Goal: Task Accomplishment & Management: Contribute content

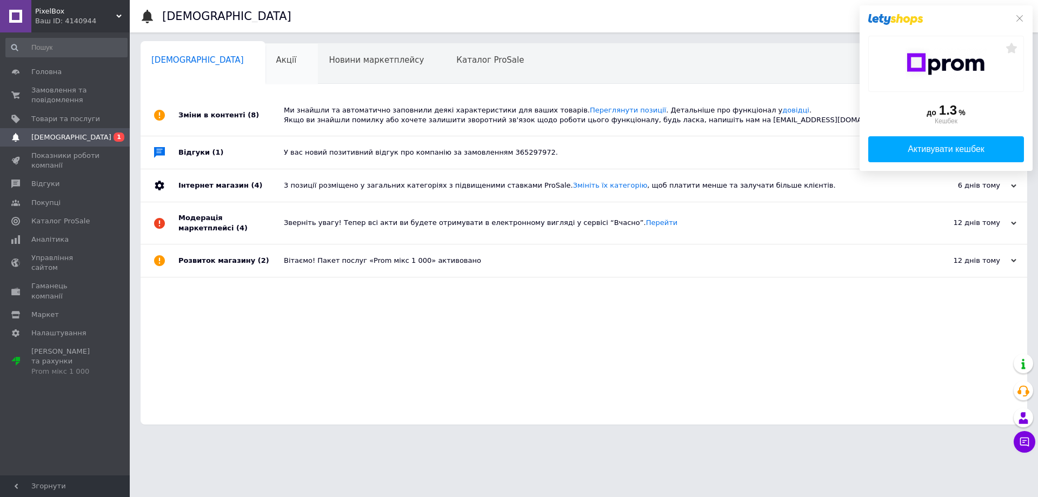
click at [276, 61] on span "Акції" at bounding box center [286, 60] width 21 height 10
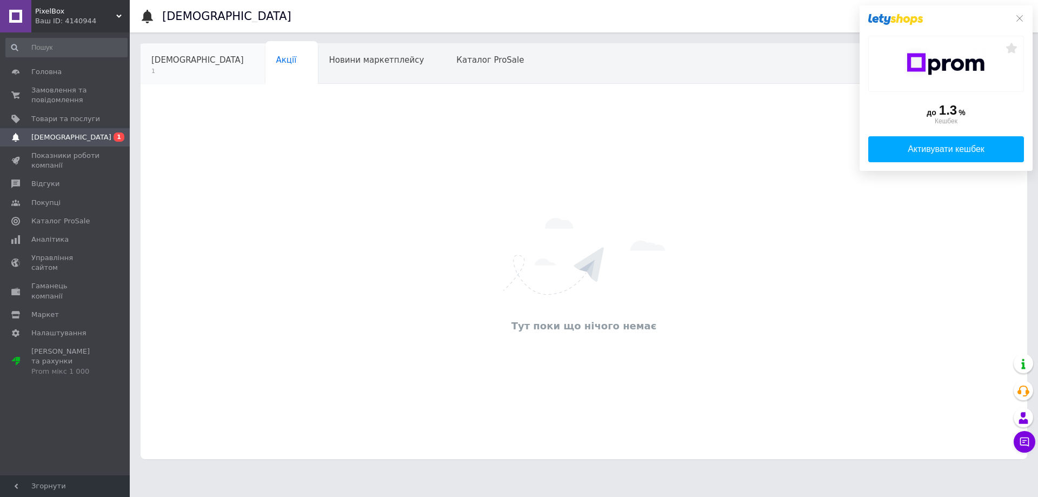
click at [182, 58] on span "[DEMOGRAPHIC_DATA]" at bounding box center [197, 60] width 92 height 10
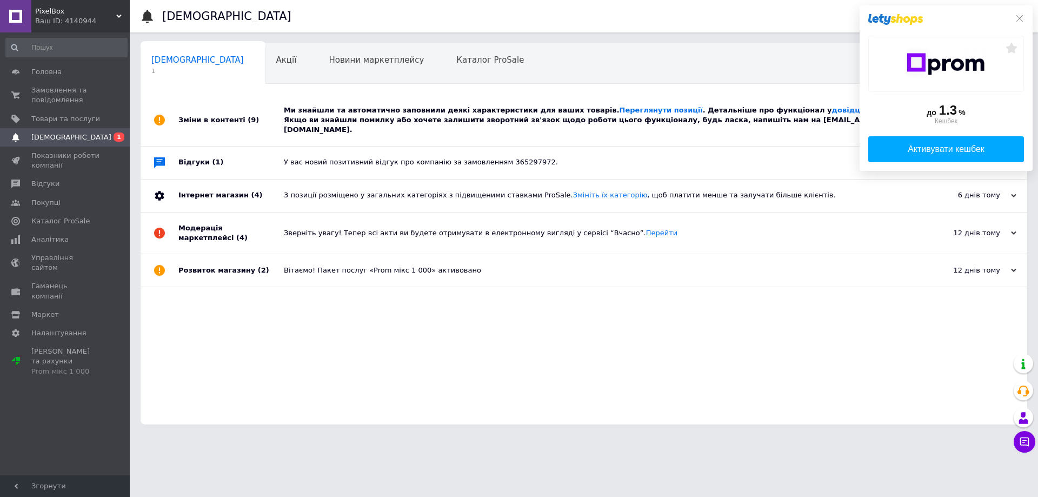
click at [396, 122] on div "Ми знайшли та автоматично заповнили деякі характеристики для ваших товарів. Пер…" at bounding box center [596, 120] width 625 height 30
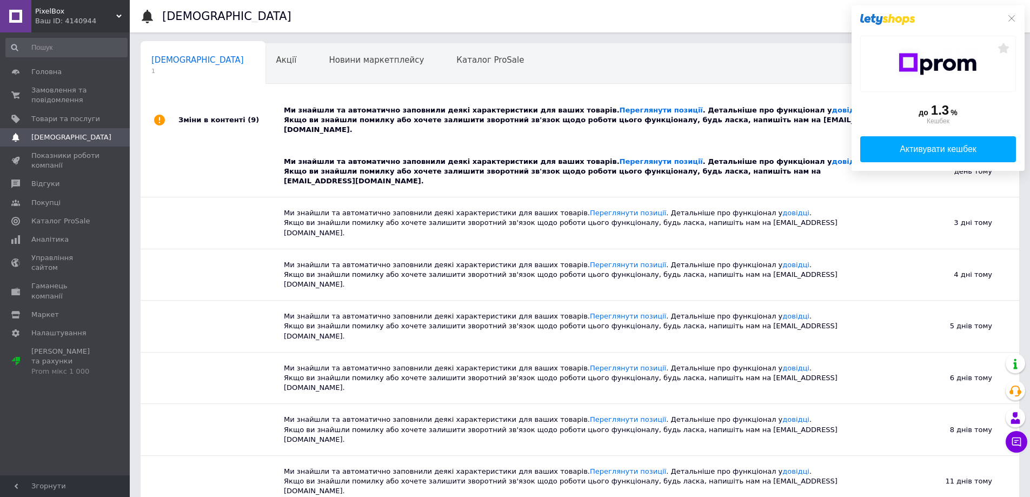
click at [463, 158] on div "Ми знайшли та автоматично заповнили деякі характеристики для ваших товарів. Пер…" at bounding box center [584, 172] width 600 height 30
click at [1017, 19] on div "до 1.3 % Кешбек Активувати кешбек" at bounding box center [938, 87] width 173 height 165
click at [1013, 19] on icon at bounding box center [1011, 18] width 9 height 9
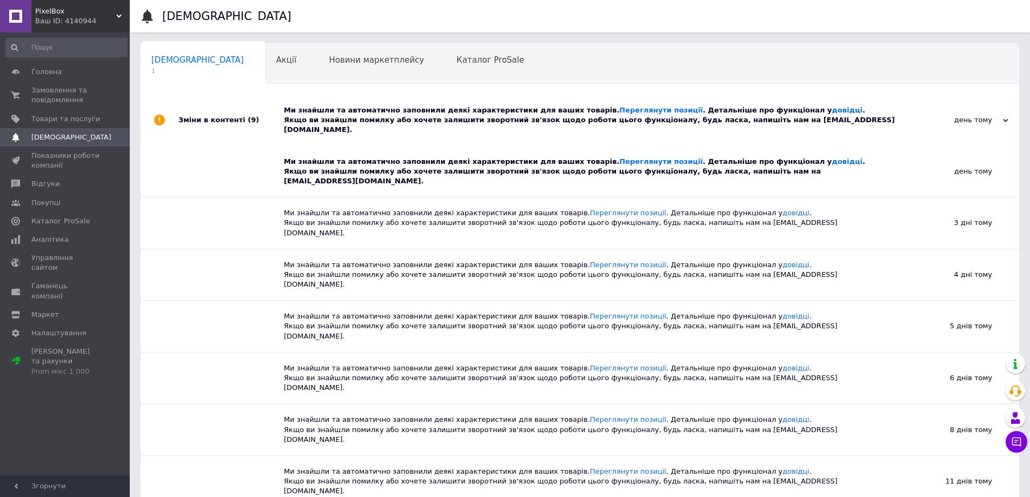
click at [703, 164] on div "Ми знайшли та автоматично заповнили деякі характеристики для ваших товарів. Пер…" at bounding box center [584, 172] width 600 height 30
click at [709, 109] on div "Ми знайшли та автоматично заповнили деякі характеристики для ваших товарів. Пер…" at bounding box center [592, 120] width 616 height 30
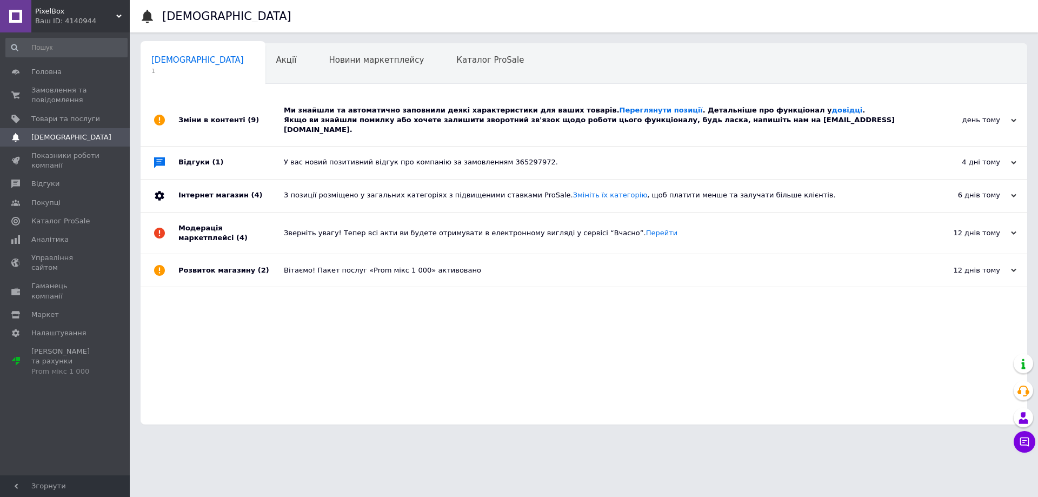
click at [345, 116] on div "Ми знайшли та автоматично заповнили деякі характеристики для ваших товарів. Пер…" at bounding box center [596, 120] width 625 height 30
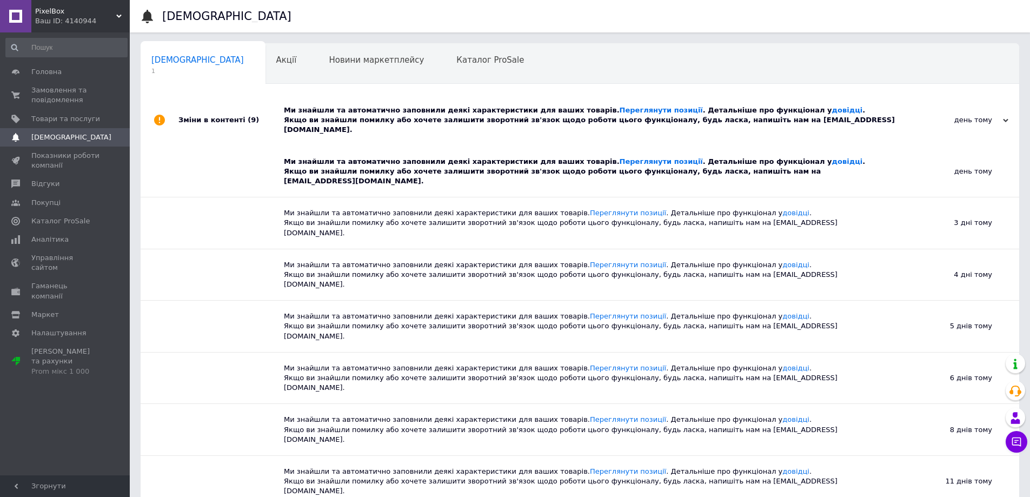
click at [309, 162] on div "Ми знайшли та автоматично заповнили деякі характеристики для ваших товарів. Пер…" at bounding box center [584, 172] width 600 height 30
click at [41, 97] on span "Замовлення та повідомлення" at bounding box center [65, 94] width 69 height 19
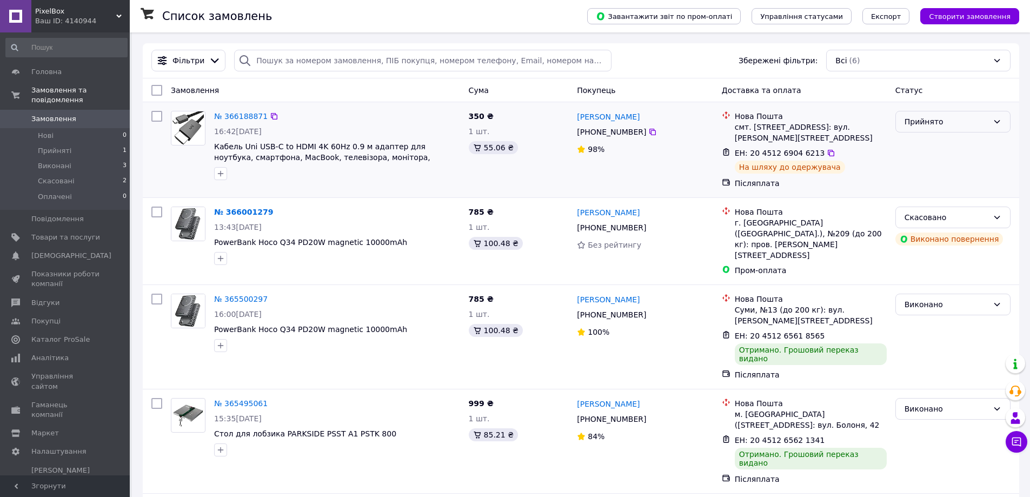
click at [952, 116] on div "Прийнято" at bounding box center [952, 122] width 115 height 22
click at [860, 174] on div "ЕН: 20 4512 6904 6213 На шляху до одержувача" at bounding box center [811, 160] width 156 height 30
click at [47, 233] on span "Товари та послуги" at bounding box center [65, 238] width 69 height 10
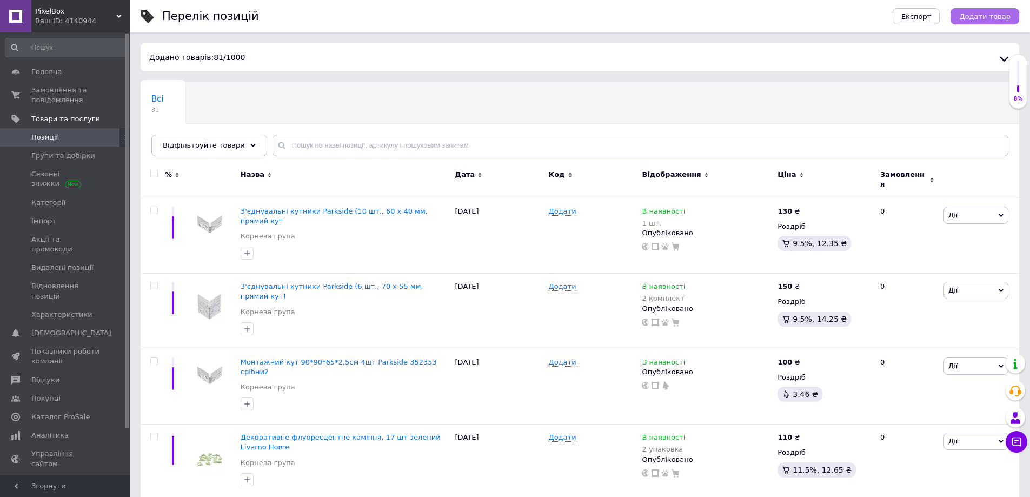
click at [1002, 14] on span "Додати товар" at bounding box center [984, 16] width 51 height 8
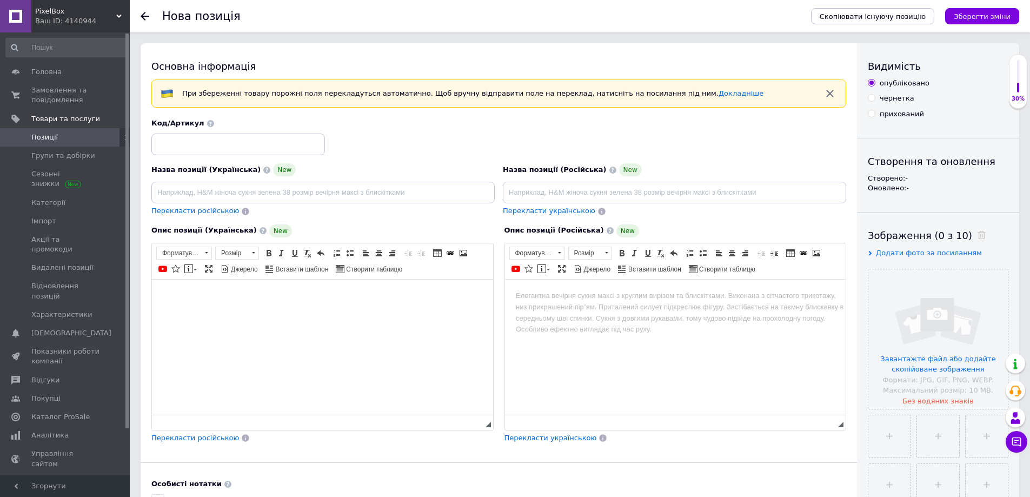
click at [311, 312] on html at bounding box center [322, 295] width 341 height 33
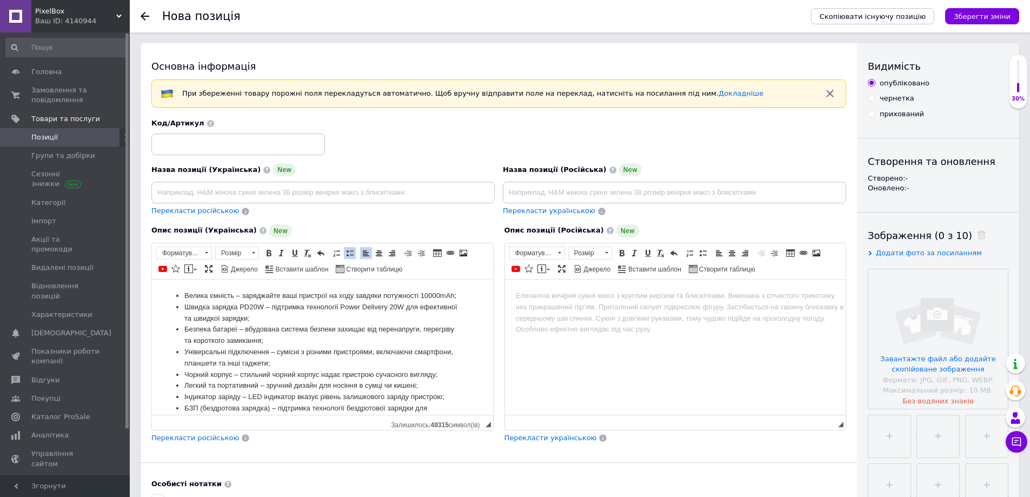
scroll to position [20, 0]
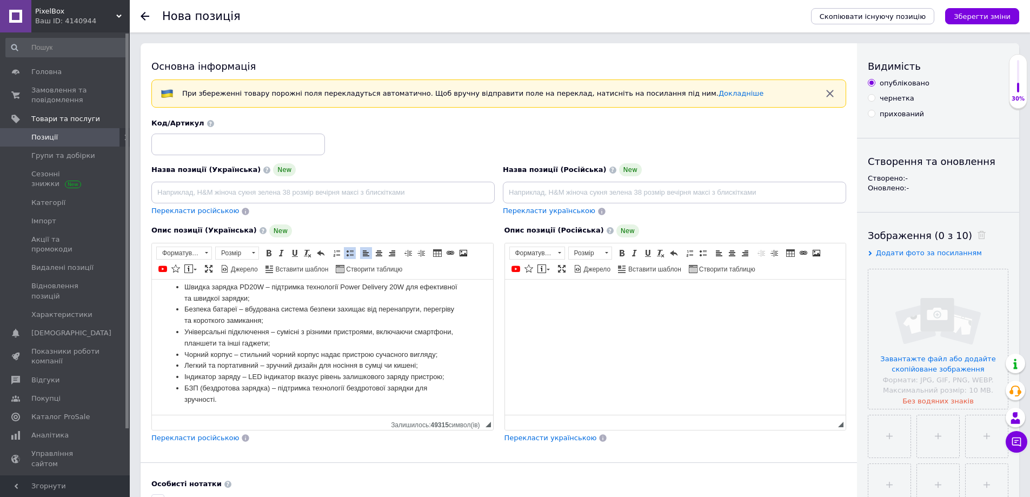
click at [654, 312] on html at bounding box center [674, 295] width 341 height 33
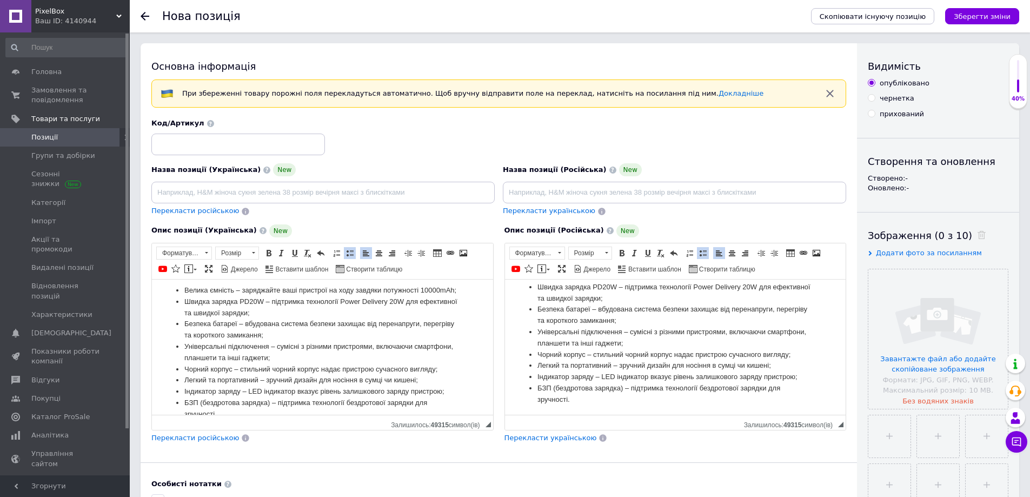
scroll to position [0, 0]
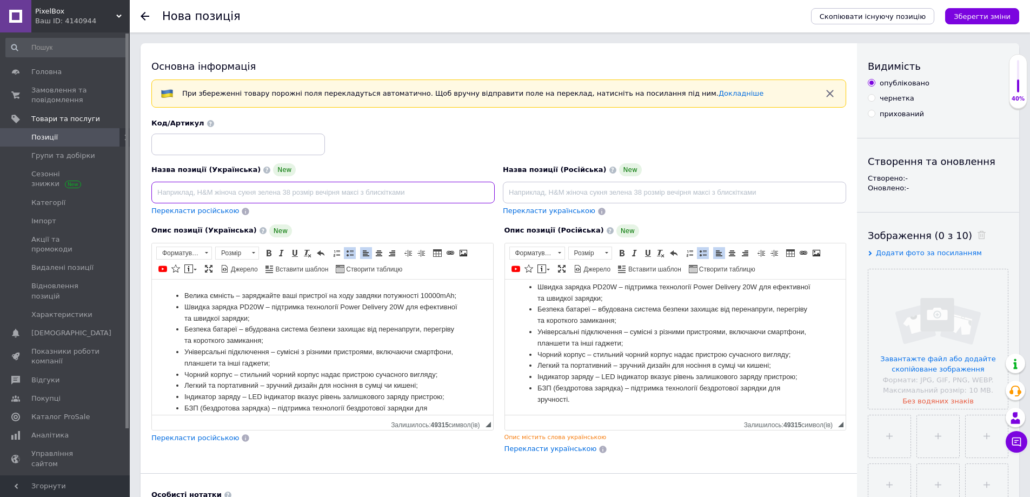
click at [410, 192] on input at bounding box center [322, 193] width 343 height 22
click at [271, 191] on input "Універсальна батарея Hoco Grace J141 10000mah 20 W Black" at bounding box center [322, 193] width 343 height 22
type input "Універсальна батарея Hoco J141 10000mah 20 W Black"
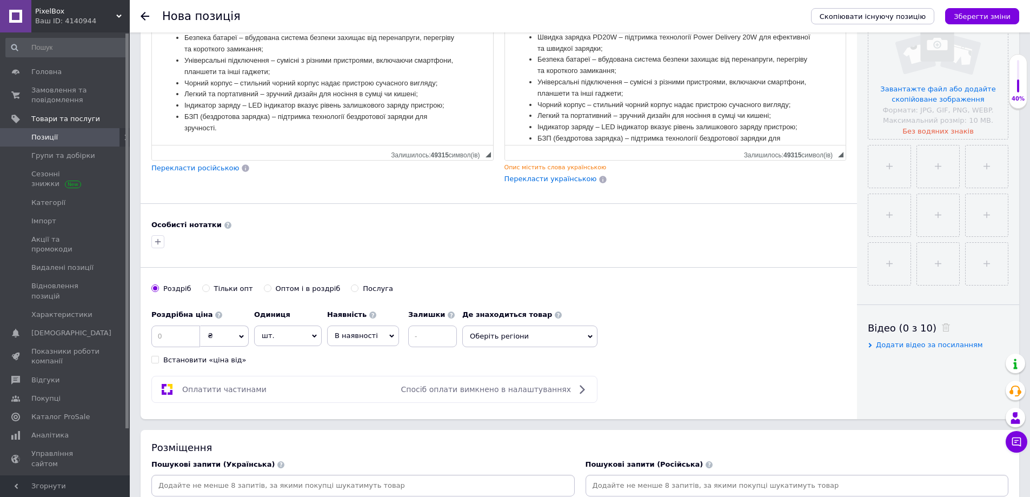
scroll to position [270, 0]
click at [172, 331] on input at bounding box center [175, 336] width 49 height 22
type input "756"
click at [431, 329] on input at bounding box center [432, 336] width 49 height 22
type input "3"
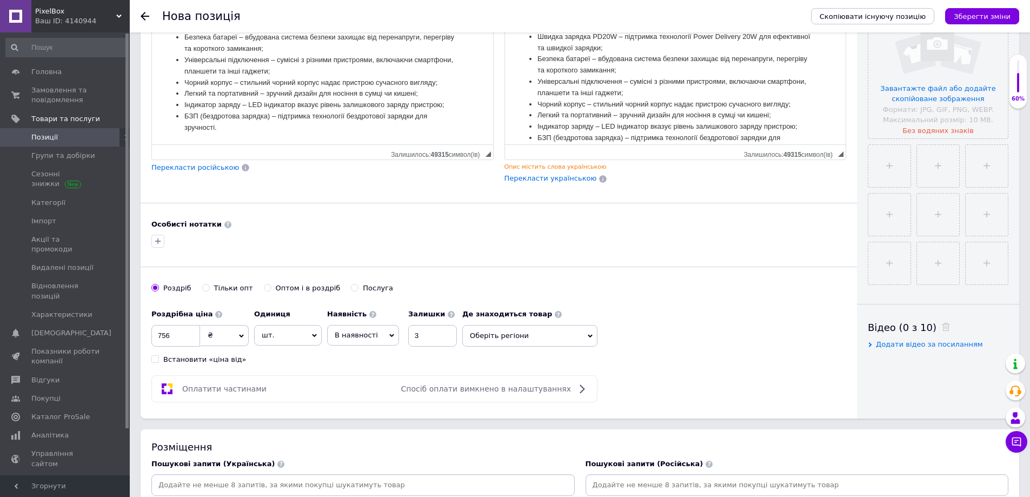
click at [490, 334] on span "Оберіть регіони" at bounding box center [529, 336] width 135 height 22
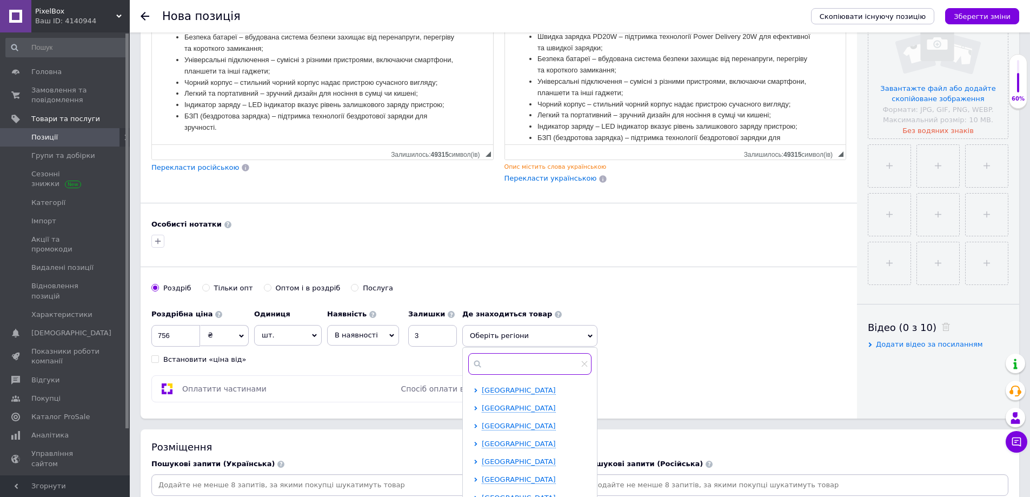
click at [494, 366] on input "text" at bounding box center [529, 364] width 123 height 22
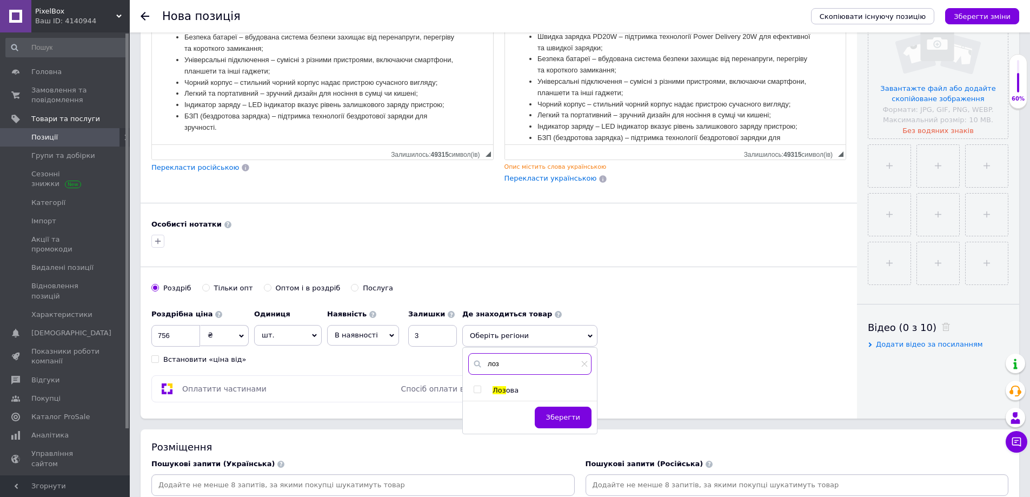
type input "лоз"
click at [494, 388] on span "Лоз" at bounding box center [500, 390] width 14 height 8
checkbox input "true"
click at [560, 423] on span "Зберегти" at bounding box center [563, 423] width 34 height 8
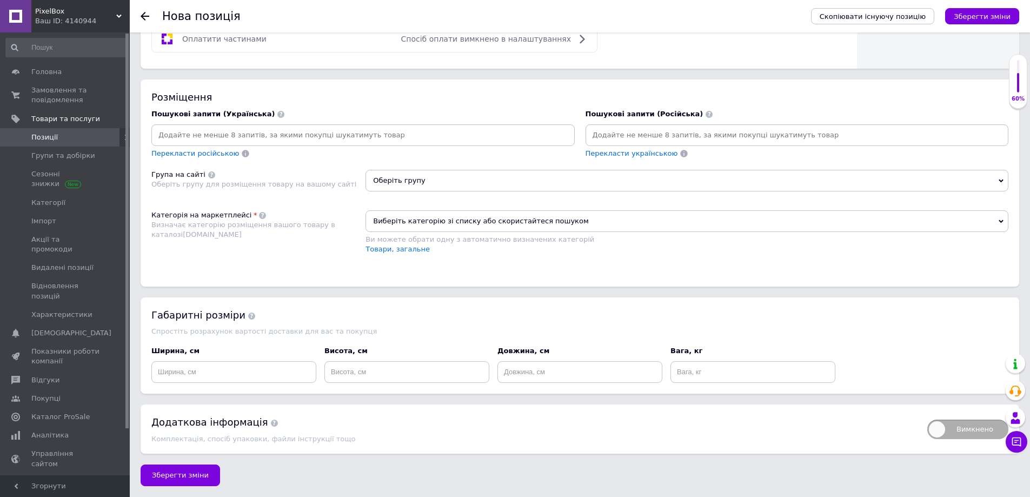
scroll to position [622, 0]
click at [438, 214] on span "Виберіть категорію зі списку або скористайтеся пошуком" at bounding box center [687, 221] width 643 height 22
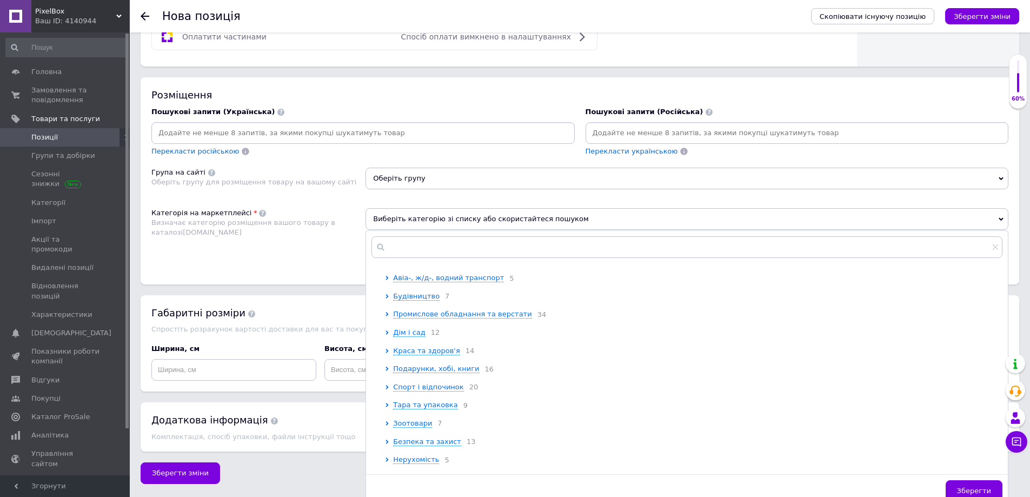
scroll to position [108, 0]
drag, startPoint x: 441, startPoint y: 411, endPoint x: 519, endPoint y: 427, distance: 80.1
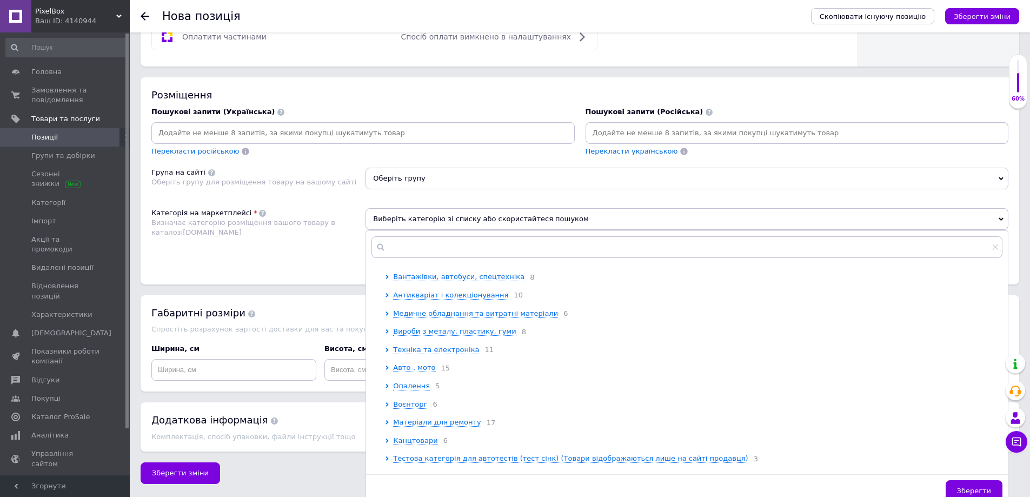
scroll to position [324, 0]
click at [441, 353] on span "Техніка та електроніка" at bounding box center [436, 348] width 86 height 8
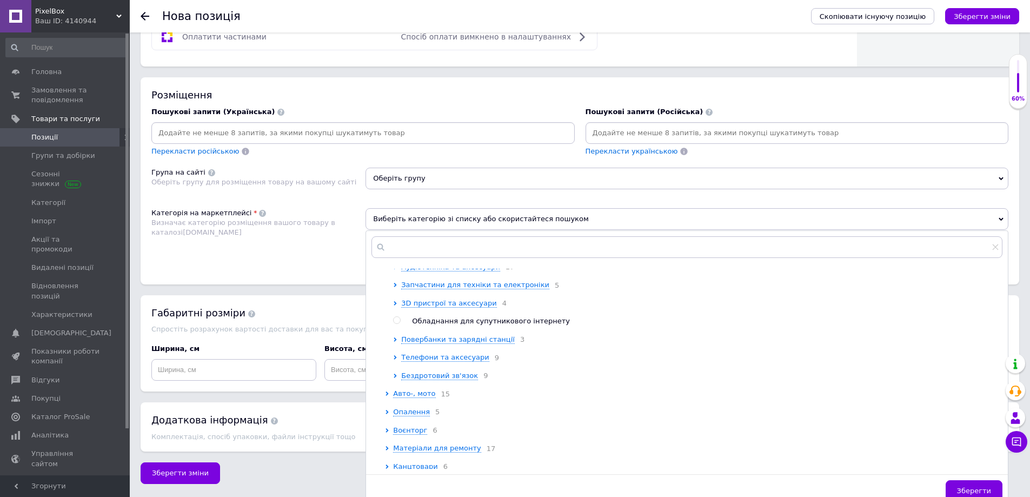
scroll to position [541, 0]
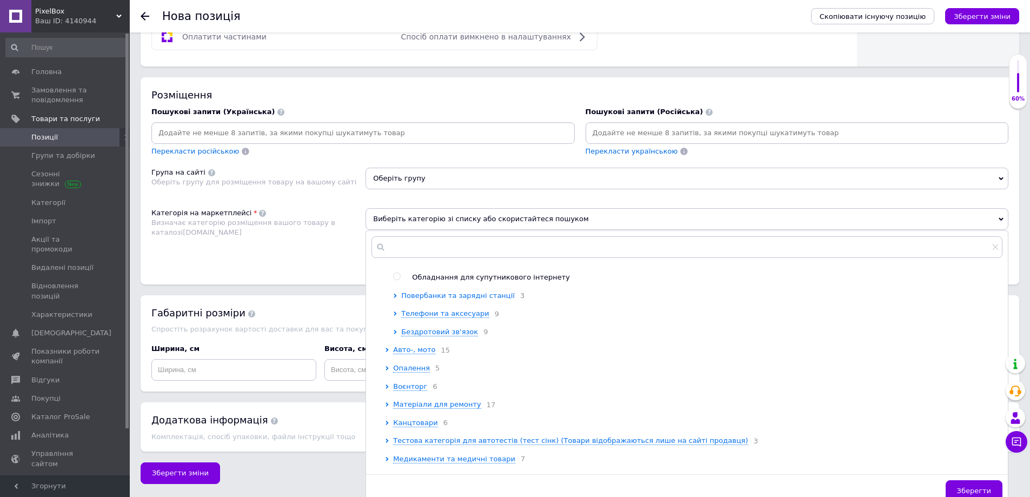
click at [474, 300] on span "Повербанки та зарядні станції" at bounding box center [458, 295] width 114 height 8
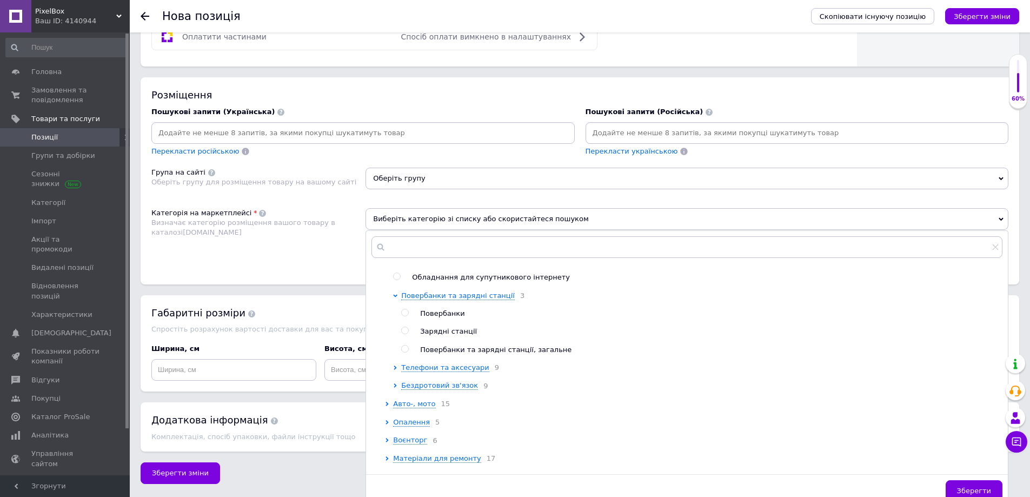
click at [447, 317] on span "Повербанки" at bounding box center [442, 313] width 44 height 8
radio input "true"
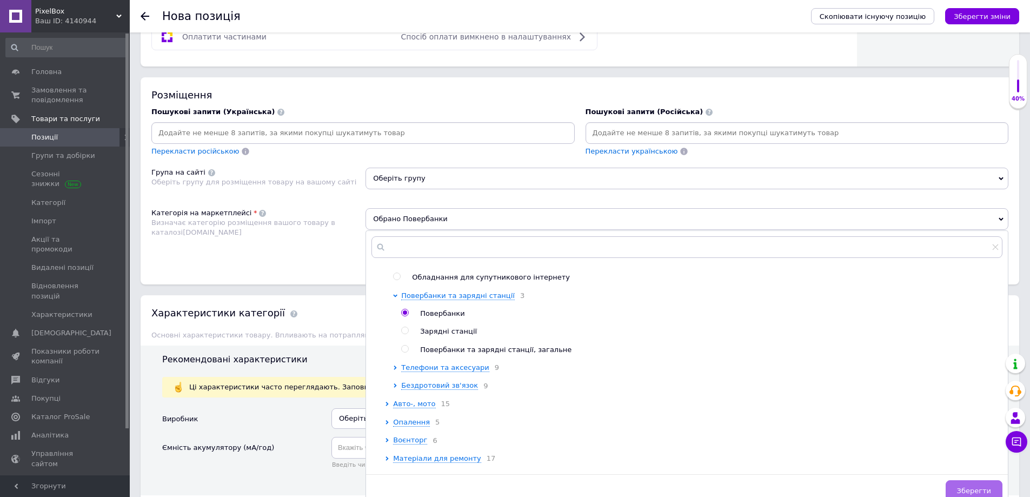
click at [970, 486] on button "Зберегти" at bounding box center [974, 491] width 57 height 22
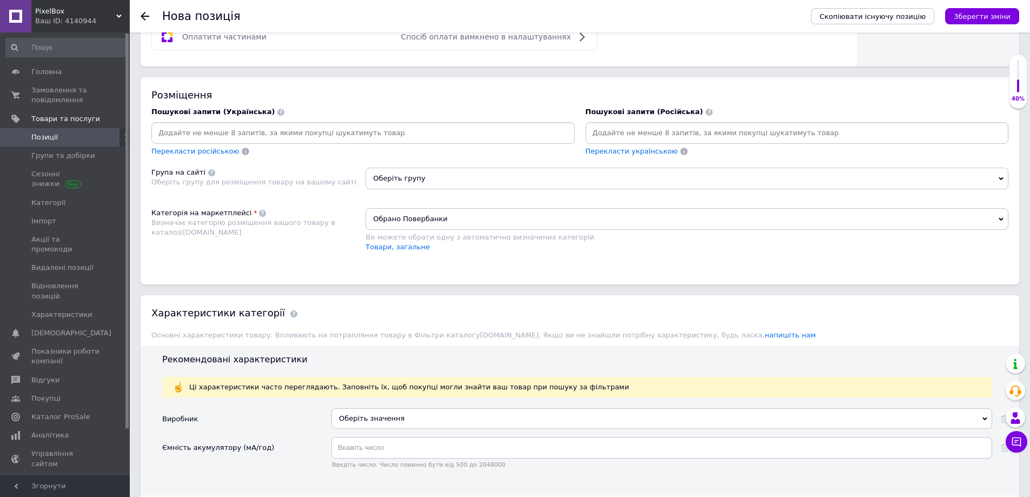
click at [366, 414] on div "Оберіть значення" at bounding box center [661, 418] width 661 height 21
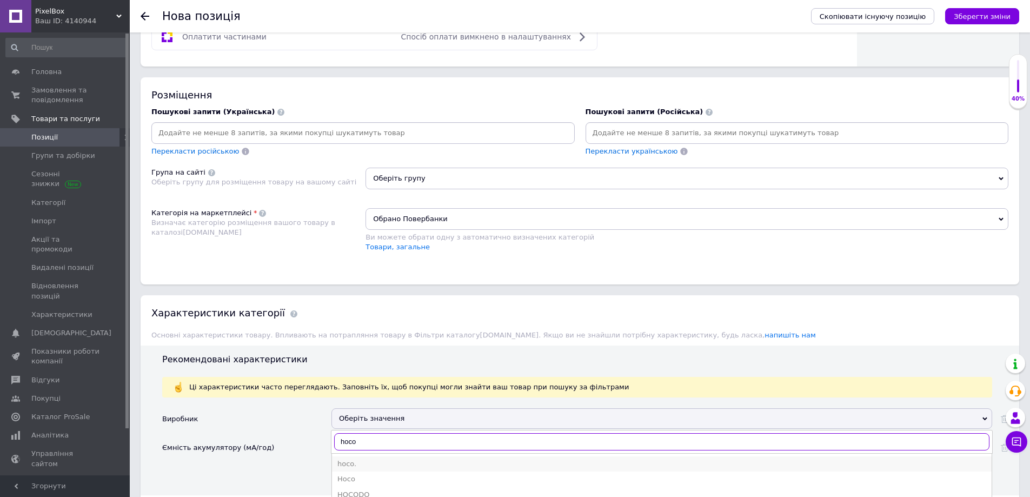
type input "hoco"
click at [362, 462] on div "hoco." at bounding box center [661, 464] width 649 height 10
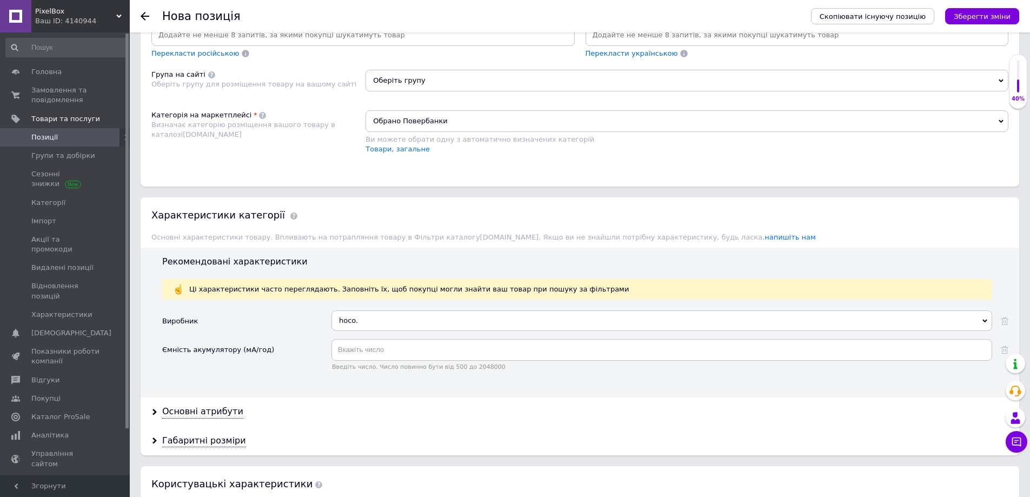
scroll to position [731, 0]
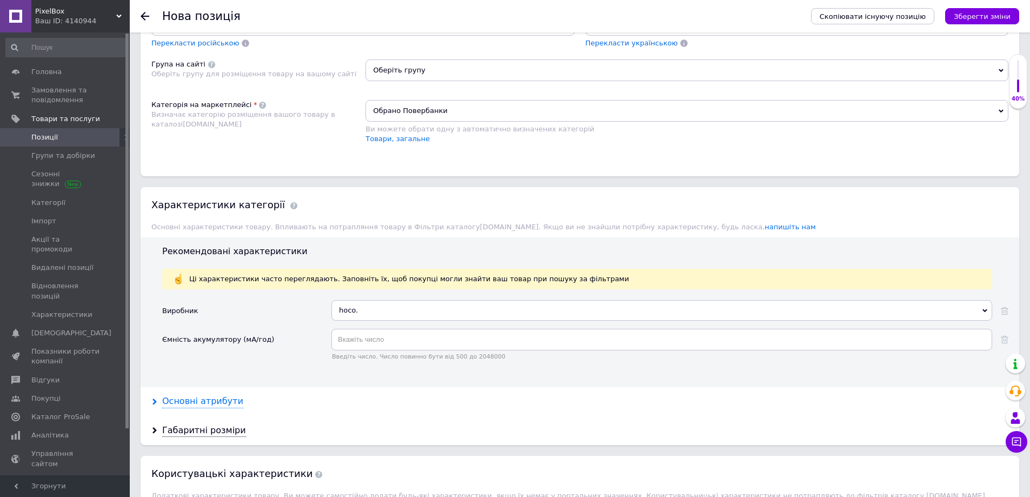
click at [210, 397] on div "Основні атрибути" at bounding box center [202, 401] width 81 height 12
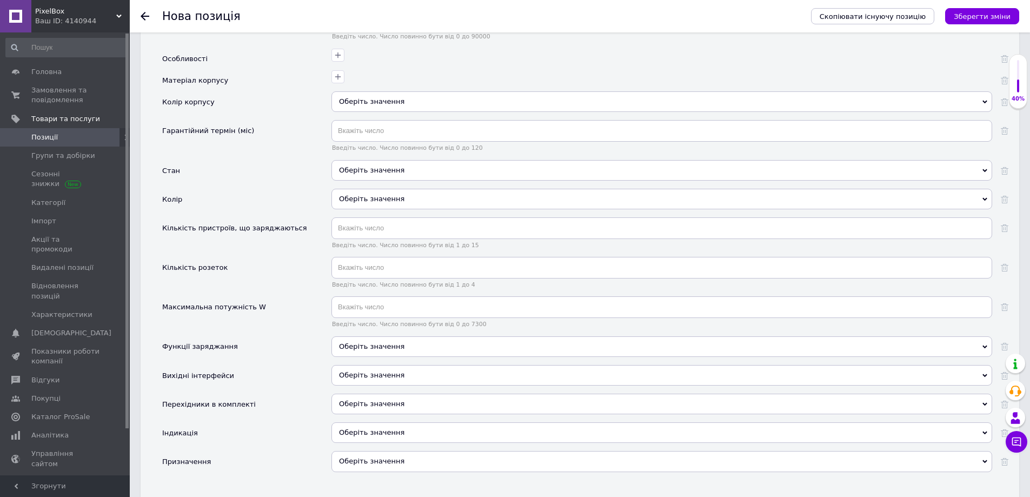
scroll to position [1379, 0]
click at [364, 163] on div "Оберіть значення" at bounding box center [661, 169] width 661 height 21
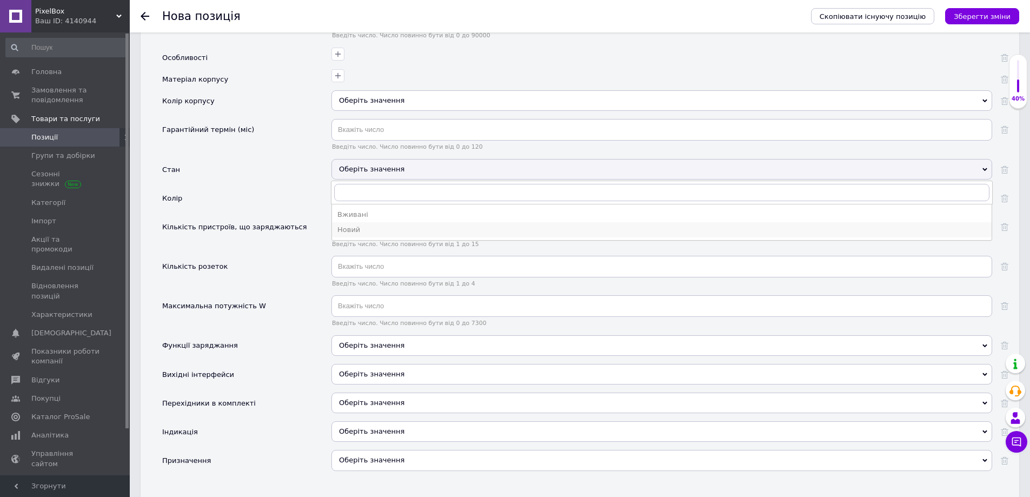
click at [354, 227] on div "Новий" at bounding box center [661, 230] width 649 height 10
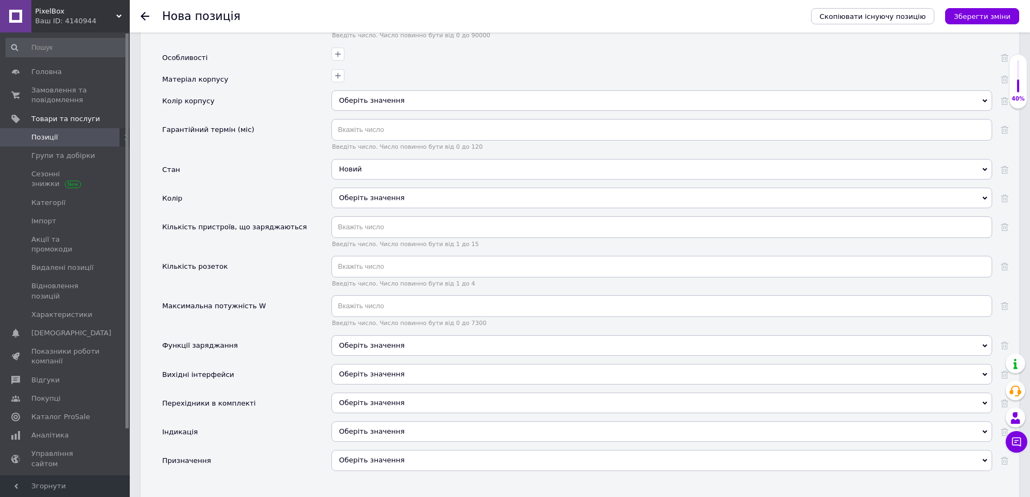
click at [347, 348] on div "Оберіть значення" at bounding box center [661, 345] width 661 height 21
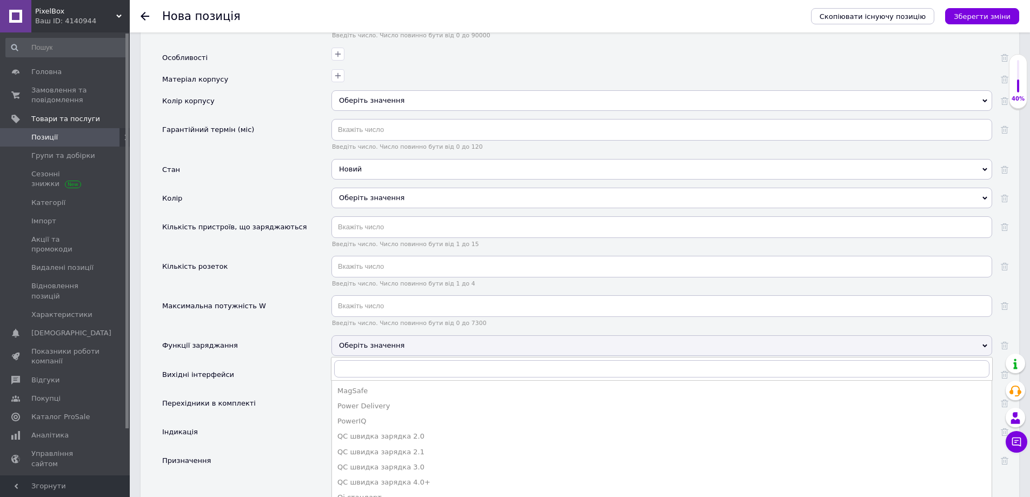
click at [295, 377] on div "Вихідні інтерфейси" at bounding box center [246, 378] width 169 height 29
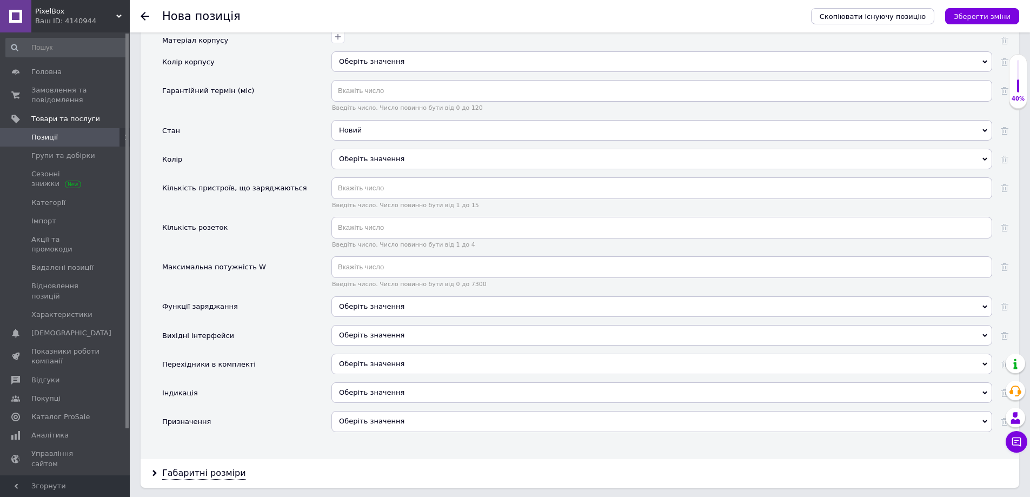
scroll to position [1488, 0]
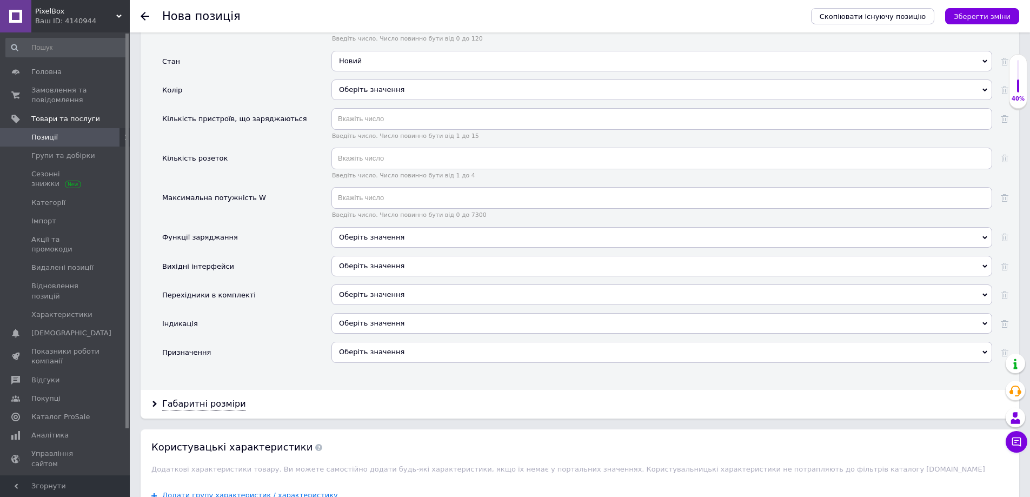
click at [361, 351] on div "Оберіть значення" at bounding box center [661, 352] width 661 height 21
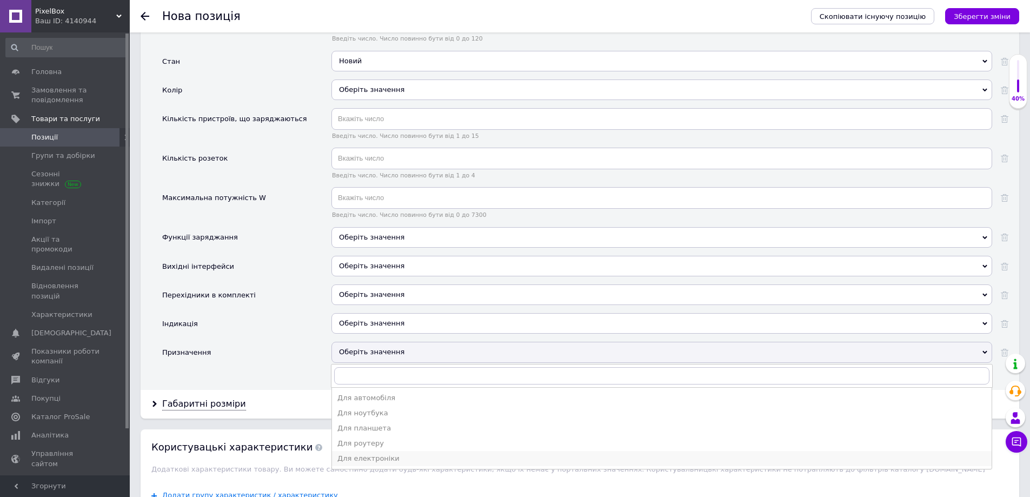
drag, startPoint x: 366, startPoint y: 460, endPoint x: 360, endPoint y: 457, distance: 6.5
click at [366, 459] on div "Для електроніки" at bounding box center [661, 459] width 649 height 10
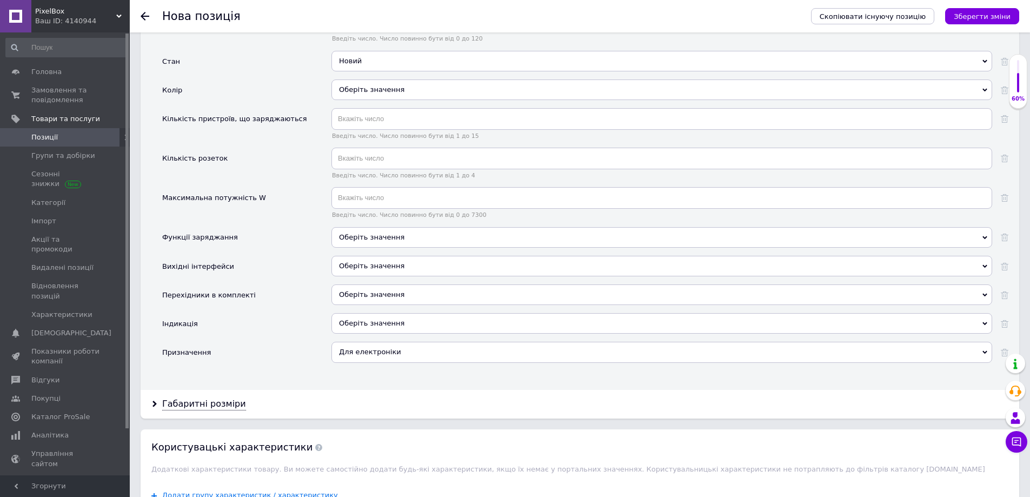
drag, startPoint x: 191, startPoint y: 407, endPoint x: 194, endPoint y: 415, distance: 9.1
click at [191, 407] on div "Габаритні розміри" at bounding box center [204, 404] width 84 height 12
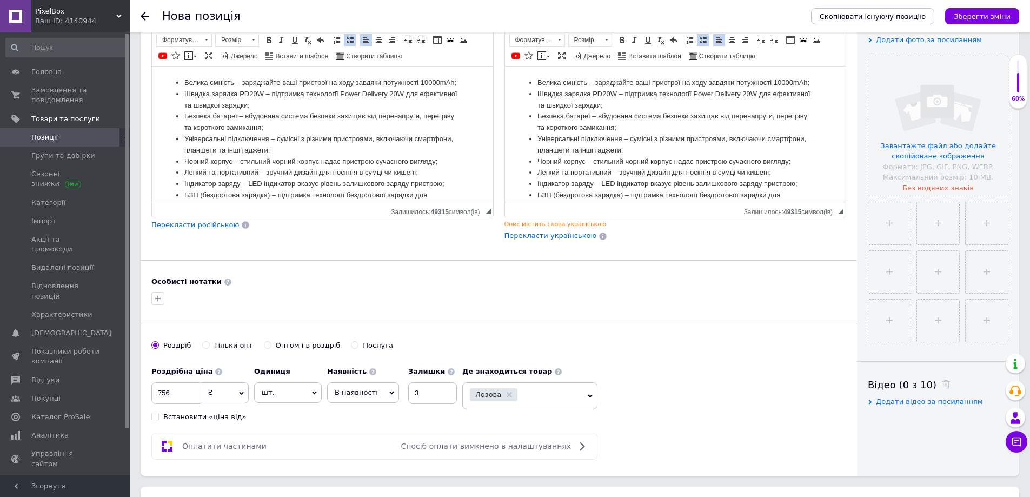
scroll to position [0, 0]
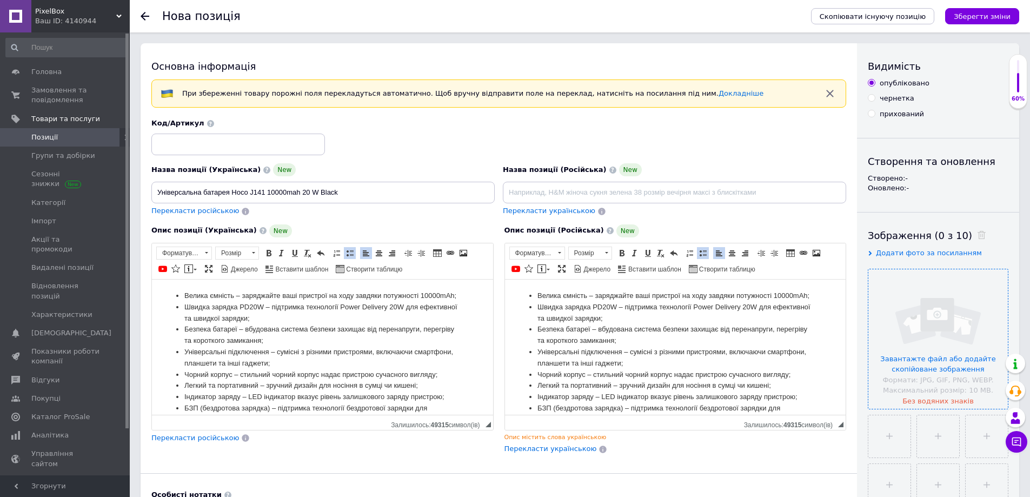
click at [950, 306] on input "file" at bounding box center [938, 339] width 140 height 140
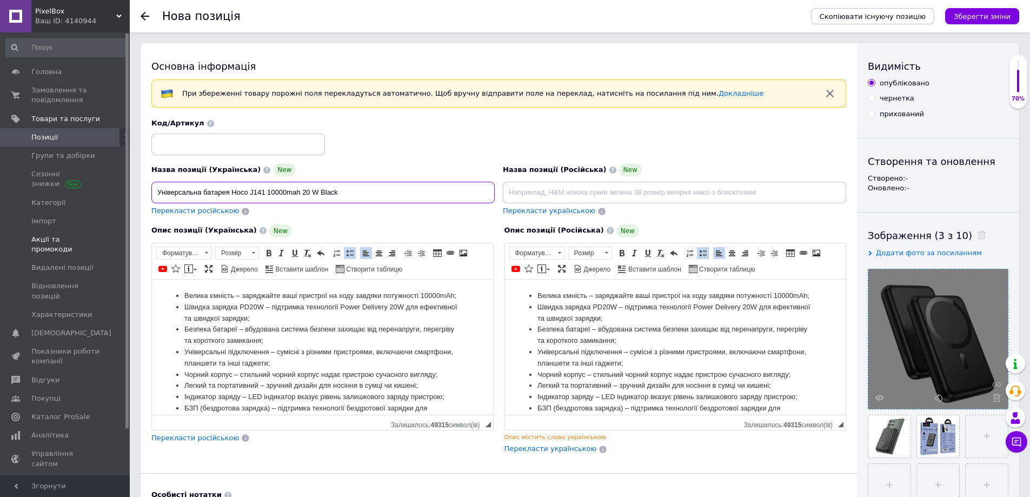
drag, startPoint x: 293, startPoint y: 184, endPoint x: 80, endPoint y: 230, distance: 217.8
click at [627, 190] on input at bounding box center [674, 193] width 343 height 22
paste input "Універсальна батарея Hoco J141 10000mah 20 W Black"
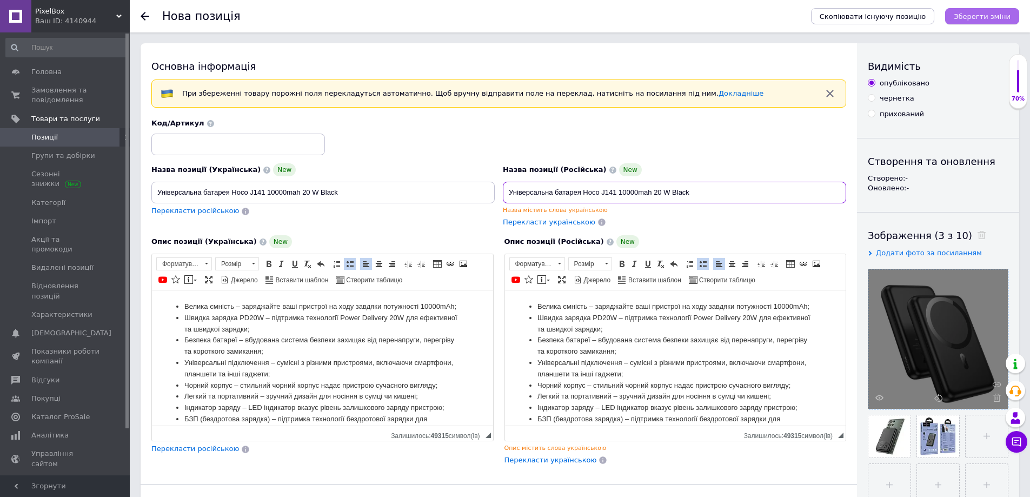
type input "Універсальна батарея Hoco J141 10000mah 20 W Black"
click at [998, 18] on icon "Зберегти зміни" at bounding box center [982, 16] width 57 height 8
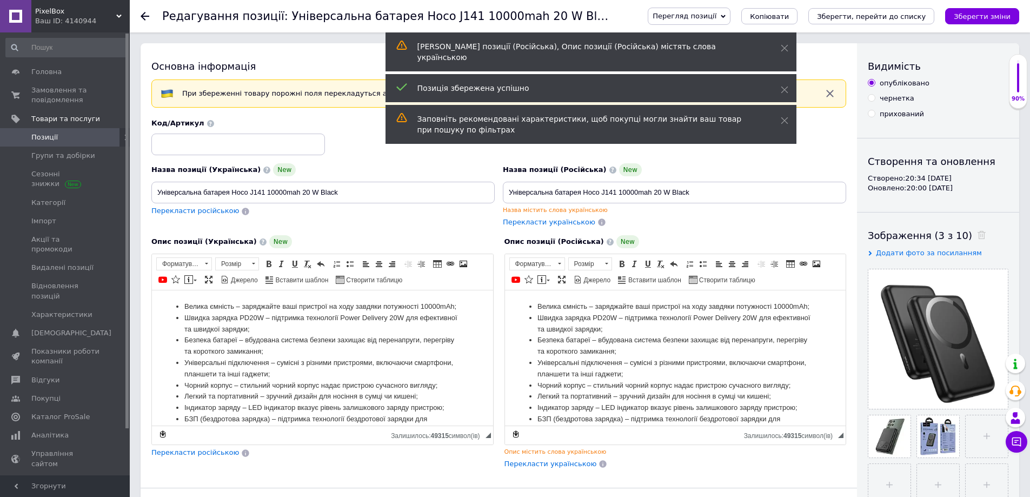
click at [48, 134] on span "Позиції" at bounding box center [44, 137] width 26 height 10
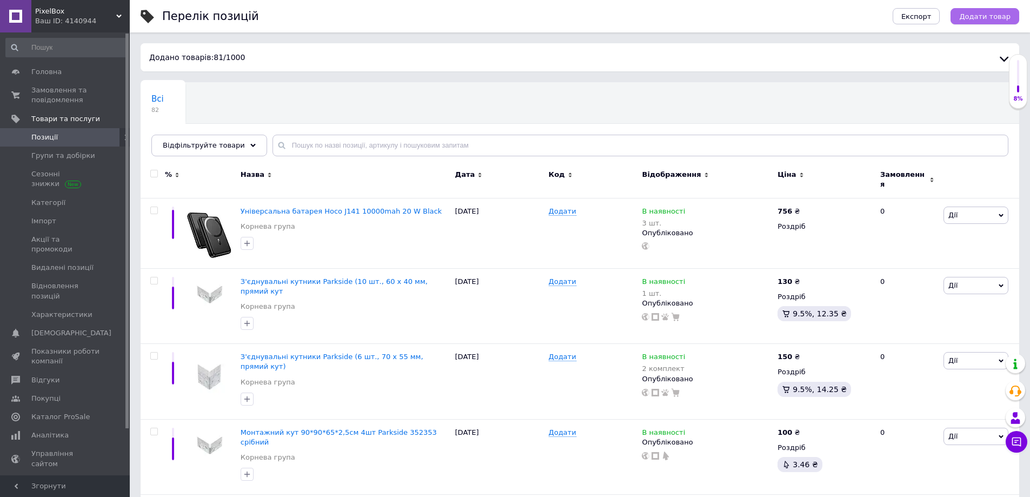
click at [965, 15] on button "Додати товар" at bounding box center [985, 16] width 69 height 16
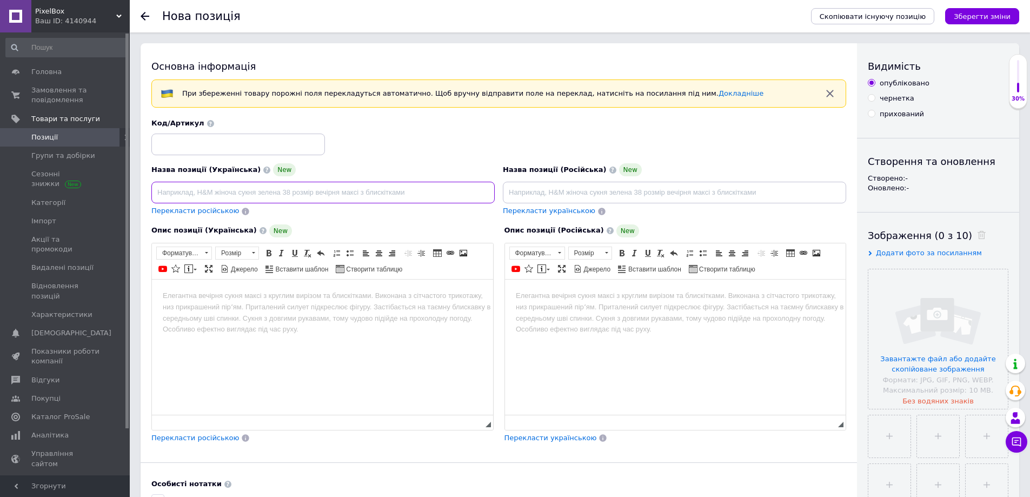
click at [237, 198] on input at bounding box center [322, 193] width 343 height 22
paste input "Hoco Q32 Bird PD20W 5000 mAh з бездротовою магнітною зарядкою"
type input "Hoco Q32 Bird PD20W 5000 mAh з бездротовою магнітною зарядкою"
click at [574, 182] on input at bounding box center [674, 193] width 343 height 22
click at [574, 187] on input at bounding box center [674, 193] width 343 height 22
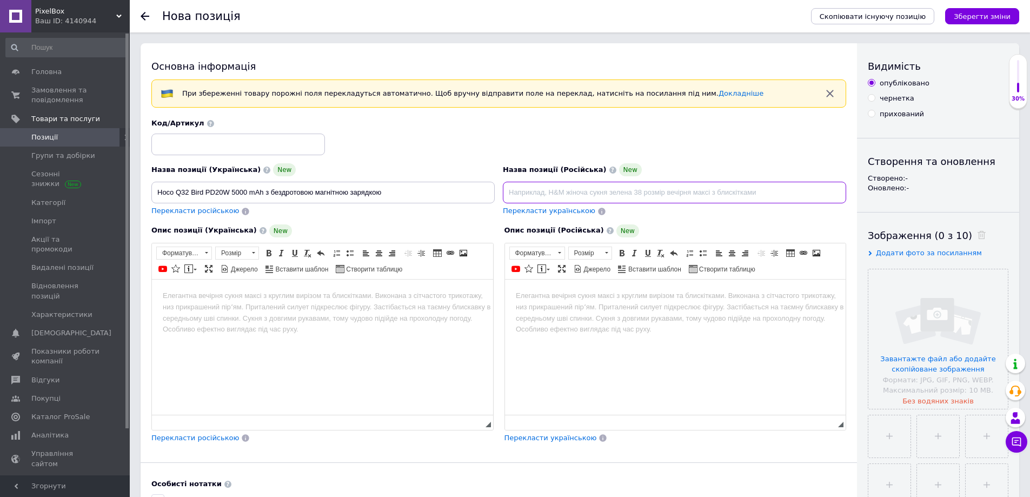
paste input "Hoco Q32 Bird PD20W 5000 mAh з бездротовою магнітною зарядкою"
type input "Hoco Q32 Bird PD20W 5000 mAh з бездротовою магнітною зарядкою"
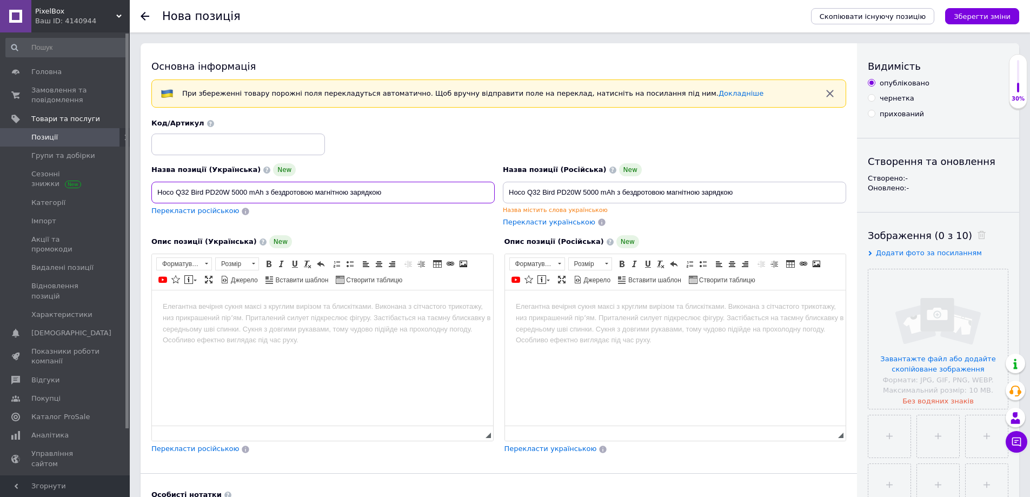
drag, startPoint x: 160, startPoint y: 194, endPoint x: 182, endPoint y: 217, distance: 32.1
click at [160, 194] on input "Hoco Q32 Bird PD20W 5000 mAh з бездротовою магнітною зарядкою" at bounding box center [322, 193] width 343 height 22
drag, startPoint x: 439, startPoint y: 196, endPoint x: 108, endPoint y: 201, distance: 331.5
type input "Power Bank Hoco Q32 Bird PD20W 5000 mAh з бездротовою магнітною зарядкою"
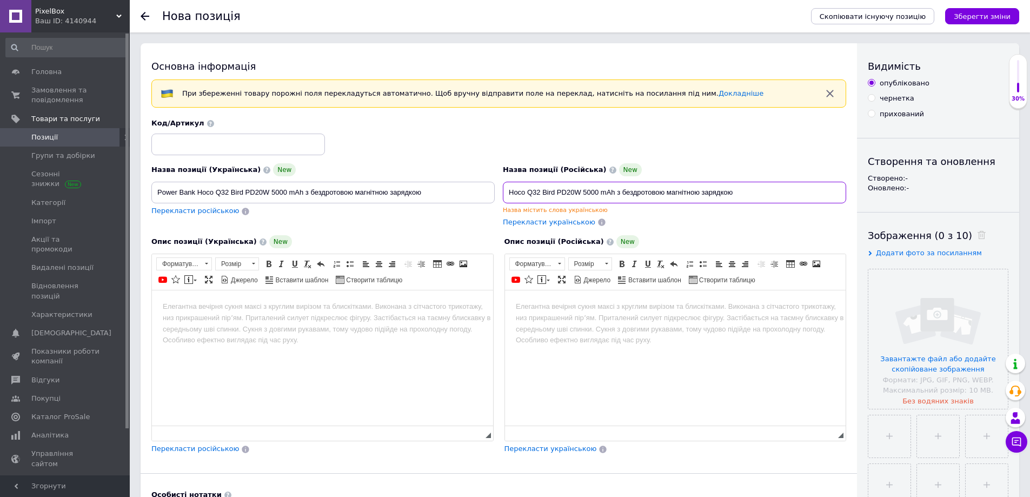
drag, startPoint x: 616, startPoint y: 202, endPoint x: 323, endPoint y: 239, distance: 295.4
click at [327, 233] on div "Назва позиції (Українська) New Power Bank Hoco Q32 Bird PD20W 5000 mAh з бездро…" at bounding box center [498, 286] width 695 height 336
paste input "Power Bank"
type input "Power Bank Hoco Q32 Bird PD20W 5000 mAh з бездротовою магнітною зарядкою"
click at [237, 323] on html at bounding box center [322, 306] width 341 height 33
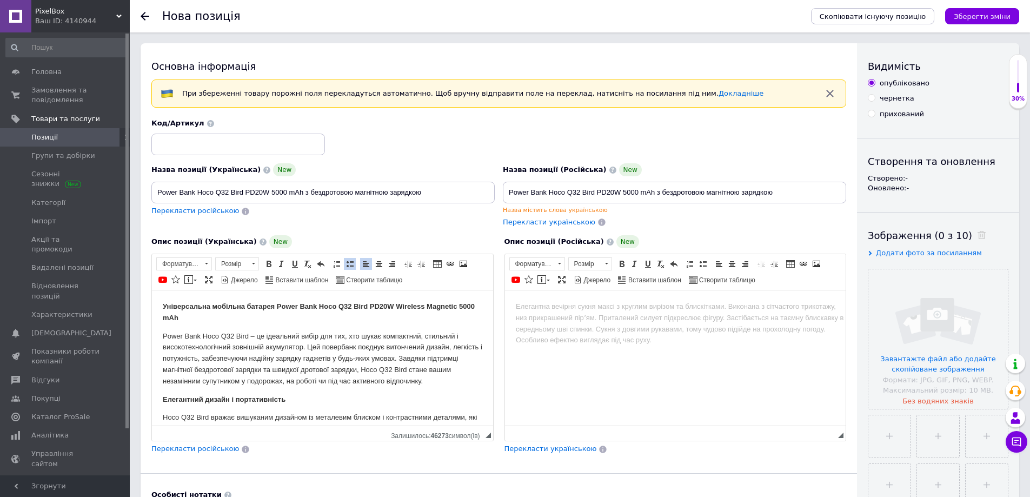
scroll to position [661, 0]
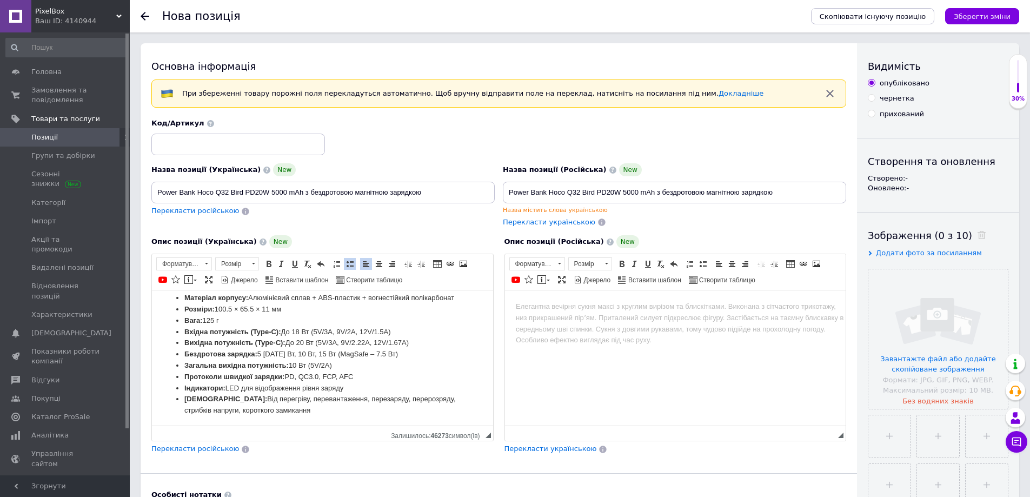
click at [610, 323] on html at bounding box center [674, 306] width 341 height 33
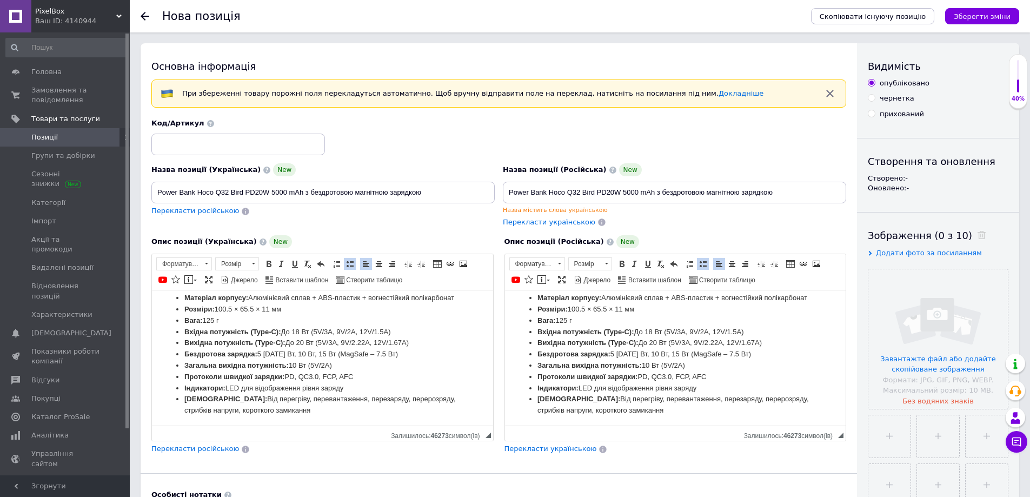
drag, startPoint x: 302, startPoint y: 354, endPoint x: 293, endPoint y: 354, distance: 9.2
click at [297, 349] on li "Вихідна потужність (Type-C): До 20 Вт (5V/3A, 9V/2.22A, 12V/1.67A)" at bounding box center [322, 342] width 276 height 11
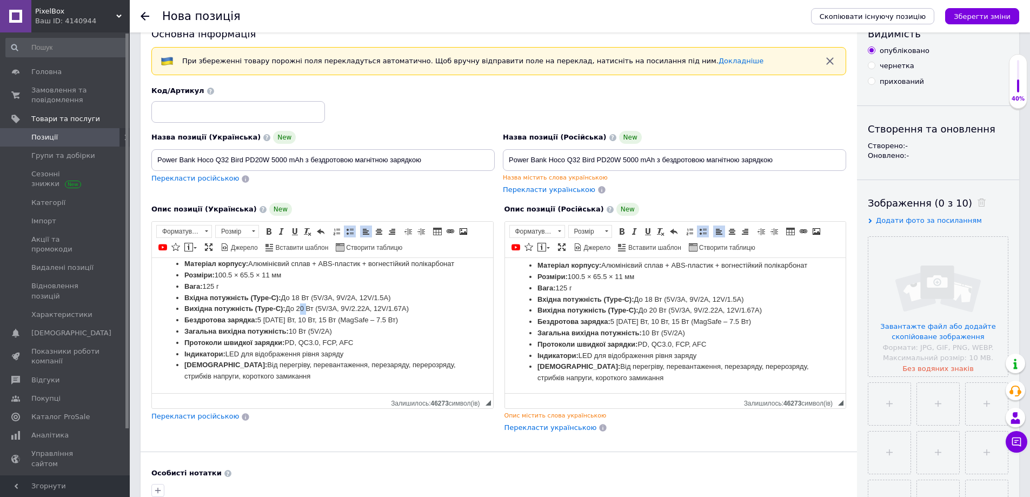
scroll to position [0, 0]
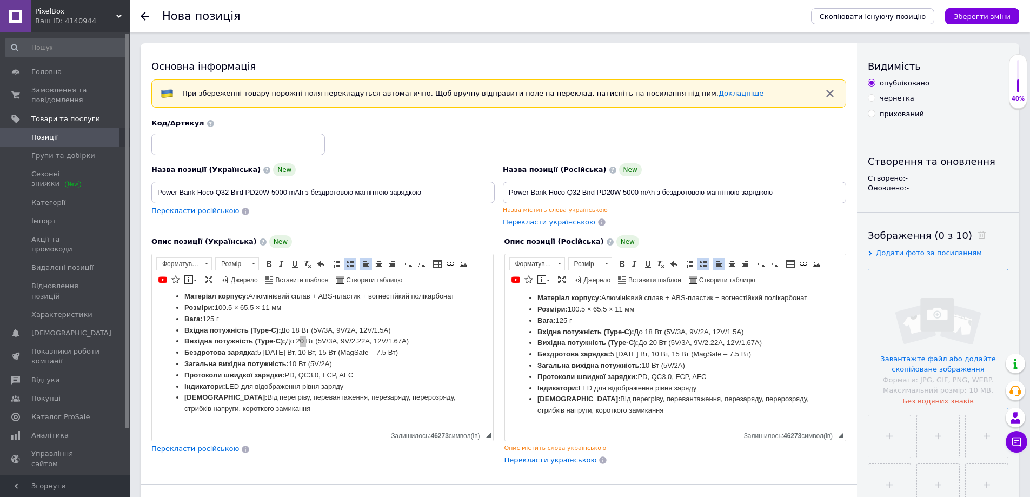
click at [976, 314] on input "file" at bounding box center [938, 339] width 140 height 140
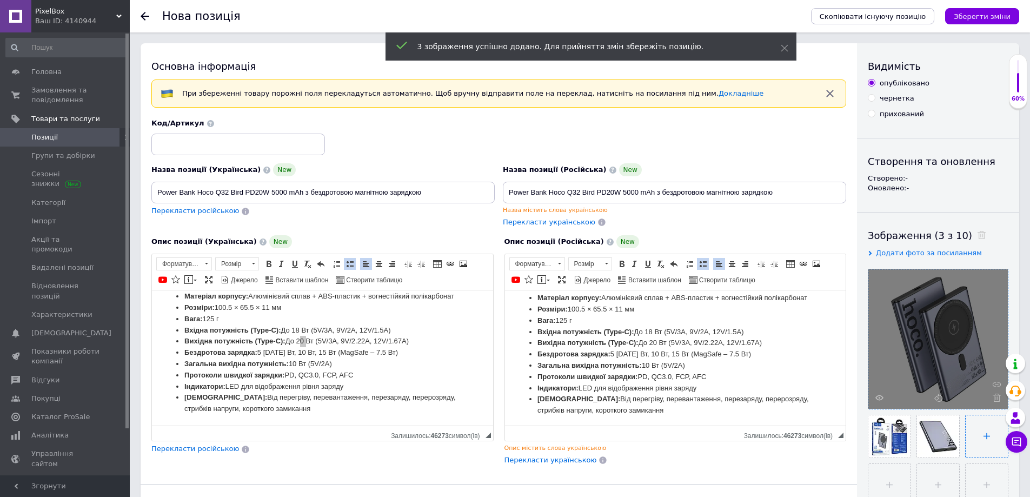
click at [984, 446] on input "file" at bounding box center [987, 436] width 42 height 42
type input "C:\fakepath\6624873636_w640_h640_paverbank-hoco-q32.webp"
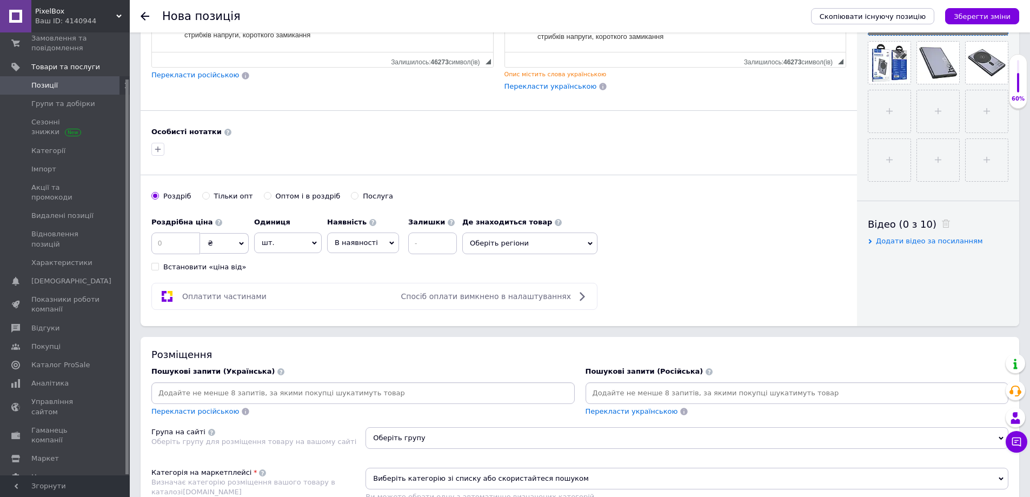
scroll to position [379, 0]
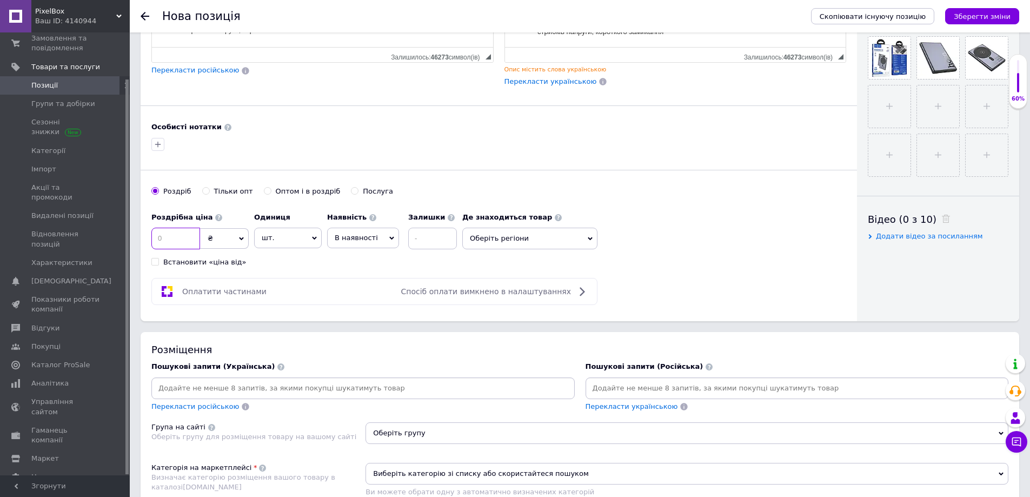
click at [182, 248] on input at bounding box center [175, 239] width 49 height 22
type input "665"
click at [432, 235] on input at bounding box center [432, 239] width 49 height 22
type input "1"
click at [491, 236] on span "Оберіть регіони" at bounding box center [529, 239] width 135 height 22
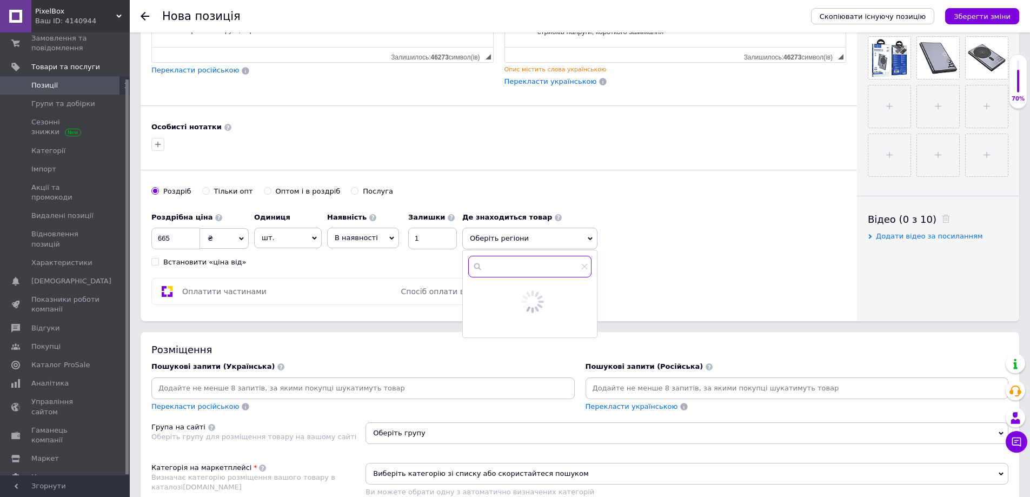
click at [492, 269] on input "text" at bounding box center [529, 267] width 123 height 22
type input "лоз"
click at [497, 294] on span "Лоз" at bounding box center [500, 293] width 14 height 8
checkbox input "true"
click at [587, 328] on button "Зберегти" at bounding box center [563, 326] width 57 height 22
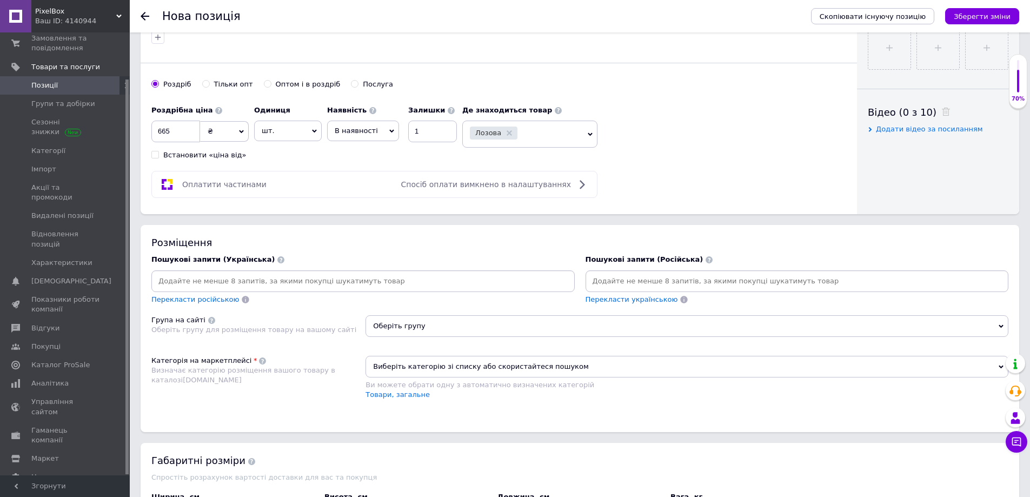
scroll to position [487, 0]
drag, startPoint x: 466, startPoint y: 363, endPoint x: 467, endPoint y: 370, distance: 7.1
click at [466, 368] on span "Виберіть категорію зі списку або скористайтеся пошуком" at bounding box center [687, 366] width 643 height 22
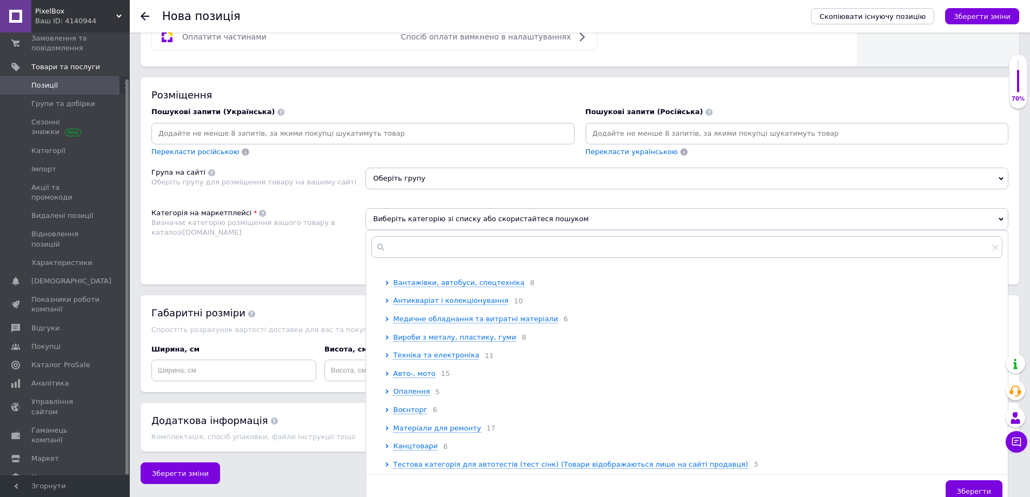
scroll to position [324, 0]
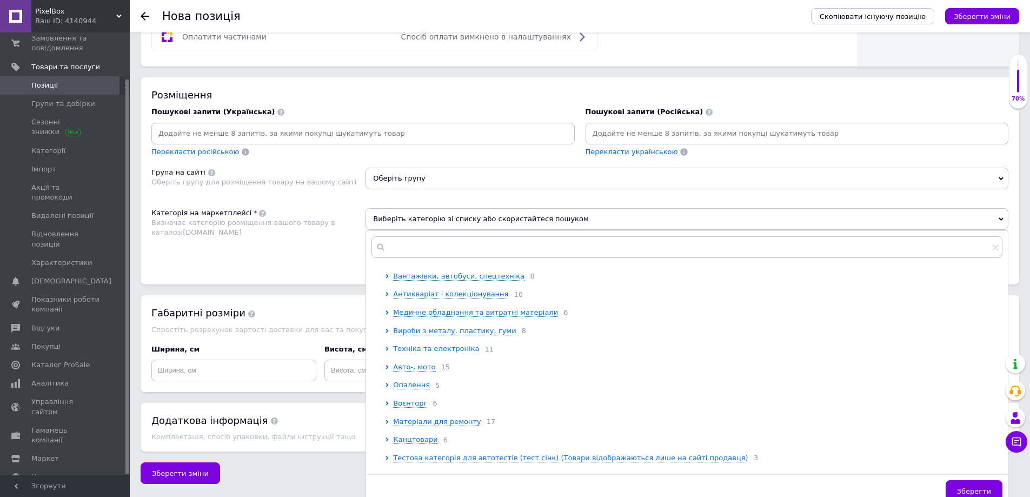
click at [424, 353] on span "Техніка та електроніка" at bounding box center [436, 348] width 86 height 8
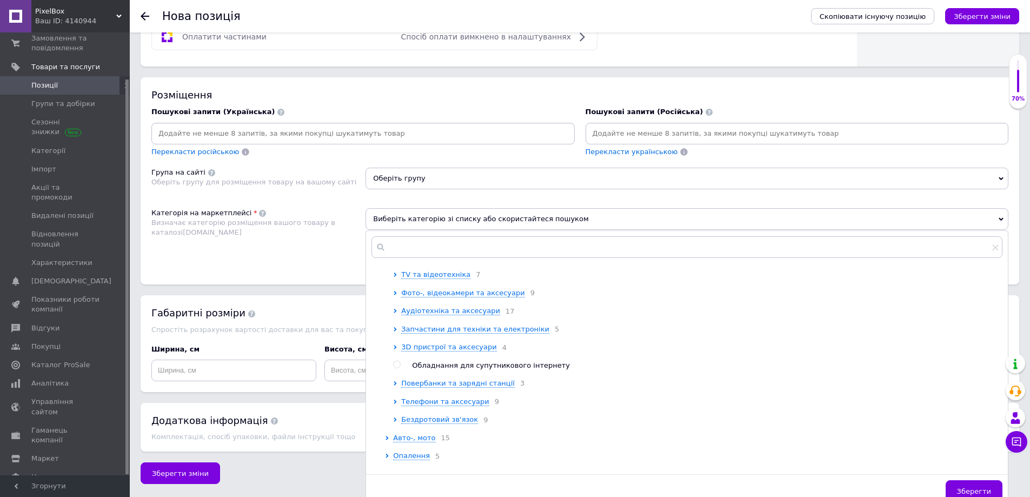
scroll to position [487, 0]
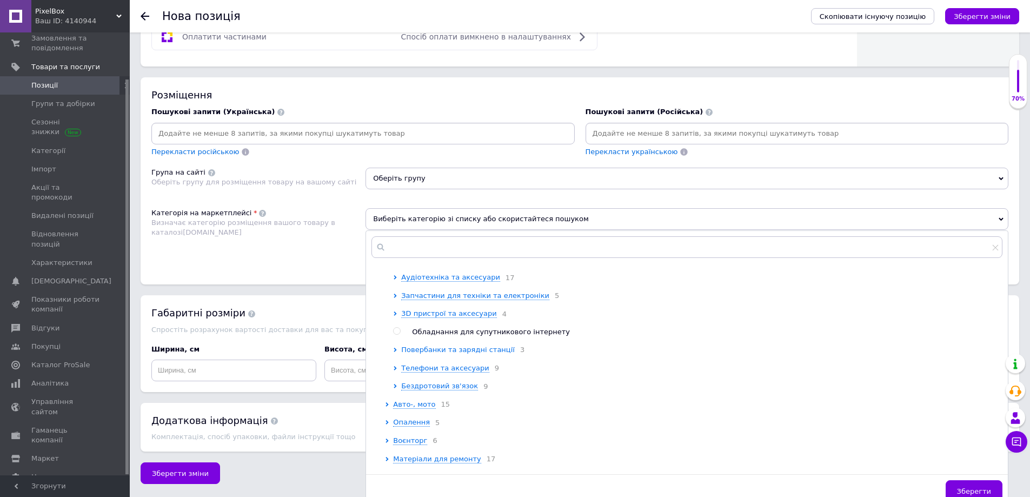
click at [475, 354] on span "Повербанки та зарядні станції" at bounding box center [458, 350] width 114 height 8
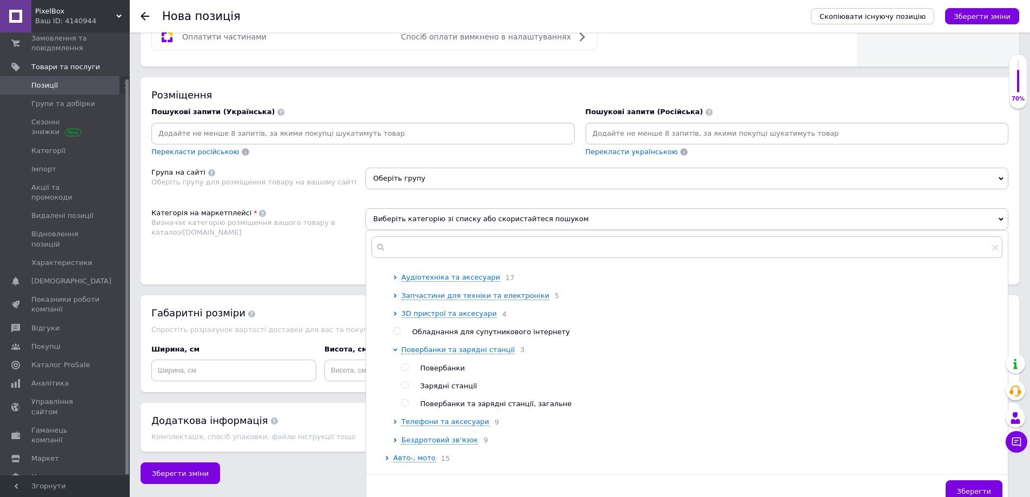
click at [460, 390] on span "Зарядні станції" at bounding box center [448, 386] width 57 height 8
radio input "true"
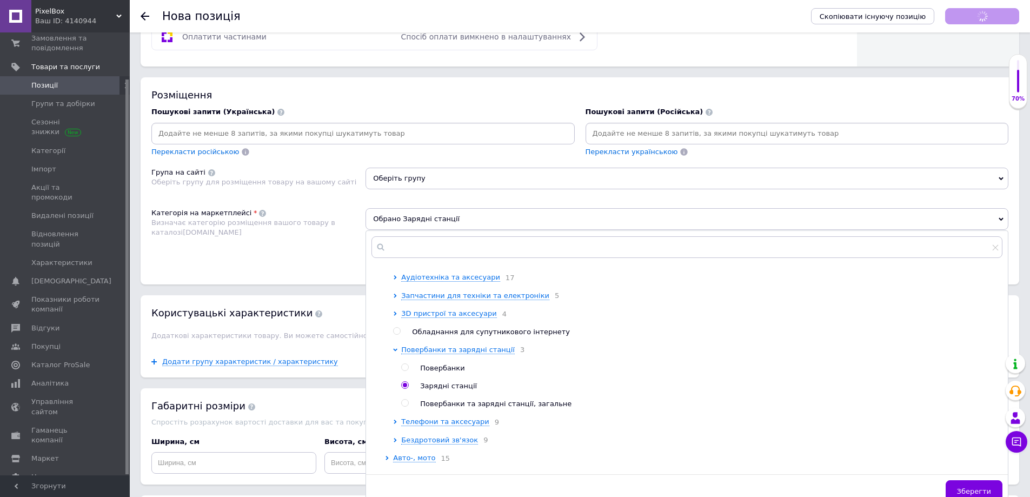
click at [446, 372] on span "Повербанки" at bounding box center [442, 368] width 44 height 8
radio input "true"
radio input "false"
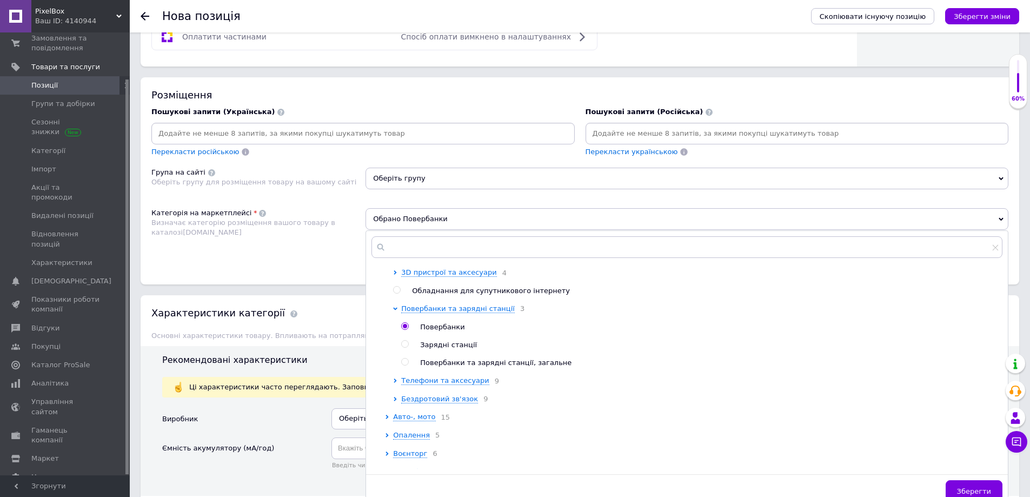
scroll to position [649, 0]
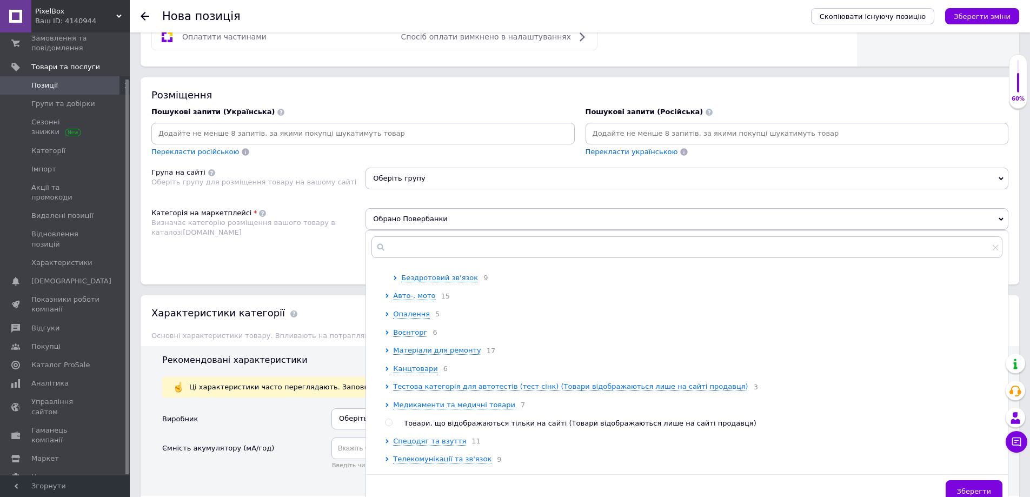
click at [982, 490] on span "Зберегти" at bounding box center [974, 491] width 34 height 8
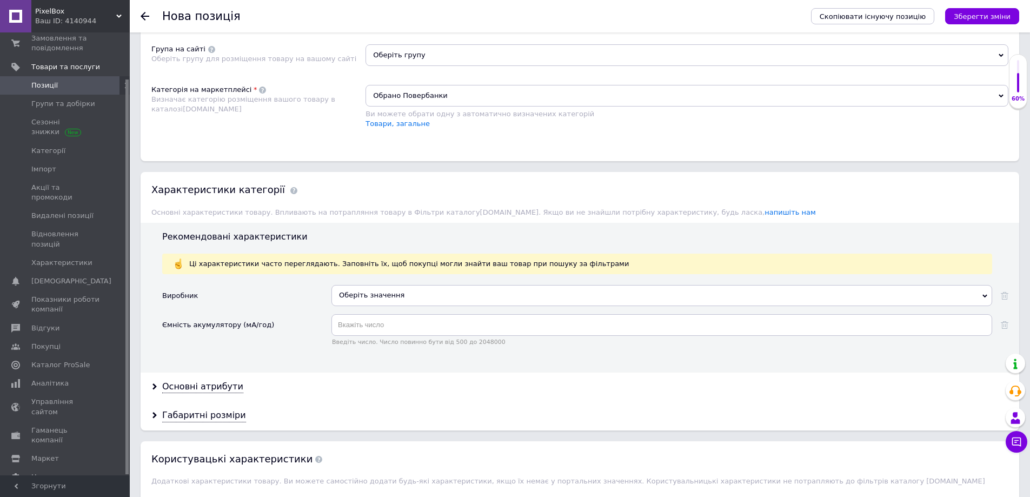
scroll to position [795, 0]
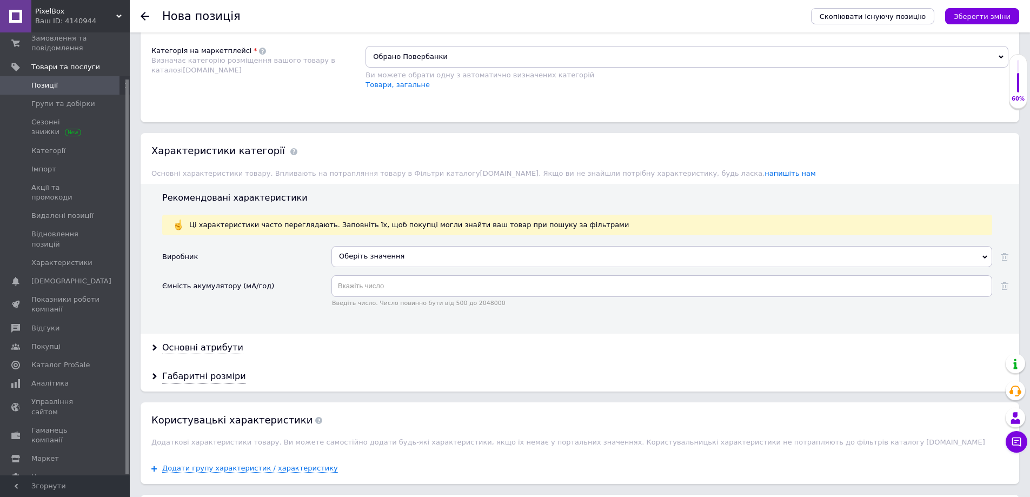
click at [348, 260] on div "Оберіть значення" at bounding box center [661, 256] width 661 height 21
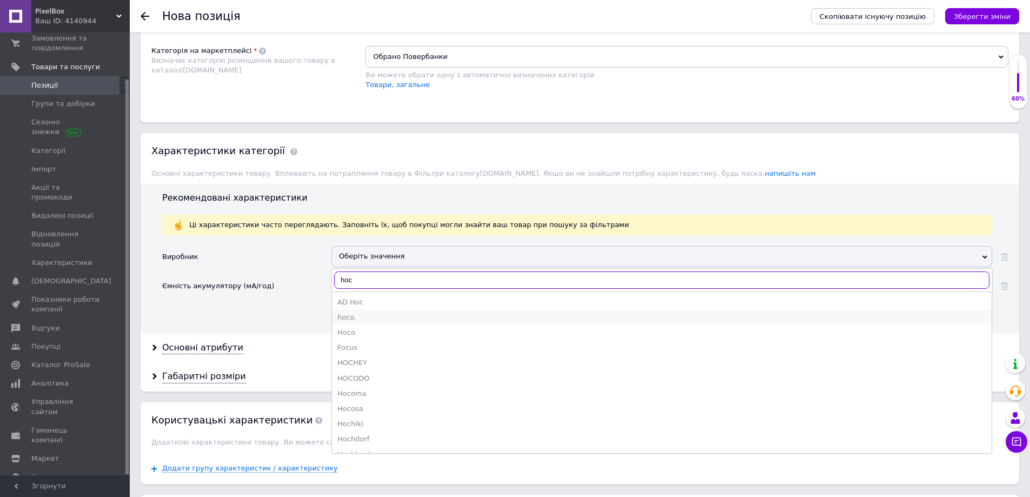
type input "hoc"
click at [365, 313] on div "hoco." at bounding box center [661, 318] width 649 height 10
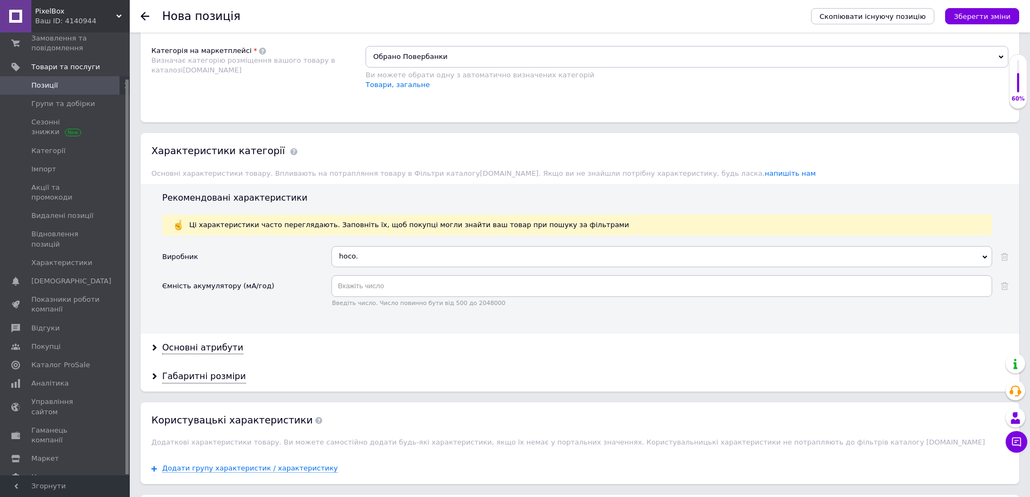
click at [203, 341] on div "Основні атрибути" at bounding box center [580, 348] width 879 height 29
click at [214, 350] on div "Основні атрибути" at bounding box center [202, 348] width 81 height 12
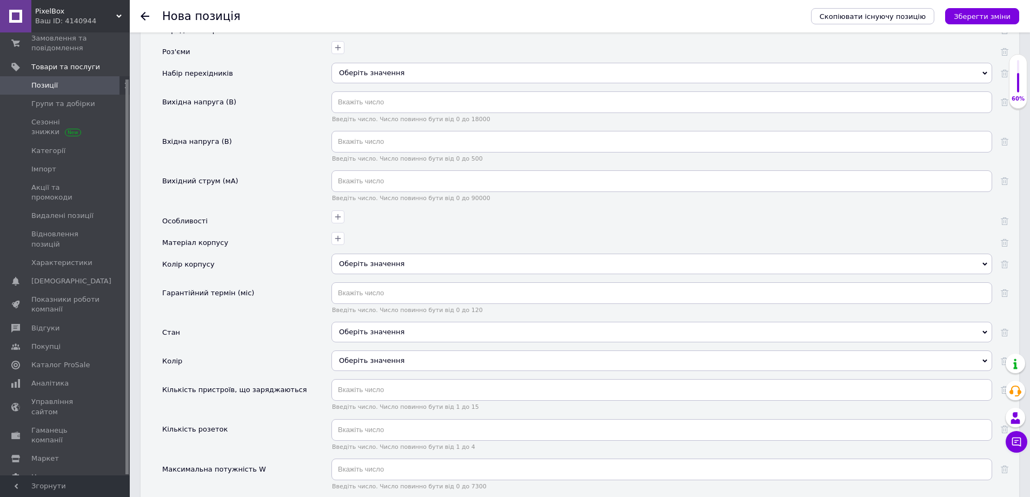
scroll to position [1228, 0]
click at [367, 337] on div "Оберіть значення" at bounding box center [661, 331] width 661 height 21
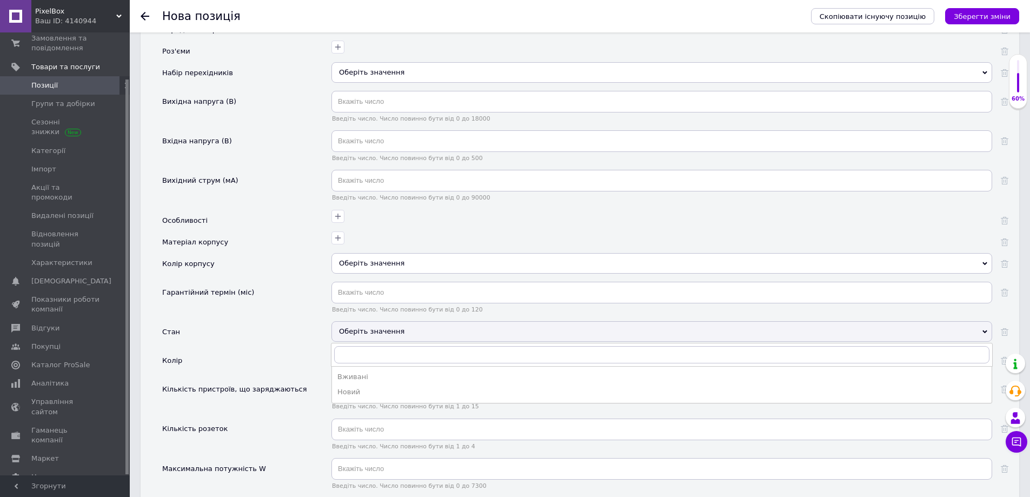
click at [368, 389] on div "Новий" at bounding box center [661, 392] width 649 height 10
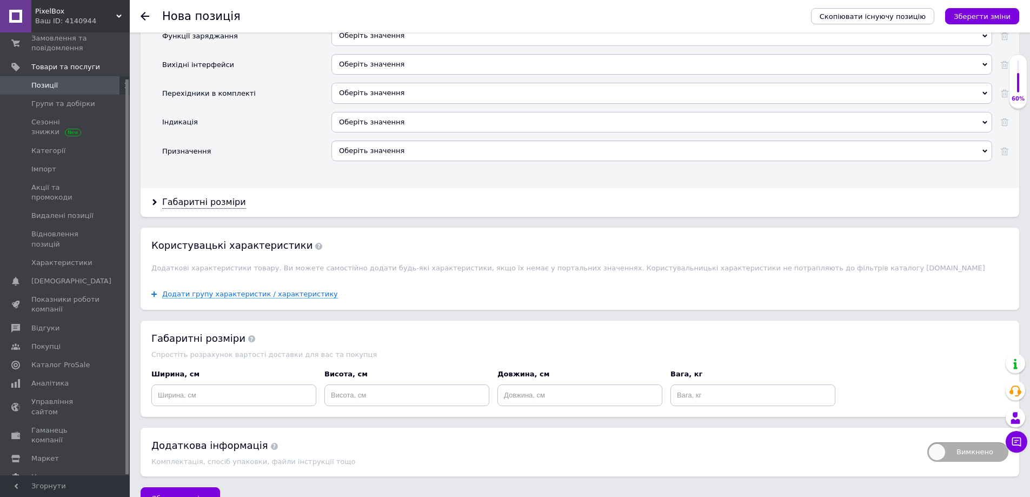
scroll to position [1725, 0]
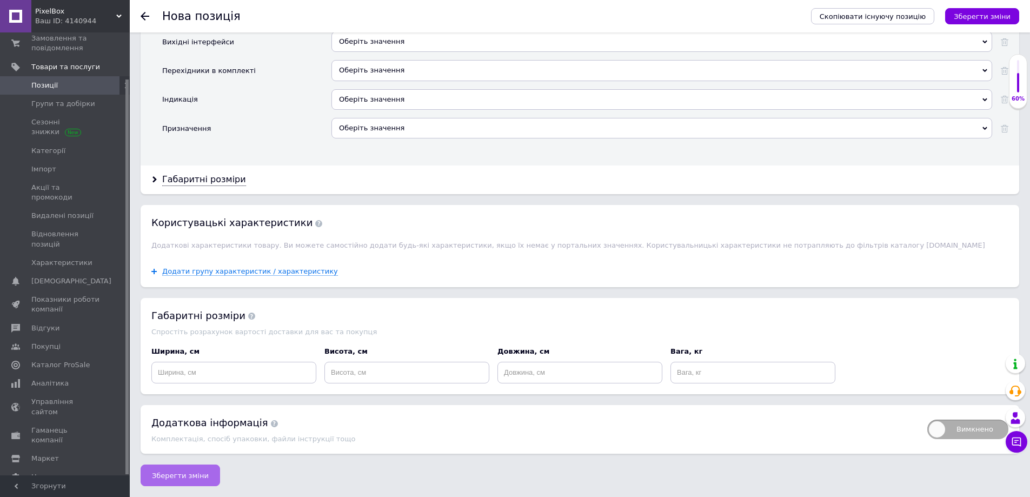
click at [167, 474] on span "Зберегти зміни" at bounding box center [180, 476] width 57 height 8
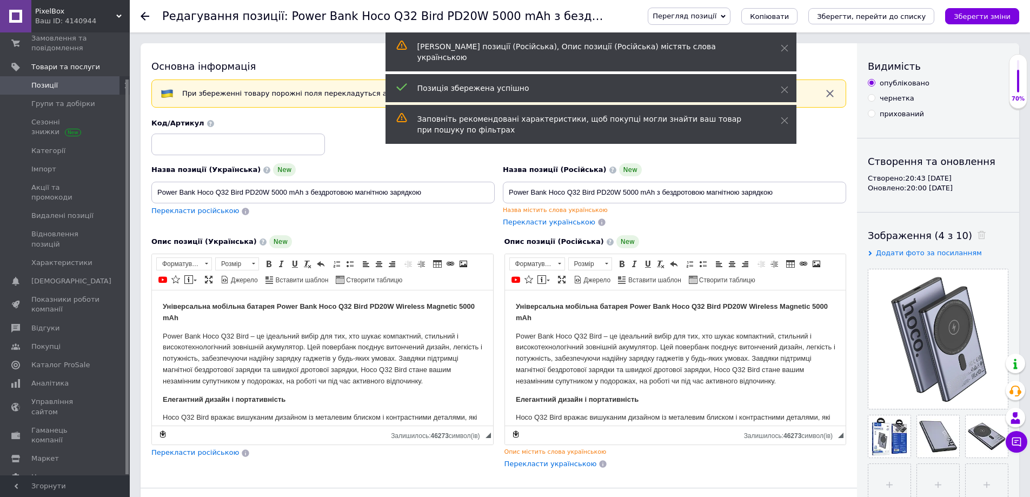
click at [50, 89] on span "Позиції" at bounding box center [44, 86] width 26 height 10
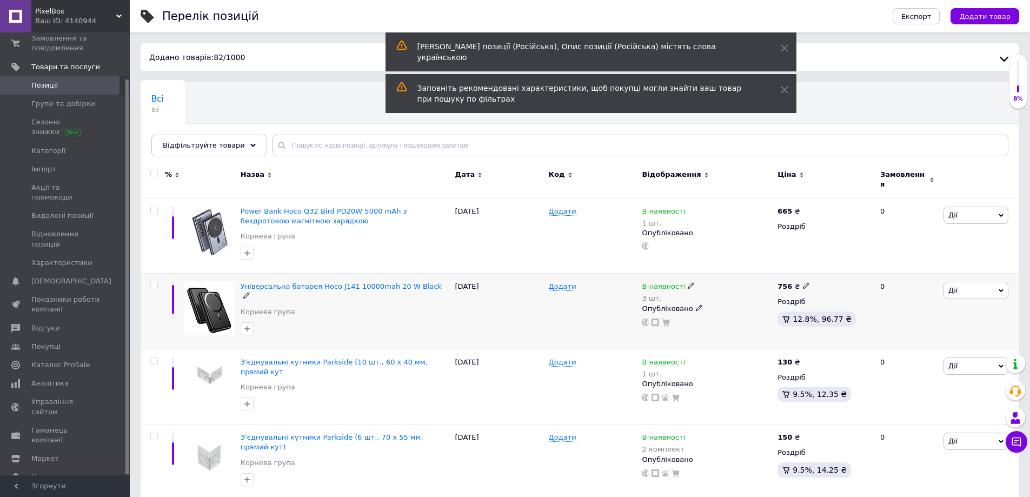
click at [156, 282] on input "checkbox" at bounding box center [153, 285] width 7 height 7
checkbox input "true"
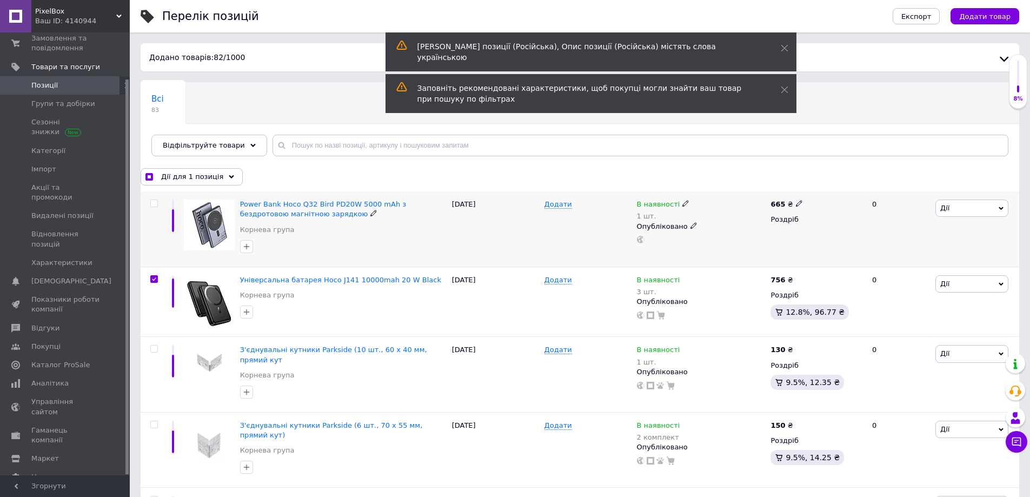
click at [153, 204] on input "checkbox" at bounding box center [153, 203] width 7 height 7
checkbox input "true"
click at [191, 175] on span "Дії для 2 позиції" at bounding box center [191, 177] width 60 height 10
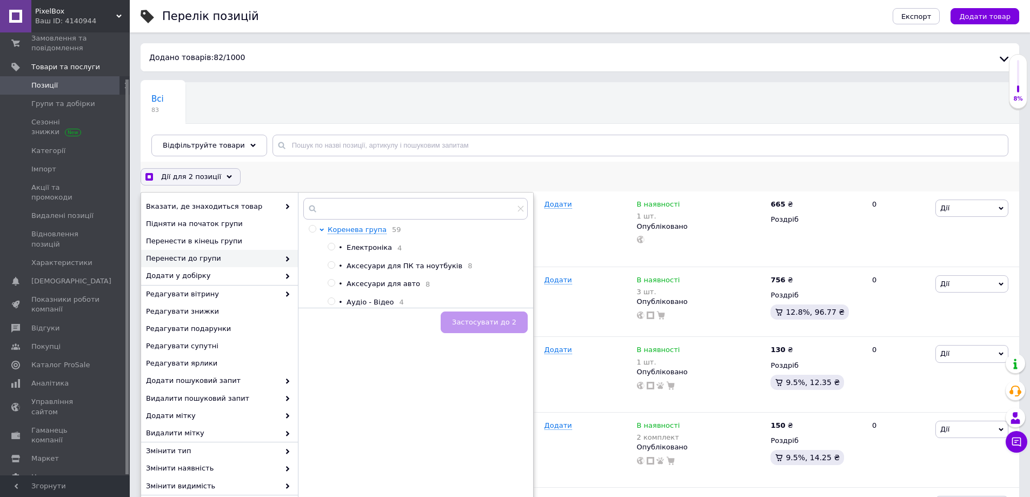
drag, startPoint x: 371, startPoint y: 247, endPoint x: 374, endPoint y: 254, distance: 8.0
click at [371, 247] on span "Електроніка" at bounding box center [369, 247] width 45 height 8
checkbox input "true"
radio input "true"
click at [486, 318] on button "Застосувати до 2" at bounding box center [484, 322] width 87 height 22
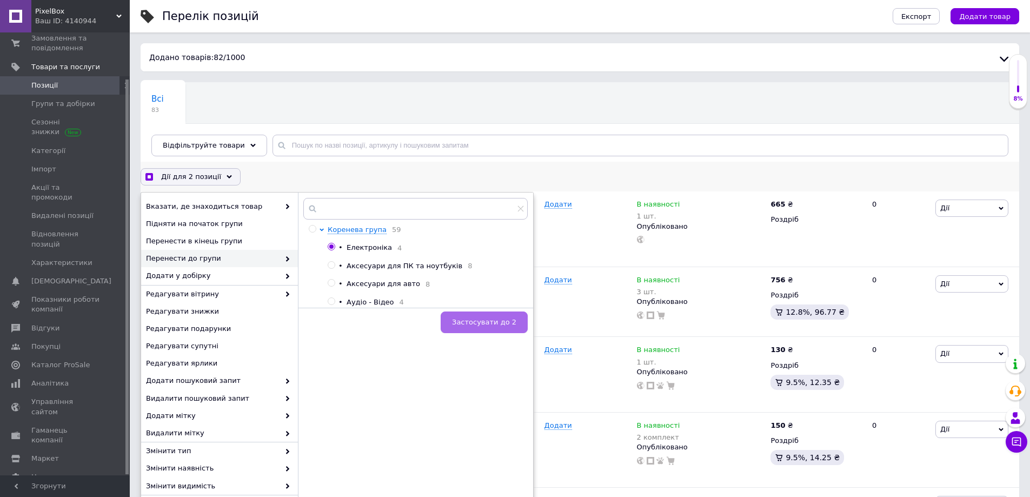
checkbox input "false"
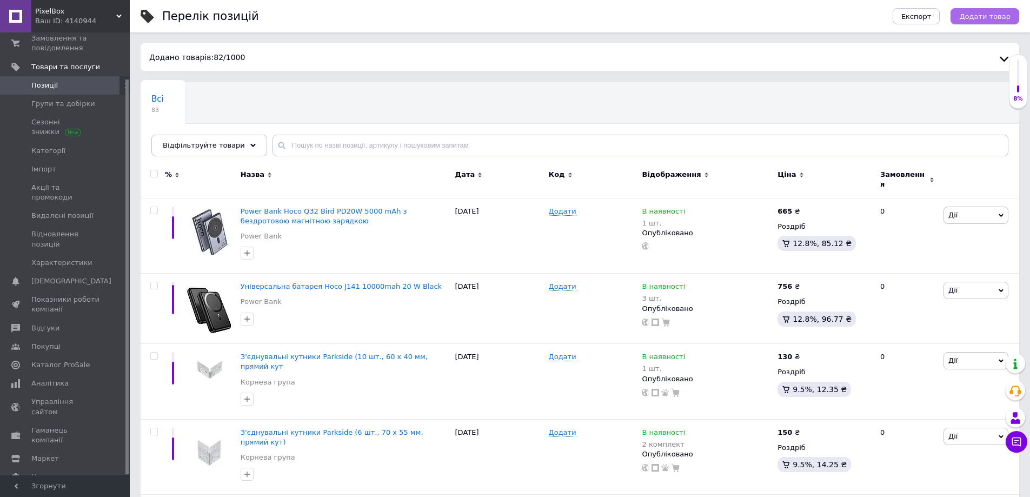
click at [978, 15] on span "Додати товар" at bounding box center [984, 16] width 51 height 8
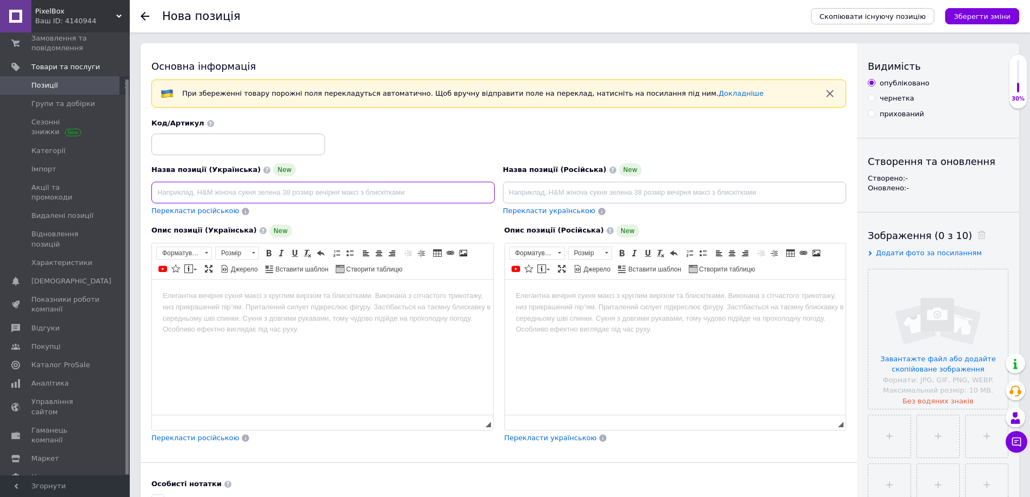
click at [302, 191] on input at bounding box center [322, 193] width 343 height 22
paste input "Зовнішній акумулятор BOROFONE BJ66A Magnifico 22.5W+PD20W fully compatible powe…"
type input "Зовнішній акумулятор BOROFONE BJ66A Magnifico 22.5W+PD20W fully compatible powe…"
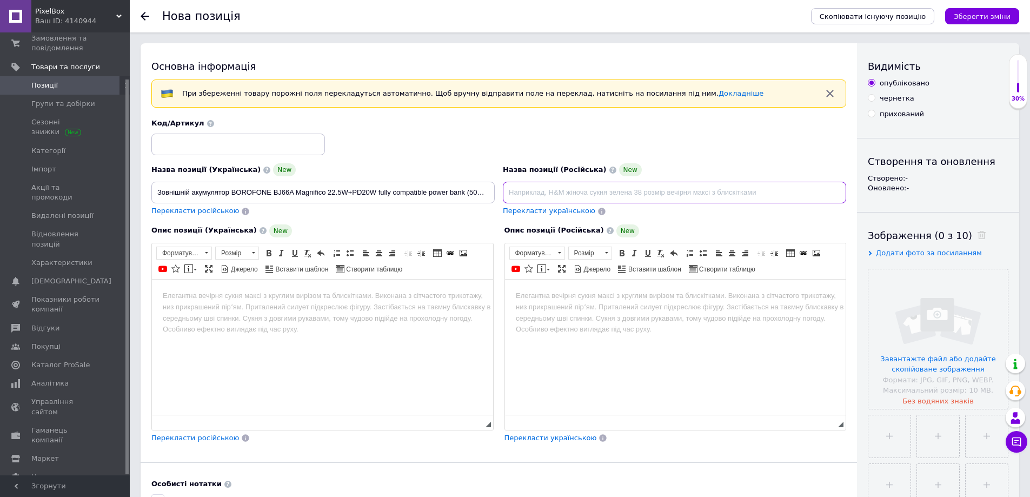
click at [590, 194] on input at bounding box center [674, 193] width 343 height 22
paste input "Зовнішній акумулятор BOROFONE BJ66A Magnifico 22.5W+PD20W fully compatible powe…"
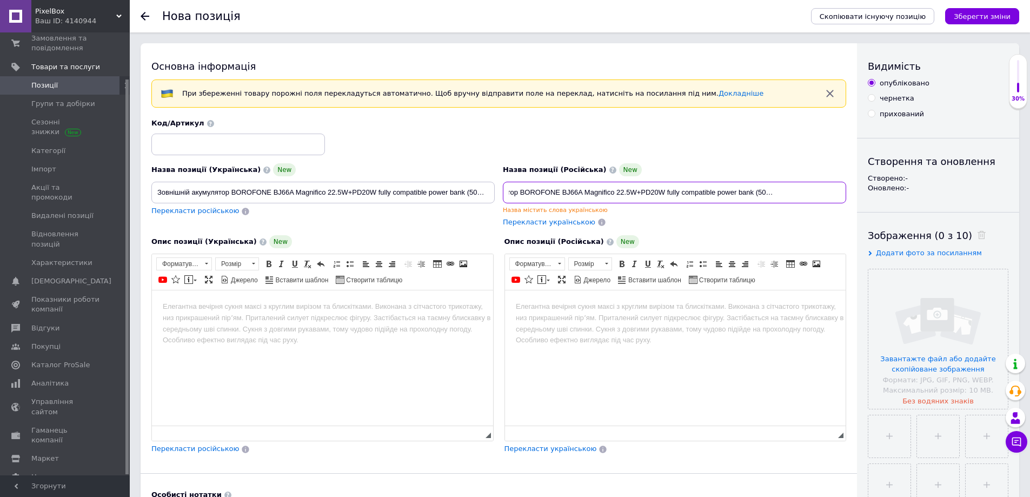
type input "Зовнішній акумулятор BOROFONE BJ66A Magnifico 22.5W+PD20W fully compatible powe…"
click at [372, 323] on html at bounding box center [322, 306] width 341 height 33
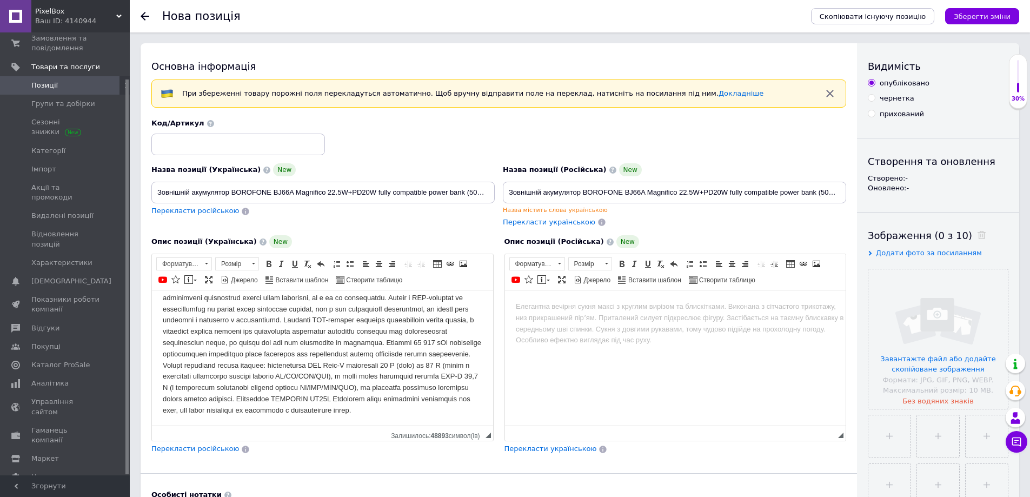
click at [740, 323] on html at bounding box center [674, 306] width 341 height 33
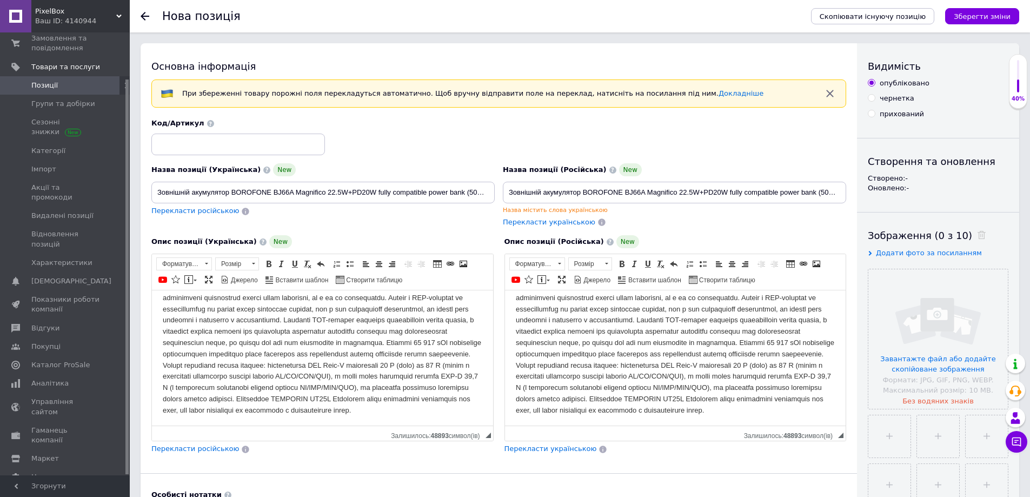
scroll to position [0, 0]
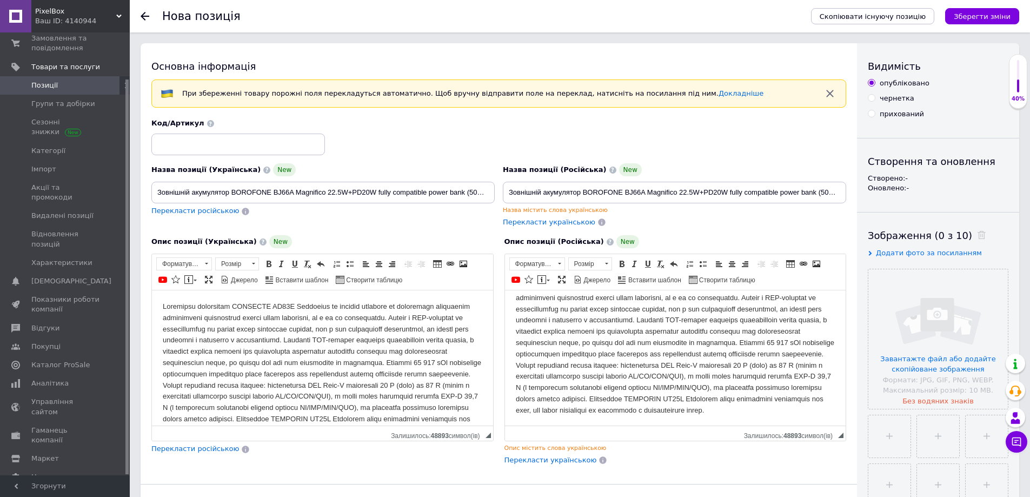
click at [293, 384] on body "Редактор, 1EDE3515-2EF3-491F-92CC-BDFB6EB7B473" at bounding box center [323, 368] width 320 height 135
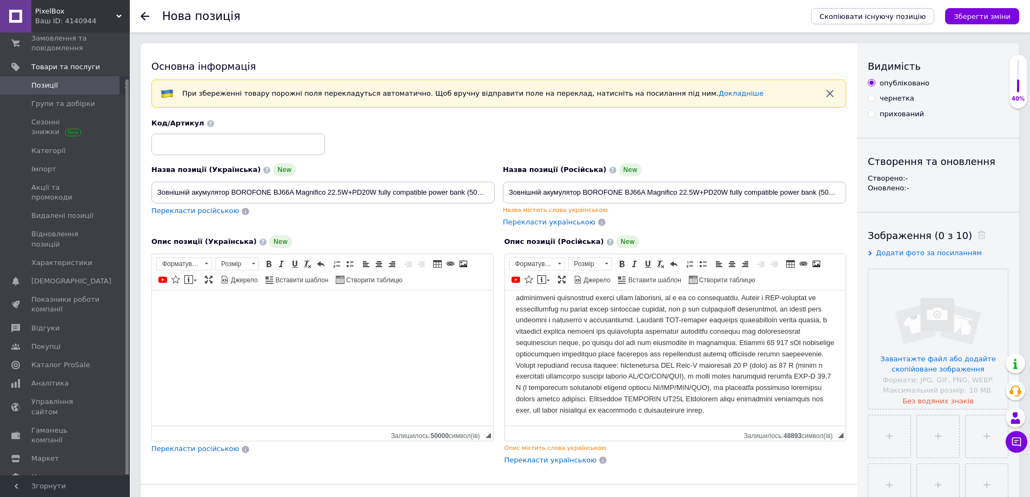
scroll to position [169, 0]
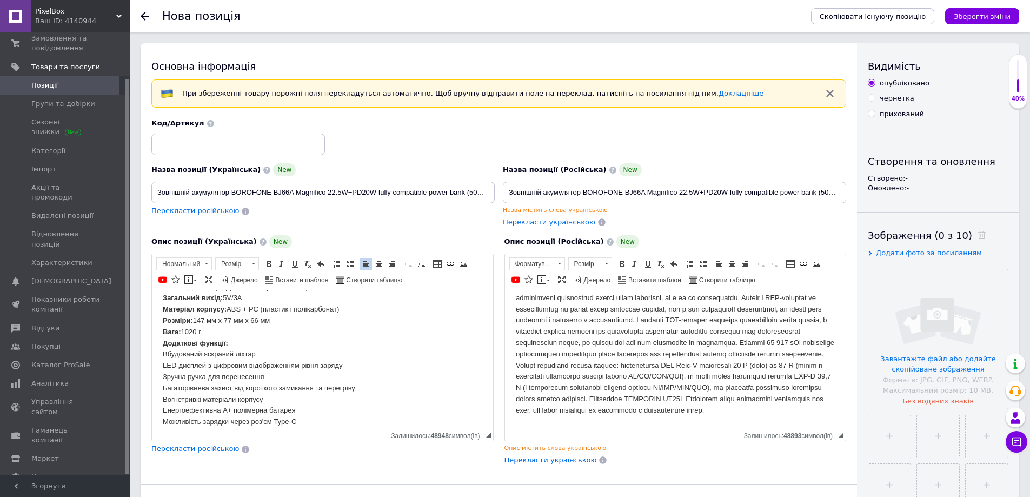
click at [609, 387] on body "Редактор, 2A78B325-32E8-4175-8198-4B234BCB2F6F" at bounding box center [675, 348] width 320 height 135
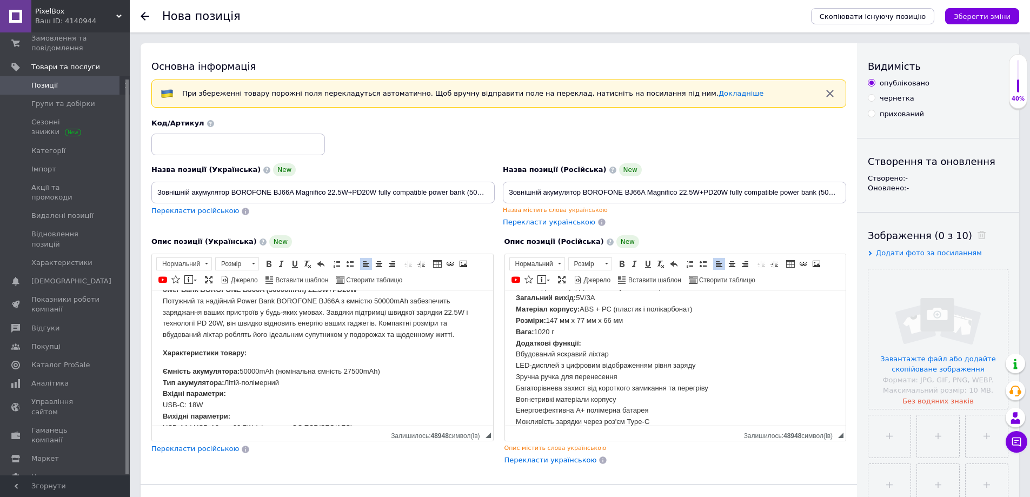
scroll to position [0, 0]
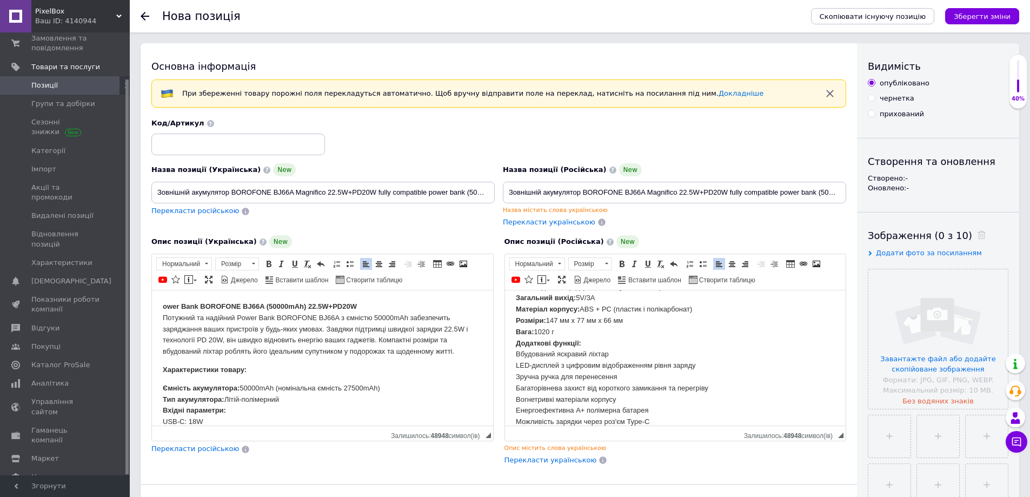
click at [160, 308] on html "ower Bank BOROFONE BJ66A (50000mAh) 22.5W+PD20W Потужний та надійний Power Bank…" at bounding box center [322, 448] width 341 height 317
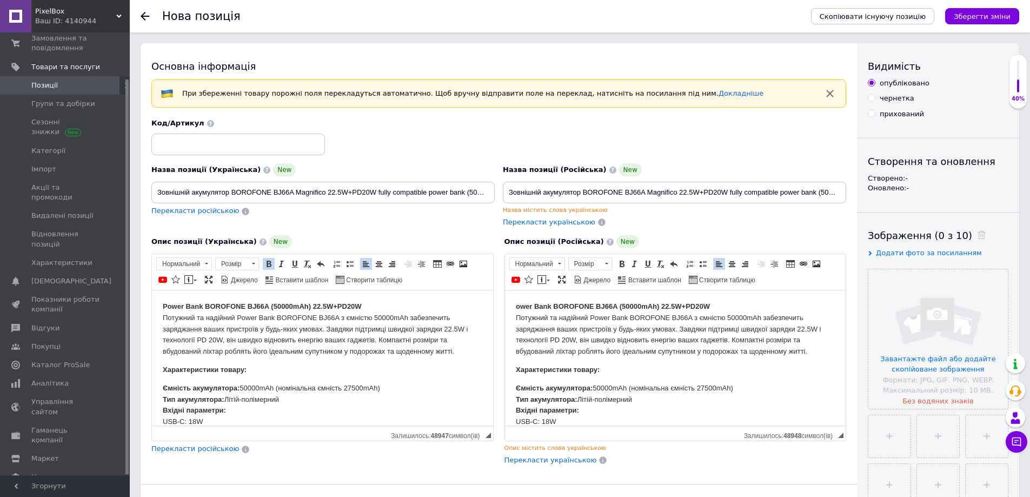
click at [515, 307] on strong "ower Bank BOROFONE BJ66A (50000mAh) 22.5W+PD20W" at bounding box center [612, 306] width 194 height 8
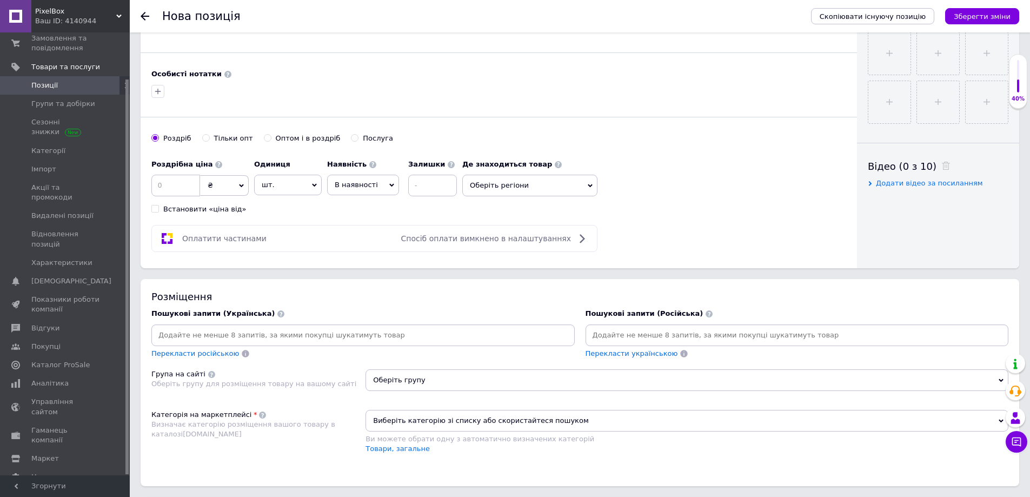
scroll to position [433, 0]
click at [192, 189] on input at bounding box center [175, 185] width 49 height 22
type input "1299"
drag, startPoint x: 425, startPoint y: 184, endPoint x: 432, endPoint y: 187, distance: 7.4
click at [431, 187] on input at bounding box center [432, 185] width 49 height 22
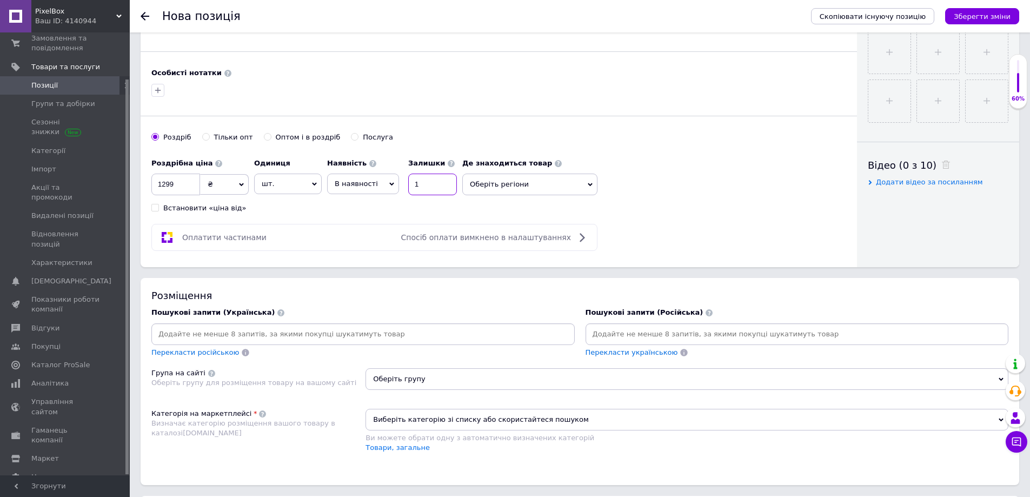
type input "1"
click at [494, 183] on span "Оберіть регіони" at bounding box center [529, 185] width 135 height 22
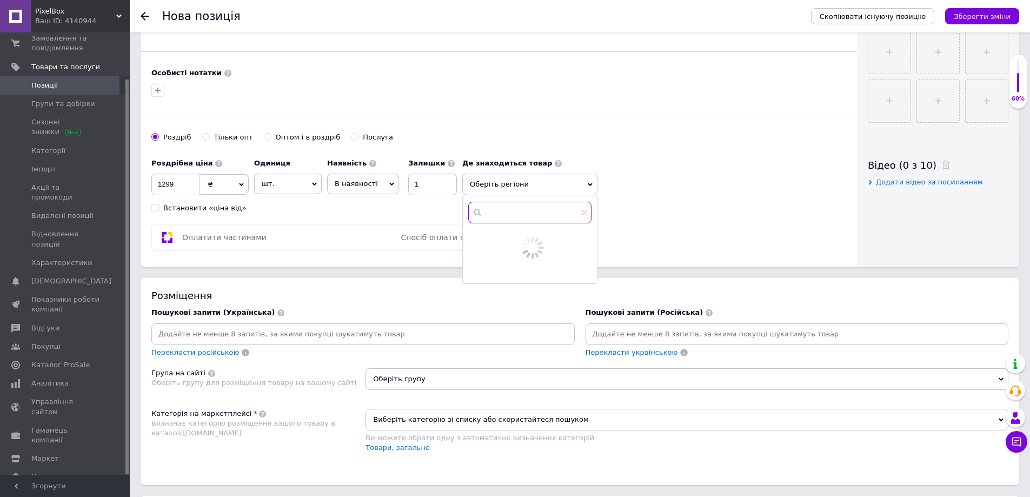
click at [495, 217] on input "text" at bounding box center [529, 213] width 123 height 22
type input "лозо"
click at [483, 238] on div at bounding box center [479, 239] width 11 height 10
drag, startPoint x: 480, startPoint y: 241, endPoint x: 490, endPoint y: 247, distance: 12.1
click at [480, 241] on input "checkbox" at bounding box center [477, 238] width 7 height 7
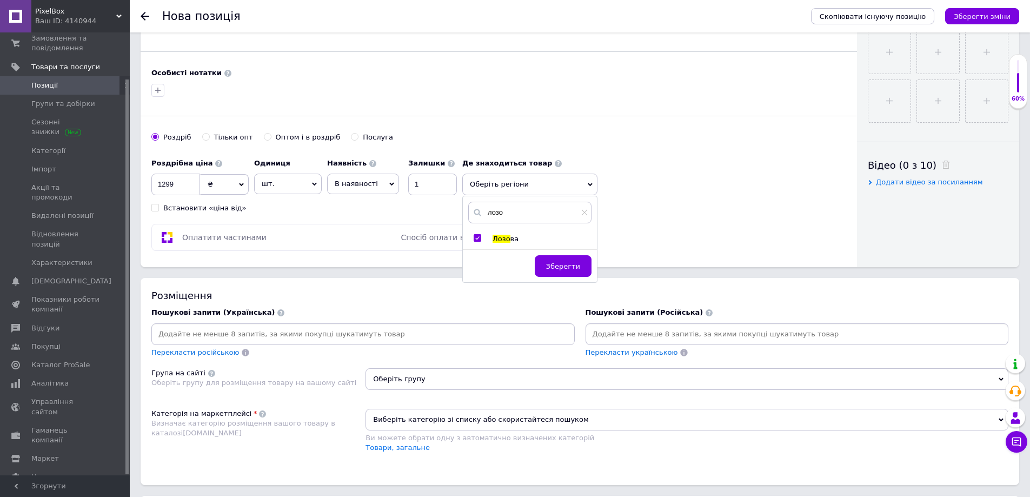
checkbox input "true"
click at [555, 271] on span "Зберегти" at bounding box center [563, 272] width 34 height 8
click at [429, 437] on div "Ви можете обрати одну з автоматично визначених категорій" at bounding box center [687, 438] width 643 height 10
click at [429, 426] on span "Виберіть категорію зі списку або скористайтеся пошуком" at bounding box center [687, 420] width 643 height 22
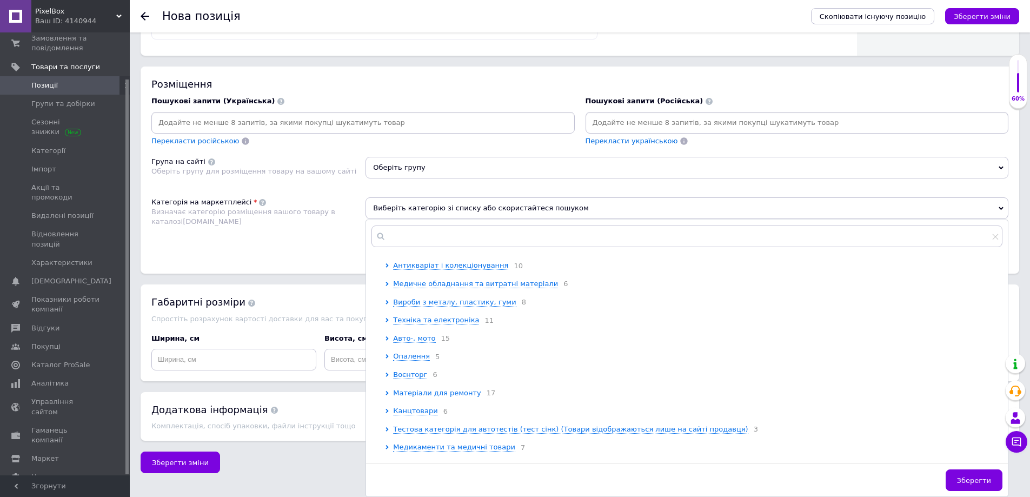
scroll to position [270, 0]
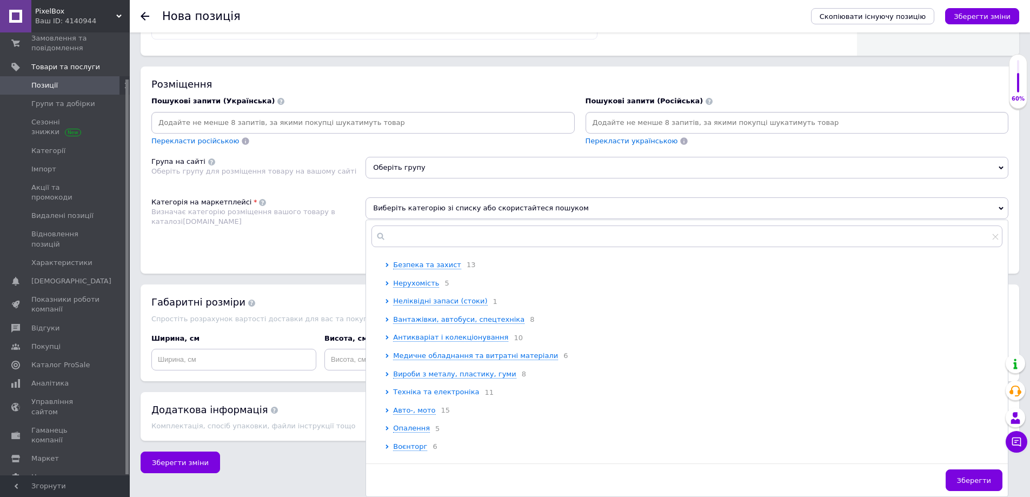
click at [440, 396] on span "Техніка та електроніка" at bounding box center [436, 392] width 86 height 8
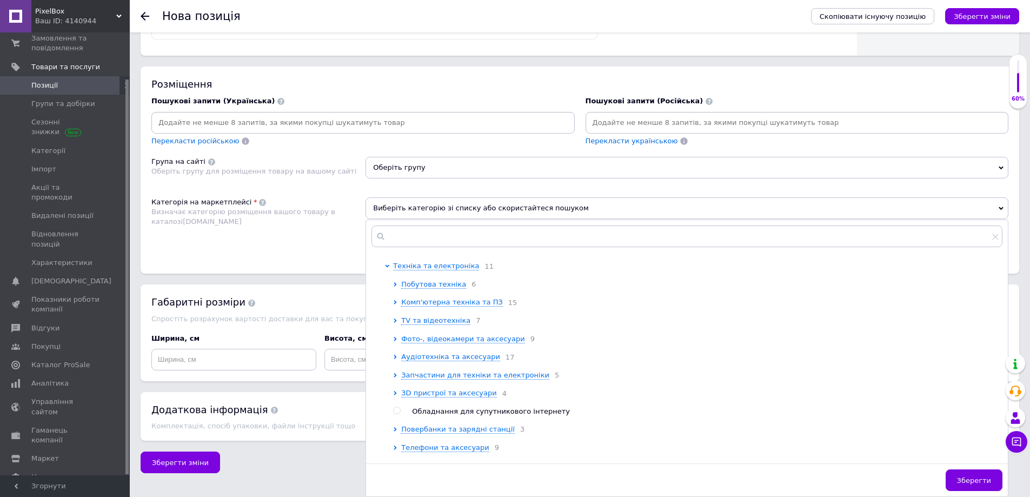
scroll to position [433, 0]
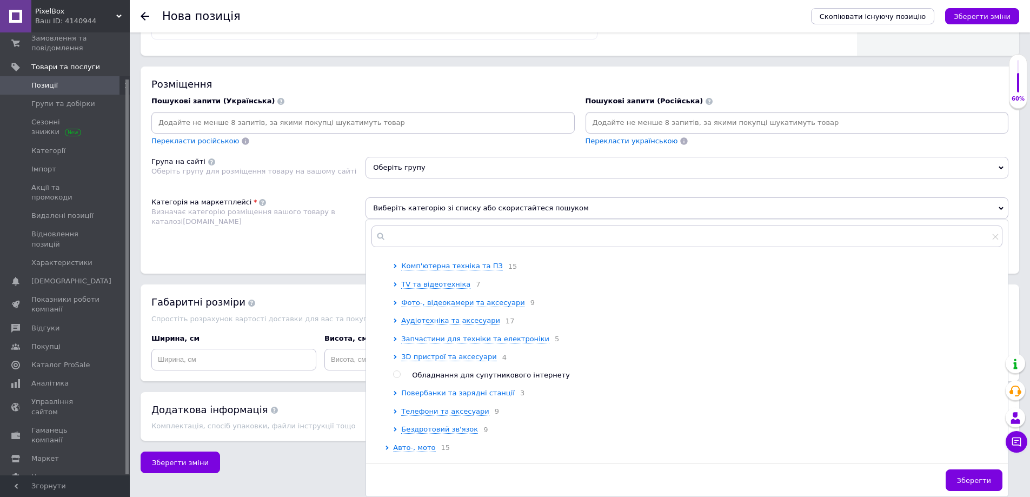
click at [455, 397] on span "Повербанки та зарядні станції" at bounding box center [458, 393] width 114 height 8
click at [448, 415] on span "Повербанки" at bounding box center [442, 411] width 44 height 8
radio input "true"
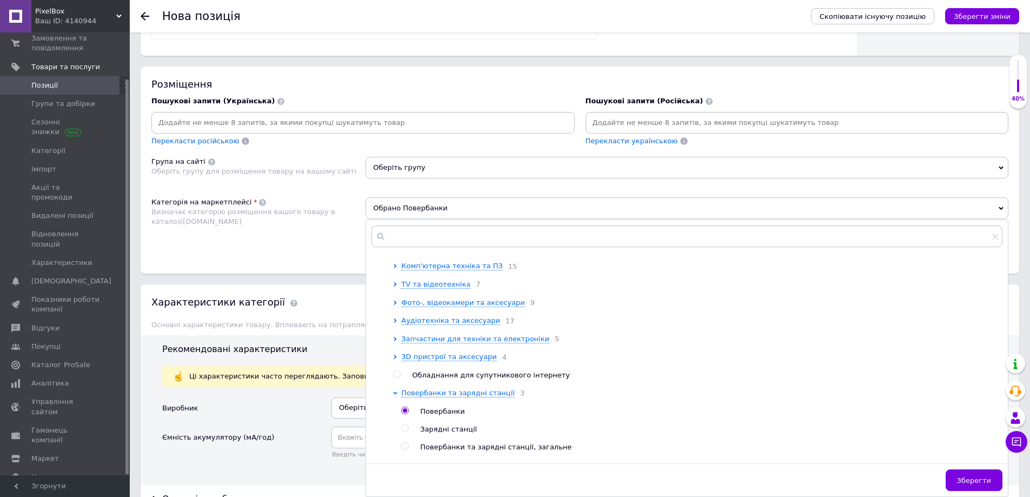
click at [965, 477] on span "Зберегти" at bounding box center [974, 480] width 34 height 8
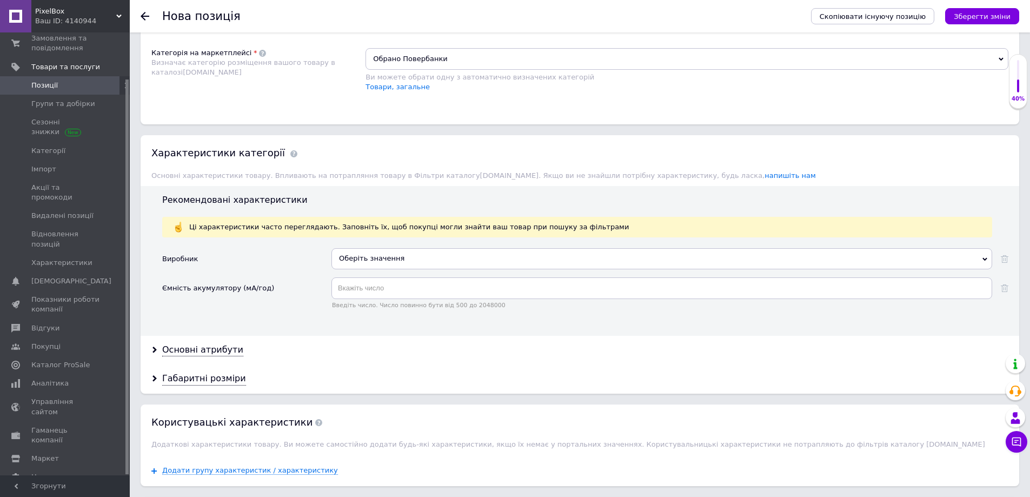
scroll to position [806, 0]
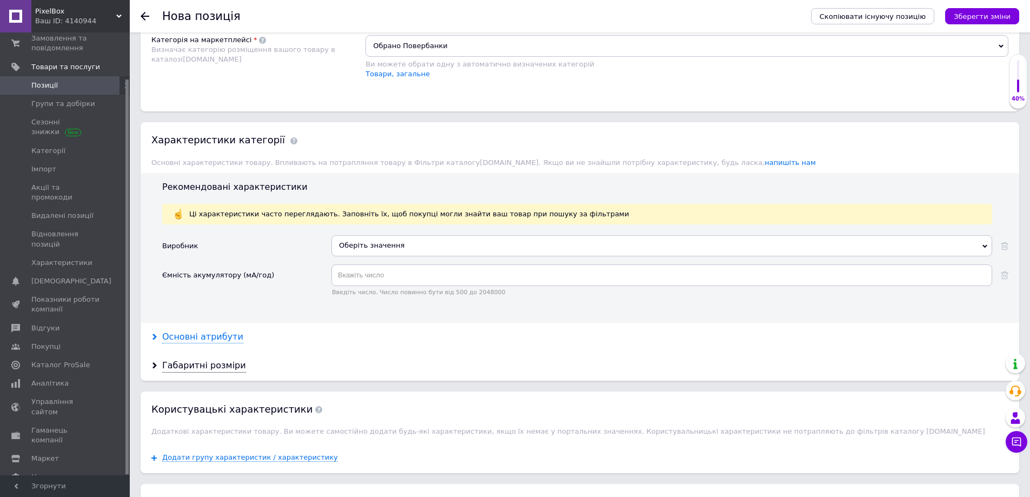
click at [208, 335] on div "Основні атрибути" at bounding box center [202, 337] width 81 height 12
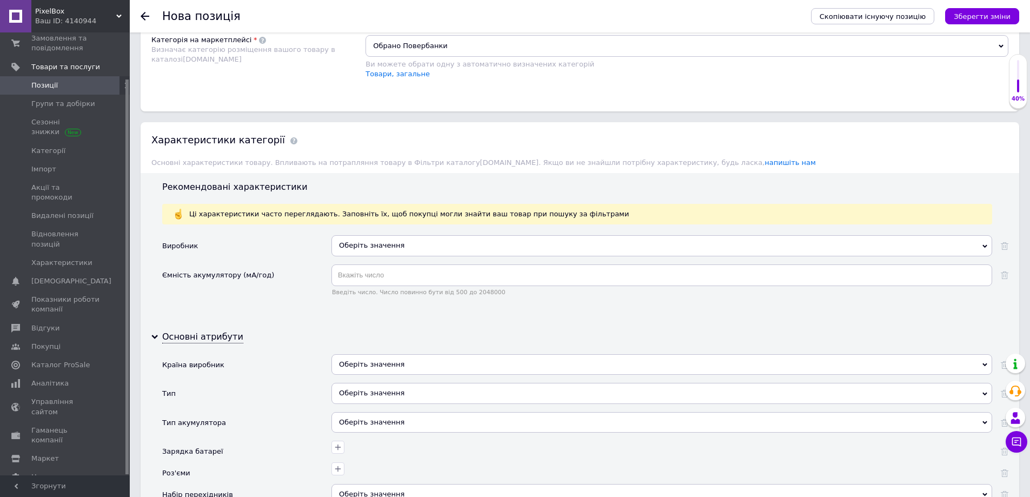
click at [398, 251] on div "Оберіть значення" at bounding box center [661, 245] width 661 height 21
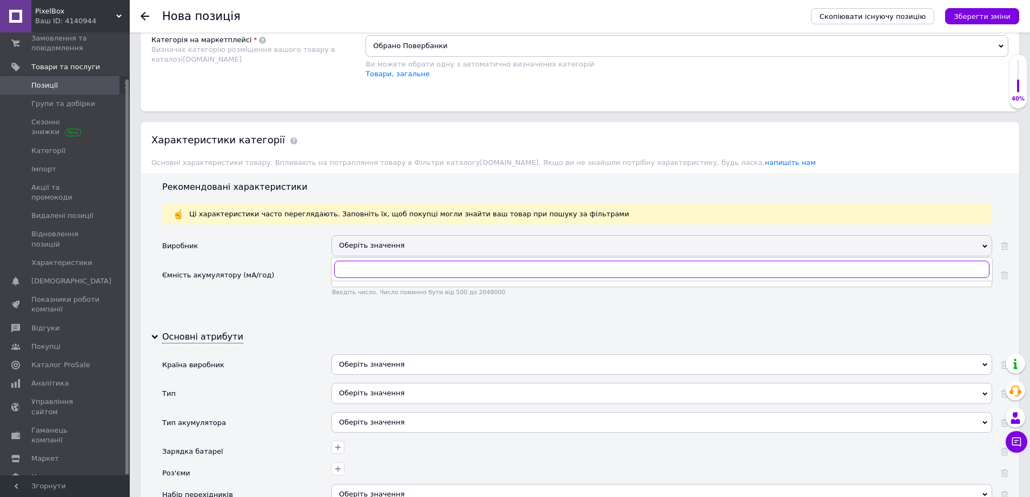
type input "b"
type input "borofone"
click at [383, 292] on div "Borofone" at bounding box center [661, 292] width 649 height 10
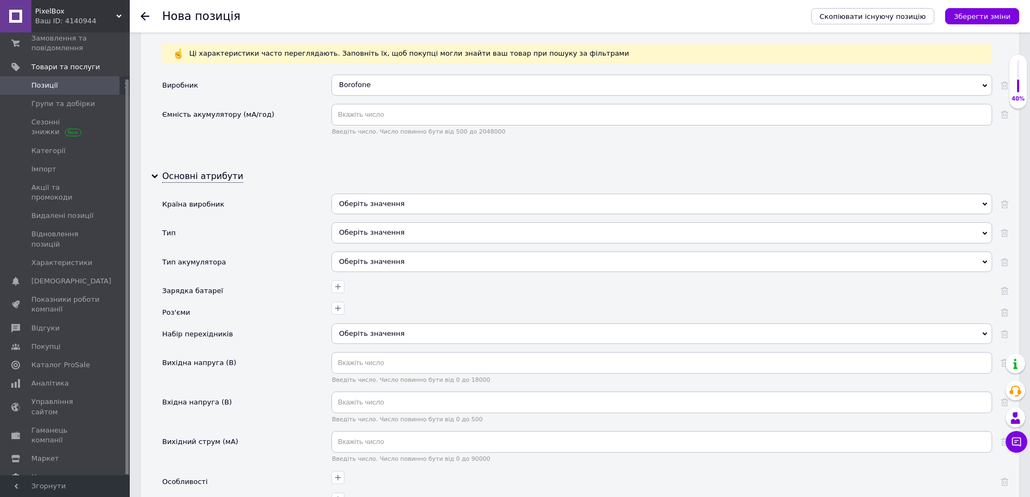
scroll to position [968, 0]
click at [358, 265] on div "Оберіть значення" at bounding box center [661, 260] width 661 height 21
click at [306, 353] on div "Вихідна напруга (В)" at bounding box center [246, 369] width 169 height 39
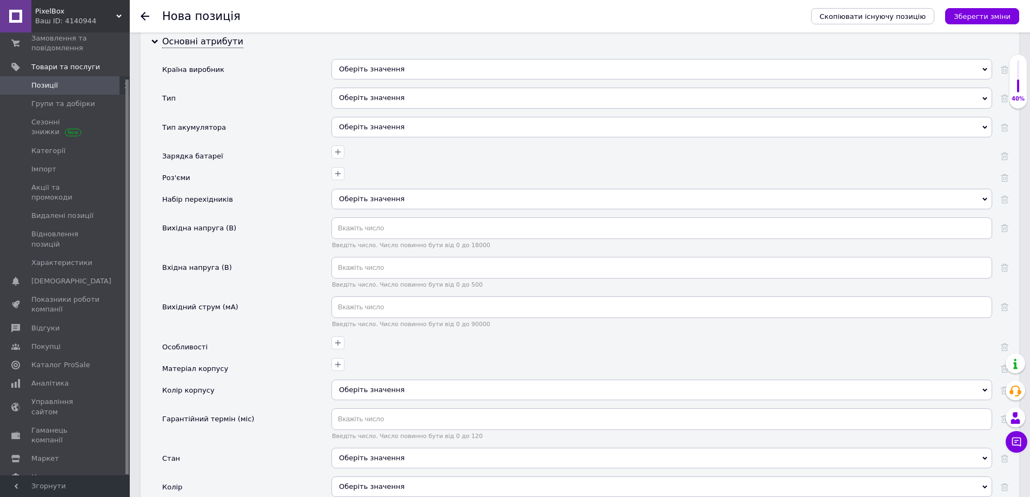
scroll to position [1131, 0]
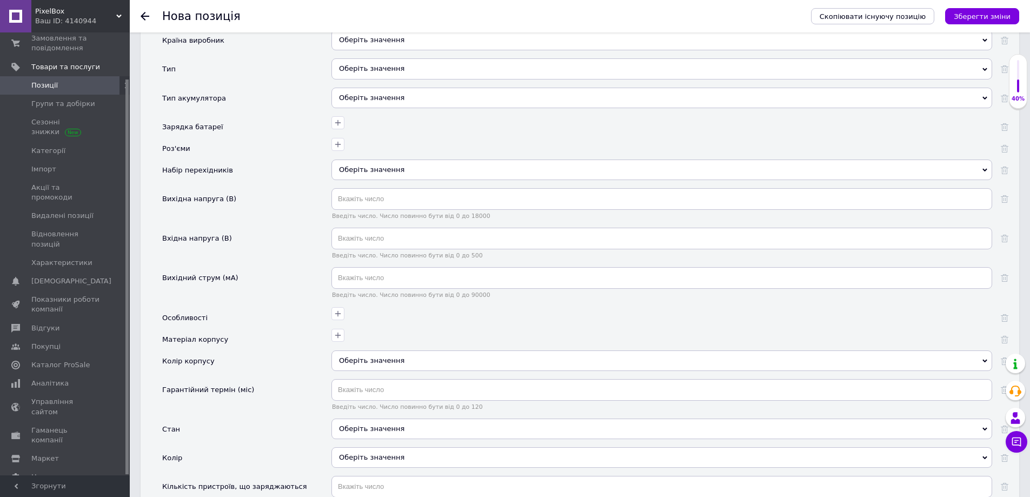
click at [369, 361] on div "Оберіть значення" at bounding box center [661, 360] width 661 height 21
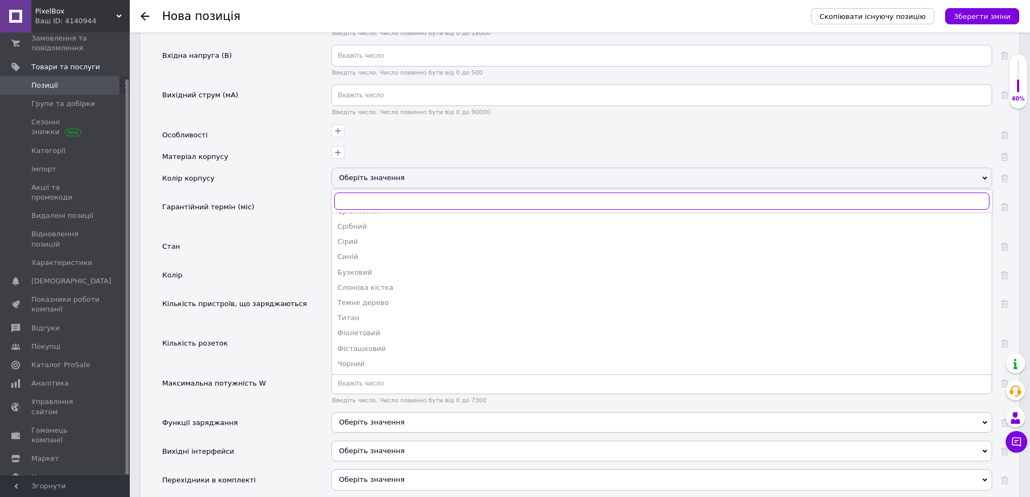
scroll to position [1347, 0]
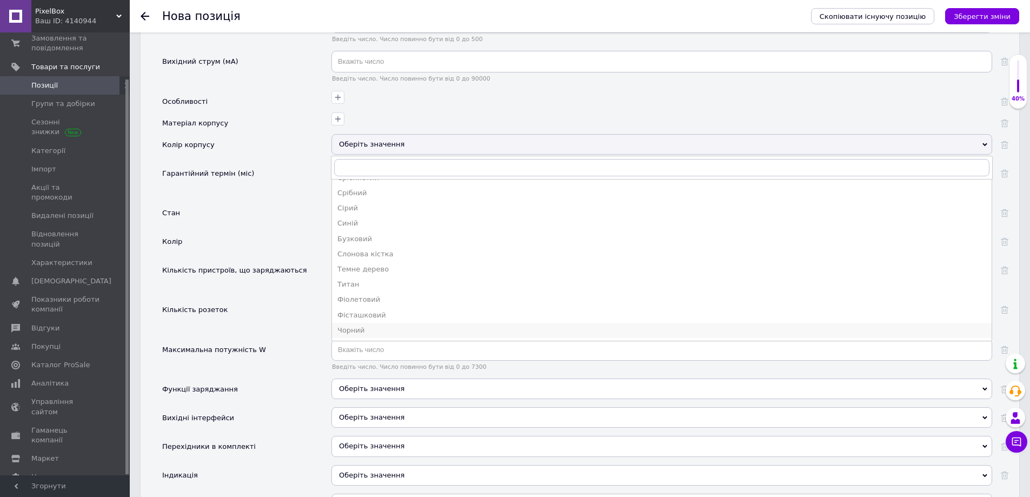
click at [367, 331] on div "Чорний" at bounding box center [661, 331] width 649 height 10
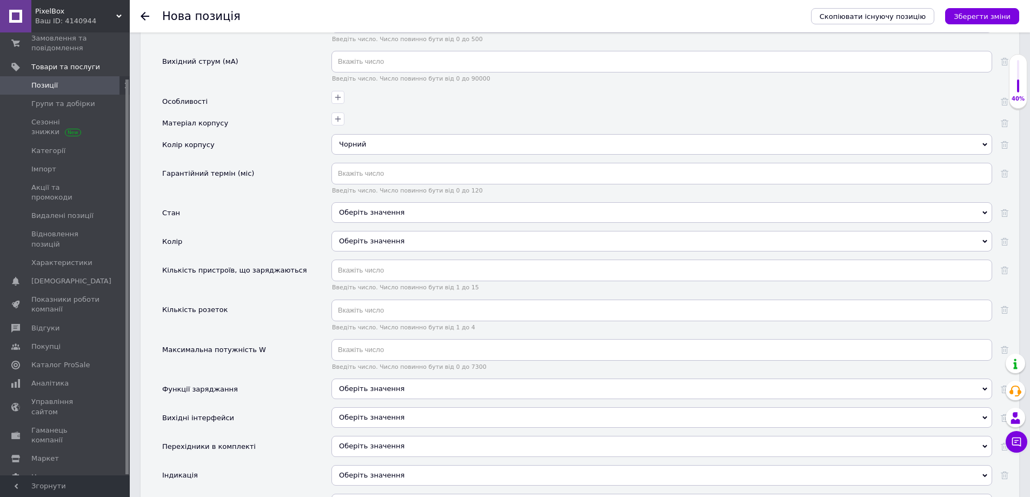
click at [370, 388] on div "Оберіть значення" at bounding box center [661, 389] width 661 height 21
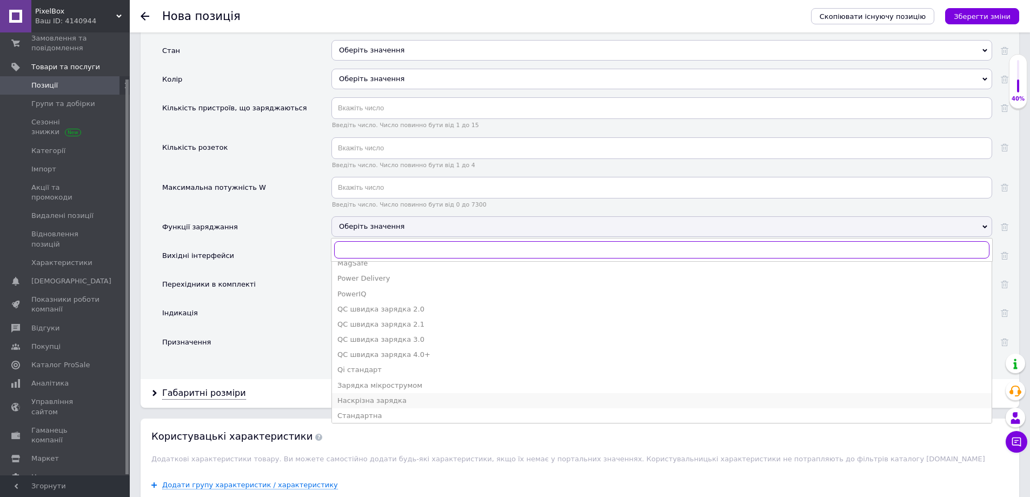
scroll to position [12, 0]
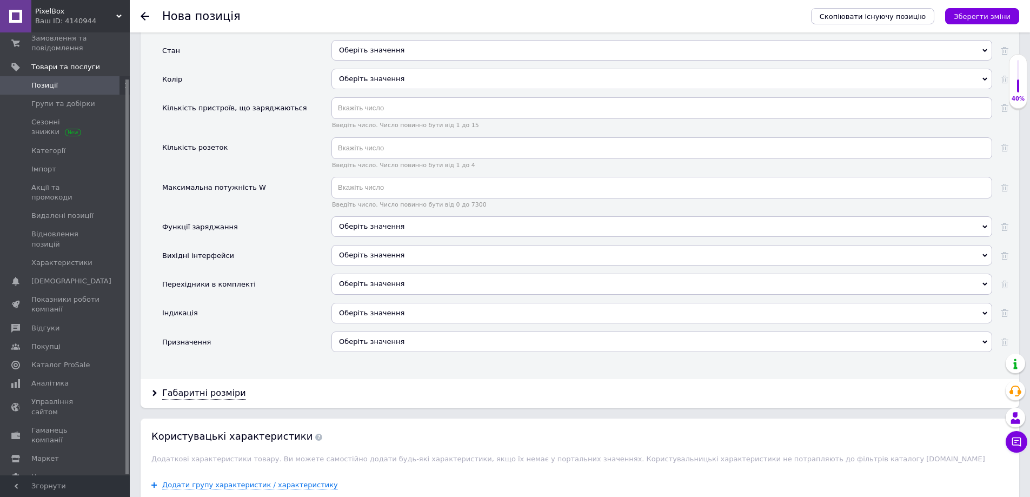
drag, startPoint x: 233, startPoint y: 397, endPoint x: 317, endPoint y: 375, distance: 87.4
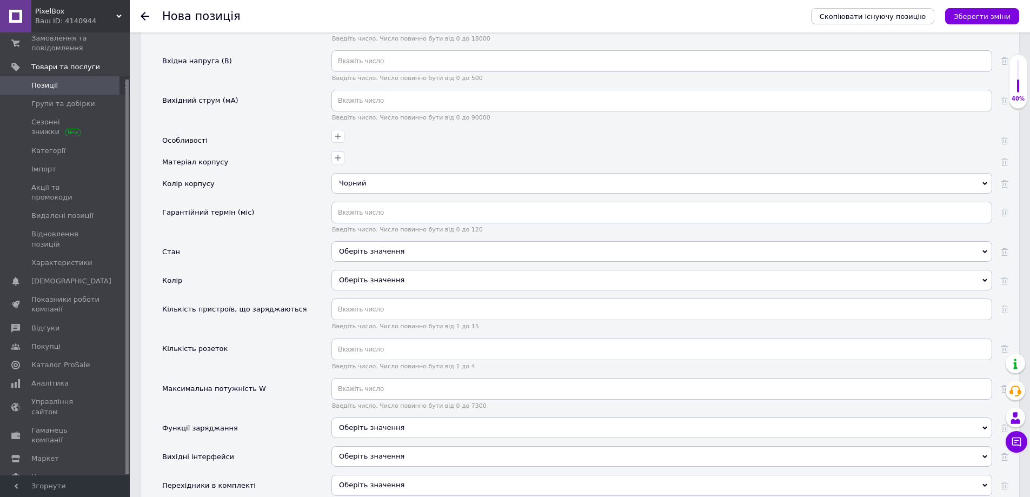
scroll to position [1293, 0]
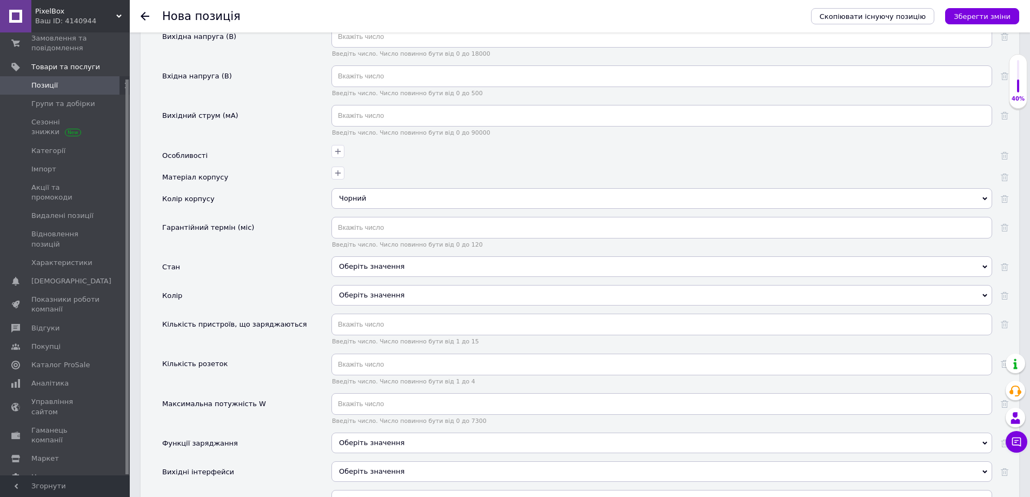
click at [375, 261] on div "Оберіть значення" at bounding box center [661, 266] width 661 height 21
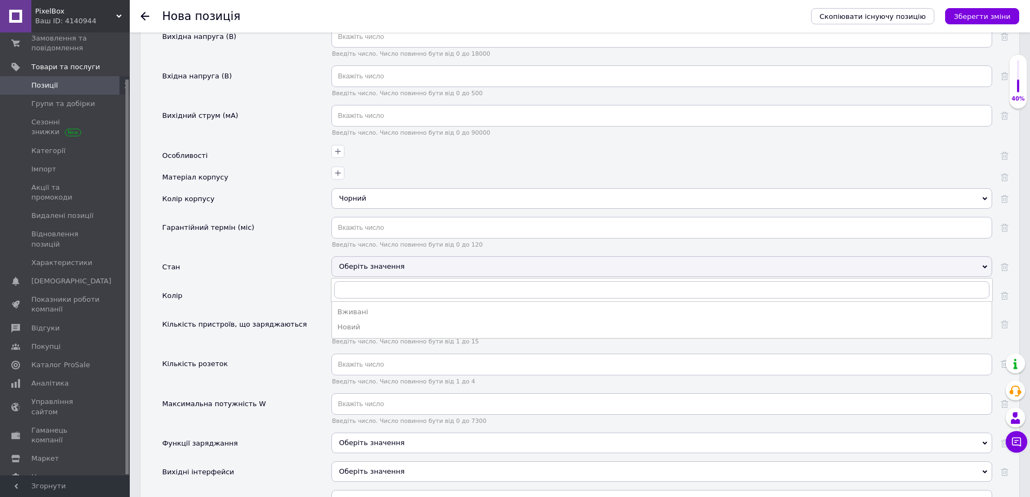
click at [347, 265] on div "Оберіть значення" at bounding box center [661, 266] width 661 height 21
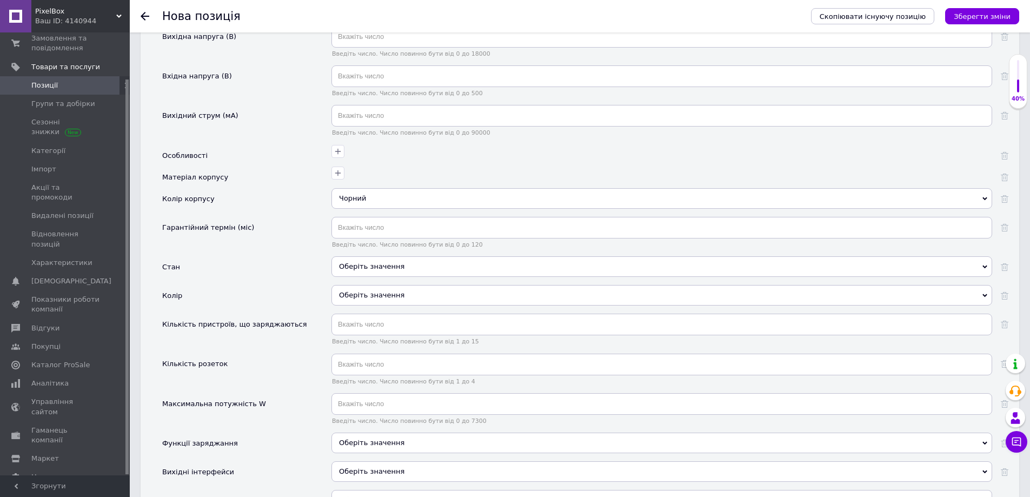
click at [352, 262] on div "Оберіть значення" at bounding box center [661, 266] width 661 height 21
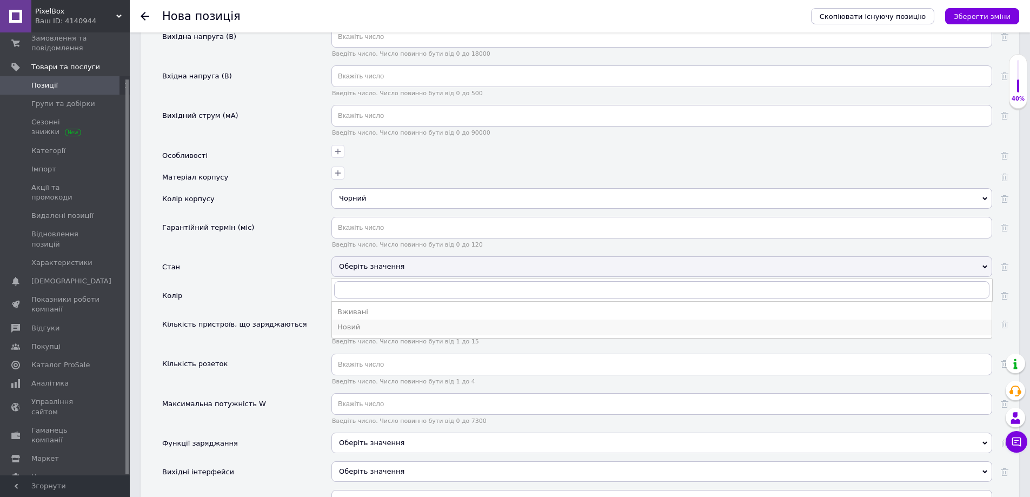
click at [361, 321] on li "Новий" at bounding box center [662, 327] width 660 height 15
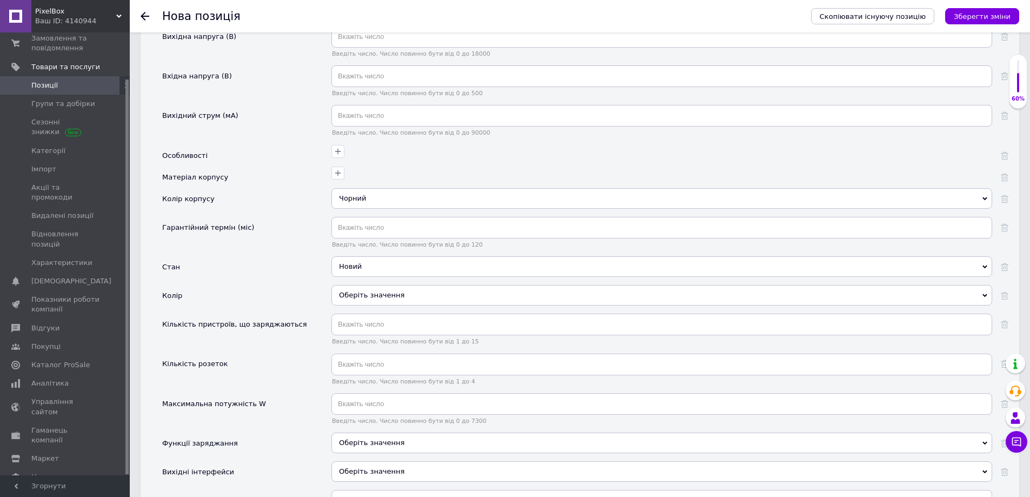
click at [357, 295] on div "Оберіть значення" at bounding box center [661, 295] width 661 height 21
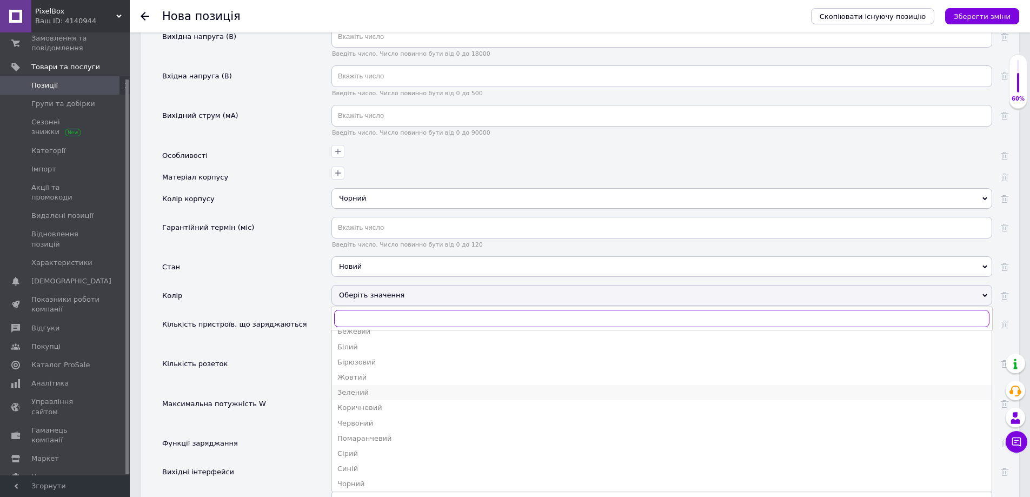
scroll to position [12, 0]
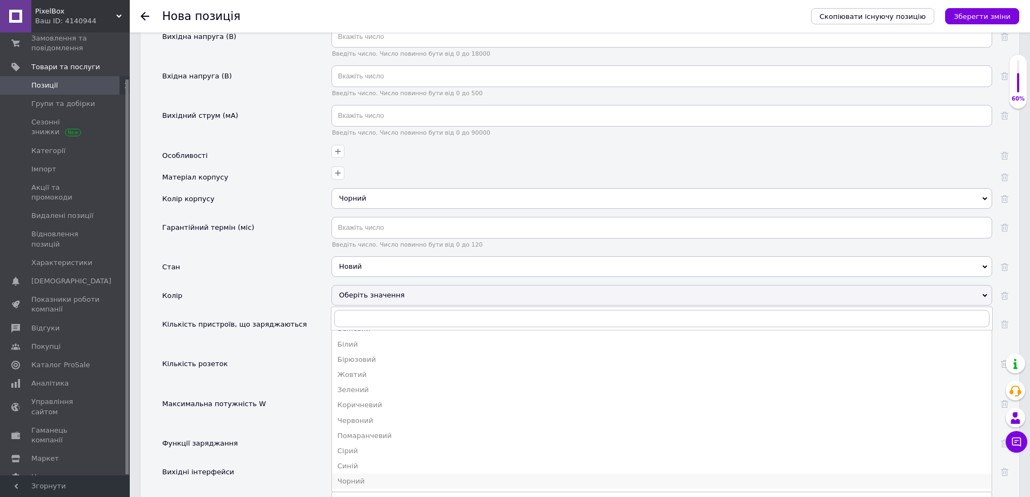
click at [351, 476] on li "Чорний" at bounding box center [662, 481] width 660 height 15
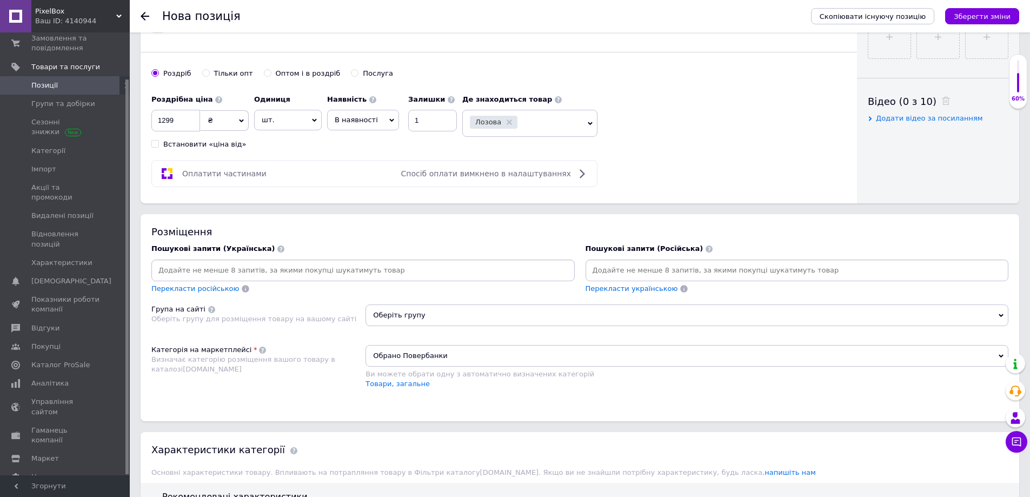
scroll to position [319, 0]
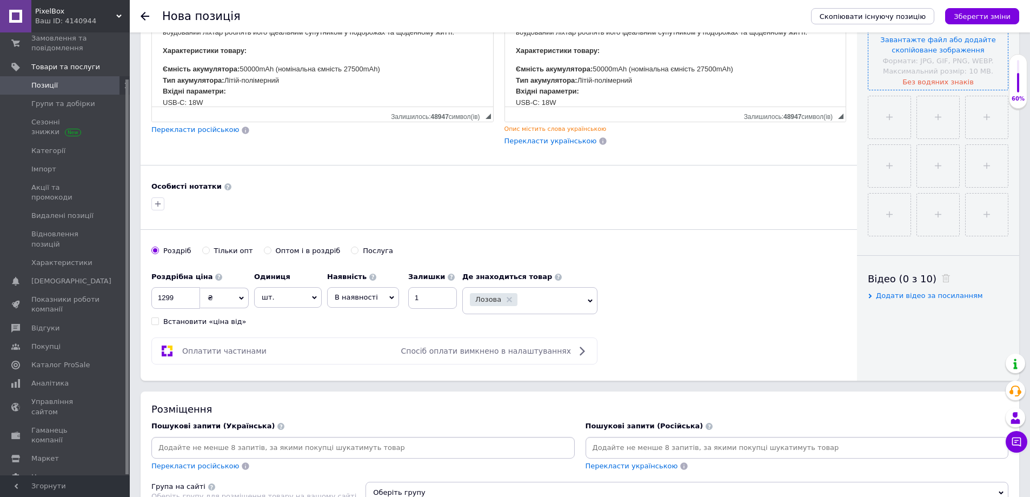
click at [919, 59] on input "file" at bounding box center [938, 20] width 140 height 140
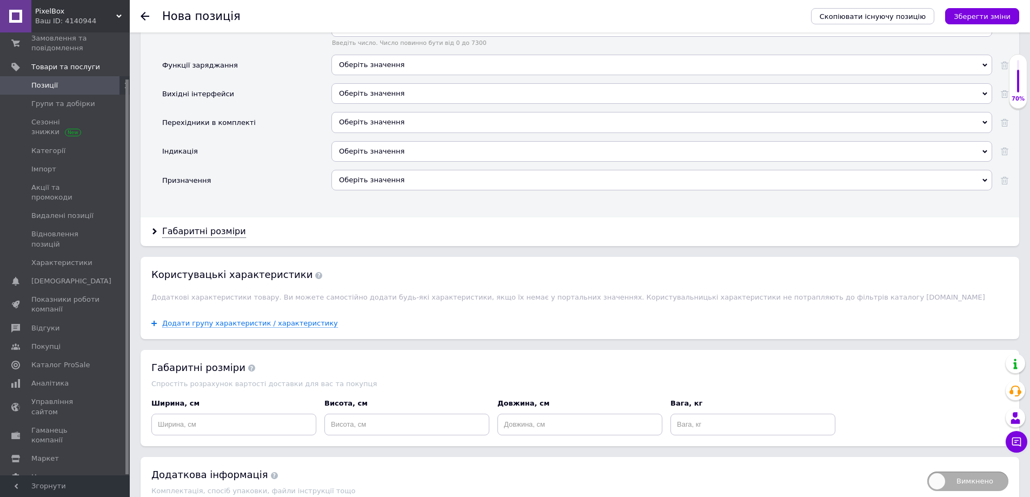
scroll to position [1725, 0]
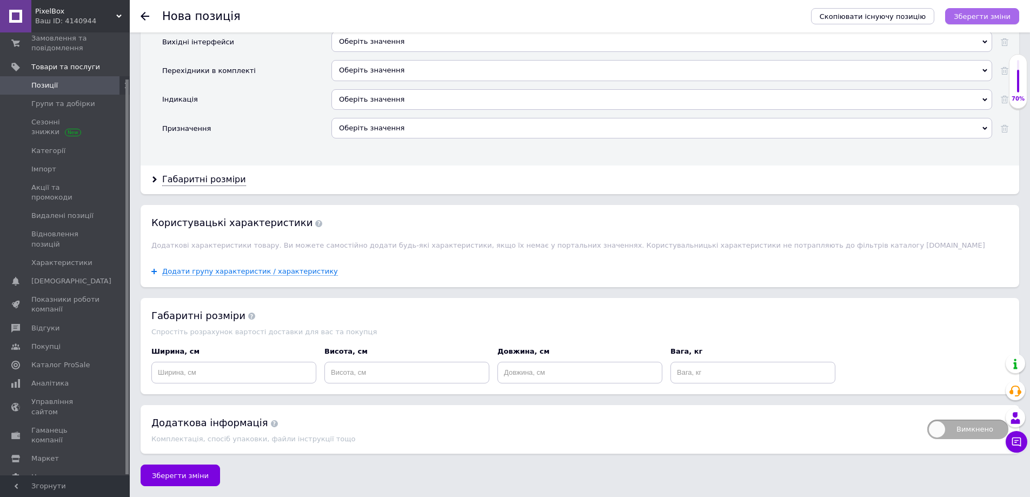
click at [975, 18] on icon "Зберегти зміни" at bounding box center [982, 16] width 57 height 8
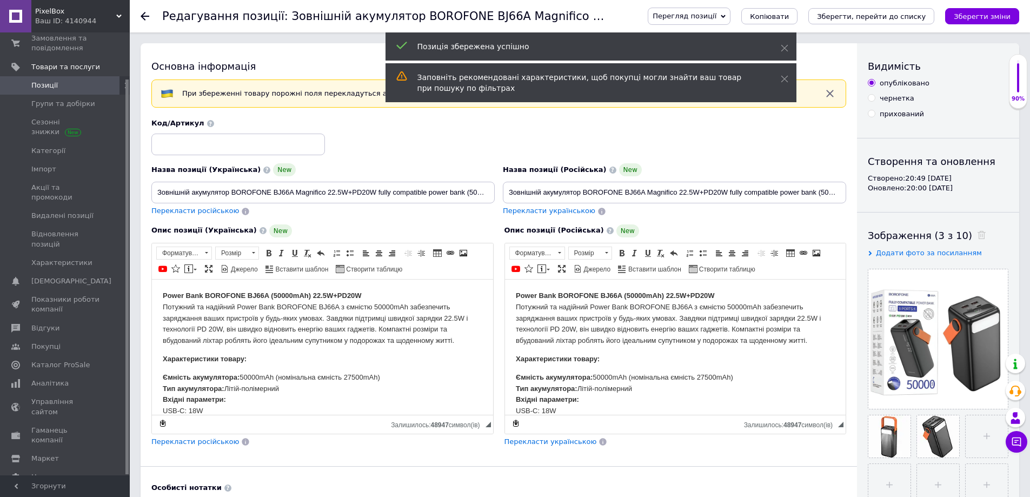
click at [47, 84] on span "Позиції" at bounding box center [44, 86] width 26 height 10
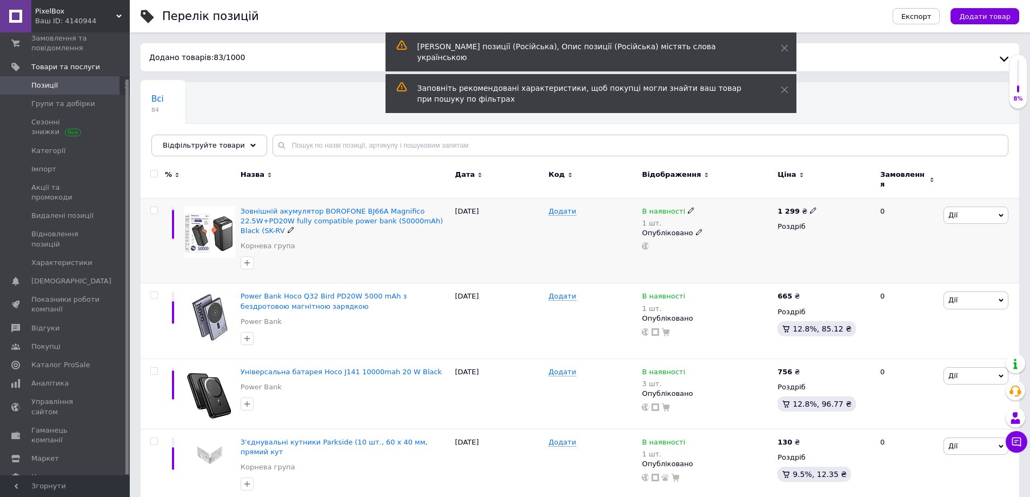
click at [154, 207] on input "checkbox" at bounding box center [153, 210] width 7 height 7
checkbox input "true"
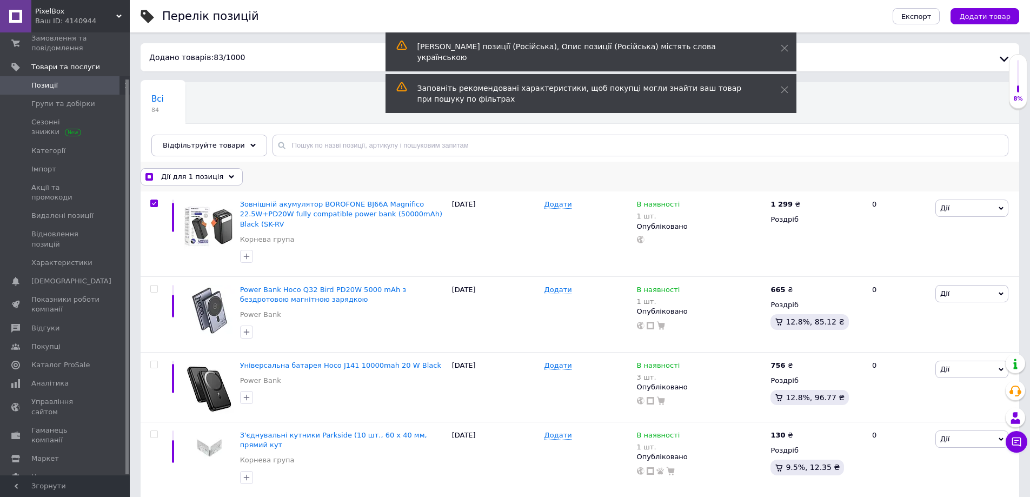
click at [200, 177] on span "Дії для 1 позиція" at bounding box center [192, 177] width 62 height 10
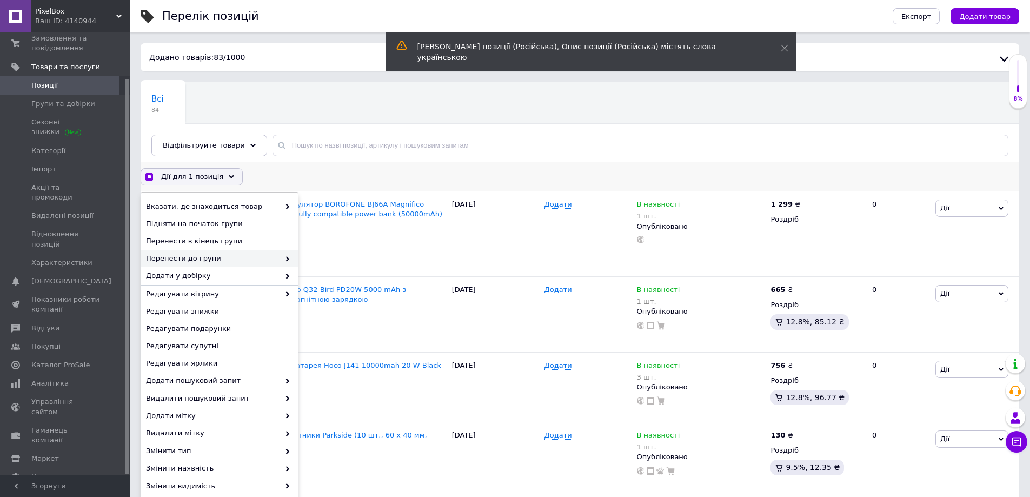
click at [277, 260] on span "Перенести до групи" at bounding box center [213, 259] width 134 height 10
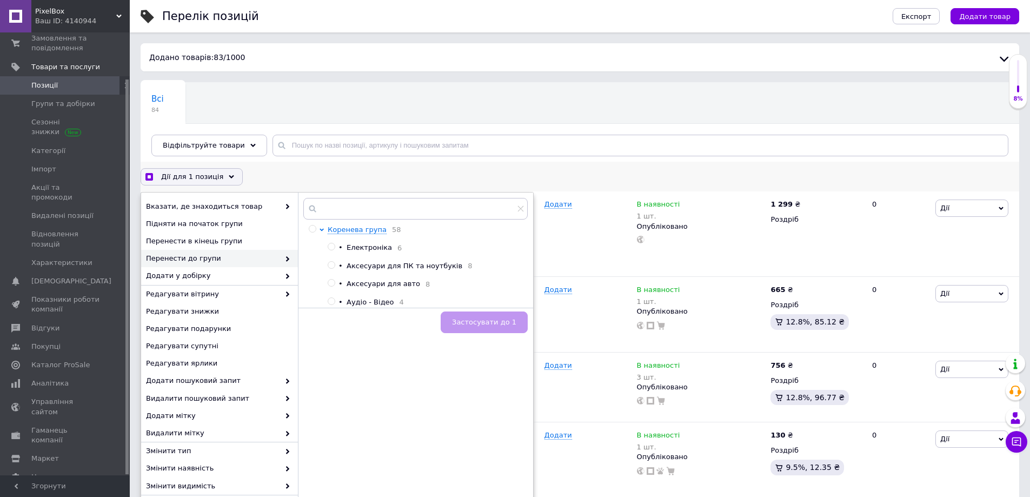
click at [367, 250] on span "Електроніка" at bounding box center [369, 247] width 45 height 8
checkbox input "true"
radio input "true"
click at [484, 326] on span "Застосувати до 1" at bounding box center [484, 322] width 64 height 8
checkbox input "true"
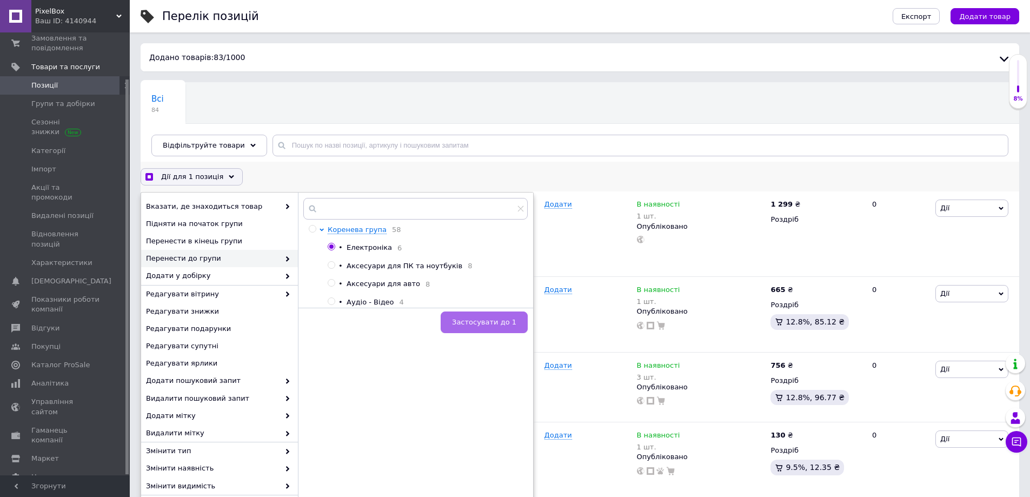
checkbox input "false"
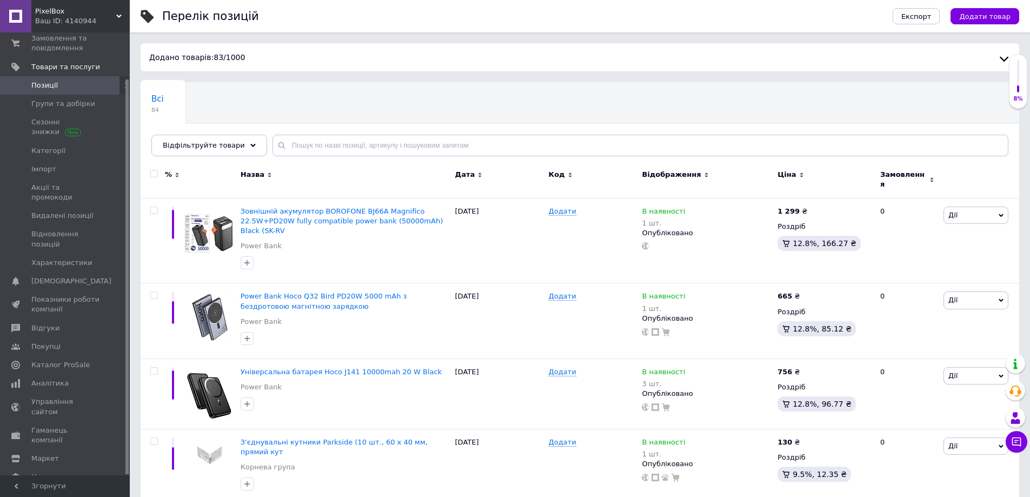
click at [980, 17] on span "Додати товар" at bounding box center [984, 16] width 51 height 8
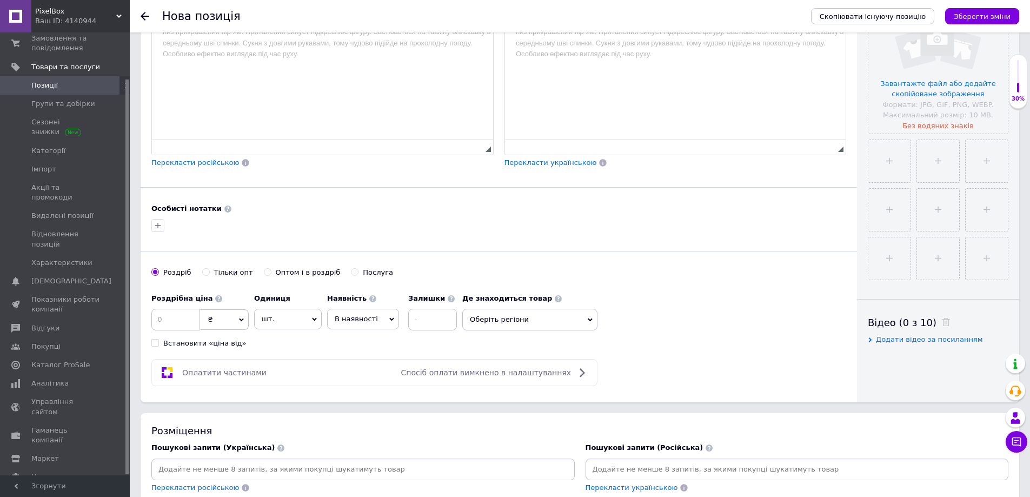
scroll to position [324, 0]
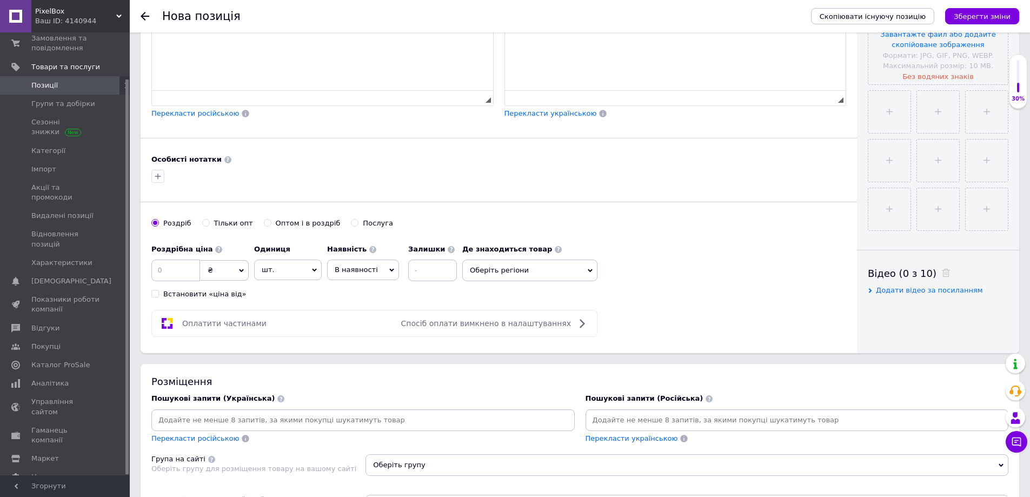
click at [181, 258] on div "Роздрібна ціна ₴ $ EUR CHF GBP ¥ PLN ₸ MDL HUF KGS CNY TRY KRW lei Встановити «…" at bounding box center [199, 269] width 97 height 60
click at [183, 276] on input at bounding box center [175, 271] width 49 height 22
type input "1152"
drag, startPoint x: 429, startPoint y: 268, endPoint x: 415, endPoint y: 273, distance: 14.4
click at [423, 272] on input at bounding box center [432, 271] width 49 height 22
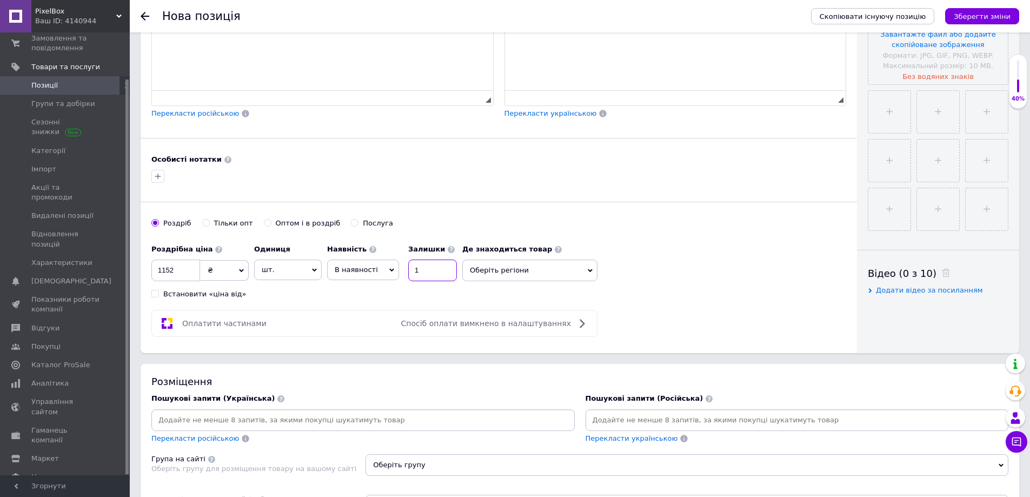
type input "1"
click at [400, 190] on div "Основна інформація При збереженні товару порожні поля перекладуться автоматично…" at bounding box center [499, 36] width 716 height 634
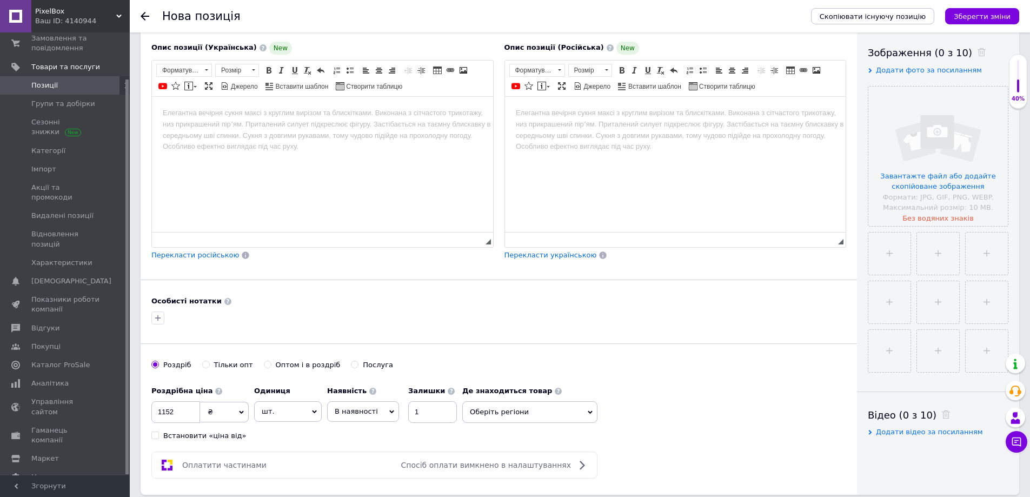
scroll to position [54, 0]
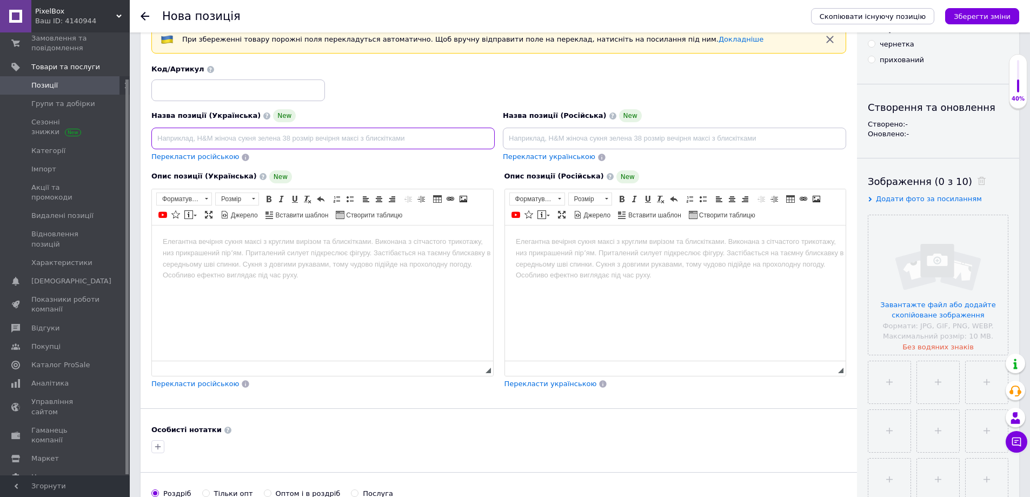
click at [229, 131] on input at bounding box center [322, 139] width 343 height 22
paste input "Повербанк Чорний"
drag, startPoint x: 239, startPoint y: 130, endPoint x: 118, endPoint y: 132, distance: 121.1
click at [118, 132] on div "PixelBox Ваш ID: 4140944 Сайт PixelBox Кабінет покупця Перевірити стан системи …" at bounding box center [515, 499] width 1030 height 1106
paste input "Power Bank Hoco J86 40000mAh PD20W/QC/LCD/Lamp Портативний Акумулятор"
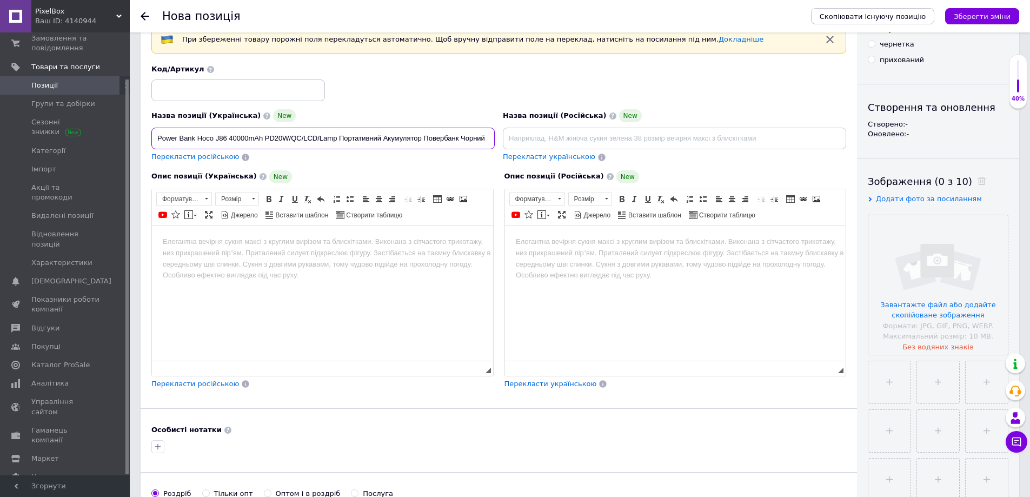
type input "Power Bank Hoco J86 40000mAh PD20W/QC/LCD/Lamp Портативний Акумулятор Повербанк…"
click at [605, 135] on input at bounding box center [674, 139] width 343 height 22
paste input "Power Bank Hoco J86 40000mAh PD20W/QC/LCD/Lamp Портативний Акумулятор Повербанк…"
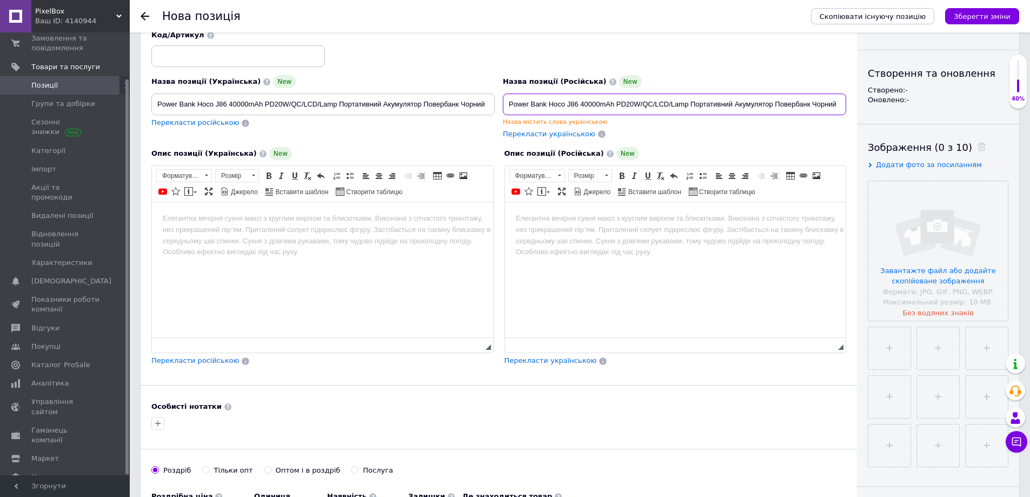
scroll to position [108, 0]
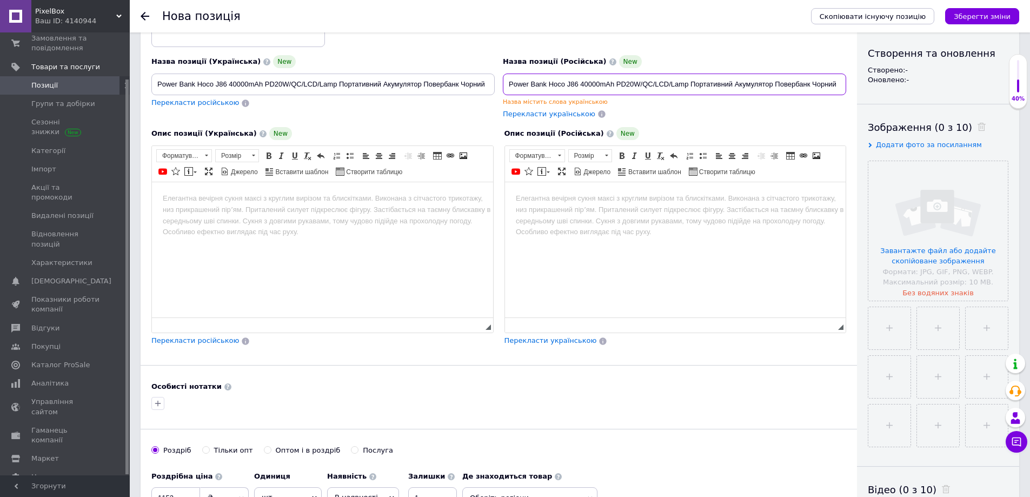
type input "Power Bank Hoco J86 40000mAh PD20W/QC/LCD/Lamp Портативний Акумулятор Повербанк…"
click at [489, 88] on input "Power Bank Hoco J86 40000mAh PD20W/QC/LCD/Lamp Портативний Акумулятор Повербанк…" at bounding box center [322, 85] width 343 height 22
drag, startPoint x: 361, startPoint y: 76, endPoint x: 94, endPoint y: 89, distance: 267.4
click at [94, 89] on div "PixelBox Ваш ID: 4140944 Сайт PixelBox Кабінет покупця Перевірити стан системи …" at bounding box center [515, 450] width 1030 height 1117
type input "Power Bank Hoco J86 40000mAh PD20W/QC/LCD/Lamp"
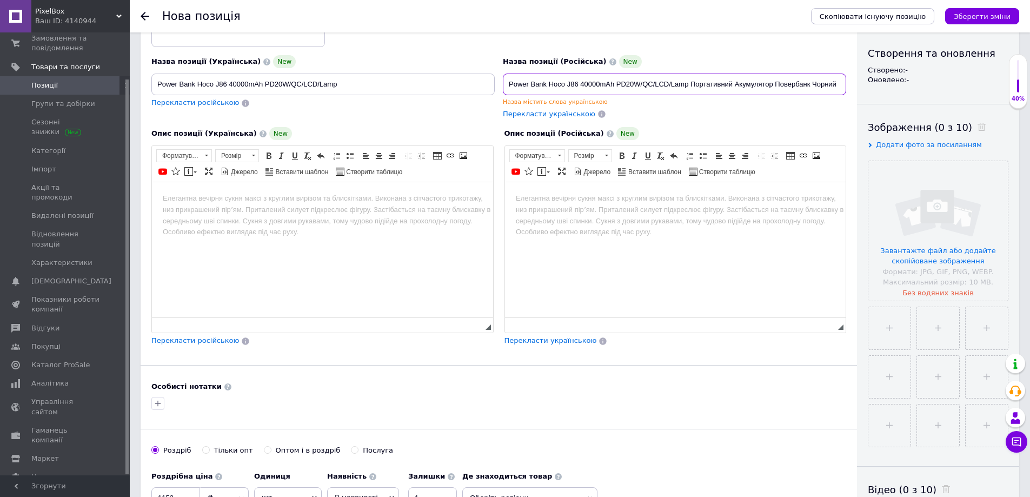
click at [827, 85] on input "Power Bank Hoco J86 40000mAh PD20W/QC/LCD/Lamp Портативний Акумулятор Повербанк…" at bounding box center [674, 85] width 343 height 22
paste input
type input "Power Bank Hoco J86 40000mAh PD20W/QC/LCD/Lamp"
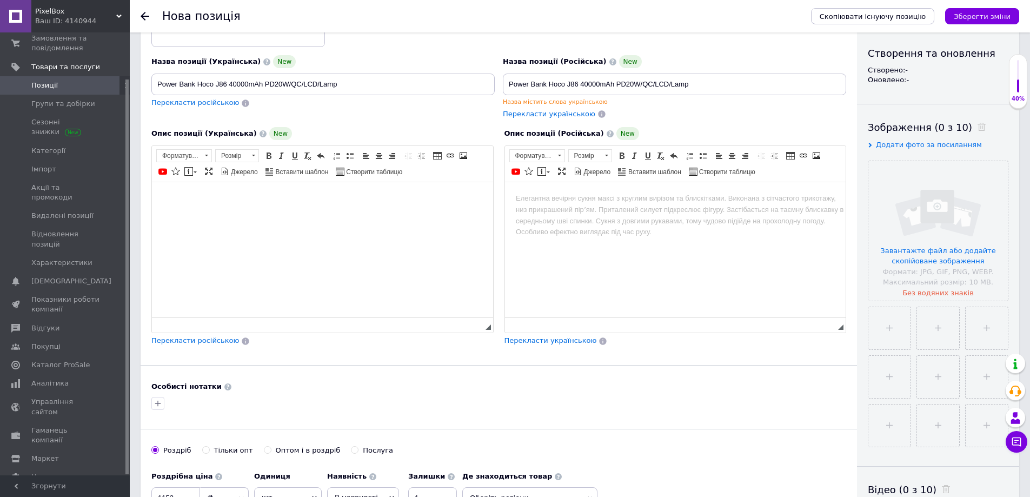
click at [234, 215] on html at bounding box center [322, 198] width 341 height 33
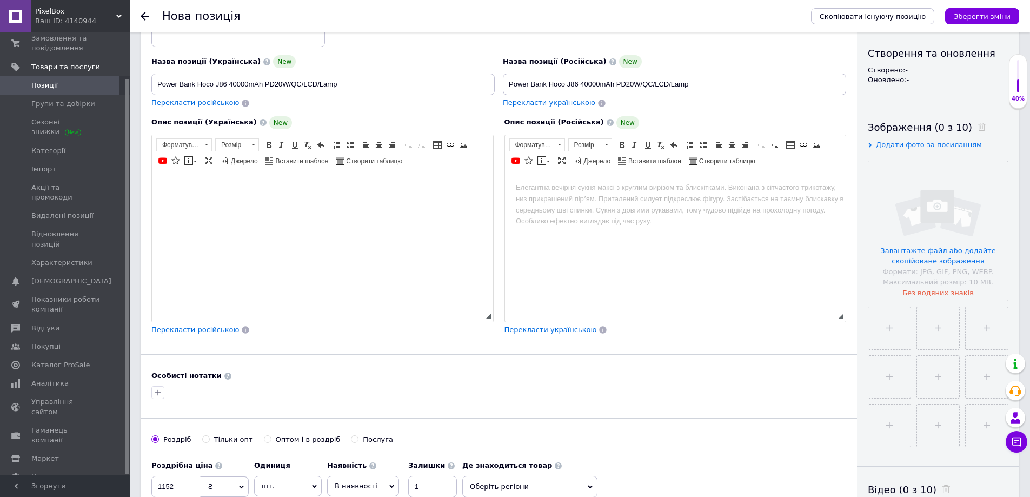
click at [285, 204] on html at bounding box center [322, 187] width 341 height 33
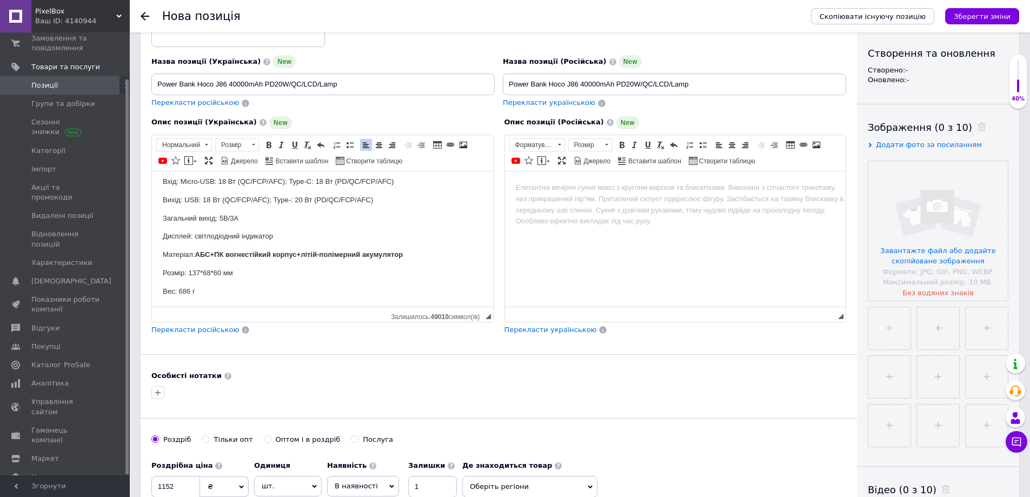
click at [647, 204] on html at bounding box center [674, 187] width 341 height 33
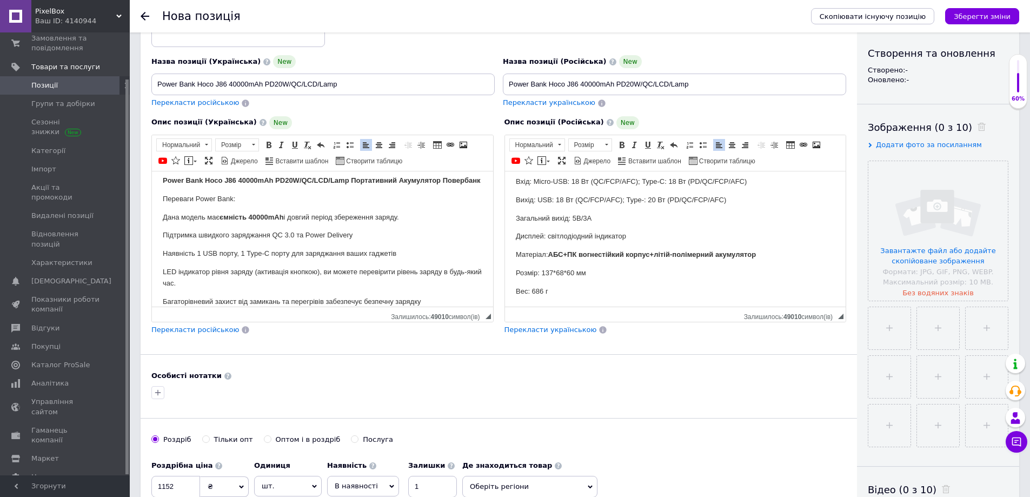
scroll to position [0, 0]
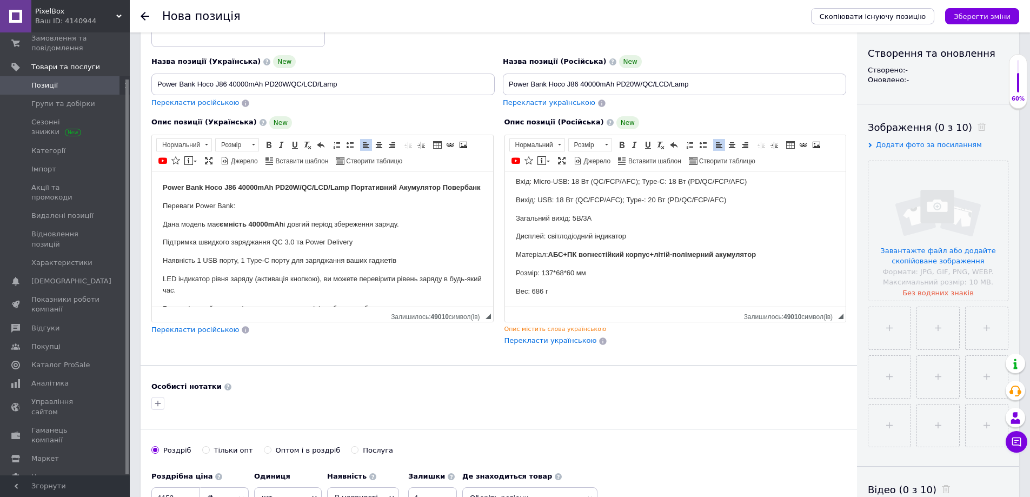
click at [156, 250] on html "Power Bank Hoco J86 40000mAh PD20W/QC/LCD/Lamp Портативний Акумулятор Повербанк…" at bounding box center [322, 372] width 341 height 403
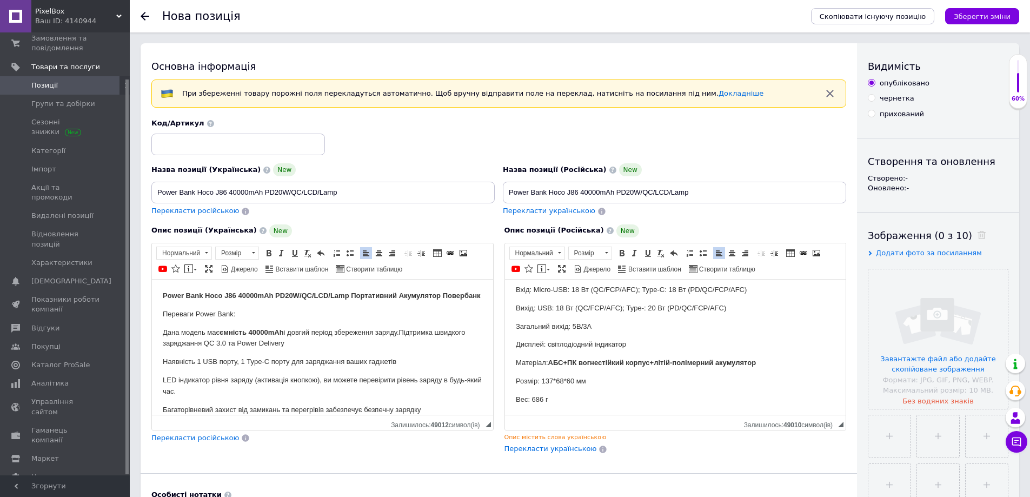
click at [161, 337] on html "Power Bank Hoco J86 40000mAh PD20W/QC/LCD/Lamp Портативний Акумулятор Повербанк…" at bounding box center [322, 477] width 341 height 396
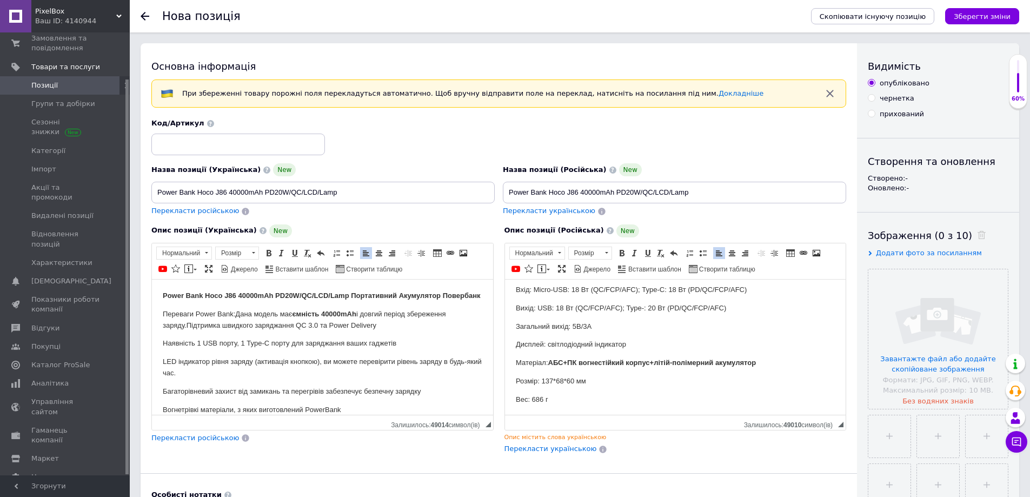
click at [324, 349] on p "Наявність 1 USB порту, 1 Type-C порту для заряджання ваших гаджетів" at bounding box center [323, 342] width 320 height 11
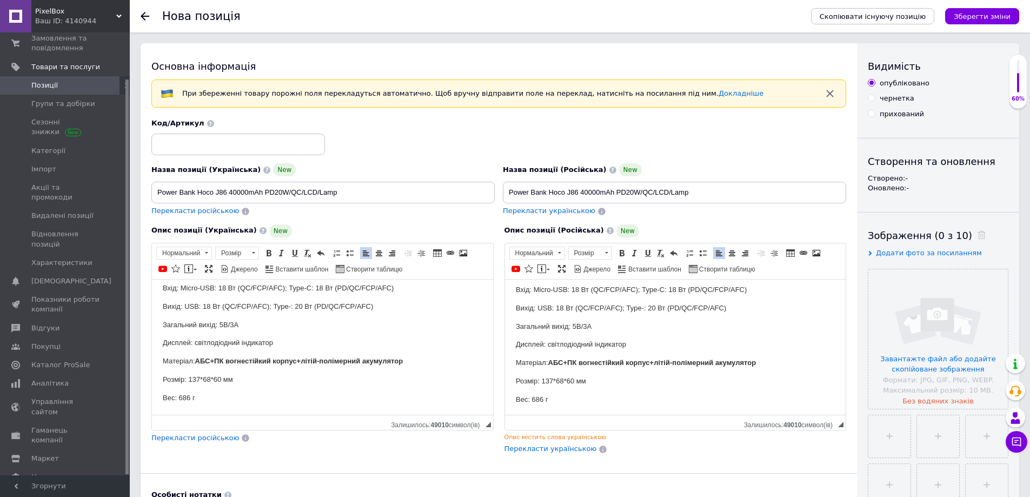
scroll to position [278, 0]
drag, startPoint x: 549, startPoint y: 364, endPoint x: 556, endPoint y: 364, distance: 6.5
click at [550, 364] on body "Power Bank Hoco J86 40000mAh PD20W/QC/LCD/Lamp Портативний Акумулятор Повербанк…" at bounding box center [675, 214] width 320 height 381
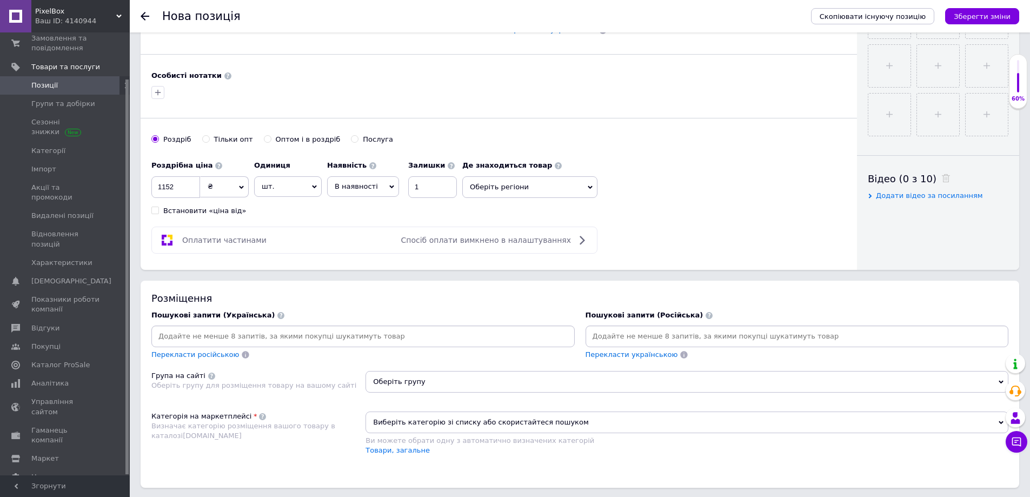
scroll to position [622, 0]
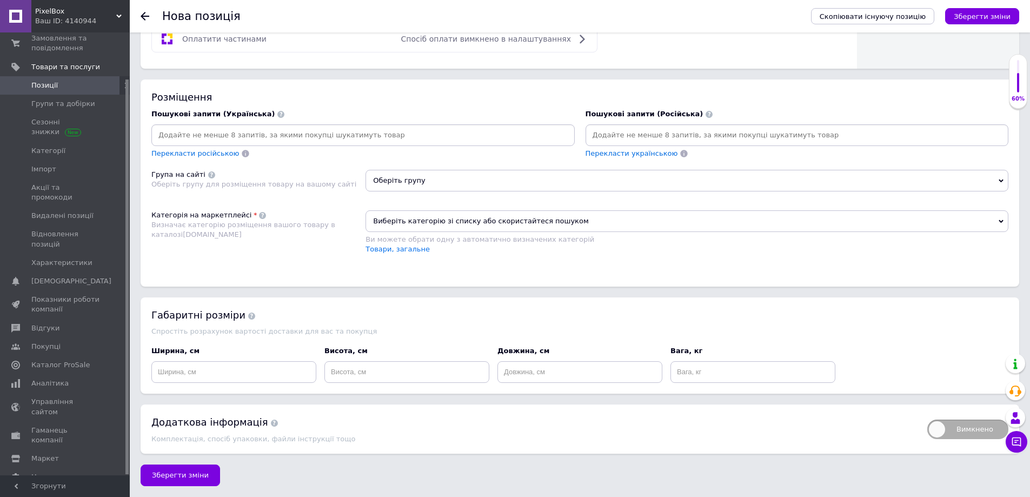
click at [452, 217] on span "Виберіть категорію зі списку або скористайтеся пошуком" at bounding box center [687, 221] width 643 height 22
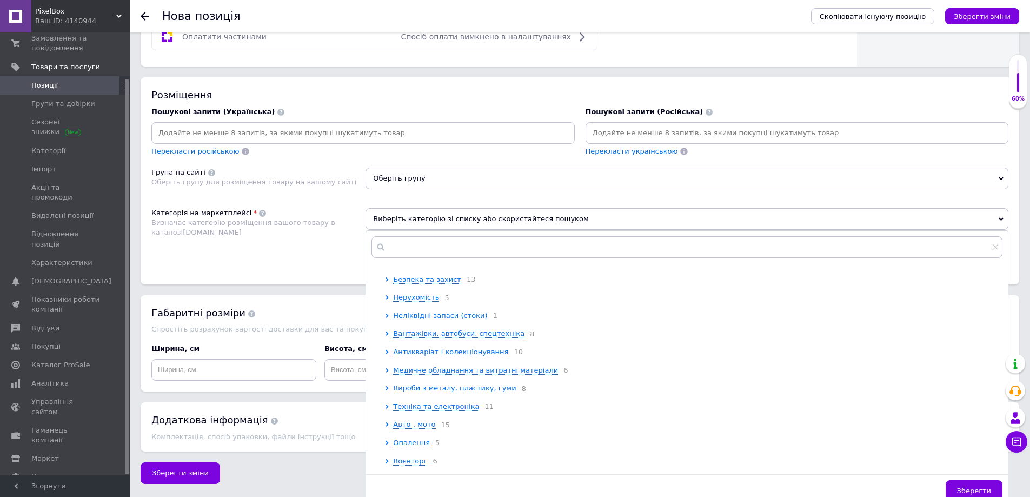
scroll to position [324, 0]
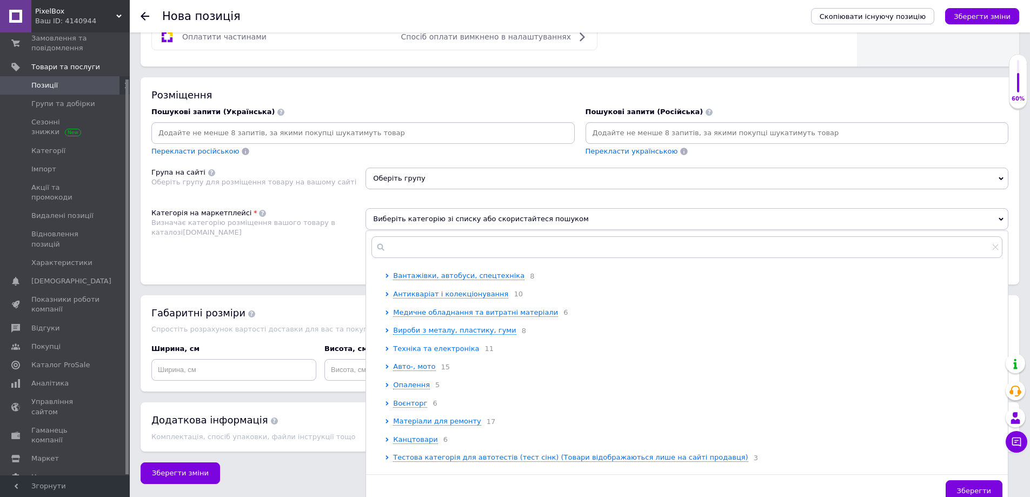
click at [458, 353] on span "Техніка та електроніка" at bounding box center [436, 348] width 86 height 8
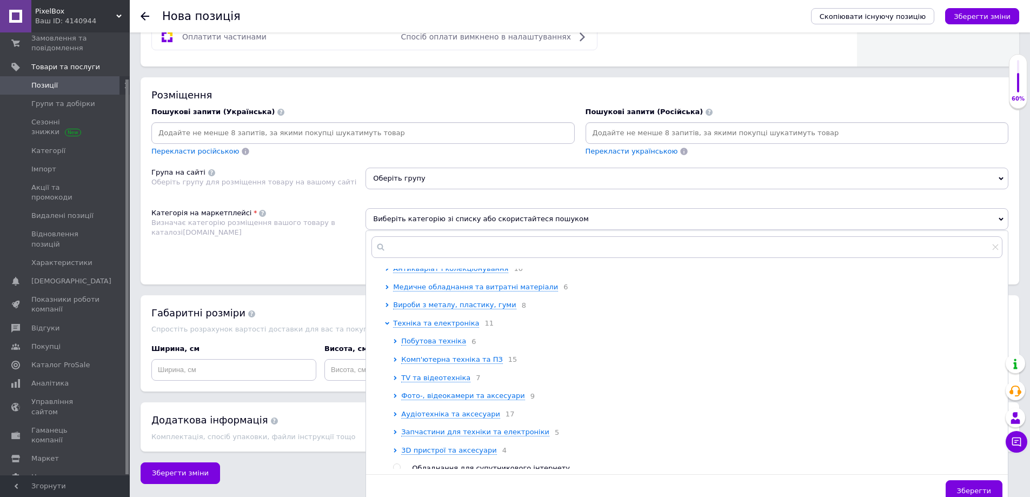
scroll to position [433, 0]
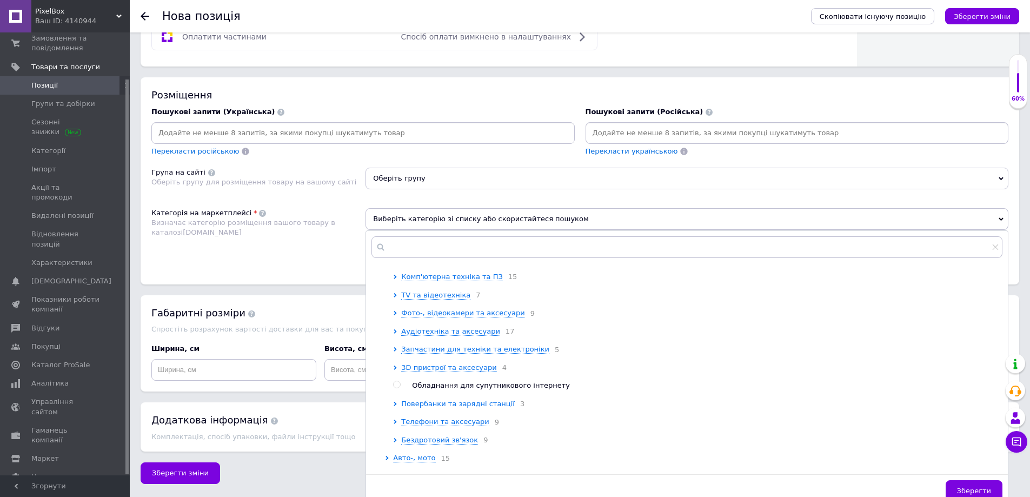
click at [483, 429] on ul "Побутова техніка 6 Комп'ютерна техніка та ПЗ 15 TV та відеотехніка 7 Фото-, від…" at bounding box center [697, 349] width 609 height 191
click at [487, 408] on span "Повербанки та зарядні станції" at bounding box center [458, 404] width 114 height 8
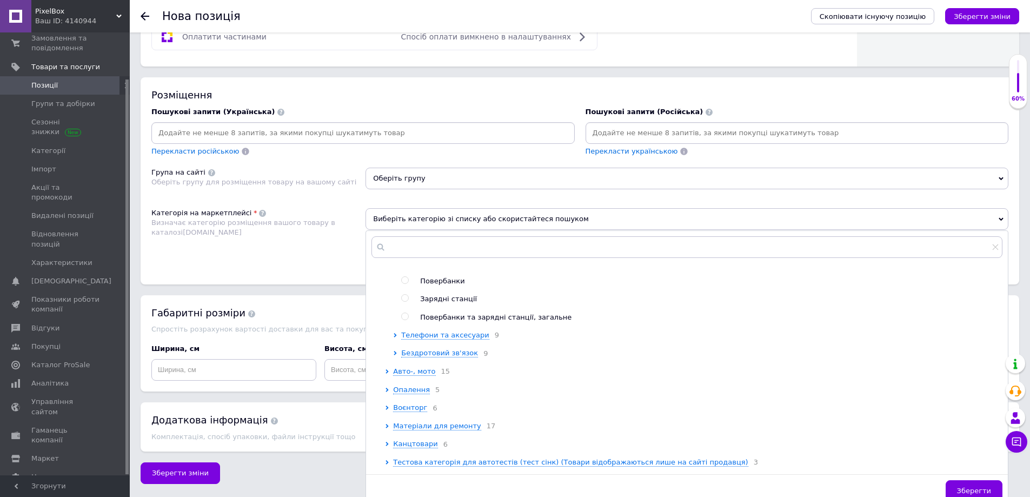
scroll to position [595, 0]
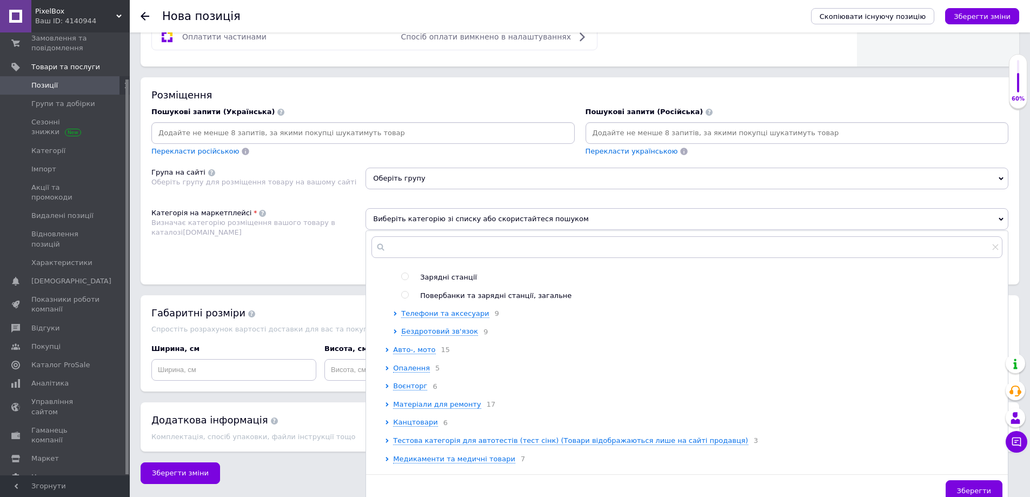
click at [469, 300] on span "Повербанки та зарядні станції, загальне" at bounding box center [495, 295] width 151 height 8
radio input "true"
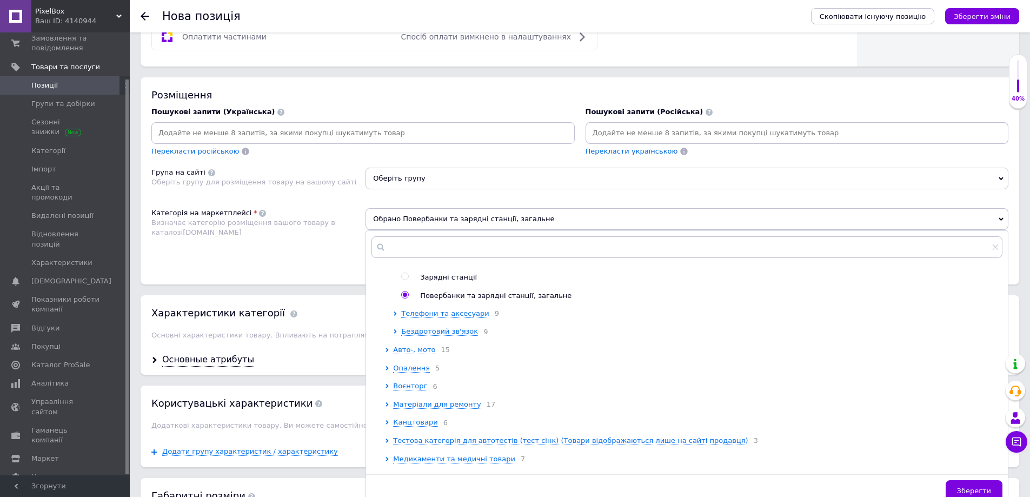
click at [435, 263] on span "Повербанки" at bounding box center [442, 259] width 44 height 8
radio input "true"
radio input "false"
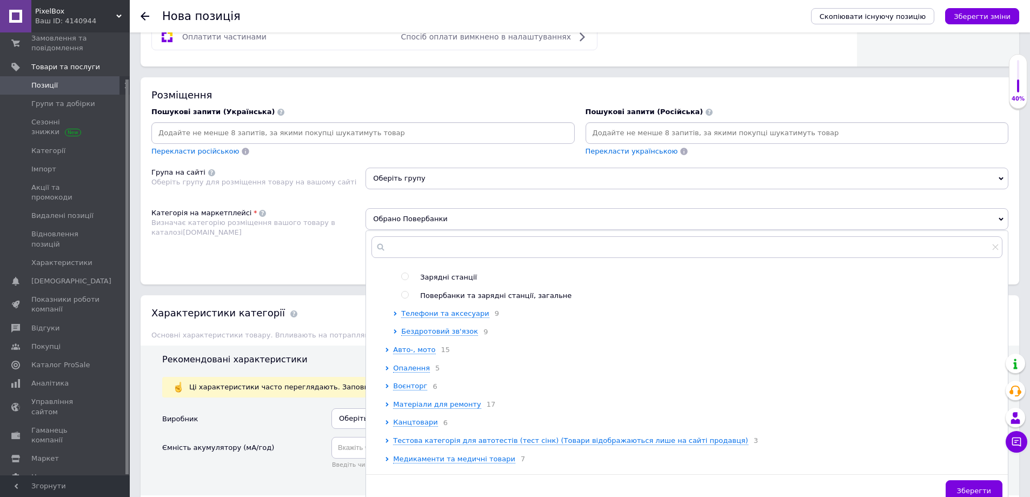
click at [973, 487] on span "Зберегти" at bounding box center [974, 491] width 34 height 8
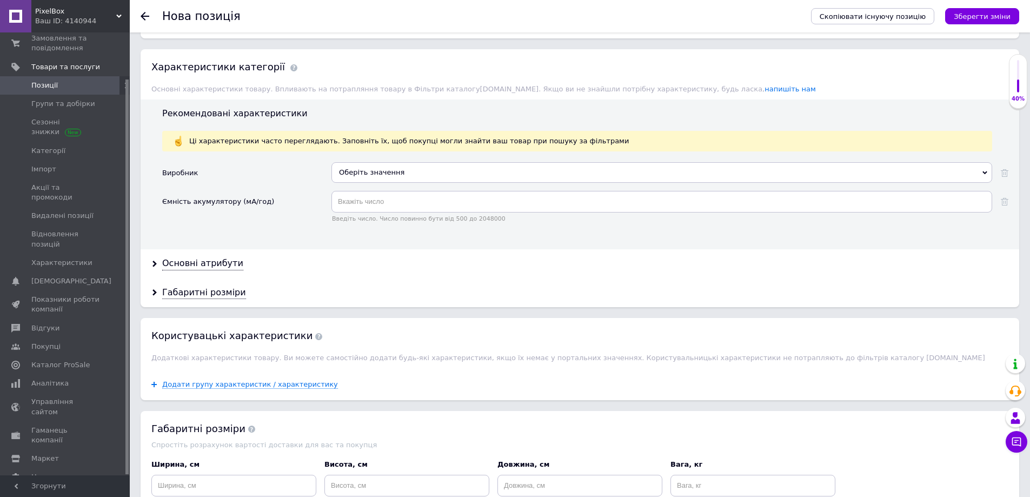
scroll to position [893, 0]
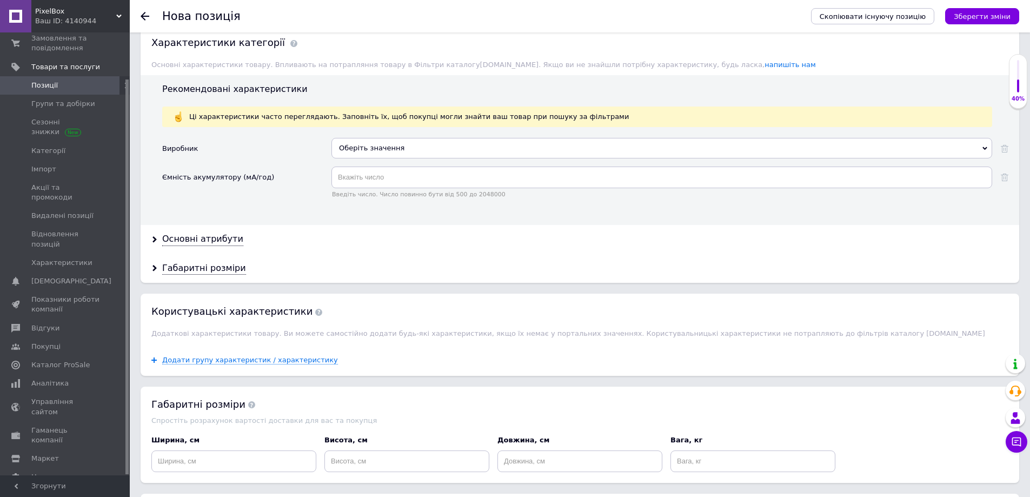
click at [200, 230] on div "Основні атрибути" at bounding box center [580, 239] width 879 height 29
click at [201, 248] on div "Основні атрибути" at bounding box center [580, 239] width 879 height 29
click at [203, 241] on div "Основні атрибути" at bounding box center [202, 239] width 81 height 12
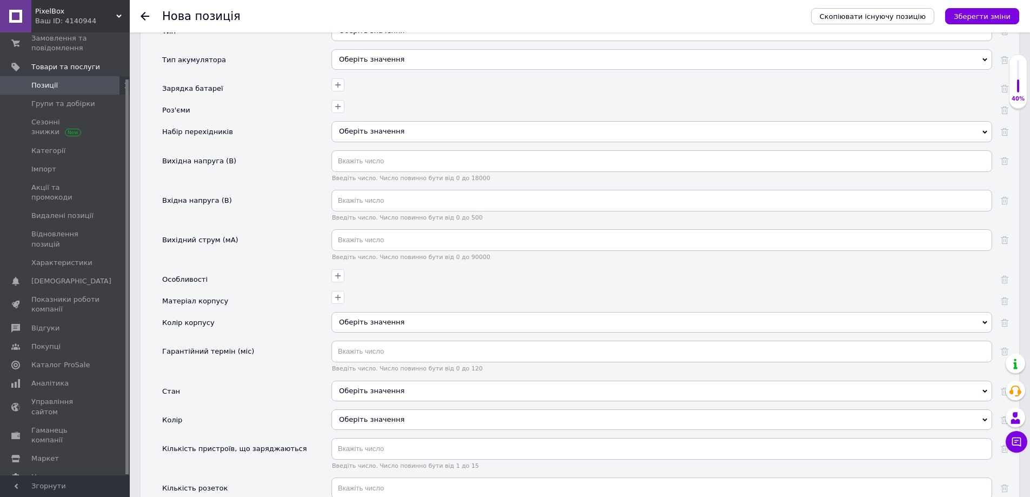
scroll to position [1163, 0]
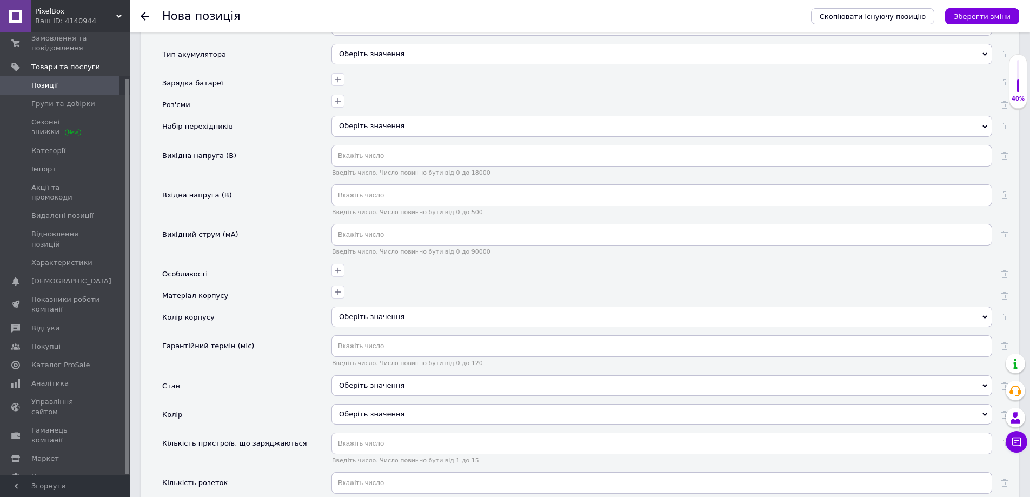
click at [384, 390] on div "Оберіть значення" at bounding box center [661, 385] width 661 height 21
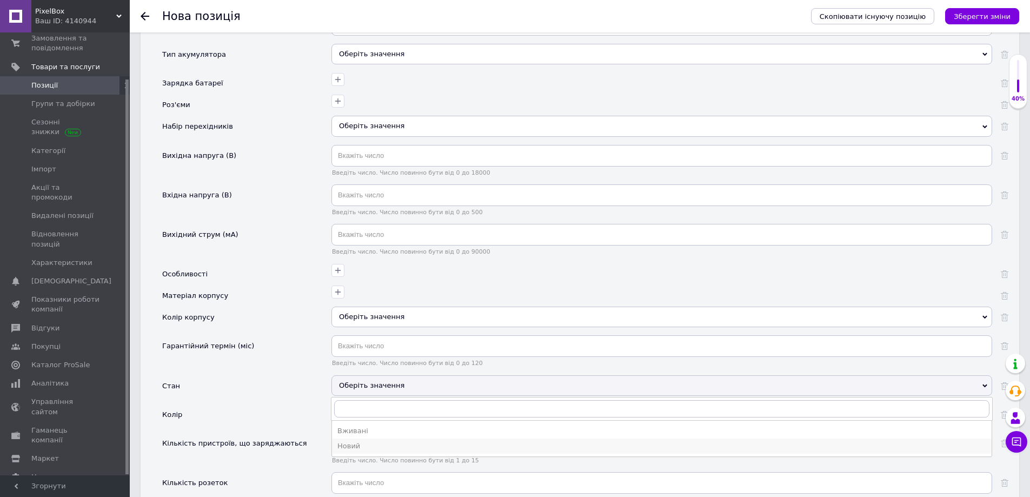
click at [360, 444] on div "Новий" at bounding box center [661, 446] width 649 height 10
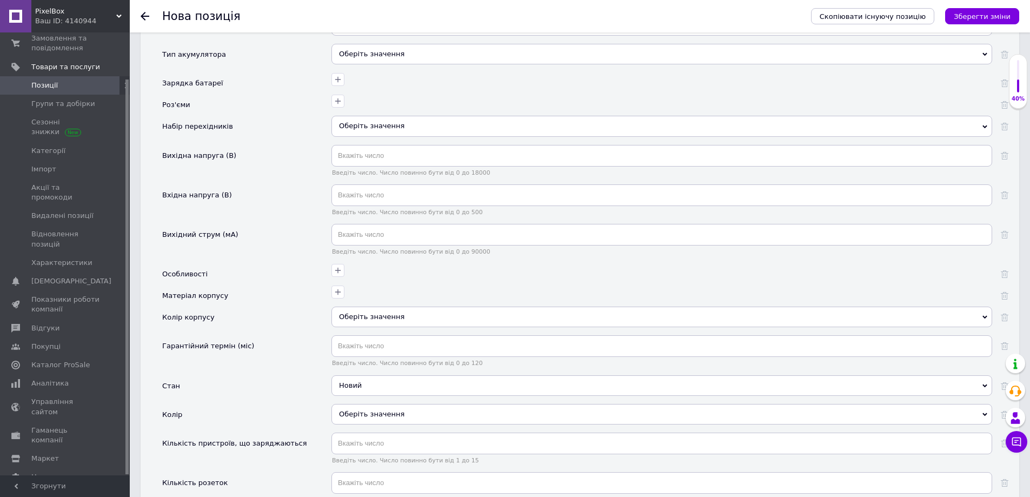
click at [355, 414] on div "Оберіть значення" at bounding box center [661, 414] width 661 height 21
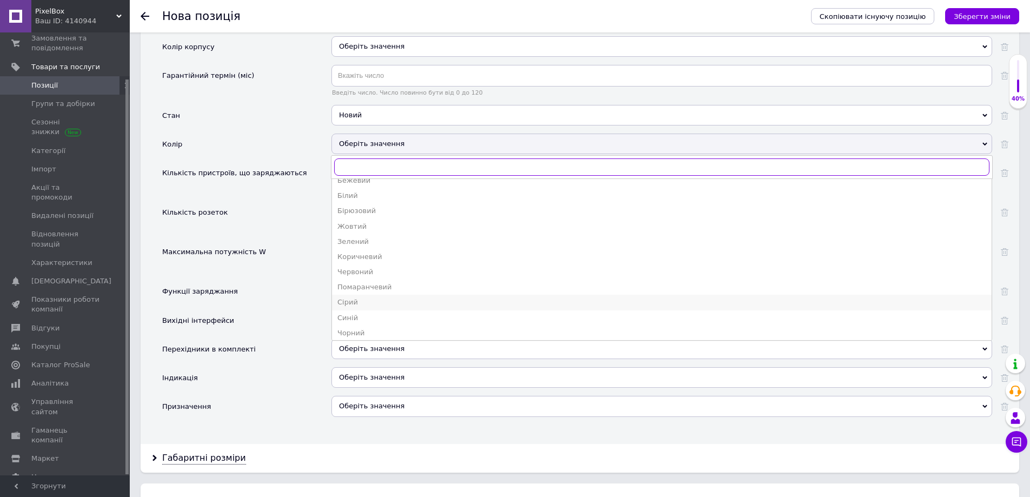
scroll to position [12, 0]
click at [355, 331] on div "Чорний" at bounding box center [661, 330] width 649 height 10
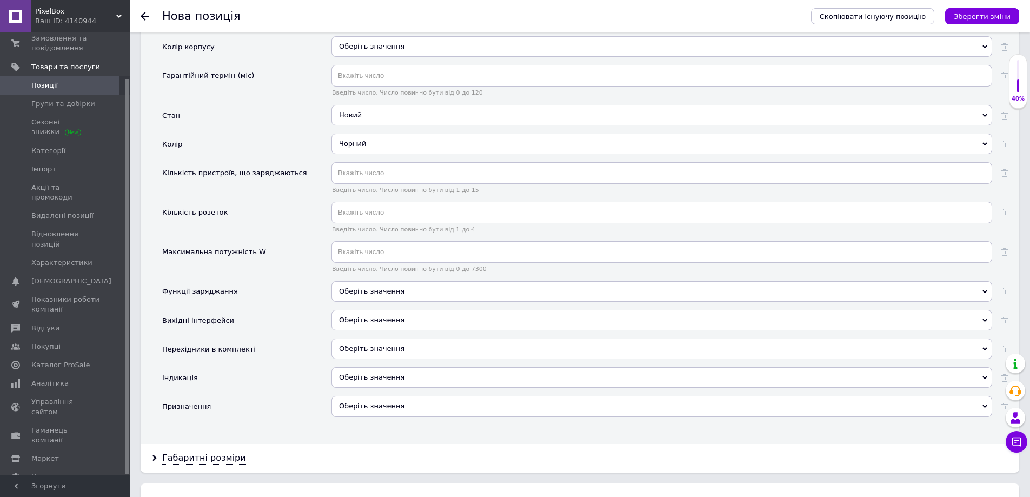
click at [373, 296] on div "Оберіть значення" at bounding box center [661, 291] width 661 height 21
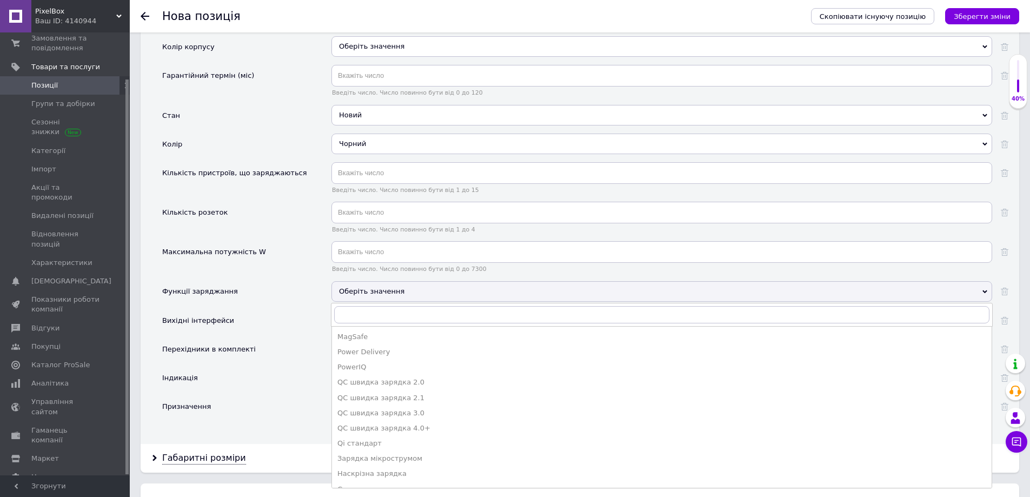
click at [374, 347] on div "Power Delivery" at bounding box center [661, 352] width 649 height 10
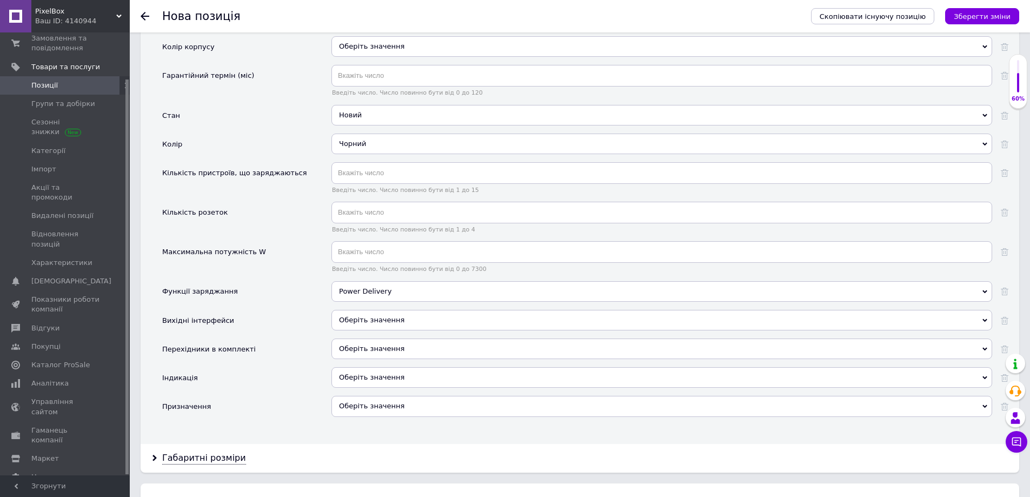
click at [383, 292] on div "Power Delivery" at bounding box center [661, 291] width 661 height 21
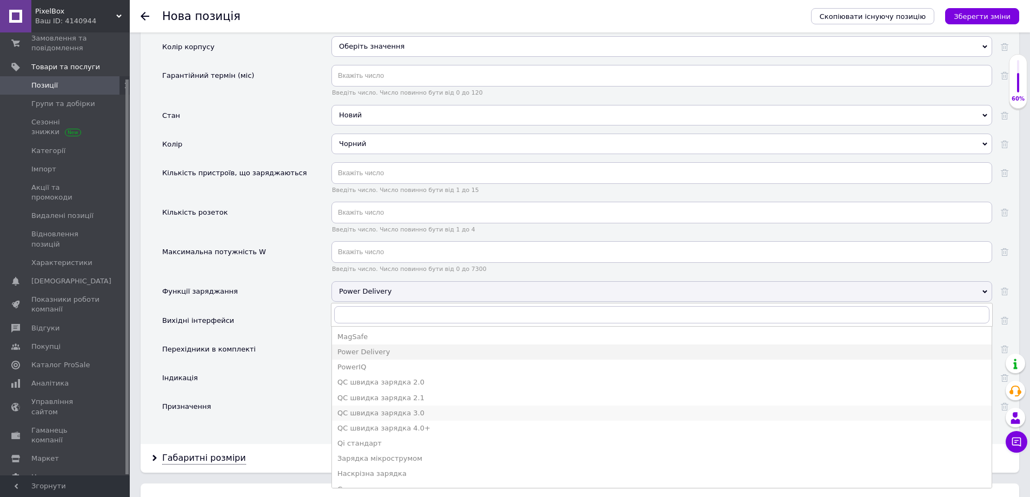
click at [403, 407] on li "QC швидка зарядка 3.0" at bounding box center [662, 413] width 660 height 15
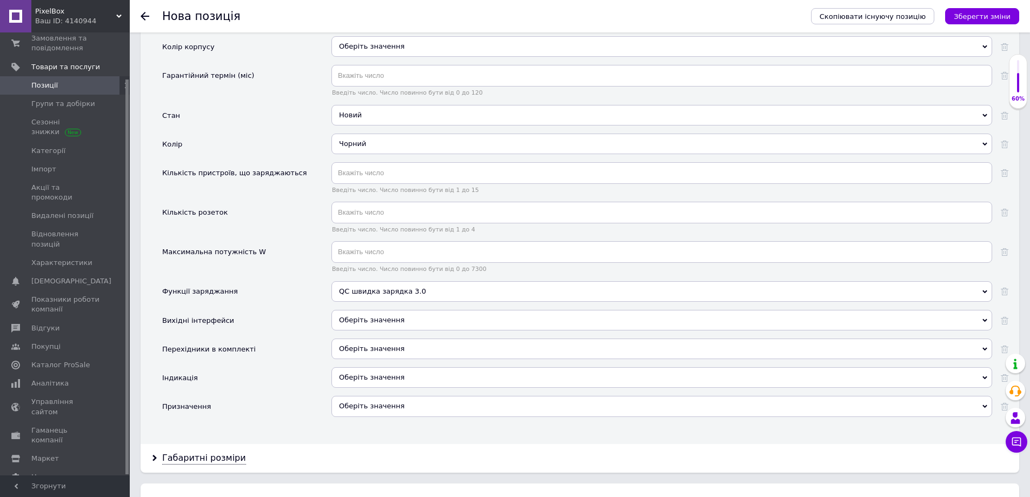
click at [396, 376] on div "Оберіть значення" at bounding box center [661, 377] width 661 height 21
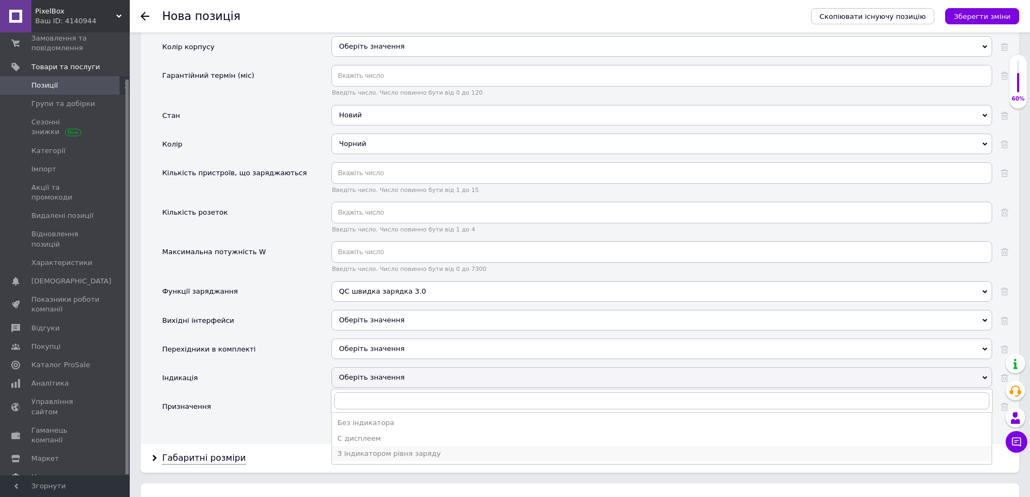
click at [374, 452] on div "З індикатором рівня заряду" at bounding box center [661, 454] width 649 height 10
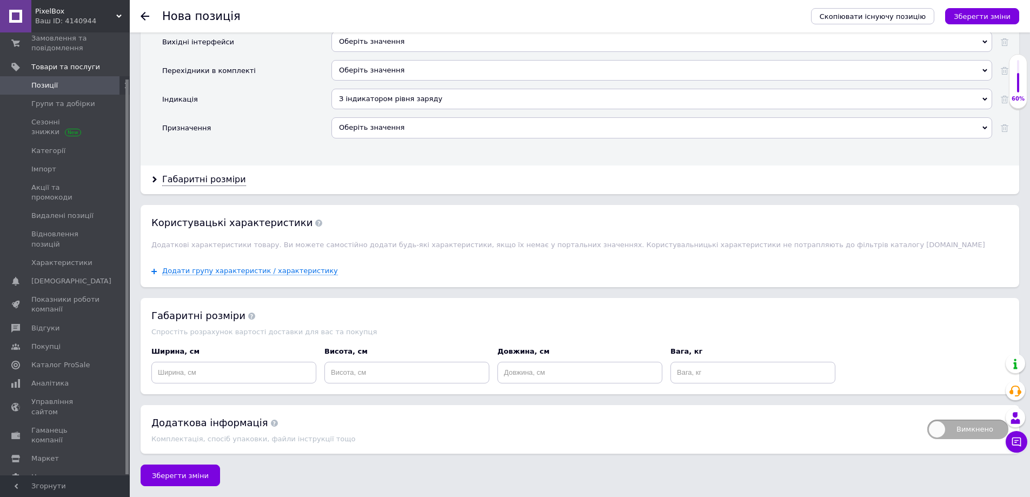
scroll to position [1714, 0]
click at [187, 475] on span "Зберегти зміни" at bounding box center [180, 476] width 57 height 8
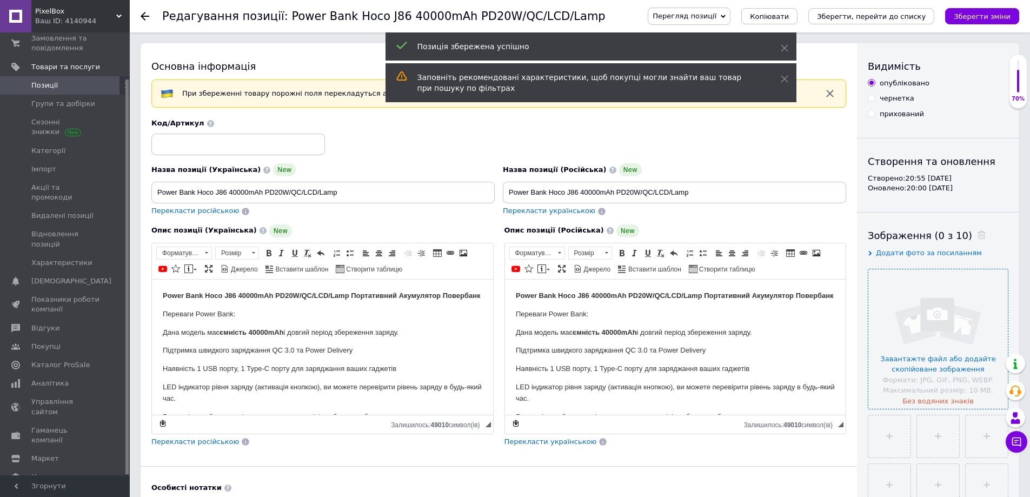
click at [935, 352] on input "file" at bounding box center [938, 339] width 140 height 140
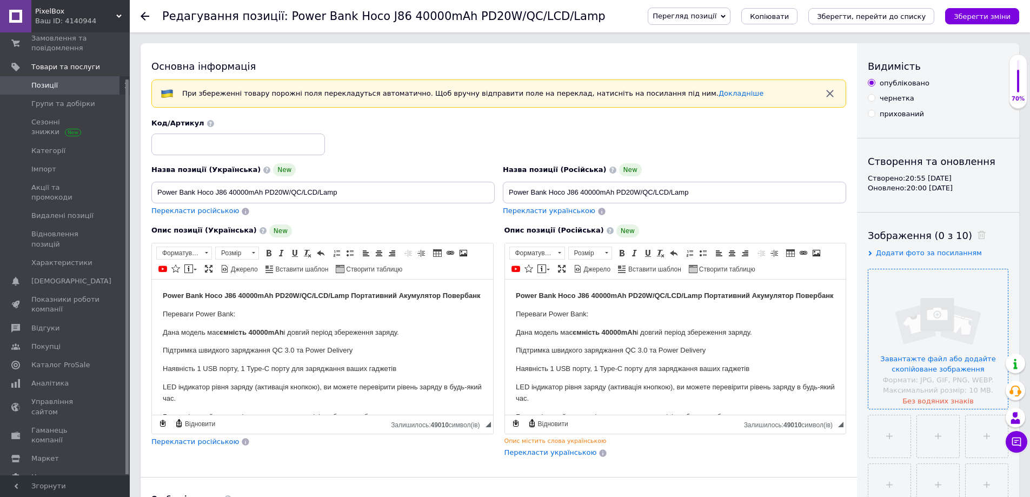
click at [926, 302] on input "file" at bounding box center [938, 339] width 140 height 140
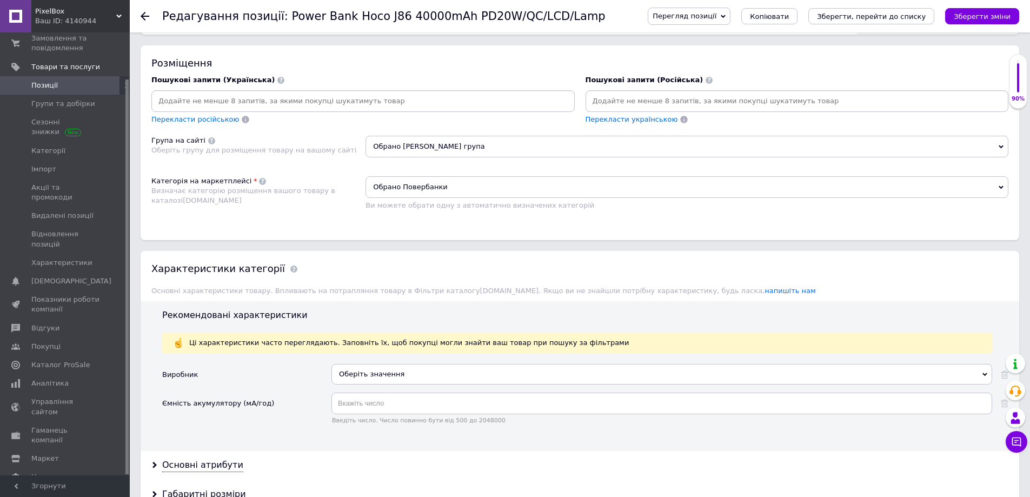
scroll to position [487, 0]
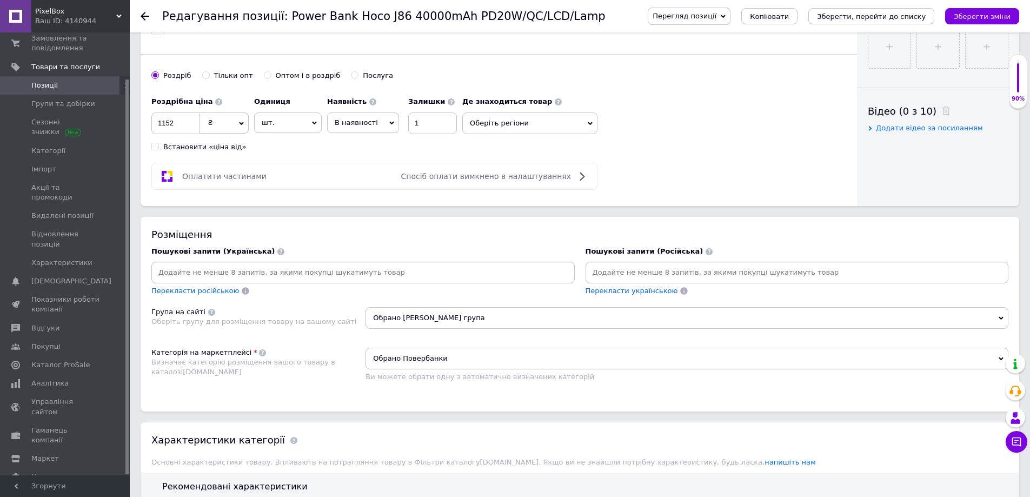
click at [502, 129] on span "Оберіть регіони" at bounding box center [529, 123] width 135 height 22
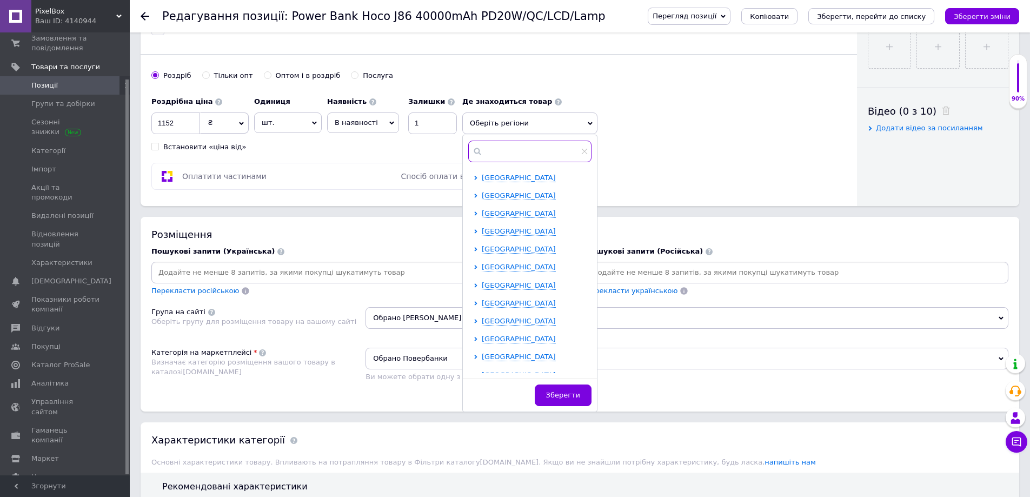
click at [500, 160] on input "text" at bounding box center [529, 152] width 123 height 22
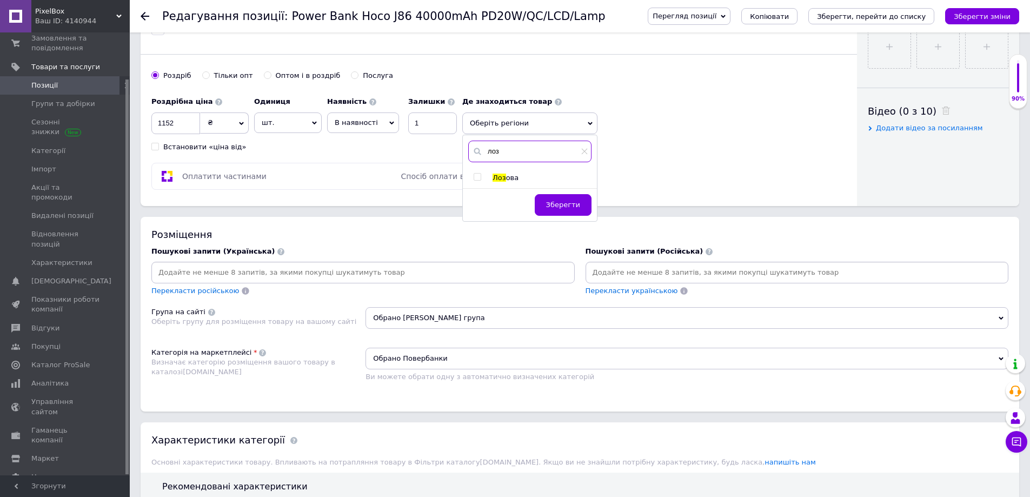
type input "лоз"
click at [506, 181] on span "ова" at bounding box center [512, 178] width 13 height 8
checkbox input "true"
click at [577, 211] on span "Зберегти" at bounding box center [563, 210] width 34 height 8
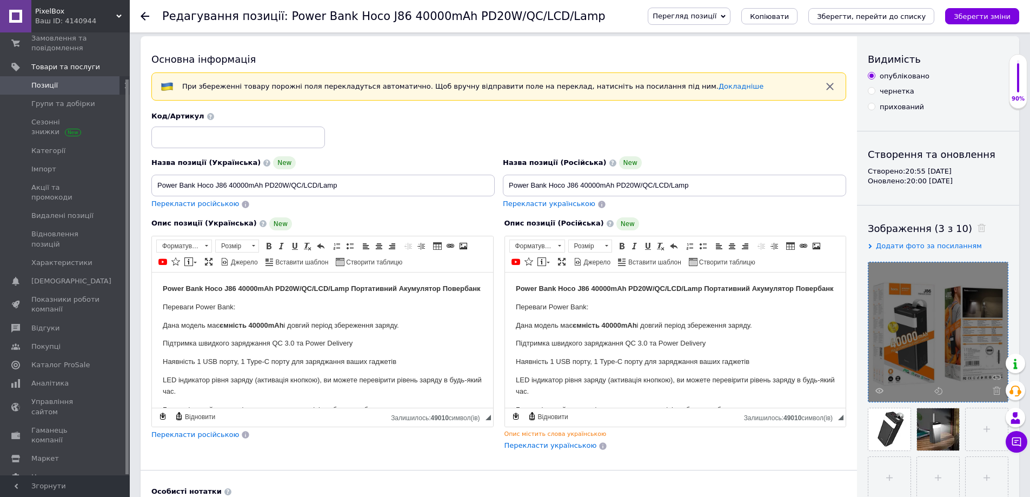
scroll to position [0, 0]
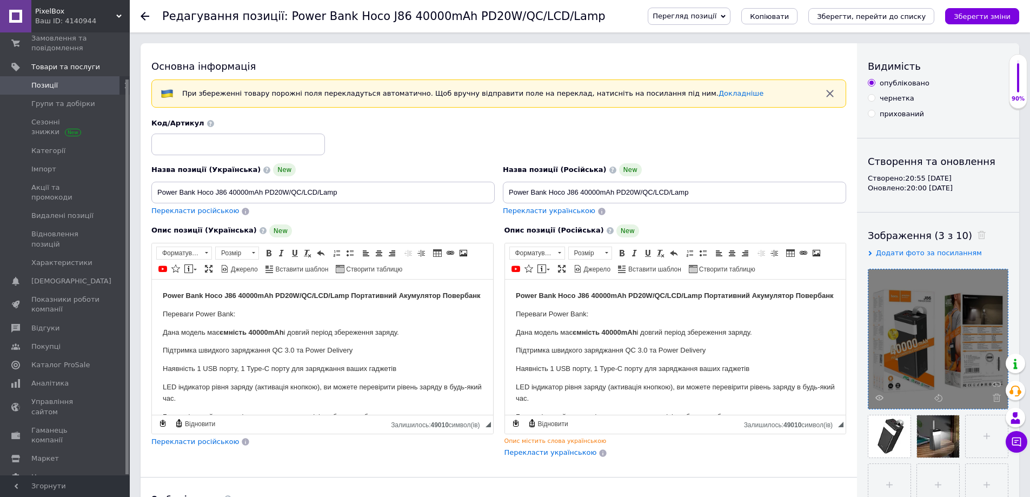
click at [977, 19] on icon "Зберегти зміни" at bounding box center [982, 16] width 57 height 8
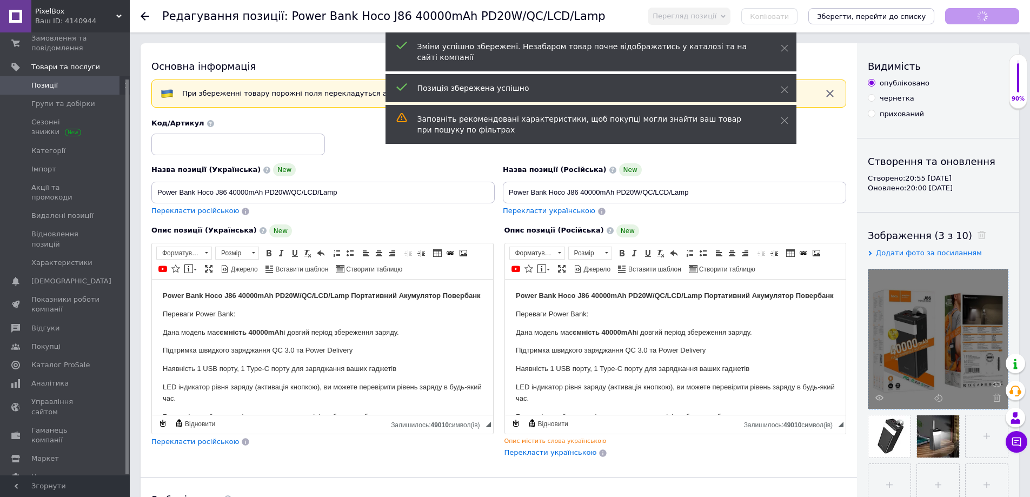
click at [43, 87] on span "Позиції" at bounding box center [44, 86] width 26 height 10
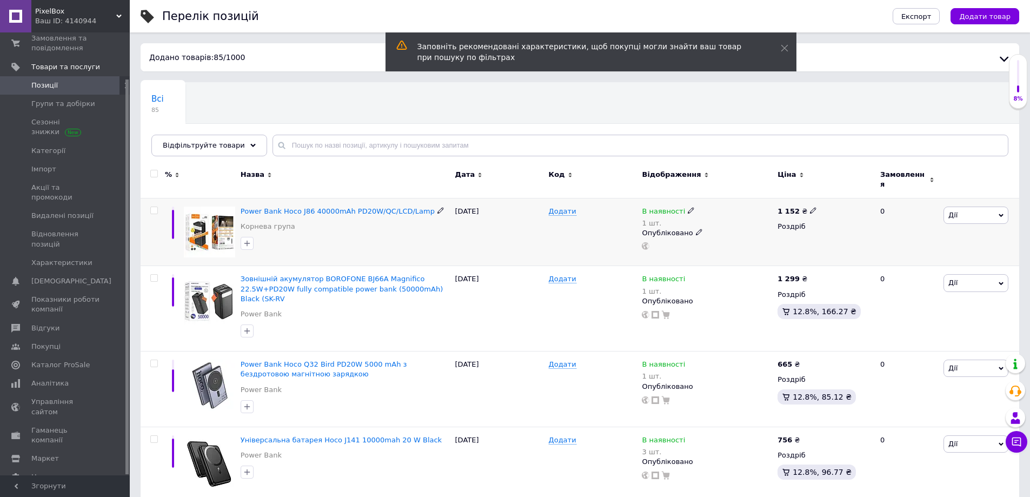
click at [154, 199] on div at bounding box center [153, 232] width 24 height 68
click at [150, 207] on input "checkbox" at bounding box center [153, 210] width 7 height 7
checkbox input "true"
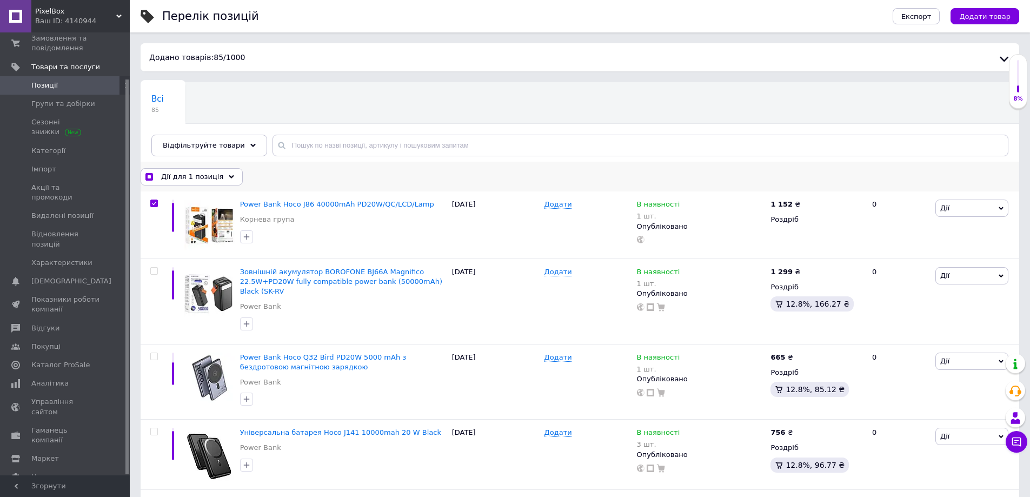
click at [211, 178] on span "Дії для 1 позиція" at bounding box center [192, 177] width 62 height 10
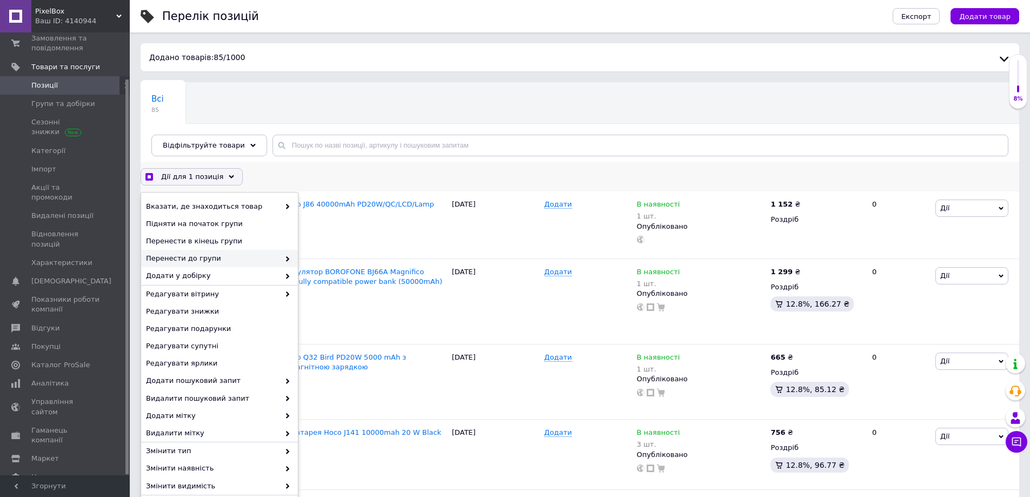
click at [240, 261] on span "Перенести до групи" at bounding box center [213, 259] width 134 height 10
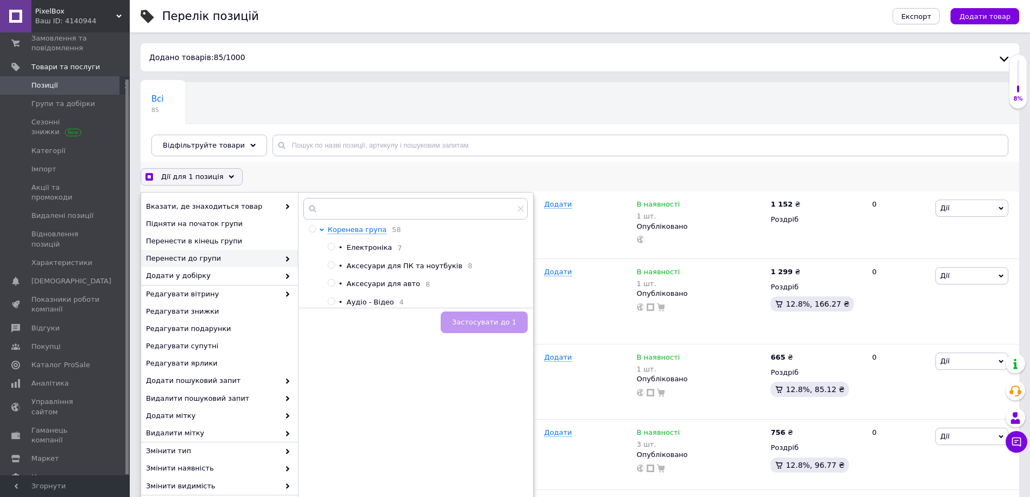
click at [382, 253] on div "Електроніка 7" at bounding box center [434, 248] width 175 height 10
click at [367, 247] on span "Електроніка" at bounding box center [369, 247] width 45 height 8
checkbox input "true"
radio input "true"
click at [466, 323] on span "Застосувати до 1" at bounding box center [484, 322] width 64 height 8
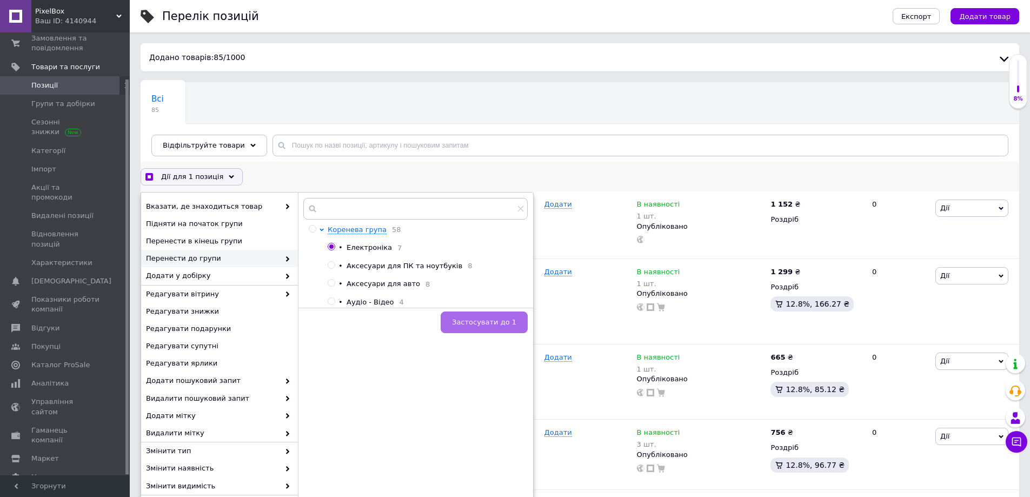
checkbox input "true"
checkbox input "false"
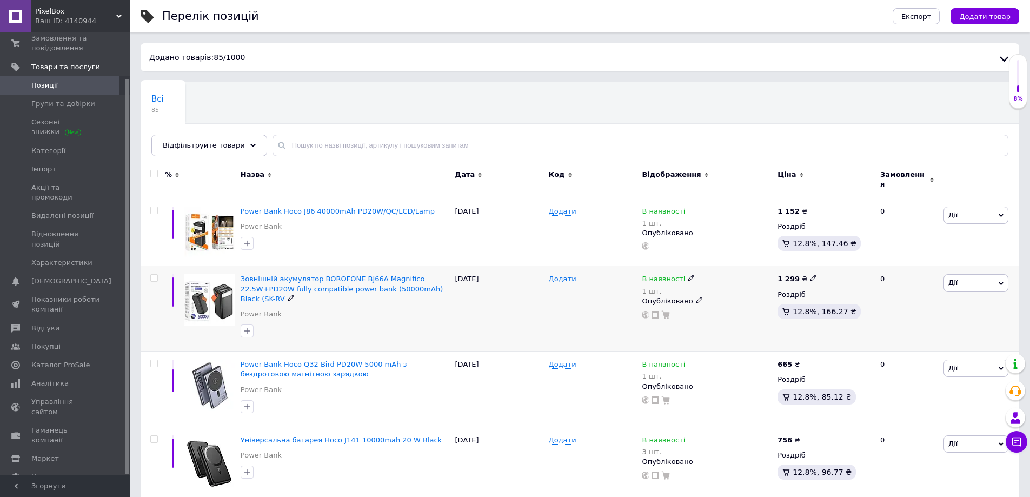
scroll to position [54, 0]
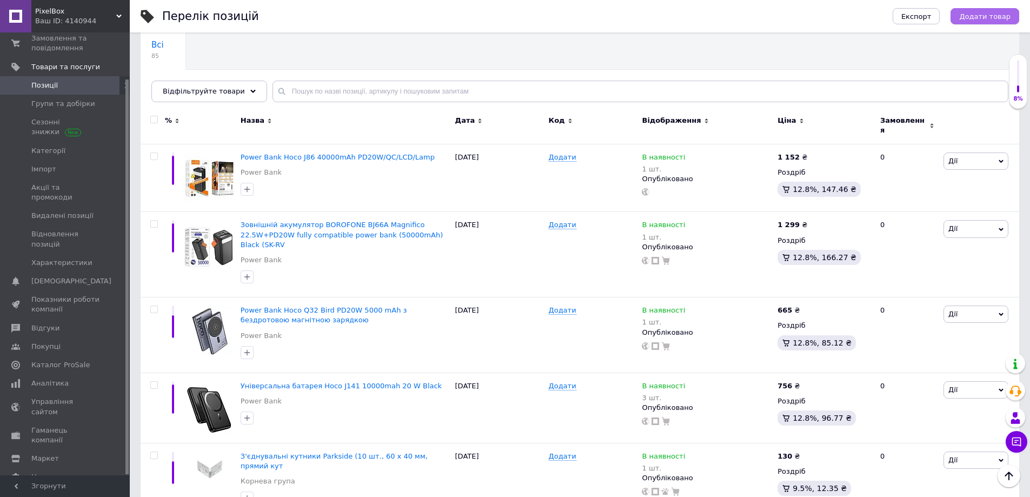
click at [977, 15] on span "Додати товар" at bounding box center [984, 16] width 51 height 8
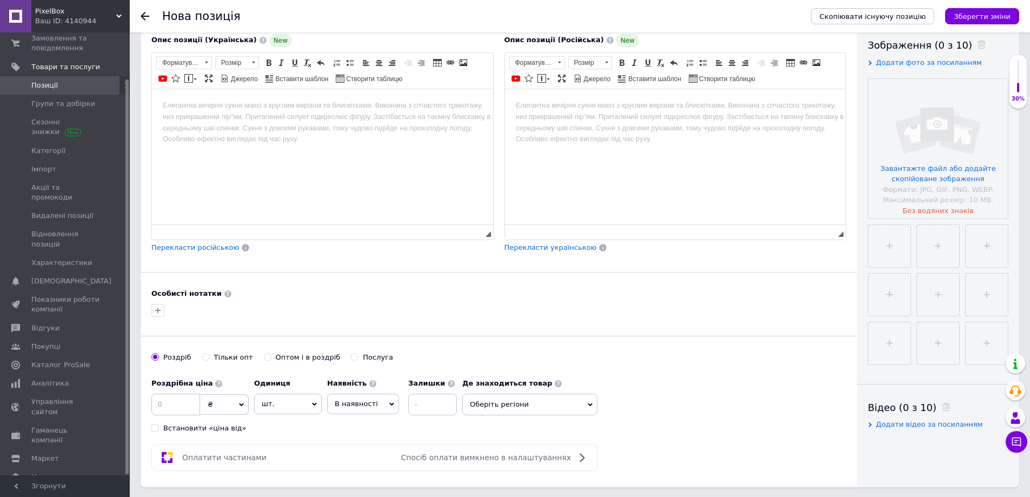
scroll to position [216, 0]
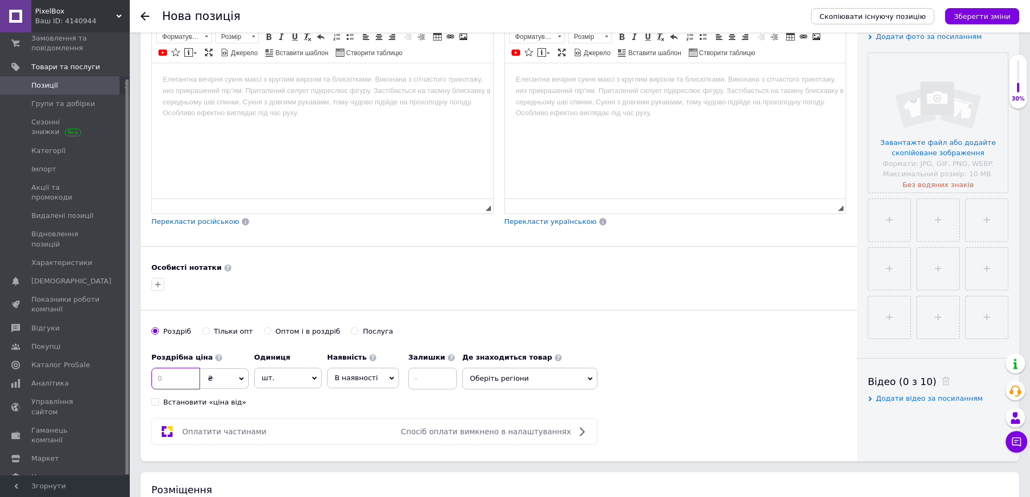
click at [181, 378] on input at bounding box center [175, 379] width 49 height 22
type input "899"
click at [442, 380] on input at bounding box center [432, 379] width 49 height 22
type input "1"
click at [553, 380] on span "Оберіть регіони" at bounding box center [529, 379] width 135 height 22
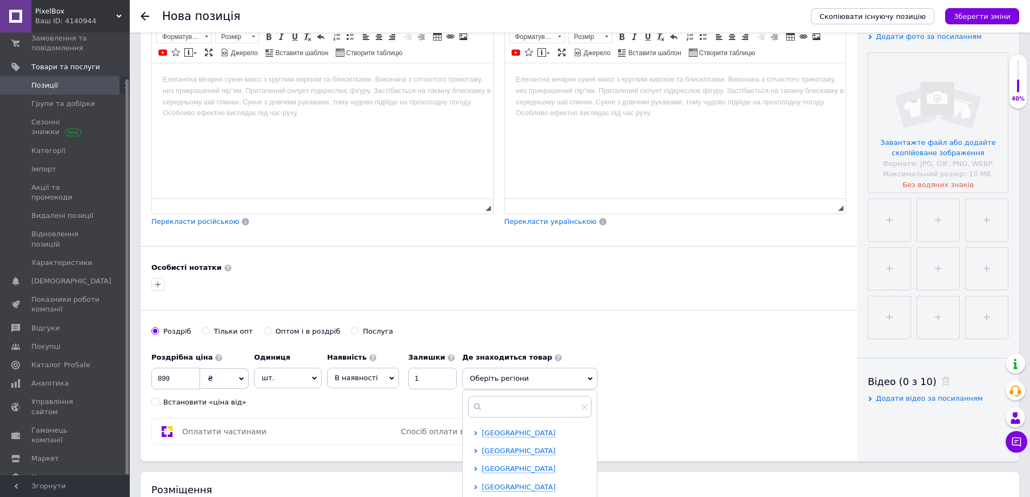
click at [183, 96] on html at bounding box center [322, 79] width 341 height 33
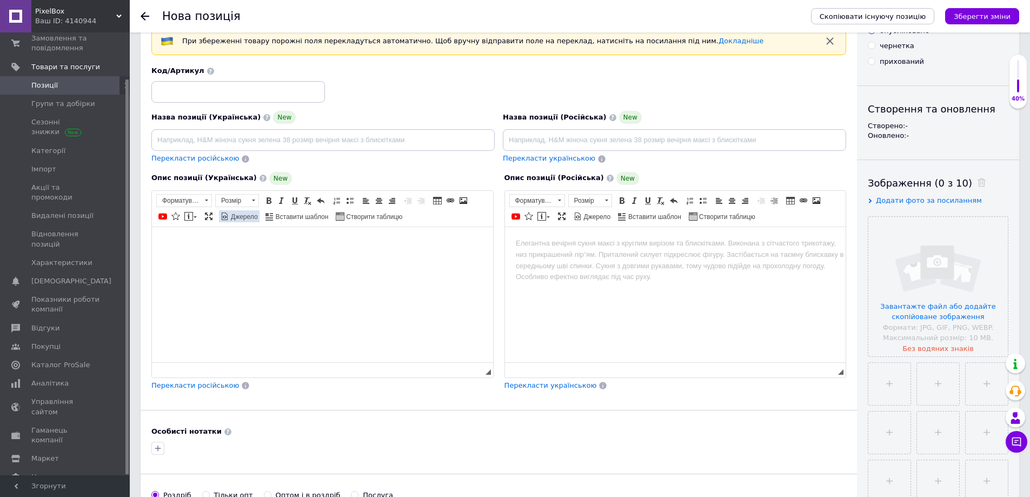
scroll to position [0, 0]
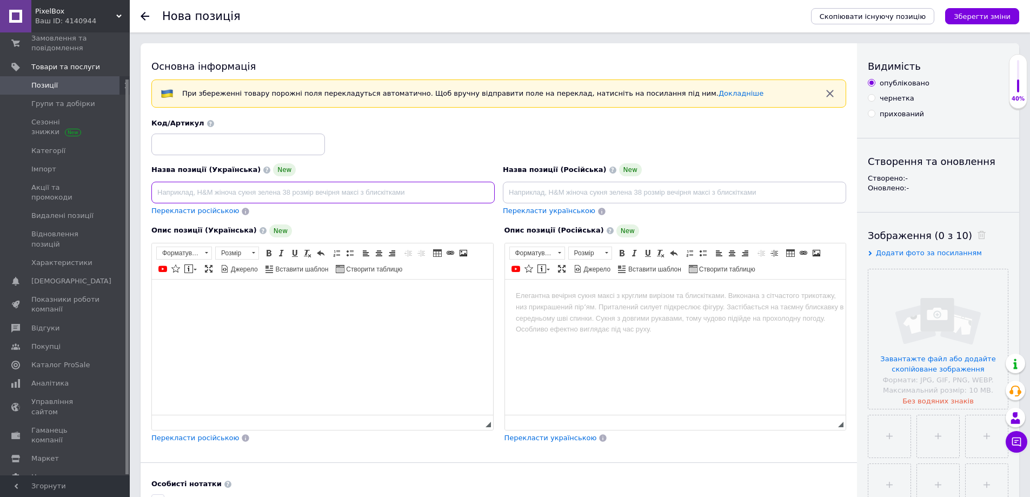
click at [277, 199] on input at bounding box center [322, 193] width 343 height 22
paste input "Повербанк Power Bank на 30000 mAh BOROFONE BJ18A з фонариком 2USB/Type-C чорний"
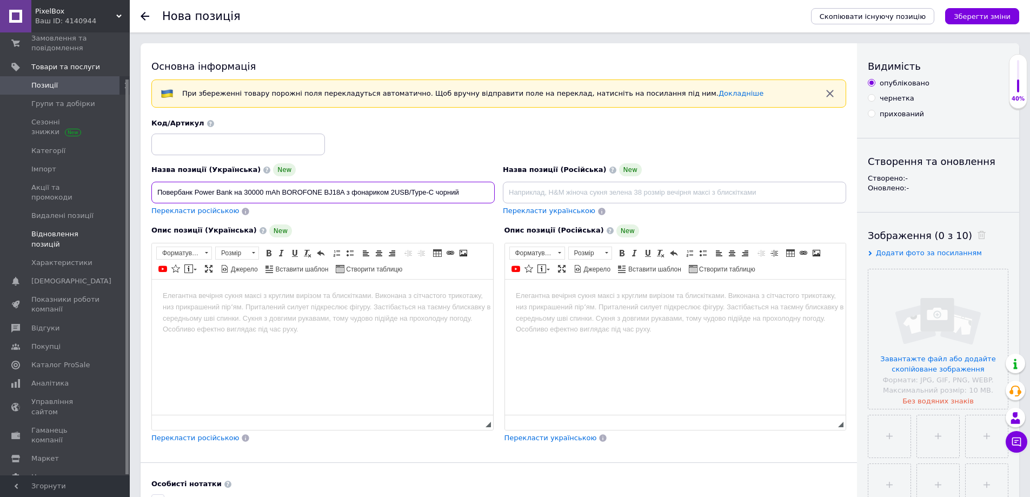
drag, startPoint x: 192, startPoint y: 195, endPoint x: 0, endPoint y: 222, distance: 194.5
drag, startPoint x: 223, startPoint y: 188, endPoint x: 0, endPoint y: 187, distance: 223.3
type input "Power Bank на 30000 mAh BOROFONE BJ18A з фонариком 2USB/Type-C чорний"
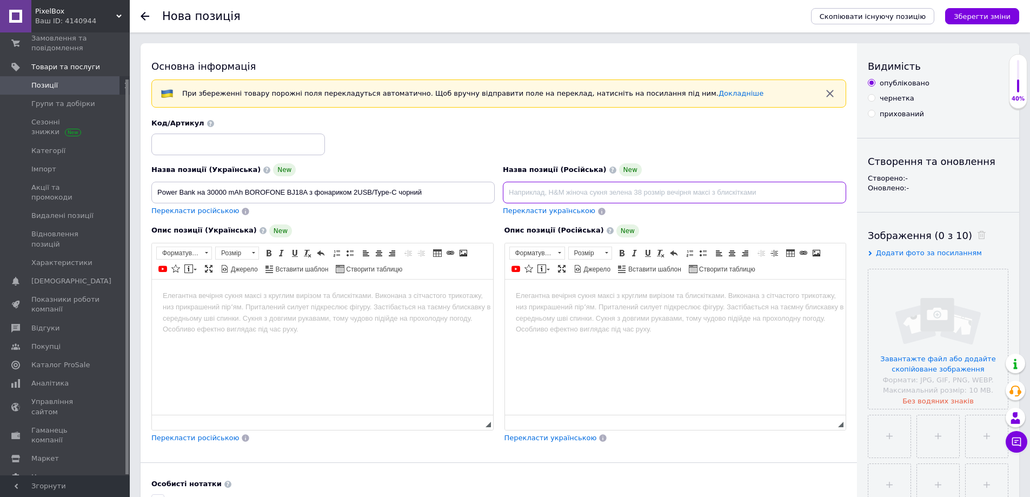
click at [612, 185] on input at bounding box center [674, 193] width 343 height 22
paste input "Power Bank на 30000 mAh BOROFONE BJ18A з фонариком 2USB/Type-C чорний"
type input "Power Bank на 30000 mAh BOROFONE BJ18A з фонариком 2USB/Type-C чорний"
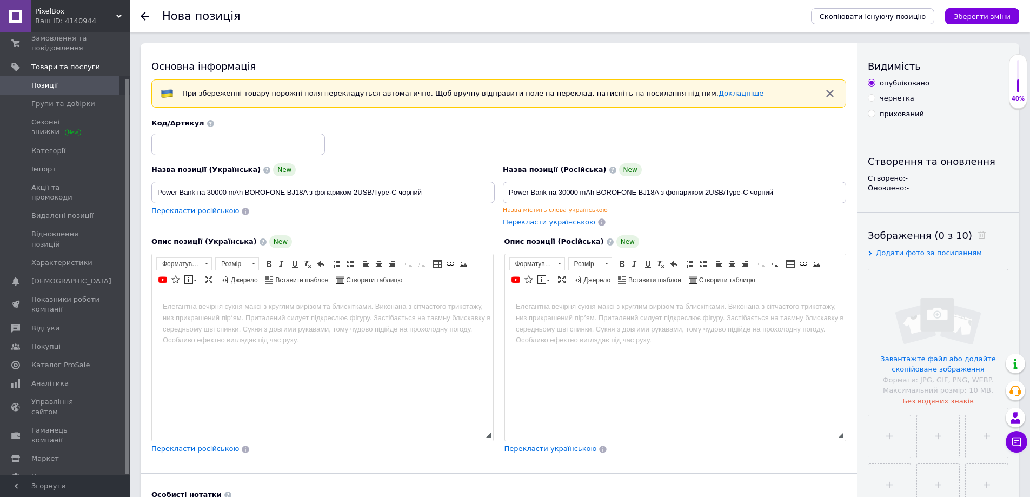
drag, startPoint x: 296, startPoint y: 302, endPoint x: 294, endPoint y: 308, distance: 5.6
click at [296, 303] on body "Редактор, 4A212E08-7CB7-4B18-9038-0BDD7AAC195A" at bounding box center [323, 306] width 320 height 11
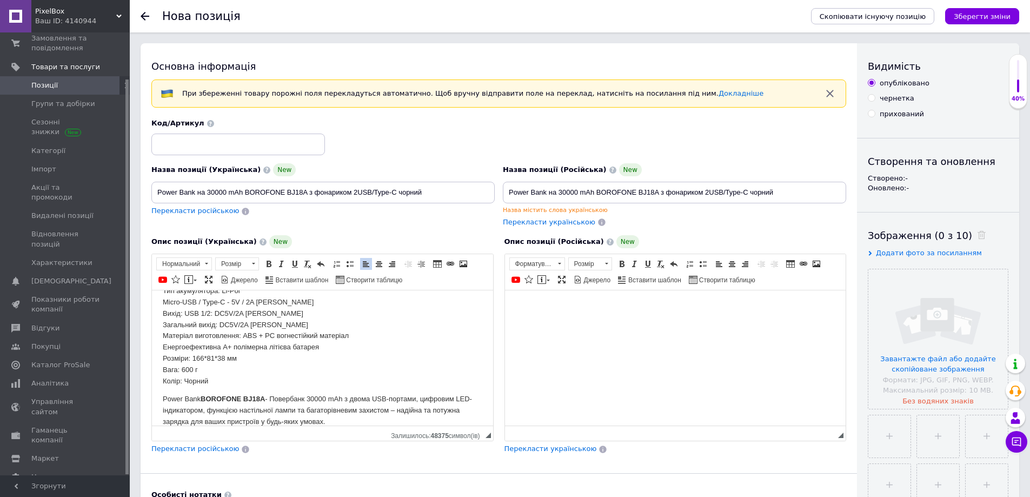
click at [562, 323] on html at bounding box center [674, 306] width 341 height 33
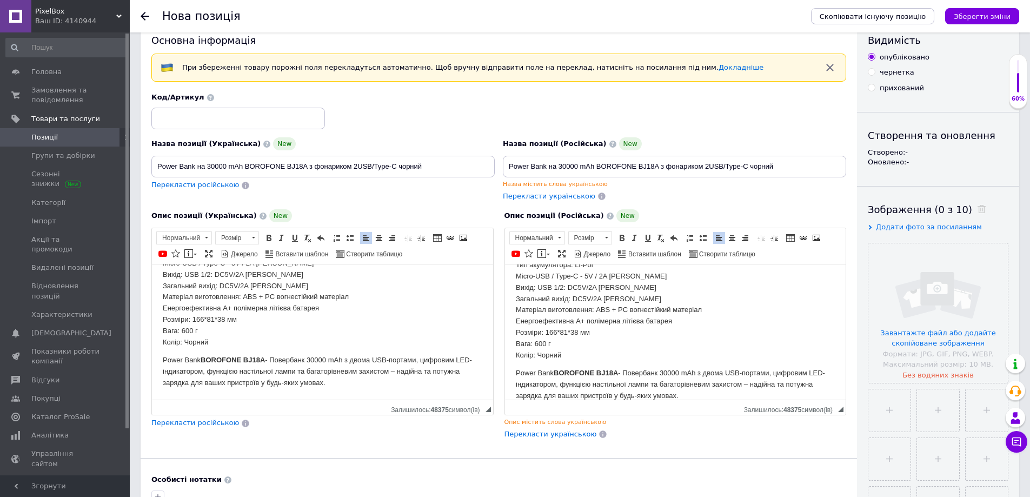
scroll to position [54, 0]
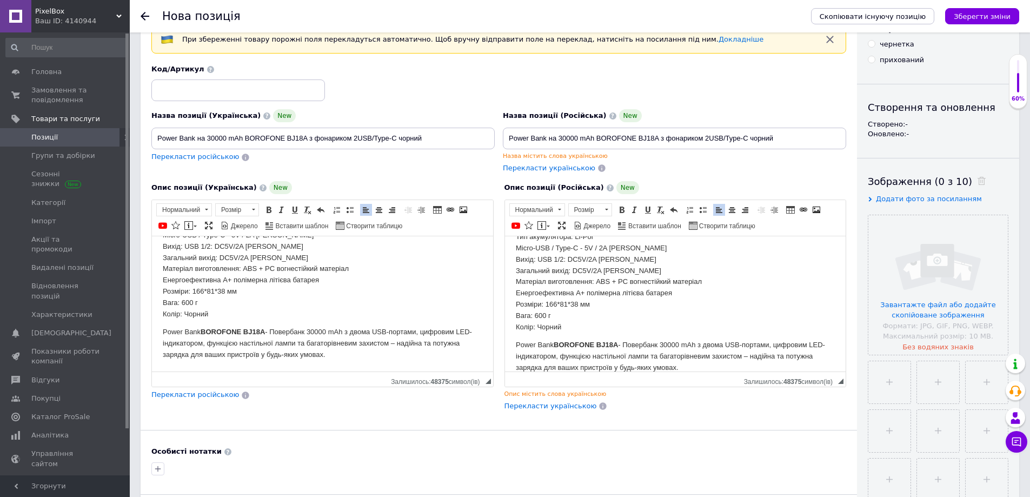
drag, startPoint x: 374, startPoint y: 358, endPoint x: 135, endPoint y: 328, distance: 241.0
click at [152, 328] on html "Портативний зарядний пристрій із ємністю 30000 mAh – надійне джерело енергії дл…" at bounding box center [322, 148] width 341 height 448
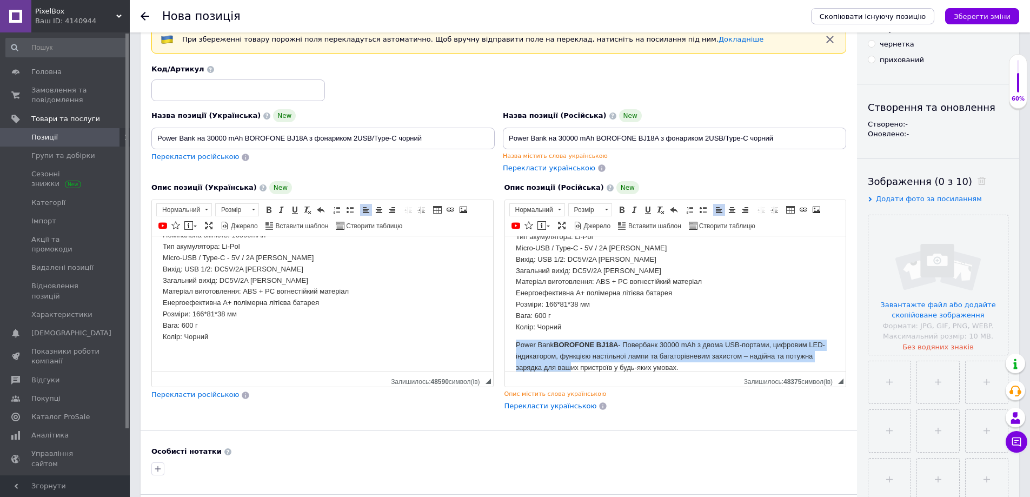
scroll to position [313, 0]
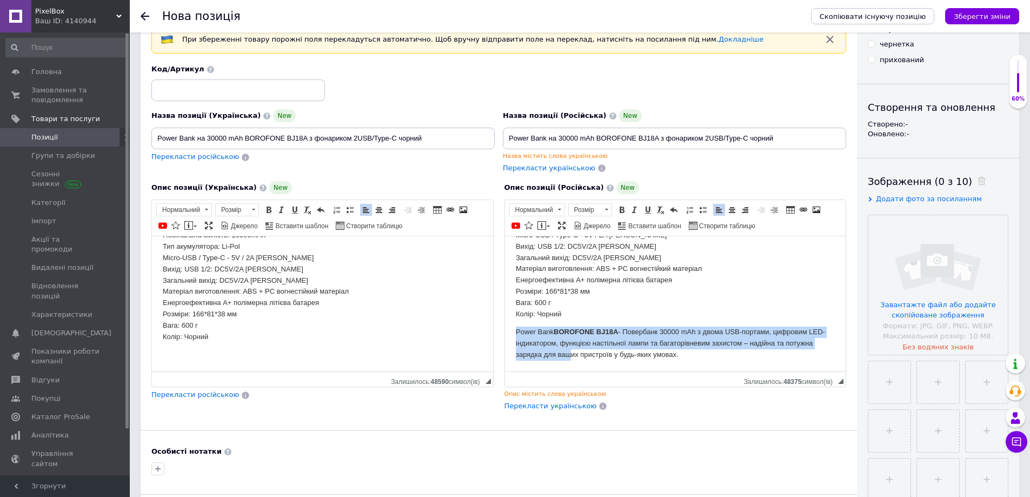
drag, startPoint x: 514, startPoint y: 348, endPoint x: 743, endPoint y: 389, distance: 232.4
click at [743, 371] on html "Портативний зарядний пристрій із ємністю 30000 mAh – надійне джерело енергії дл…" at bounding box center [674, 148] width 341 height 448
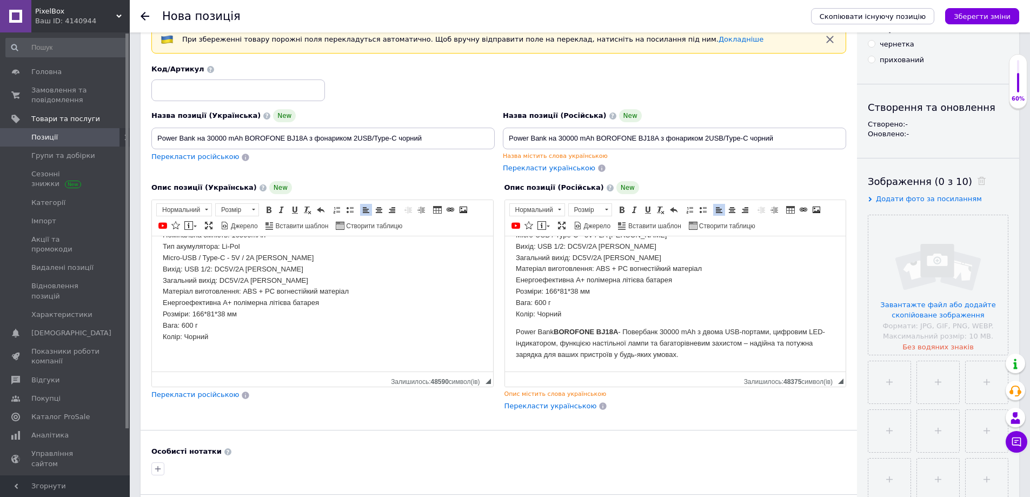
scroll to position [290, 0]
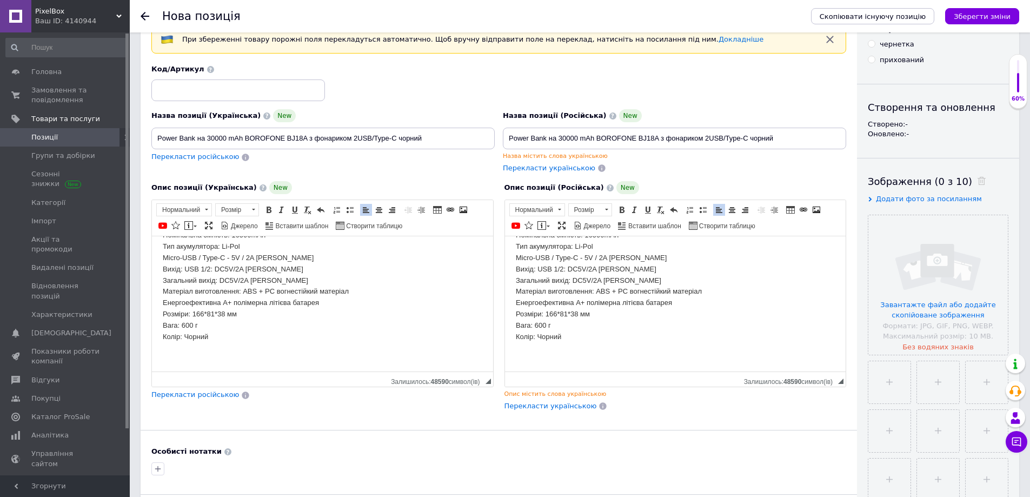
click at [453, 346] on body "Портативний зарядний пристрій із ємністю 30000 mAh – надійне джерело енергії дл…" at bounding box center [323, 158] width 320 height 403
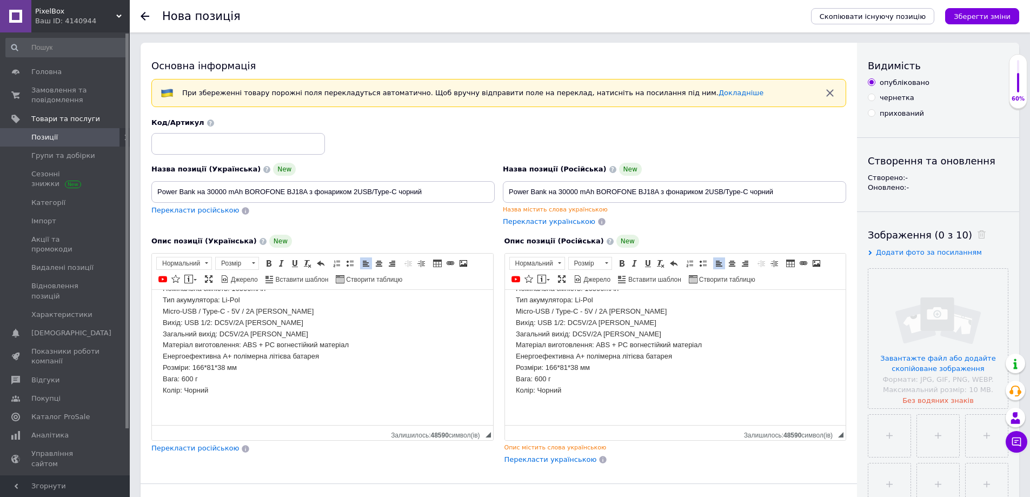
scroll to position [0, 0]
click at [952, 313] on input "file" at bounding box center [938, 339] width 140 height 140
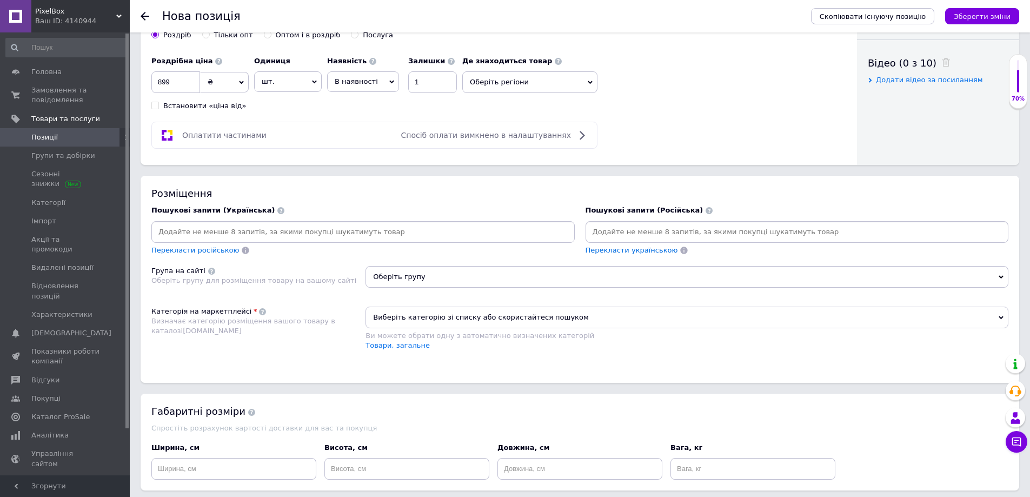
scroll to position [541, 0]
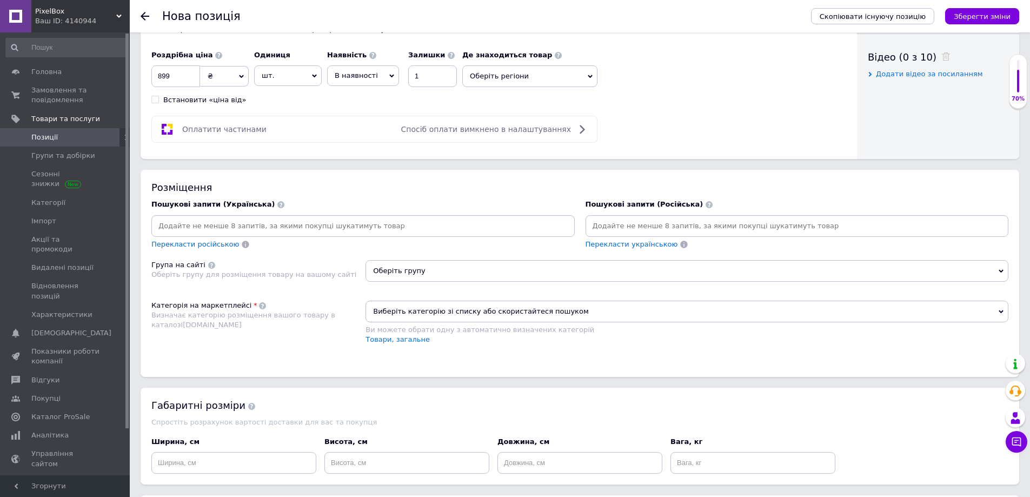
click at [518, 318] on span "Виберіть категорію зі списку або скористайтеся пошуком" at bounding box center [687, 312] width 643 height 22
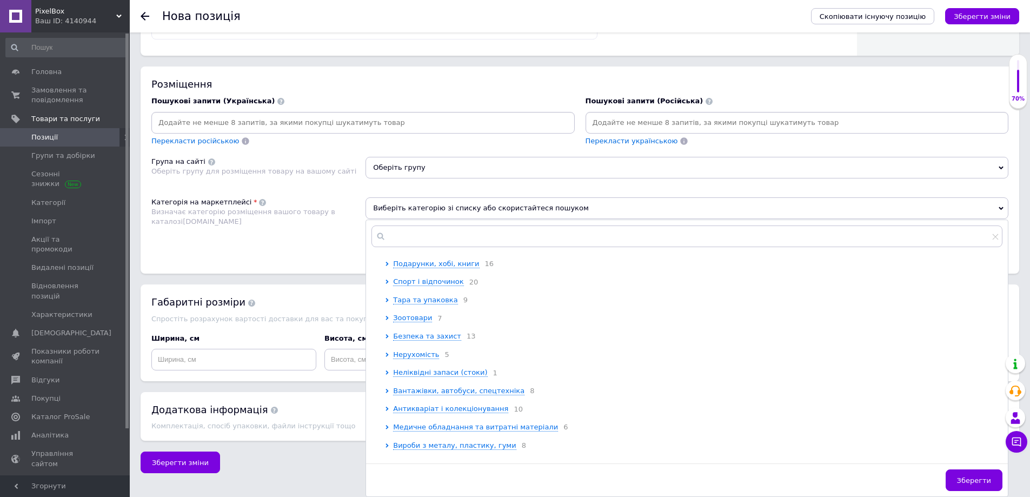
scroll to position [270, 0]
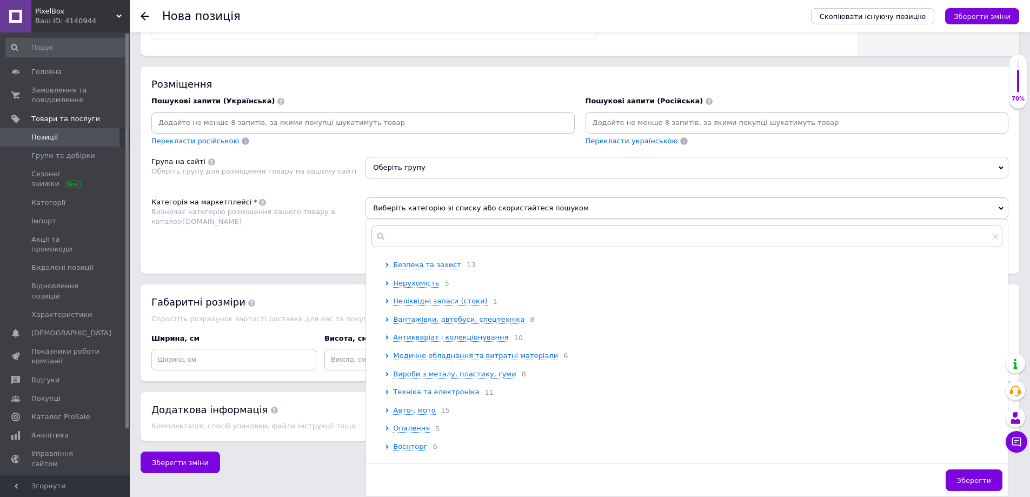
click at [437, 396] on span "Техніка та електроніка" at bounding box center [436, 392] width 86 height 8
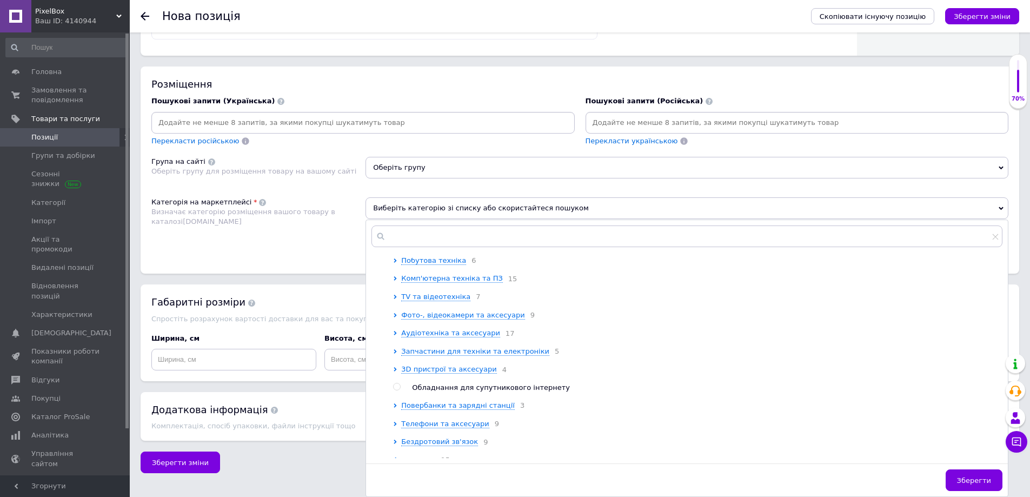
scroll to position [487, 0]
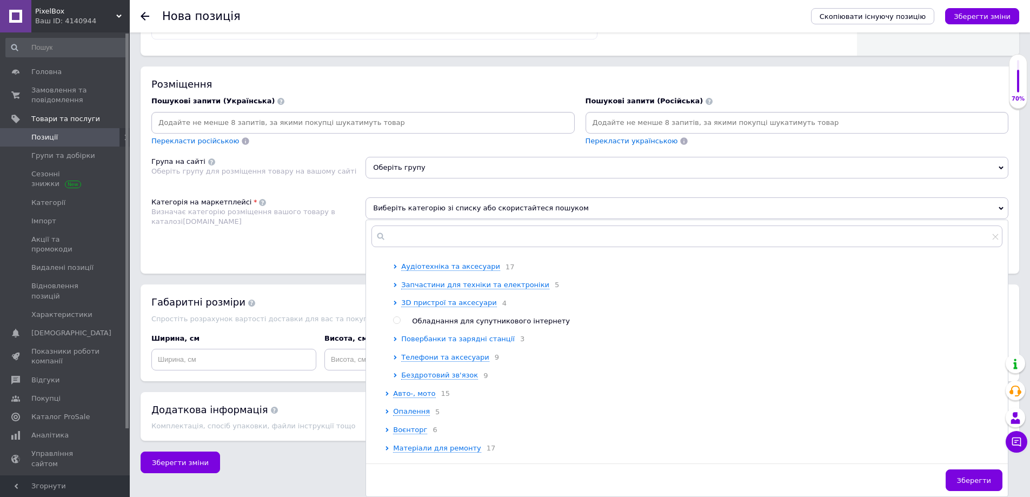
click at [462, 343] on span "Повербанки та зарядні станції" at bounding box center [458, 339] width 114 height 8
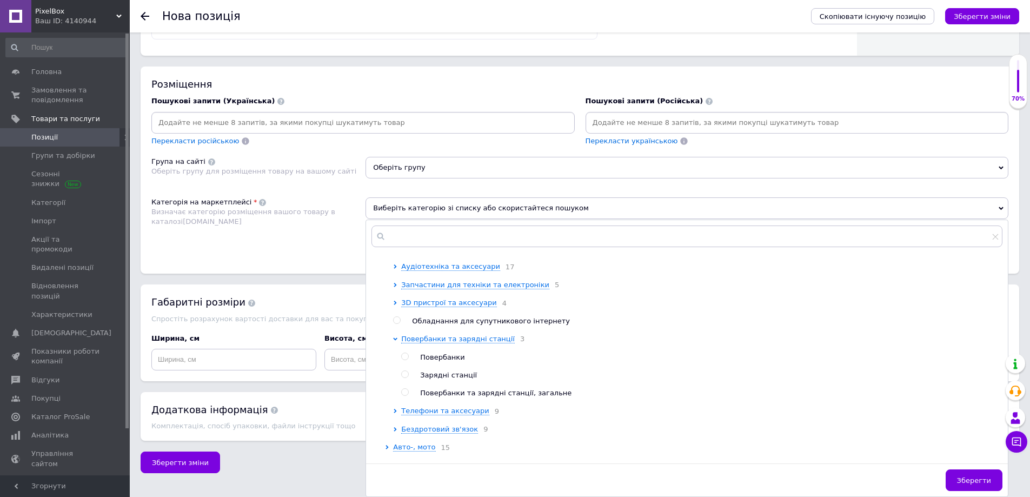
click at [439, 385] on ul "Повербанки Зарядні станції [GEOGRAPHIC_DATA] та зарядні станції, загальне" at bounding box center [701, 376] width 601 height 46
click at [439, 361] on span "Повербанки" at bounding box center [442, 357] width 44 height 8
radio input "true"
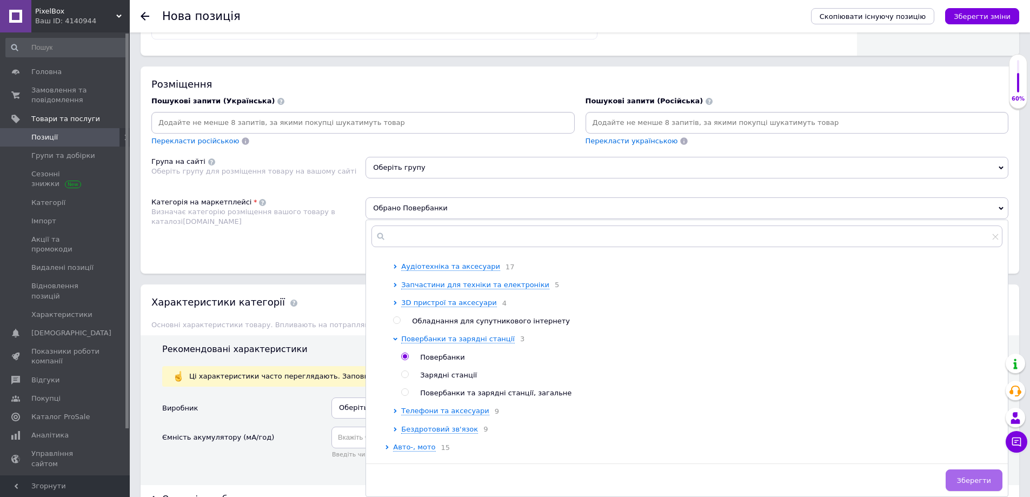
click at [963, 478] on span "Зберегти" at bounding box center [974, 480] width 34 height 8
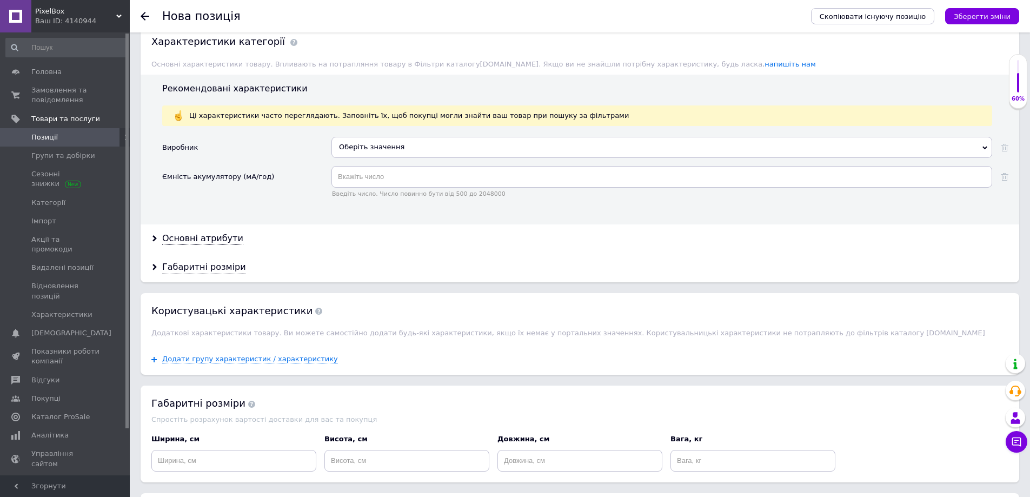
scroll to position [995, 0]
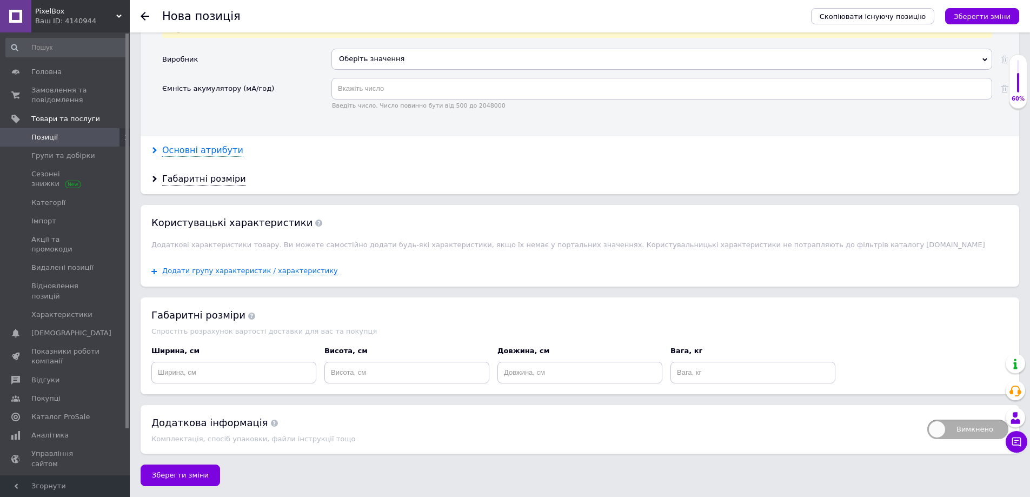
click at [209, 151] on div "Основні атрибути" at bounding box center [202, 150] width 81 height 12
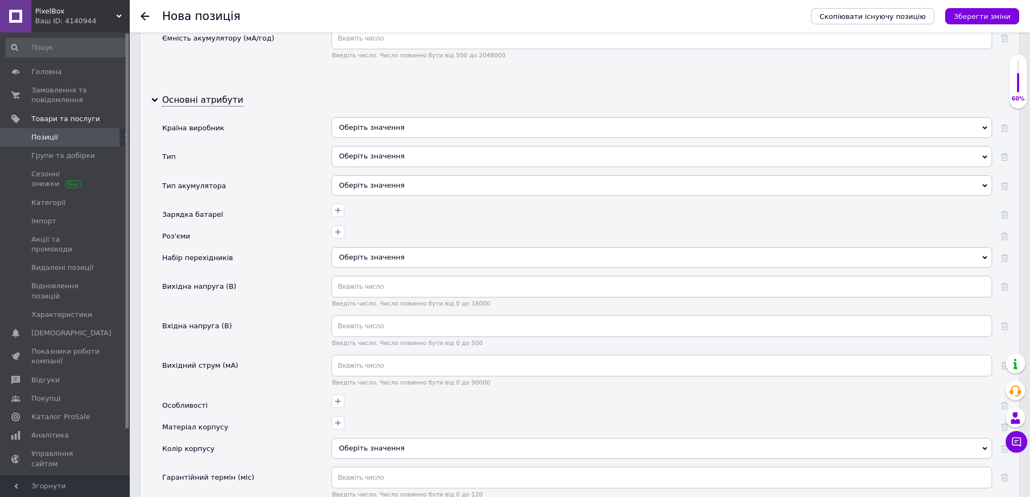
scroll to position [1265, 0]
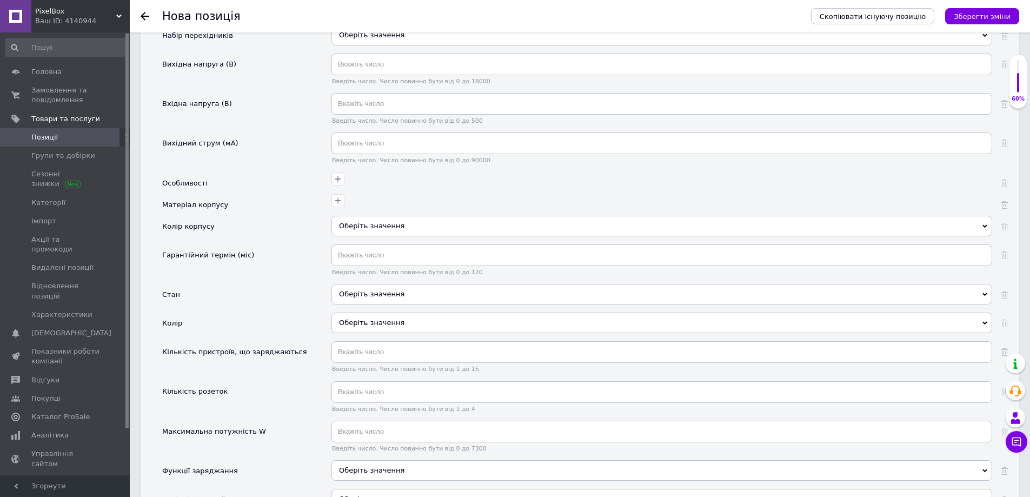
click at [368, 296] on div "Оберіть значення" at bounding box center [661, 294] width 661 height 21
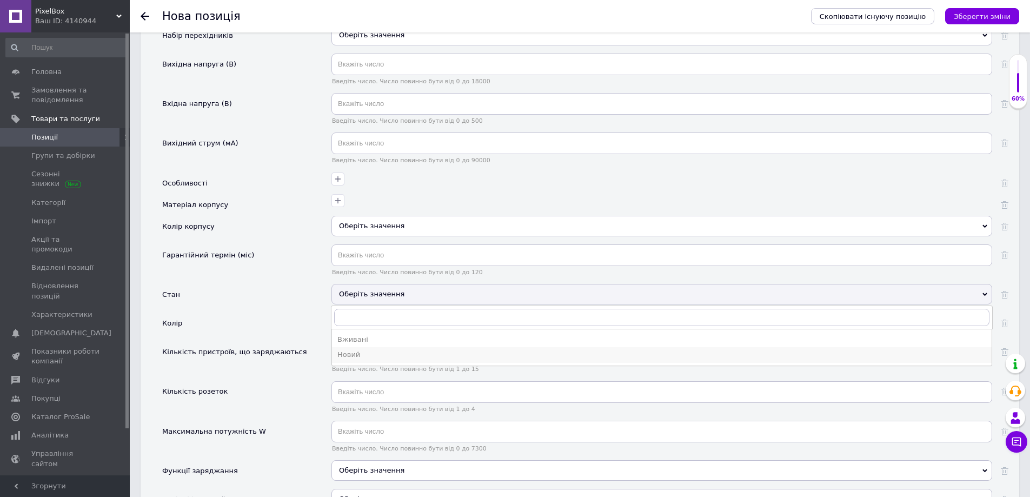
click at [357, 354] on div "Новий" at bounding box center [661, 355] width 649 height 10
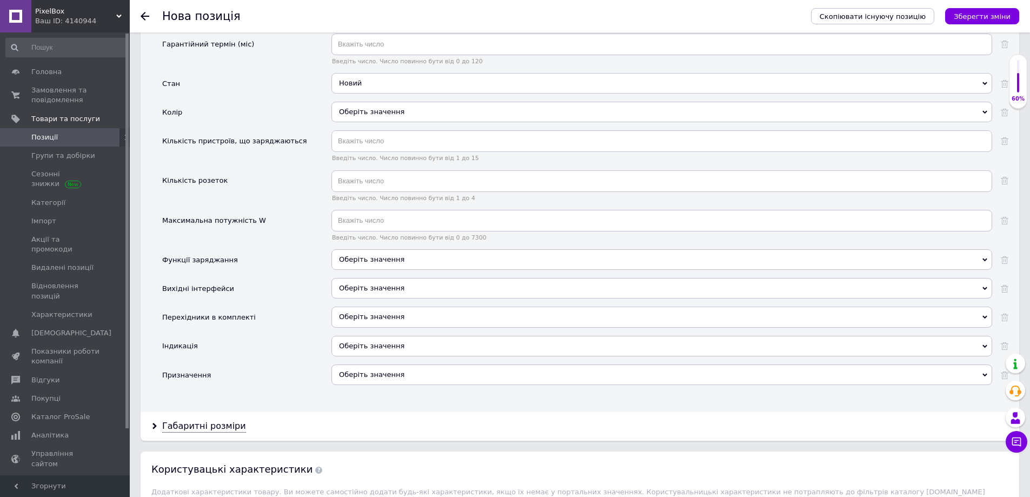
scroll to position [1590, 0]
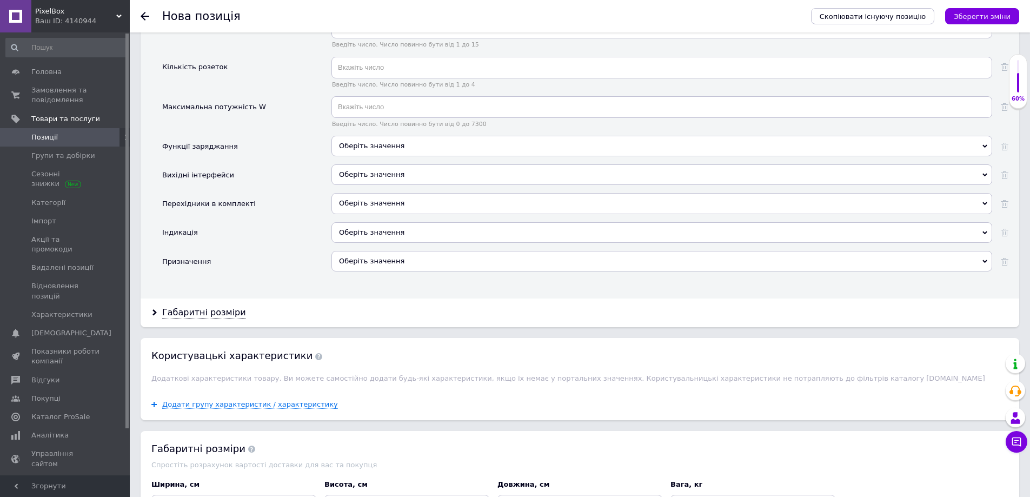
click at [369, 225] on div "Оберіть значення" at bounding box center [661, 232] width 661 height 21
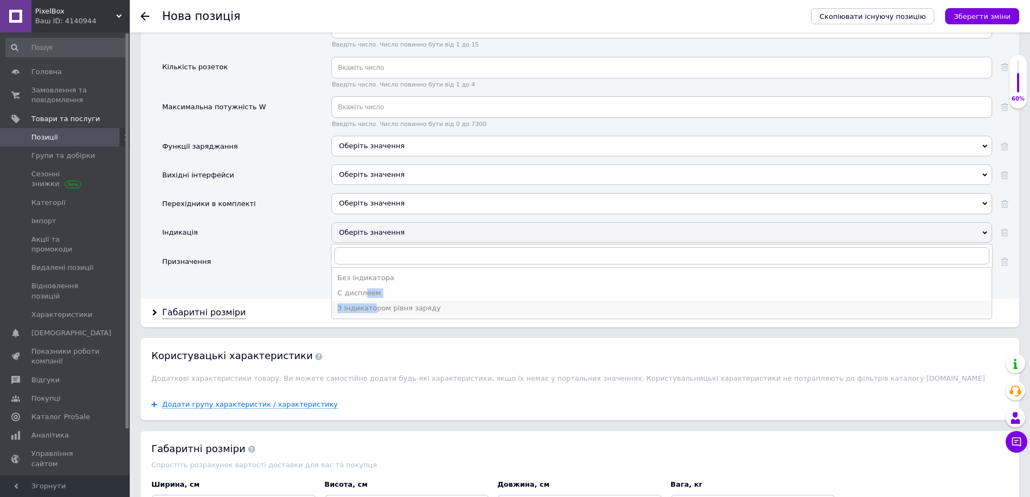
drag, startPoint x: 364, startPoint y: 293, endPoint x: 370, endPoint y: 308, distance: 15.8
click at [370, 308] on ul "Без індикатора С дисплеем З індикатором рівня заряду" at bounding box center [661, 293] width 661 height 52
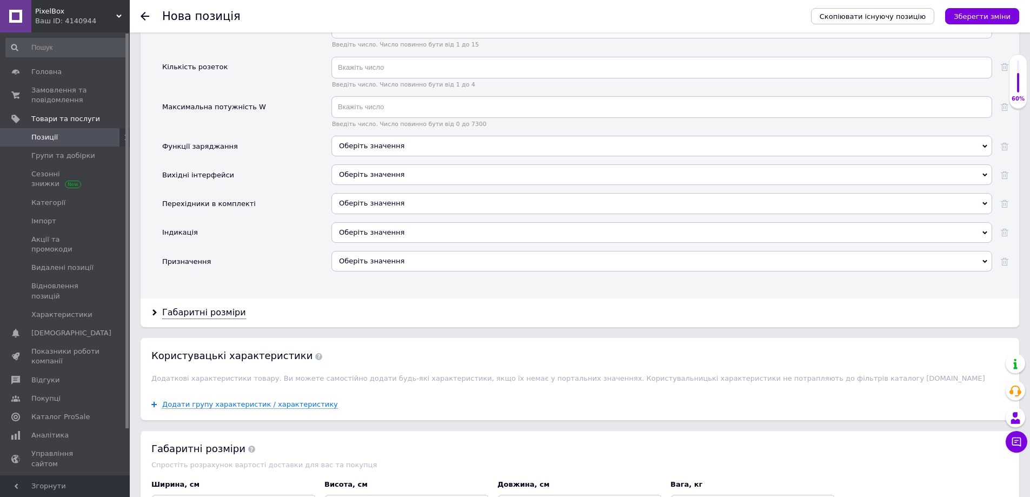
click at [376, 234] on div "Оберіть значення" at bounding box center [661, 232] width 661 height 21
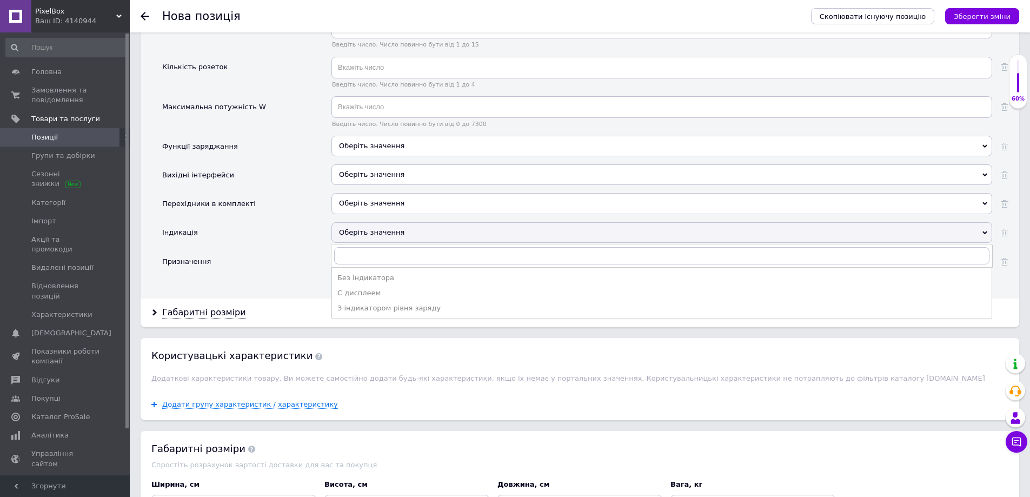
click at [376, 306] on div "З індикатором рівня заряду" at bounding box center [661, 308] width 649 height 10
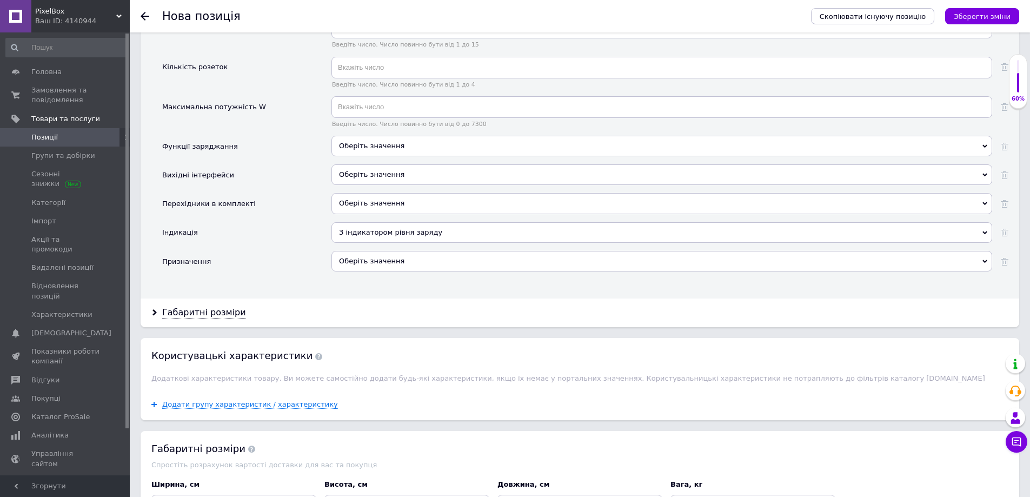
click at [303, 276] on div "Призначення" at bounding box center [246, 265] width 169 height 29
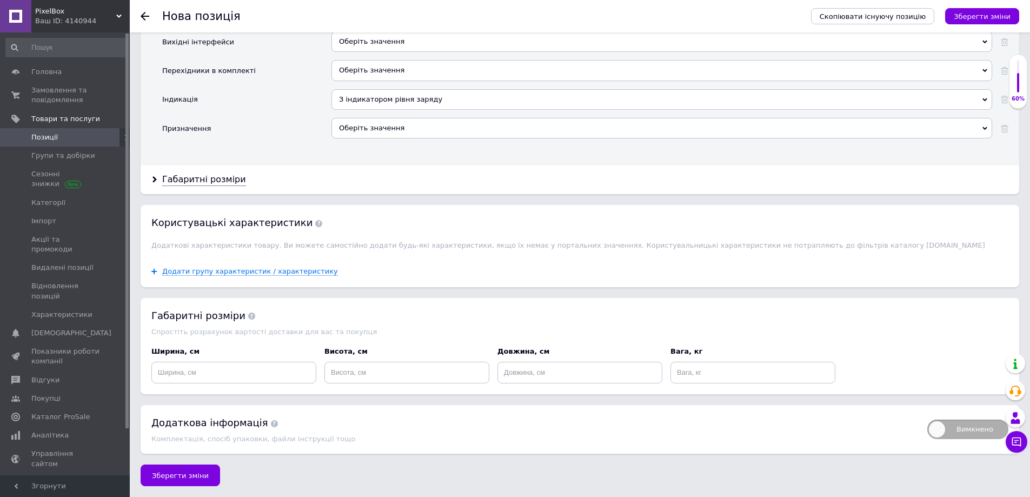
click at [189, 474] on span "Зберегти зміни" at bounding box center [180, 476] width 57 height 8
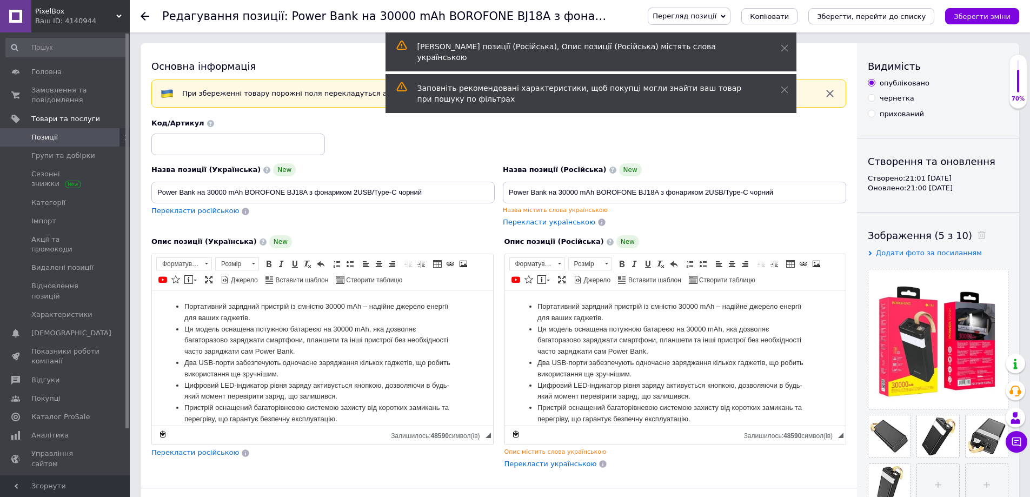
click at [979, 14] on icon "Зберегти зміни" at bounding box center [982, 16] width 57 height 8
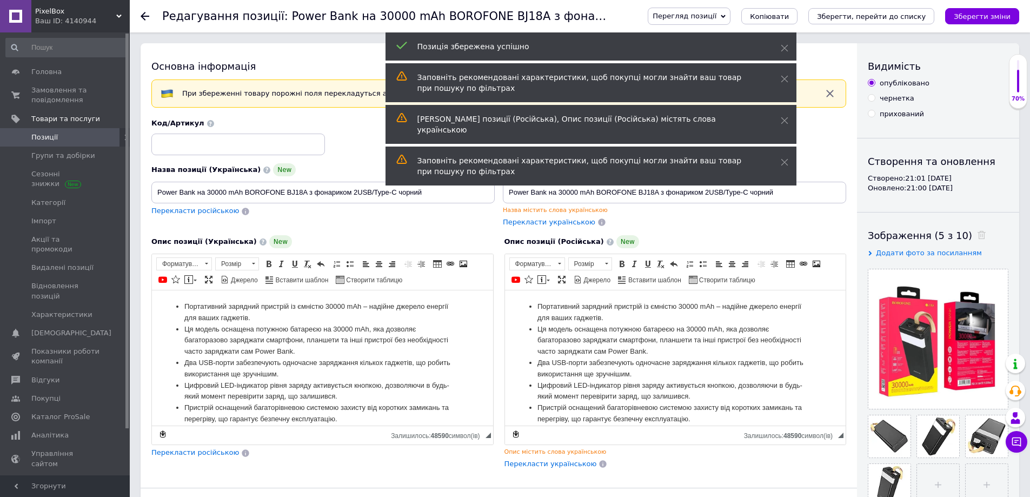
click at [47, 137] on span "Позиції" at bounding box center [44, 137] width 26 height 10
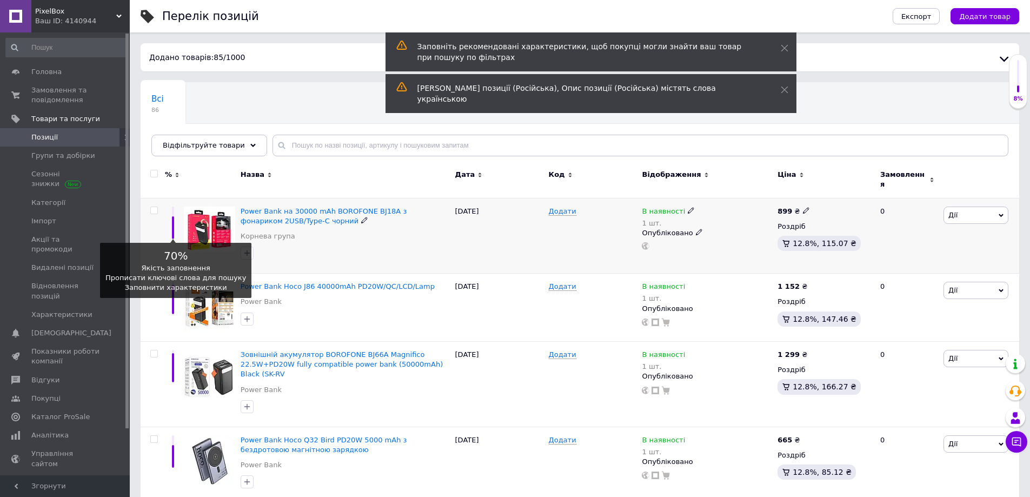
click at [176, 213] on div at bounding box center [173, 223] width 16 height 32
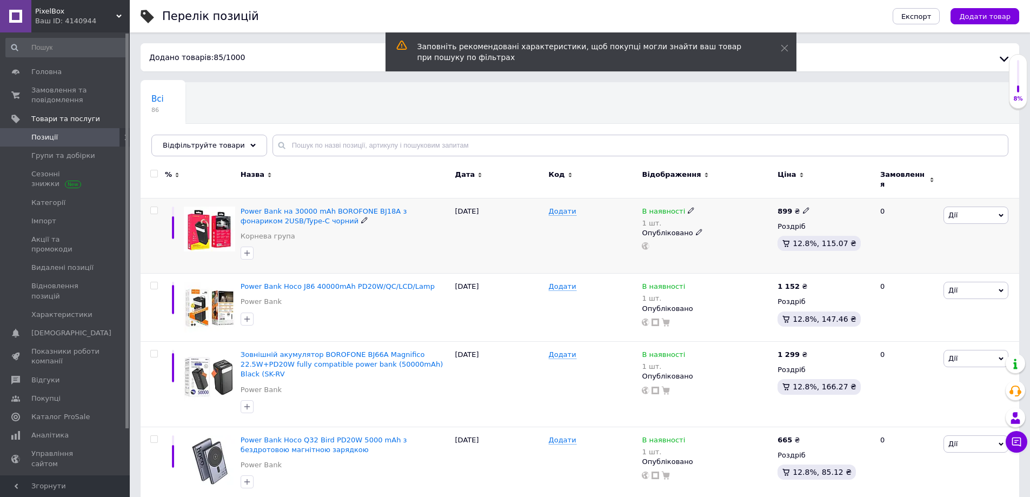
click at [153, 207] on input "checkbox" at bounding box center [153, 210] width 7 height 7
checkbox input "true"
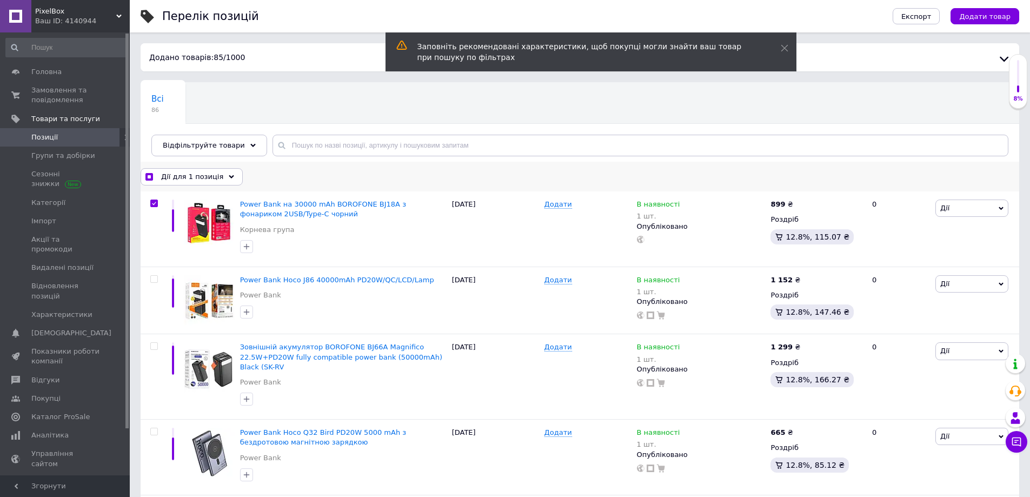
click at [211, 176] on span "Дії для 1 позиція" at bounding box center [192, 177] width 62 height 10
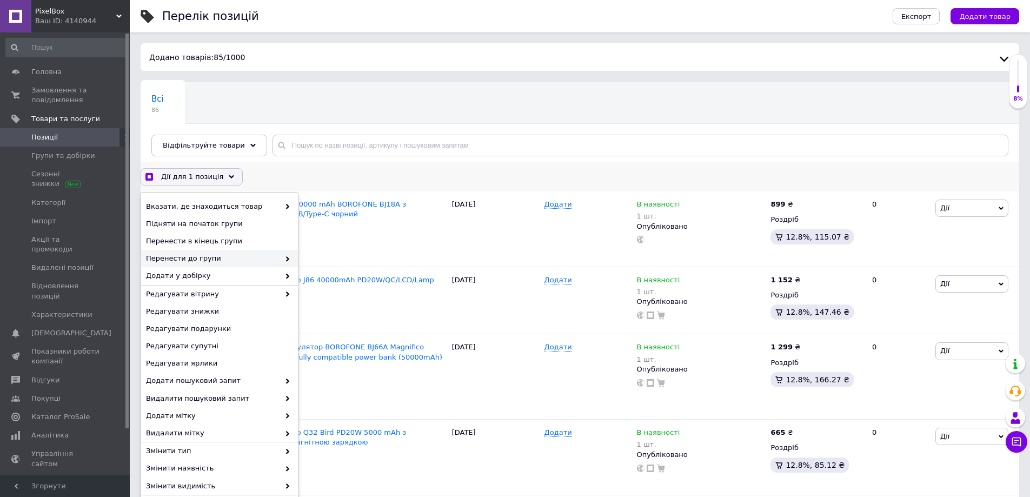
click at [256, 257] on span "Перенести до групи" at bounding box center [213, 259] width 134 height 10
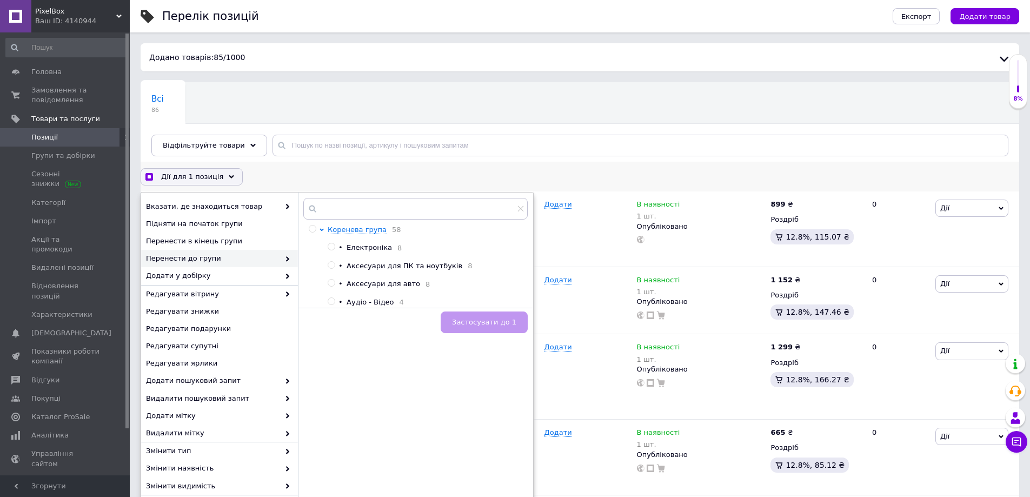
click at [375, 248] on span "Електроніка" at bounding box center [369, 247] width 45 height 8
checkbox input "true"
radio input "true"
click at [486, 322] on span "Застосувати до 1" at bounding box center [484, 322] width 64 height 8
checkbox input "true"
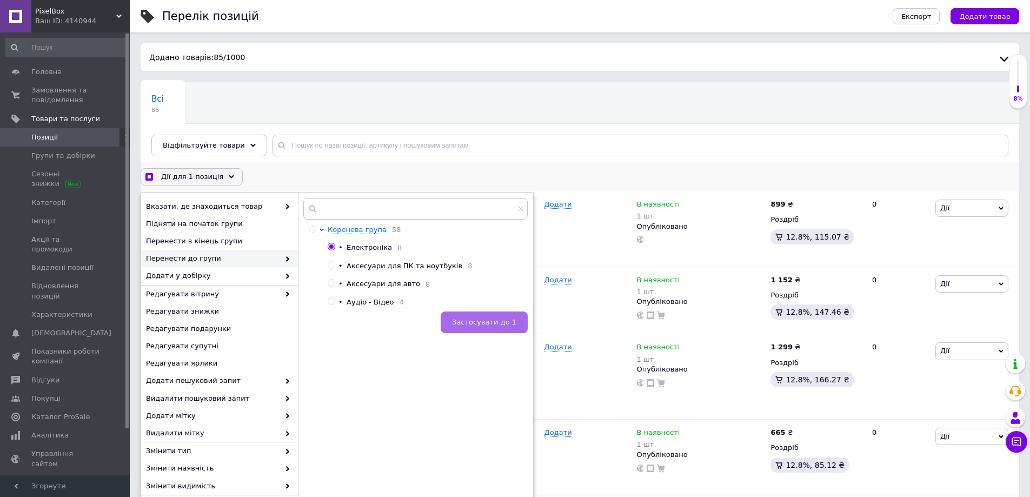
checkbox input "false"
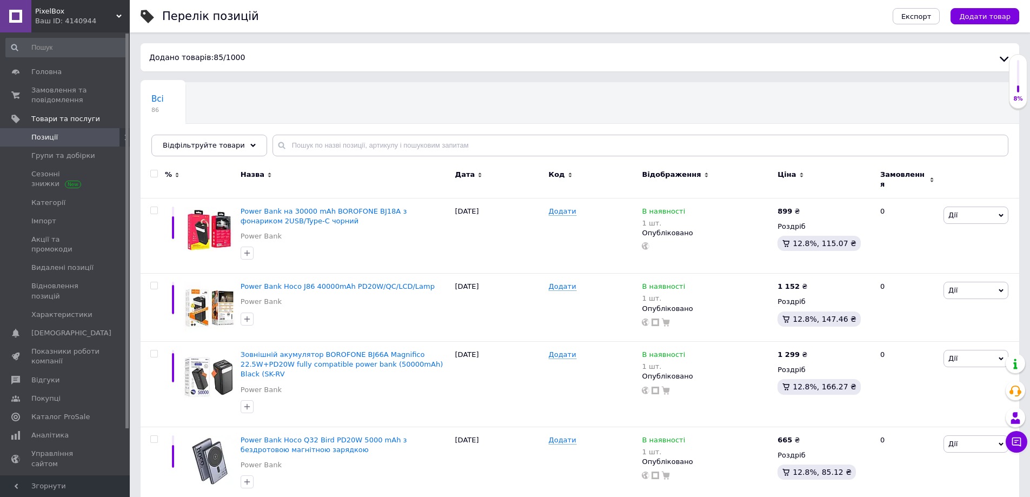
click at [50, 142] on span "Позиції" at bounding box center [44, 137] width 26 height 10
click at [59, 160] on span "Групи та добірки" at bounding box center [63, 156] width 64 height 10
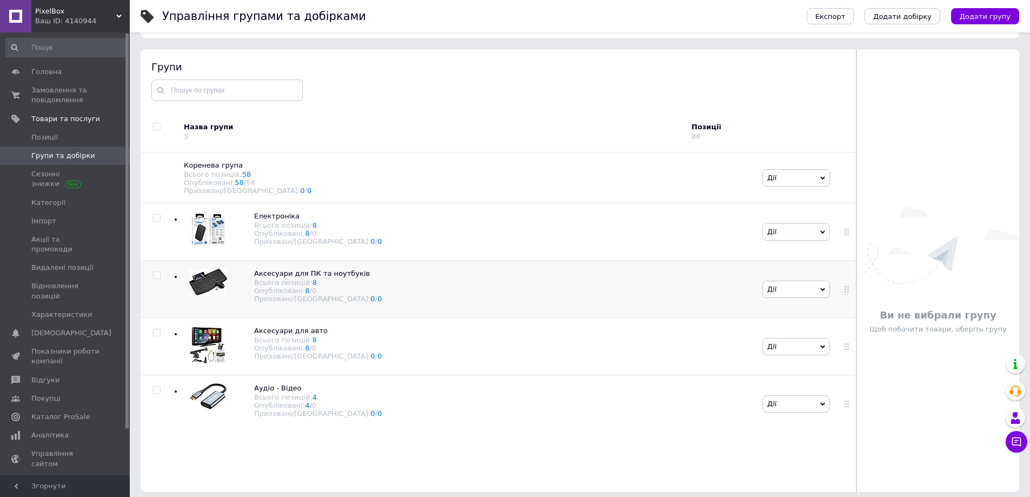
scroll to position [61, 0]
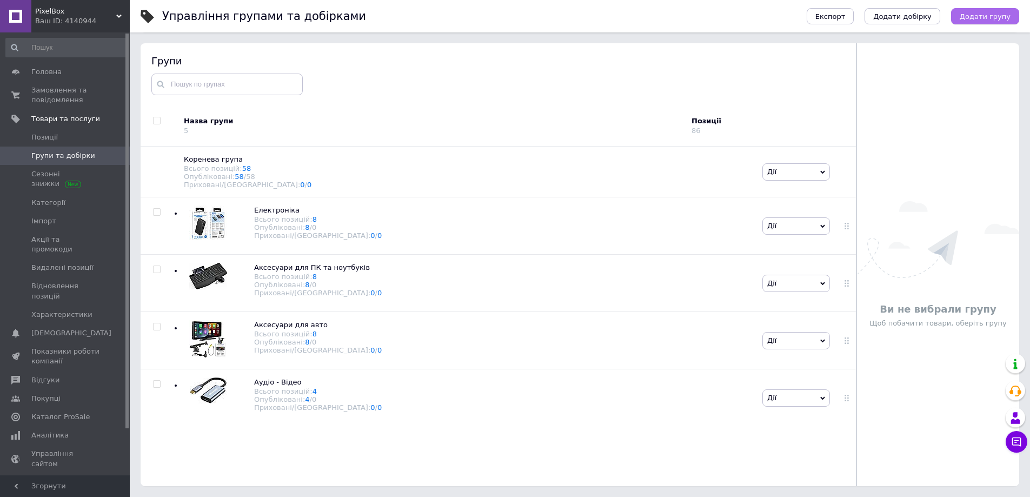
click at [976, 12] on span "Додати групу" at bounding box center [985, 16] width 51 height 8
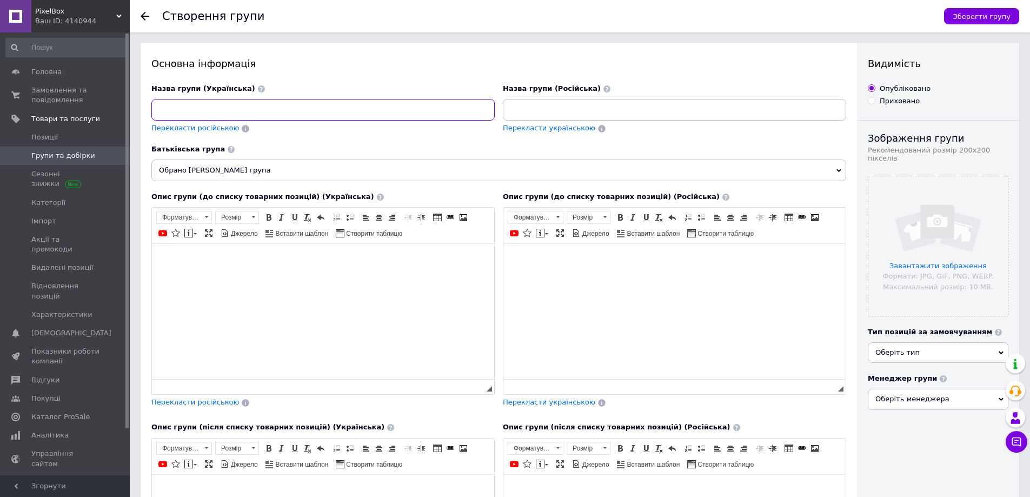
click at [222, 115] on input at bounding box center [322, 110] width 343 height 22
paste input "Аксесуари для мобільних телефонів та смартфонів"
type input "Аксесуари для мобільних телефонів та смартфонів"
click at [548, 115] on input at bounding box center [674, 110] width 343 height 22
paste input "Аксесуари для мобільних телефонів та смартфонів"
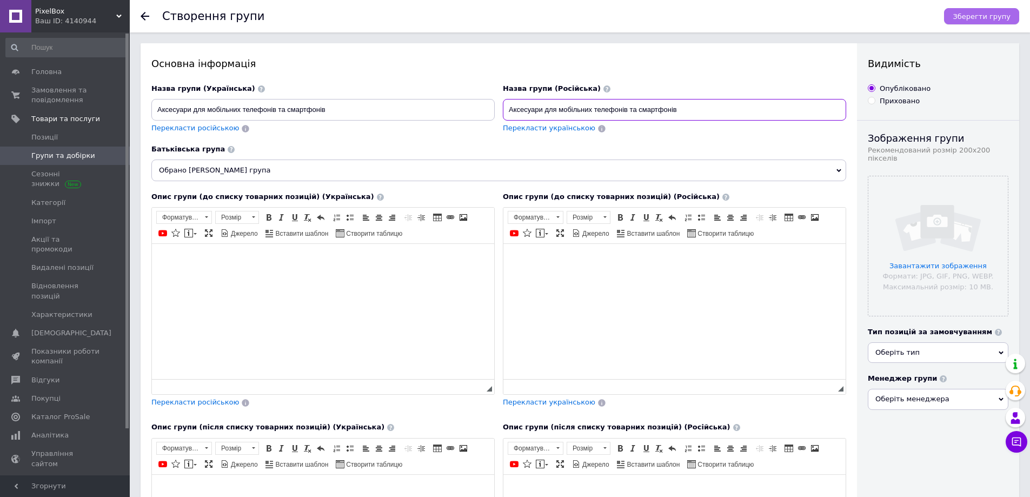
type input "Аксесуари для мобільних телефонів та смартфонів"
click at [968, 16] on span "Зберегти групу" at bounding box center [982, 16] width 58 height 8
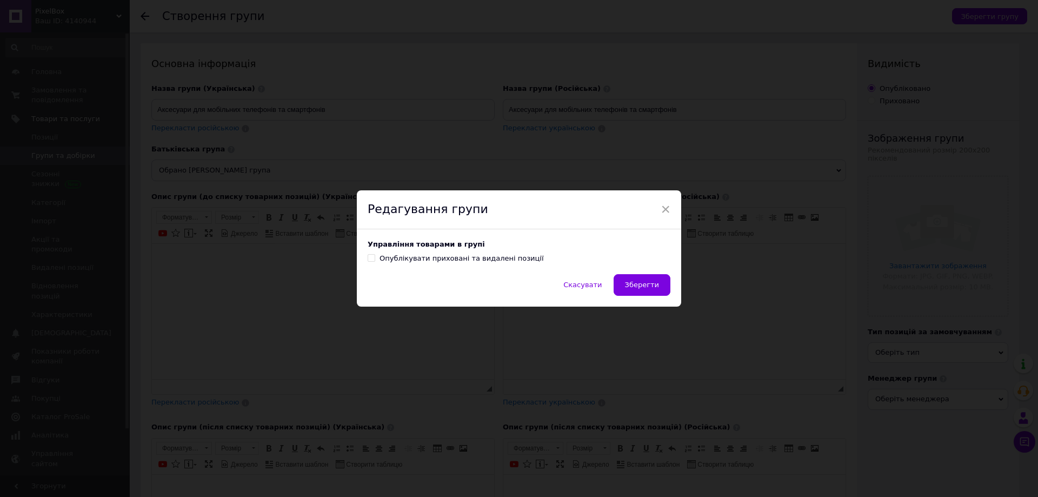
click at [639, 280] on button "Зберегти" at bounding box center [642, 285] width 57 height 22
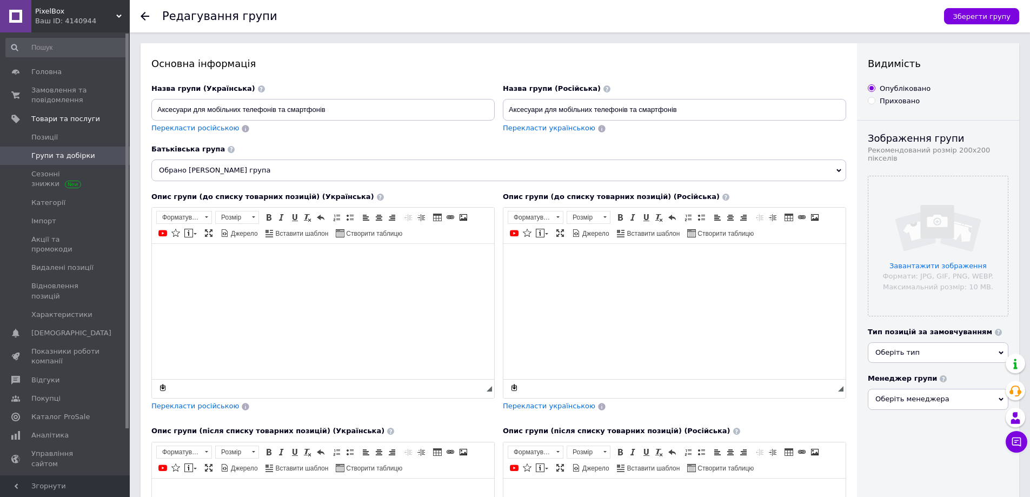
click at [323, 160] on span "Обрано [PERSON_NAME] група" at bounding box center [498, 171] width 695 height 22
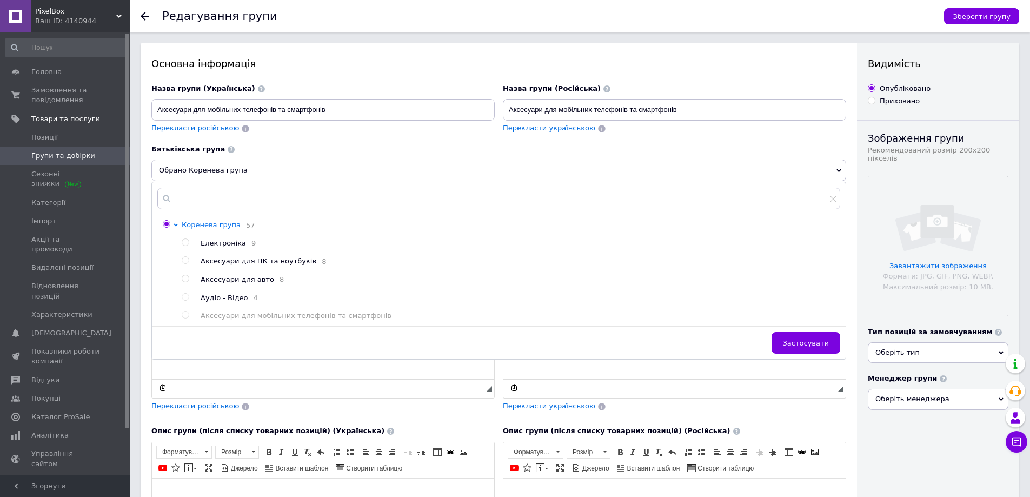
click at [61, 154] on span "Групи та добірки" at bounding box center [63, 156] width 64 height 10
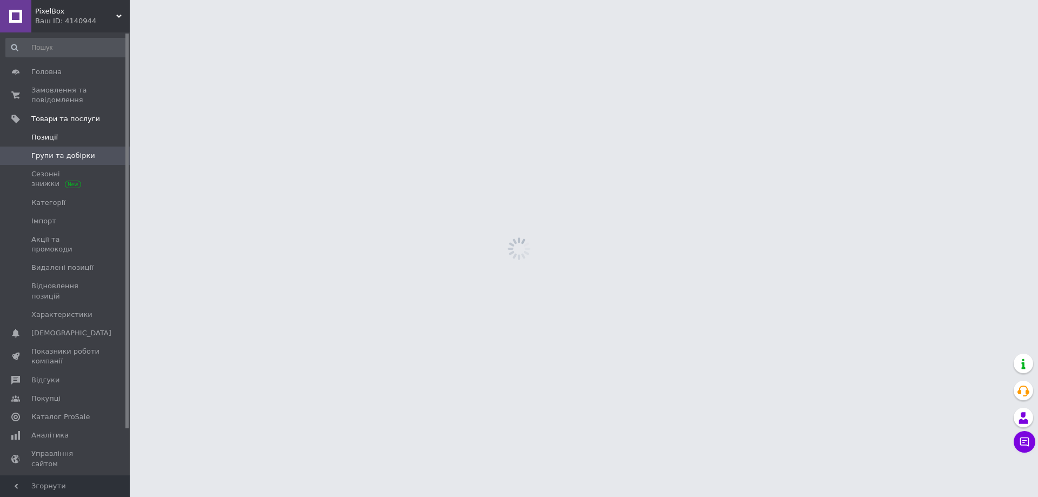
click at [42, 135] on span "Позиції" at bounding box center [44, 137] width 26 height 10
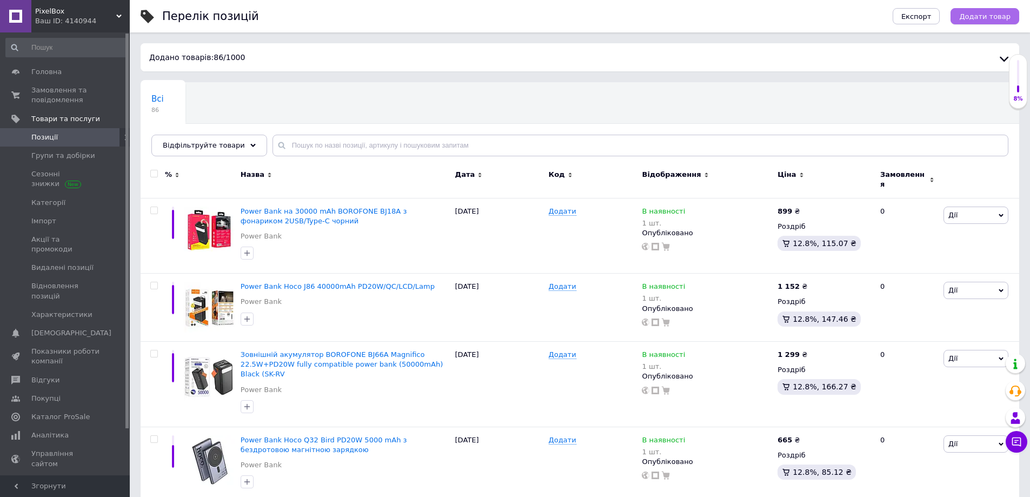
click at [975, 18] on span "Додати товар" at bounding box center [984, 16] width 51 height 8
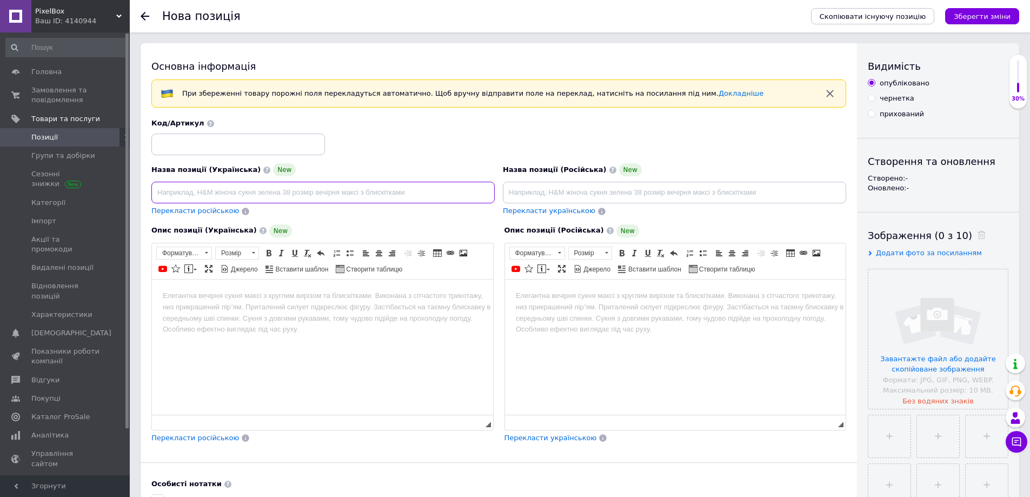
click at [288, 196] on input at bounding box center [322, 193] width 343 height 22
paste input "Дата кабель Hoco X115 Surpass Type-C to Type-C 240W (1m) Blac"
type input "Дата кабель Hoco X115 Surpass Type-C to Type-C 240W (1m) Blac"
click at [561, 189] on input at bounding box center [674, 193] width 343 height 22
paste input "Дата кабель Hoco X115 Surpass Type-C to Type-C 240W (1m) Blac"
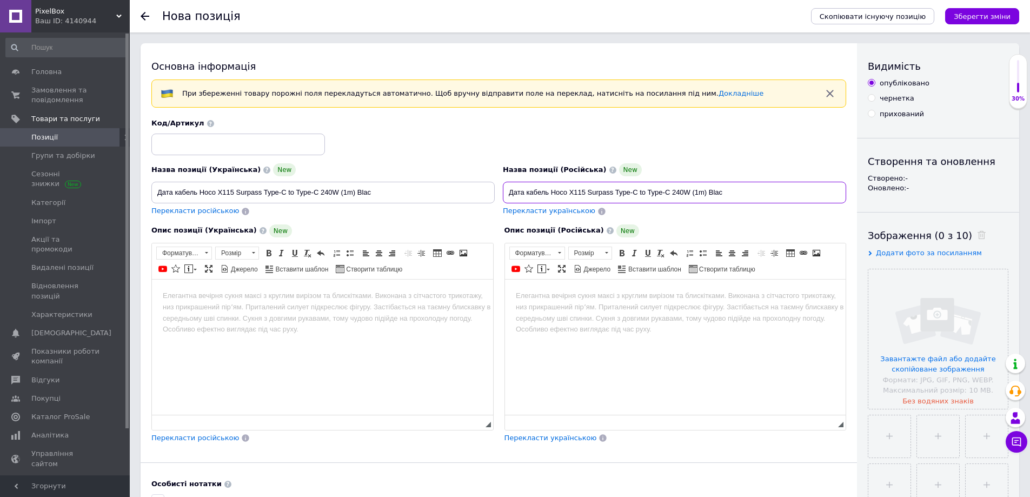
type input "Дата кабель Hoco X115 Surpass Type-C to Type-C 240W (1m) Blac"
click at [236, 297] on body "Редактор, AB237551-C1CB-408A-B987-94C71DCC616E" at bounding box center [323, 295] width 320 height 11
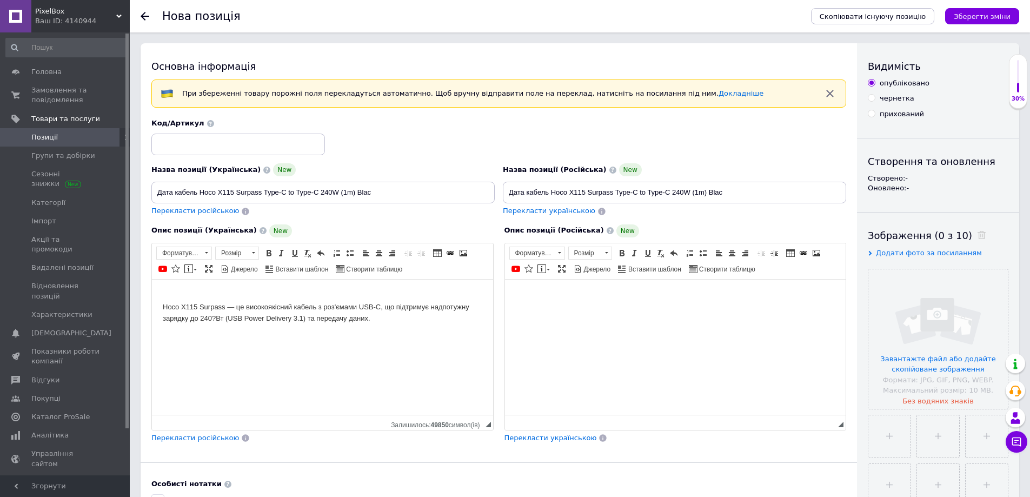
click at [572, 312] on html at bounding box center [674, 295] width 341 height 33
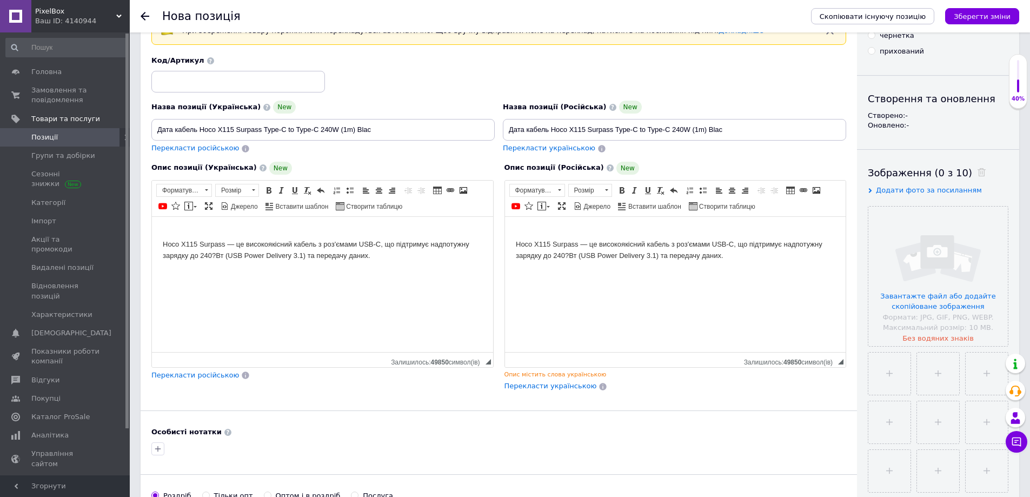
scroll to position [162, 0]
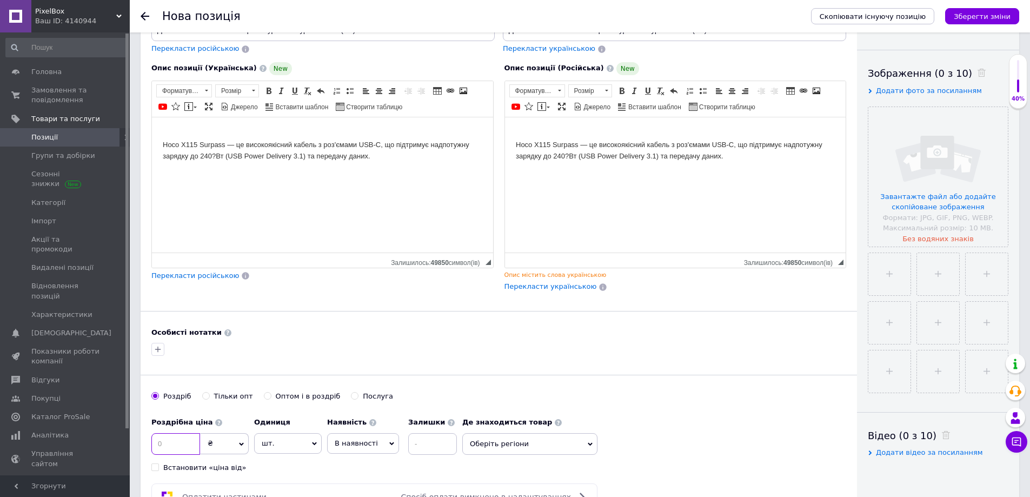
click at [175, 446] on input at bounding box center [175, 444] width 49 height 22
type input "143"
click at [440, 444] on input at bounding box center [432, 444] width 49 height 22
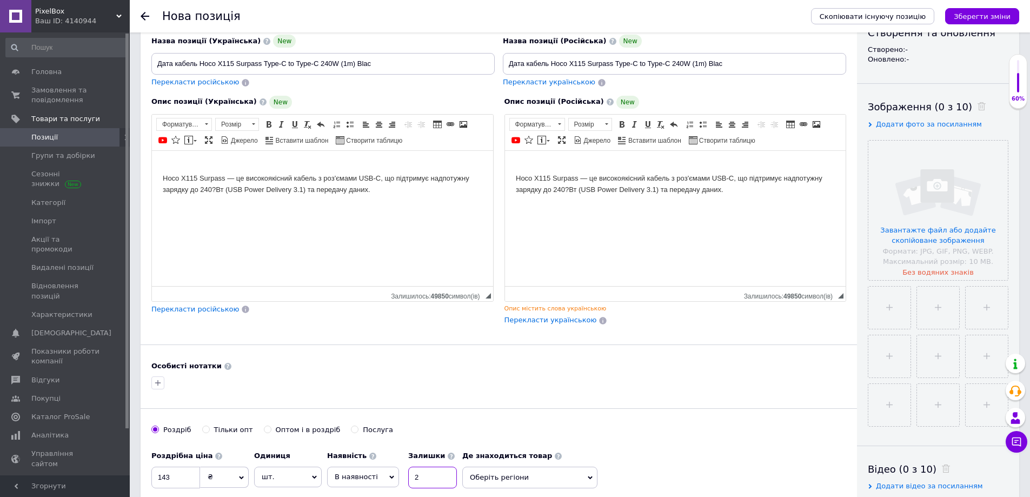
scroll to position [108, 0]
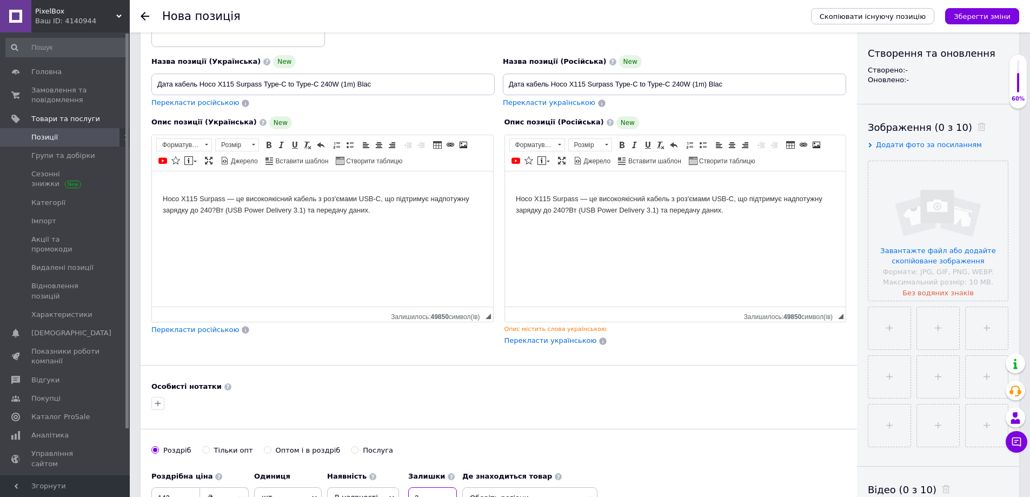
type input "2"
click at [217, 213] on body "Hoco X115 Surpass — це високоякісний кабель з роз'ємами USB-C, що підтримує над…" at bounding box center [323, 199] width 320 height 34
click at [566, 211] on body "Hoco X115 Surpass — це високоякісний кабель з роз'ємами USB-C, що підтримує над…" at bounding box center [675, 199] width 320 height 34
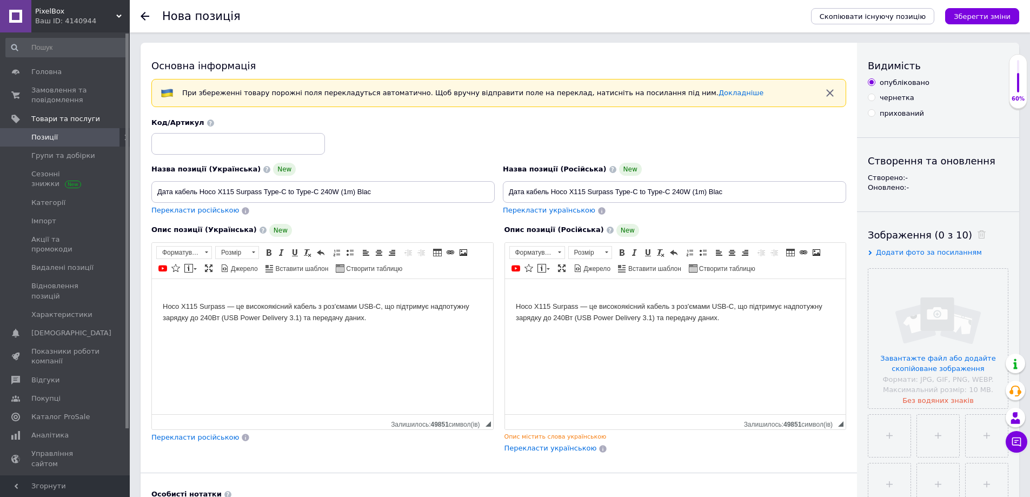
scroll to position [0, 0]
click at [935, 327] on input "file" at bounding box center [938, 339] width 140 height 140
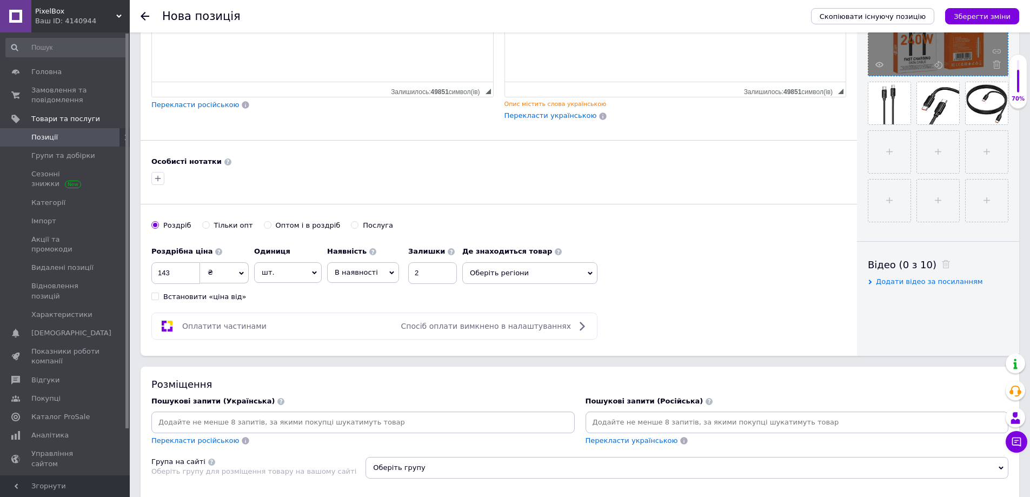
scroll to position [541, 0]
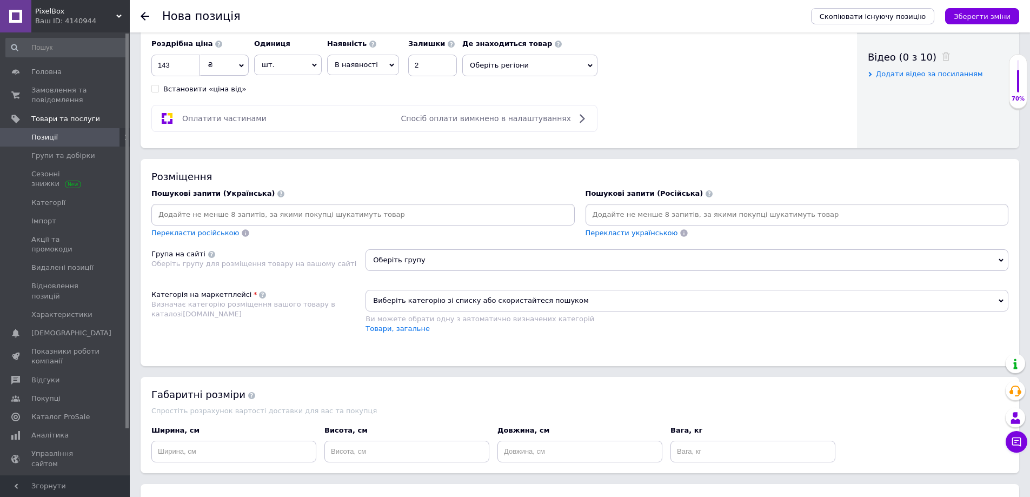
click at [498, 294] on span "Виберіть категорію зі списку або скористайтеся пошуком" at bounding box center [687, 301] width 643 height 22
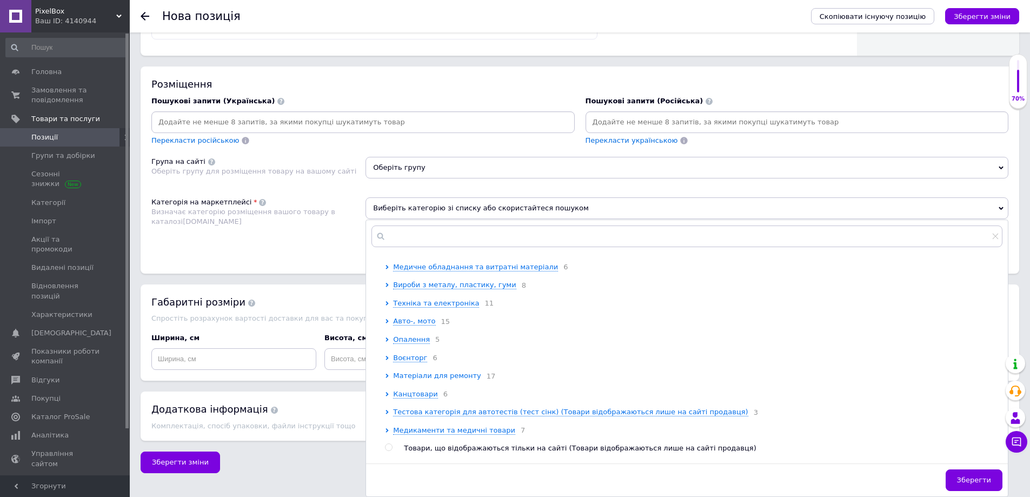
scroll to position [347, 0]
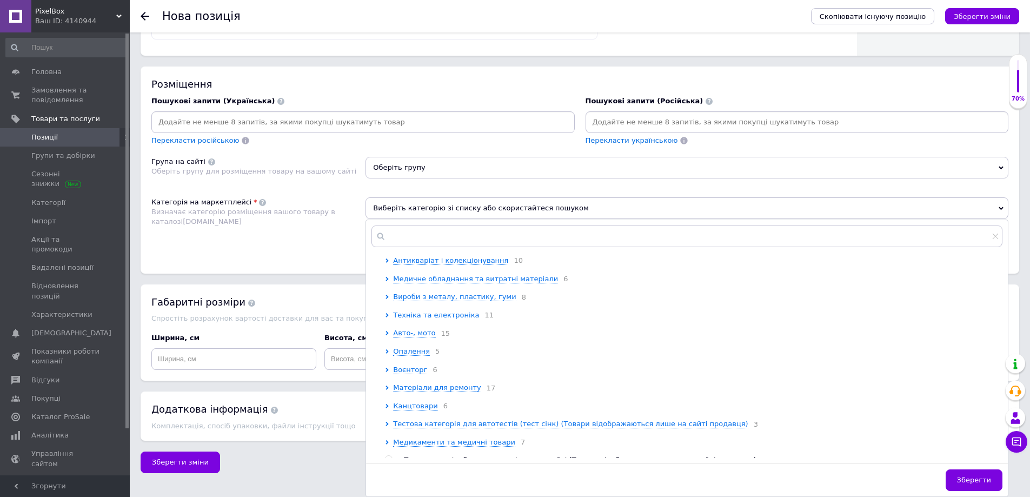
click at [429, 319] on span "Техніка та електроніка" at bounding box center [436, 315] width 86 height 8
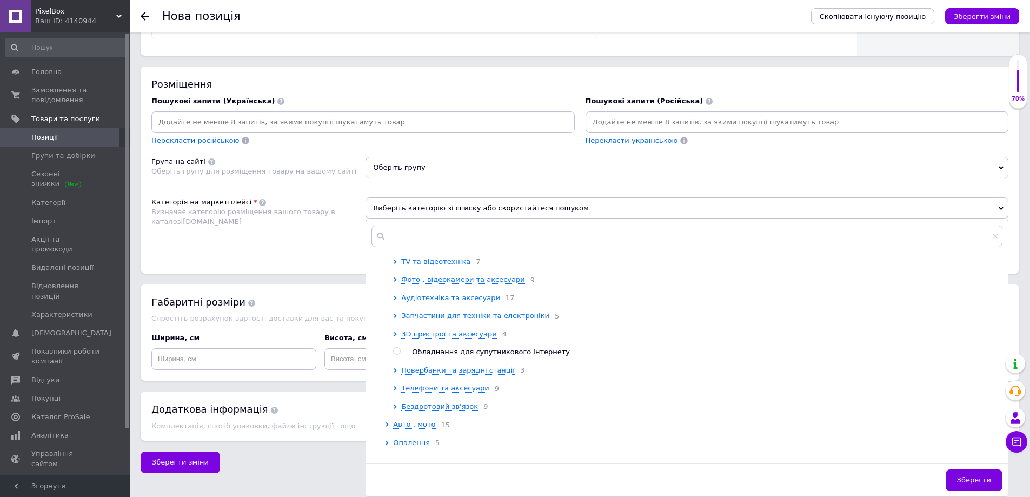
scroll to position [509, 0]
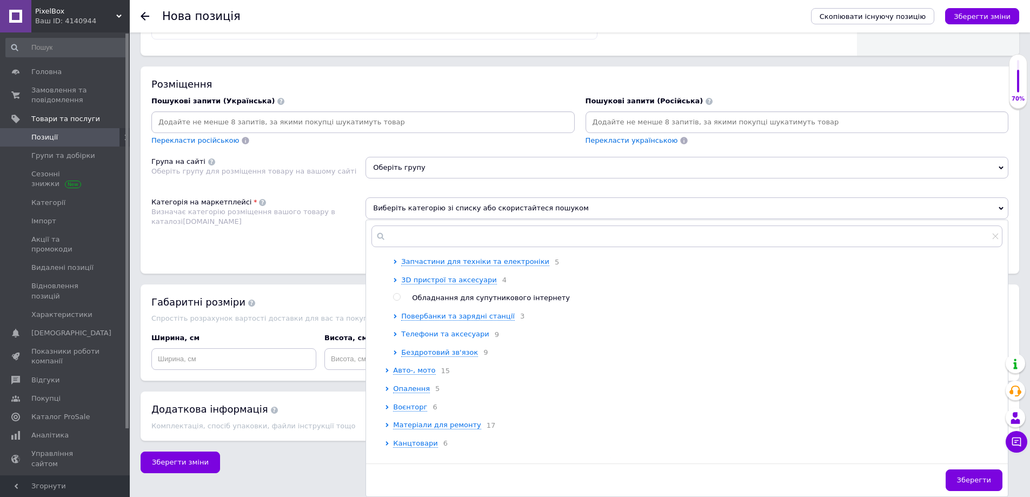
click at [448, 338] on span "Телефони та аксесуари" at bounding box center [445, 334] width 88 height 8
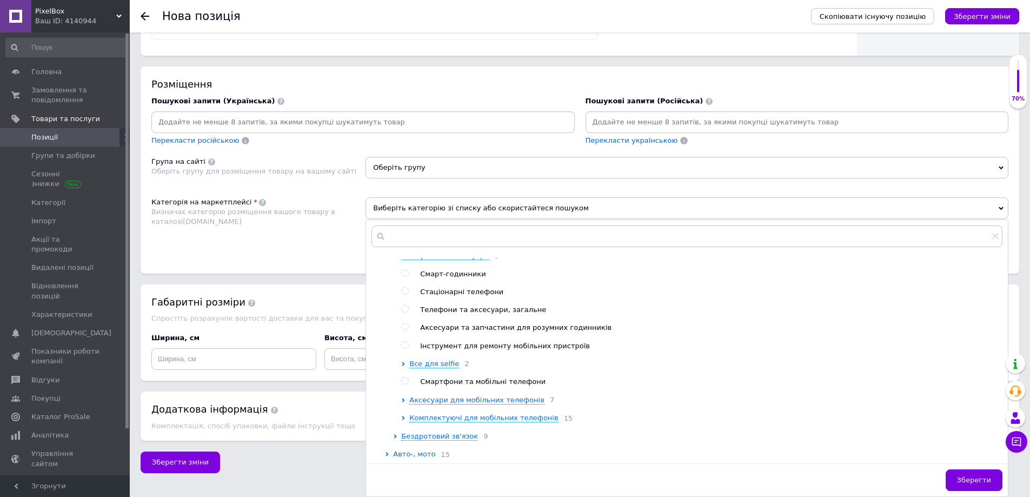
scroll to position [618, 0]
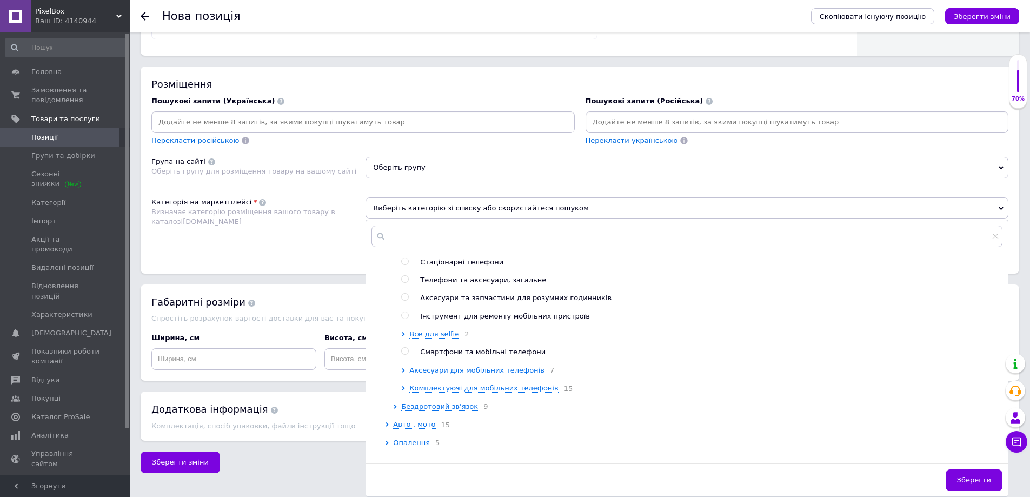
click at [511, 374] on span "Аксесуари для мобільних телефонів" at bounding box center [476, 370] width 135 height 8
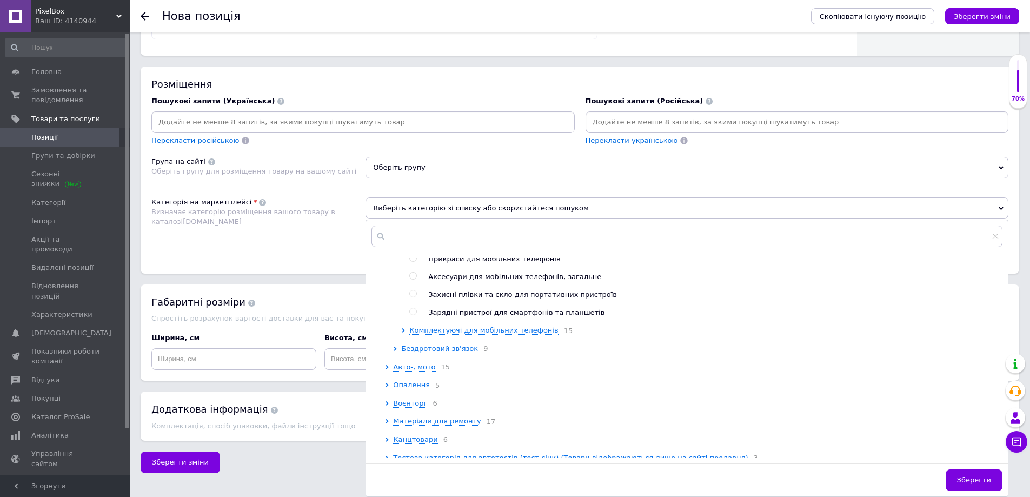
scroll to position [834, 0]
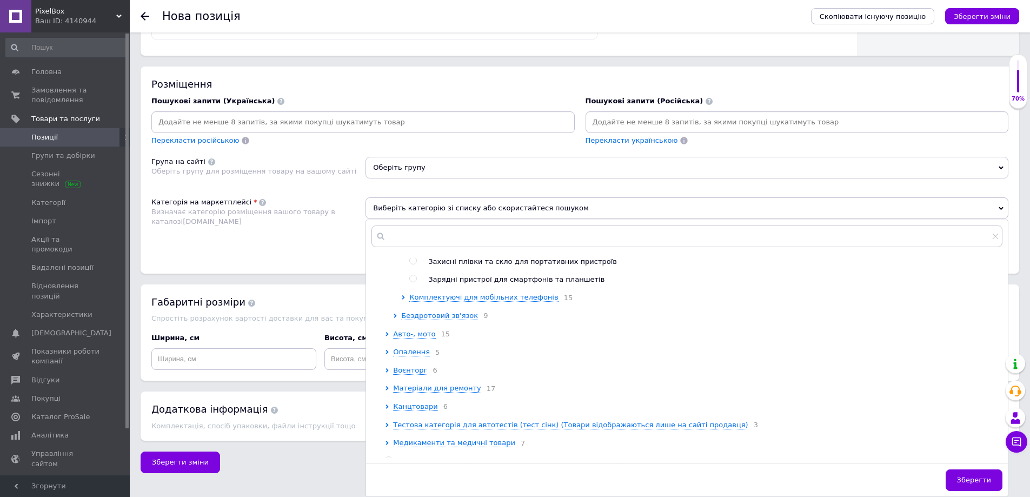
click at [495, 301] on span "Комплектуючі для мобільних телефонів" at bounding box center [483, 297] width 149 height 8
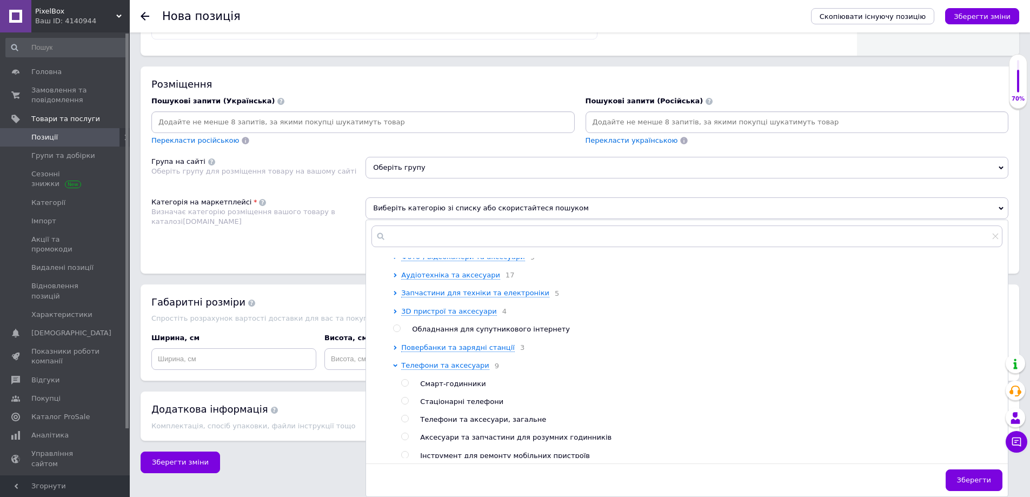
scroll to position [455, 0]
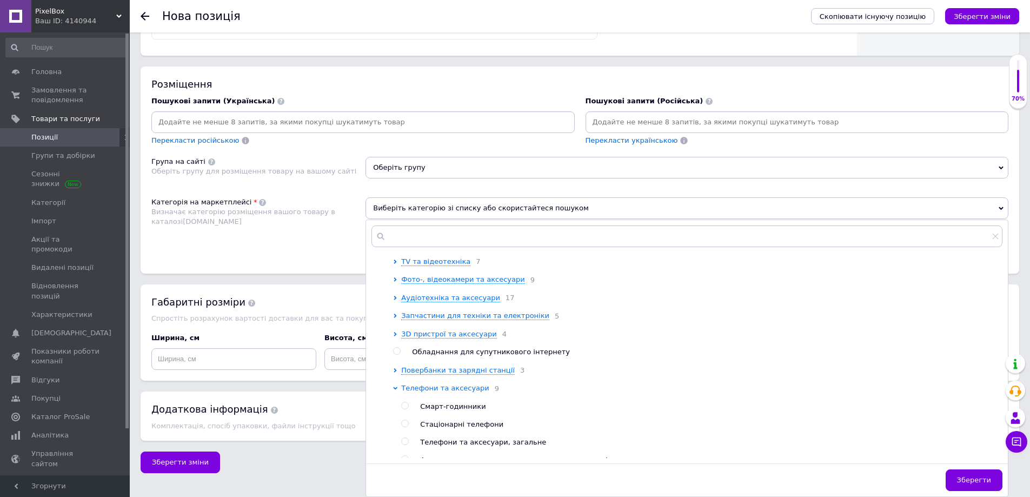
click at [467, 392] on span "Телефони та аксесуари" at bounding box center [445, 388] width 88 height 8
click at [459, 302] on span "Аудіотехніка та аксесуари" at bounding box center [450, 298] width 99 height 8
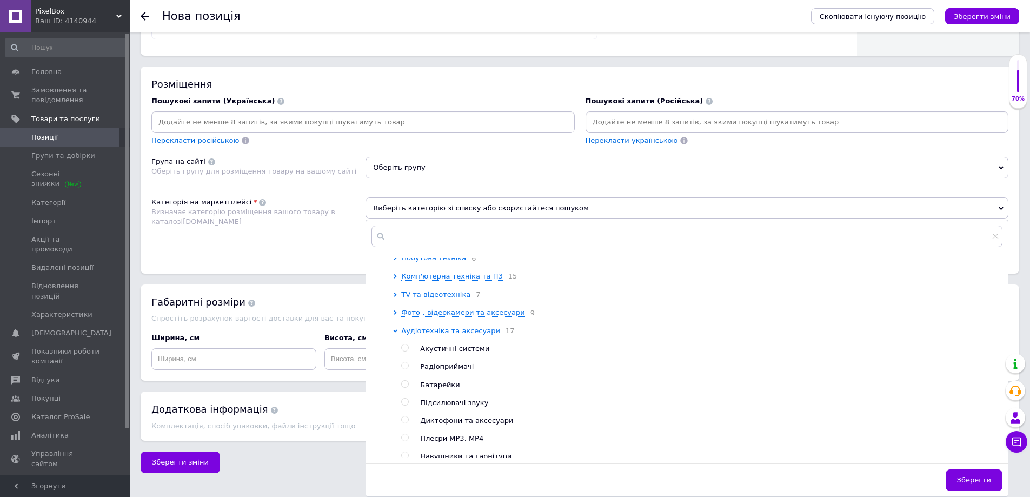
scroll to position [401, 0]
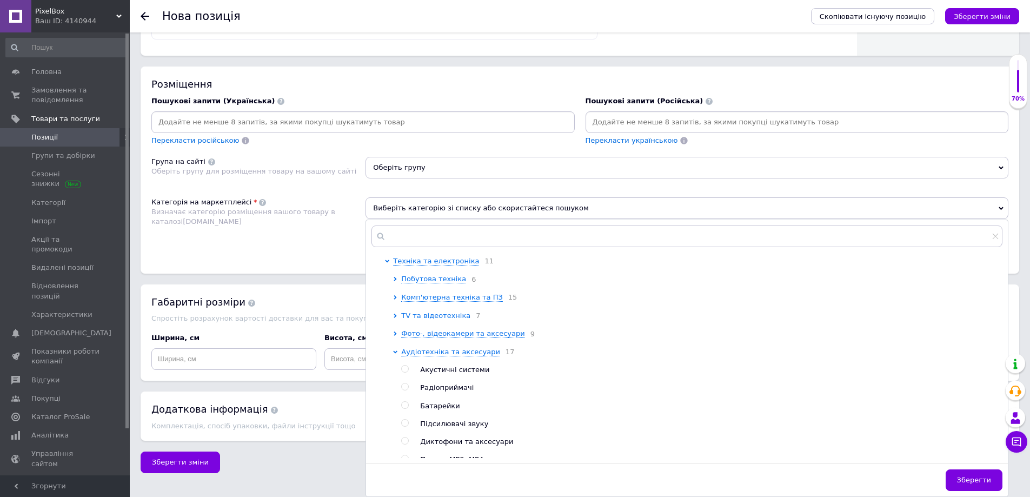
click at [449, 320] on span "TV та відеотехніка" at bounding box center [435, 315] width 69 height 8
click at [456, 301] on span "Комп'ютерна техніка та ПЗ" at bounding box center [452, 297] width 102 height 8
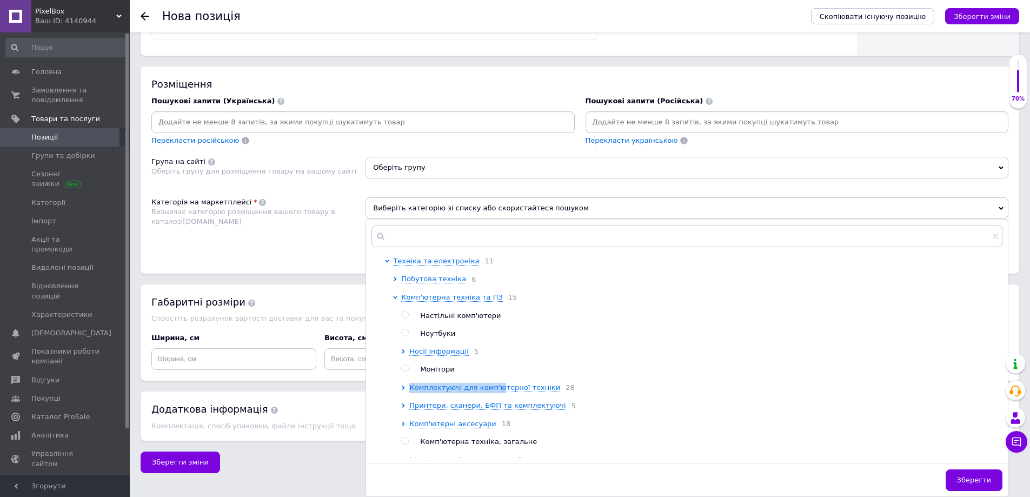
click at [494, 398] on ul "Настільні комп'ютери Ноутбуки Носії інформації 5 Монітори Комплектуючі для комп…" at bounding box center [701, 442] width 601 height 262
click at [494, 391] on span "Комплектуючі для комп'ютерної техніки" at bounding box center [484, 387] width 151 height 8
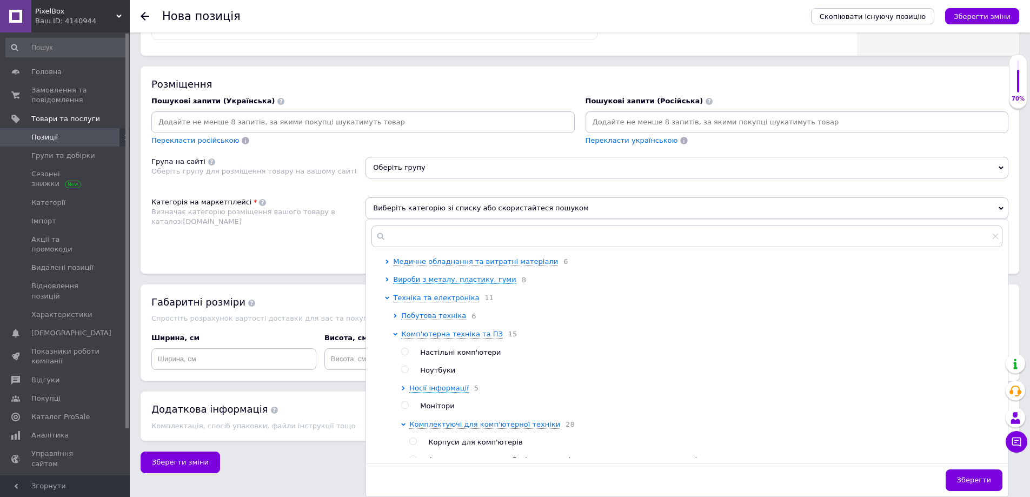
scroll to position [347, 0]
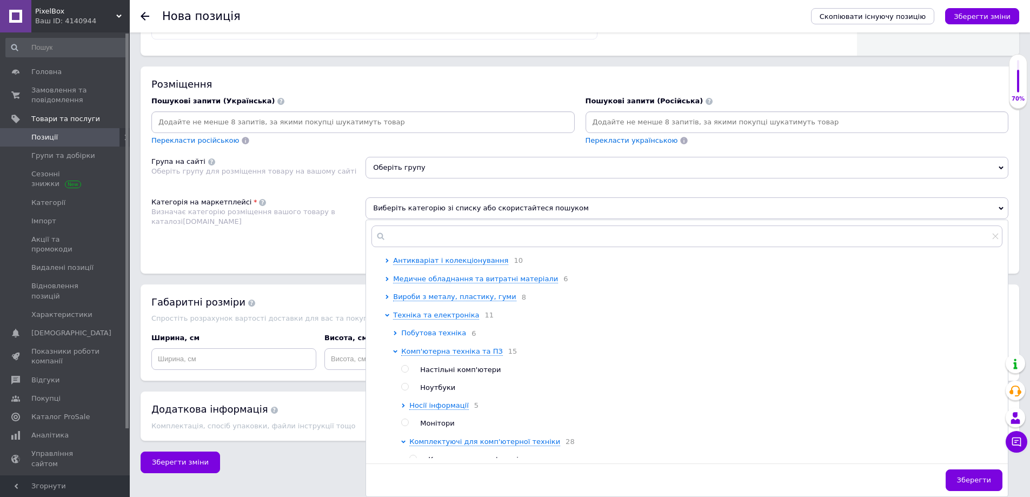
click at [442, 337] on span "Побутова техніка" at bounding box center [433, 333] width 65 height 8
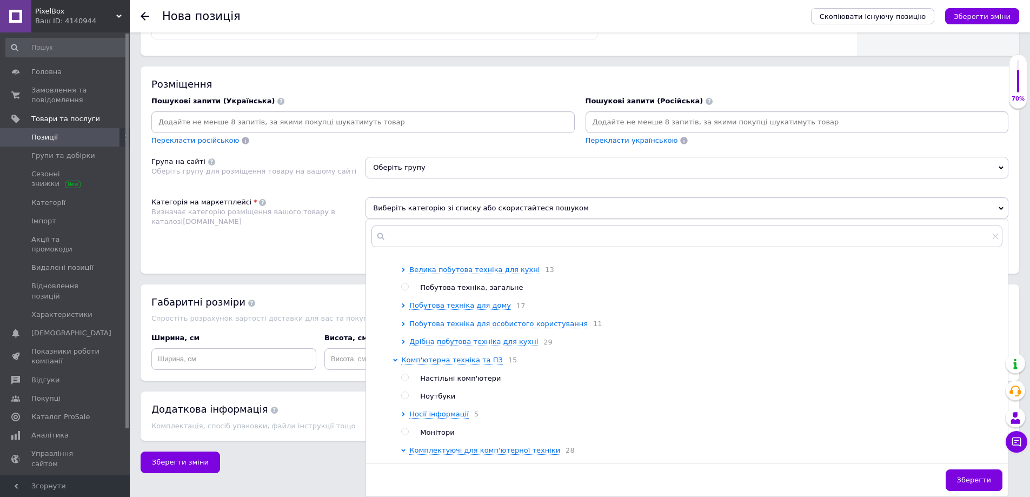
scroll to position [455, 0]
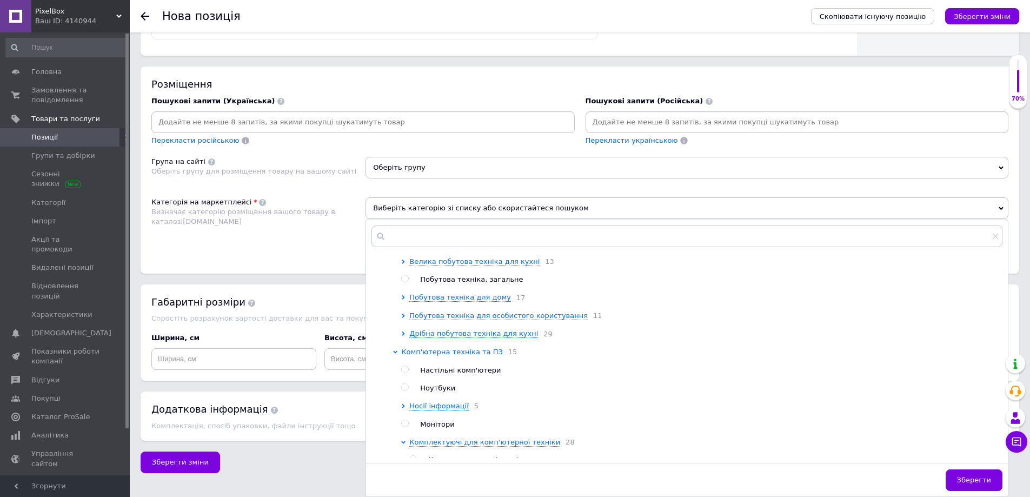
click at [462, 356] on span "Комп'ютерна техніка та ПЗ" at bounding box center [452, 352] width 102 height 8
drag, startPoint x: 453, startPoint y: 392, endPoint x: 460, endPoint y: 391, distance: 7.1
click at [454, 374] on span "TV та відеотехніка" at bounding box center [435, 370] width 69 height 8
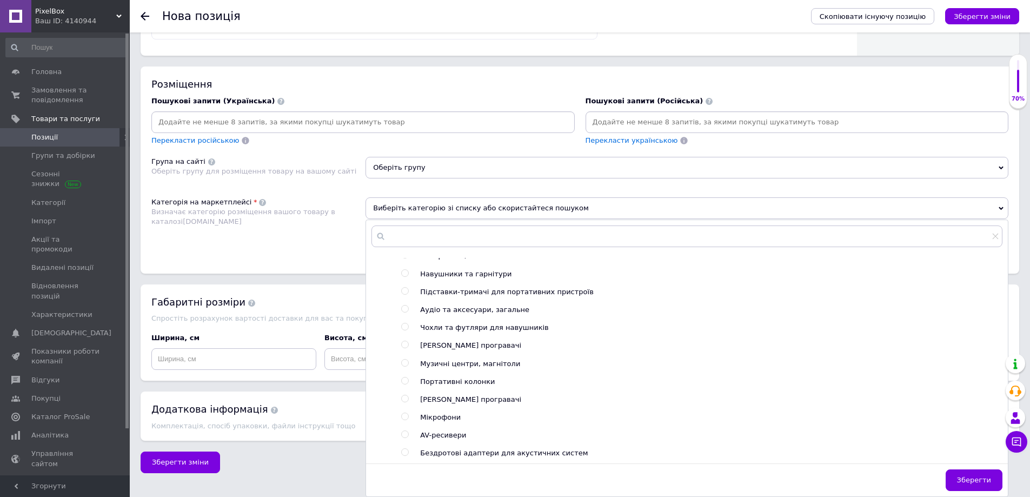
scroll to position [563, 0]
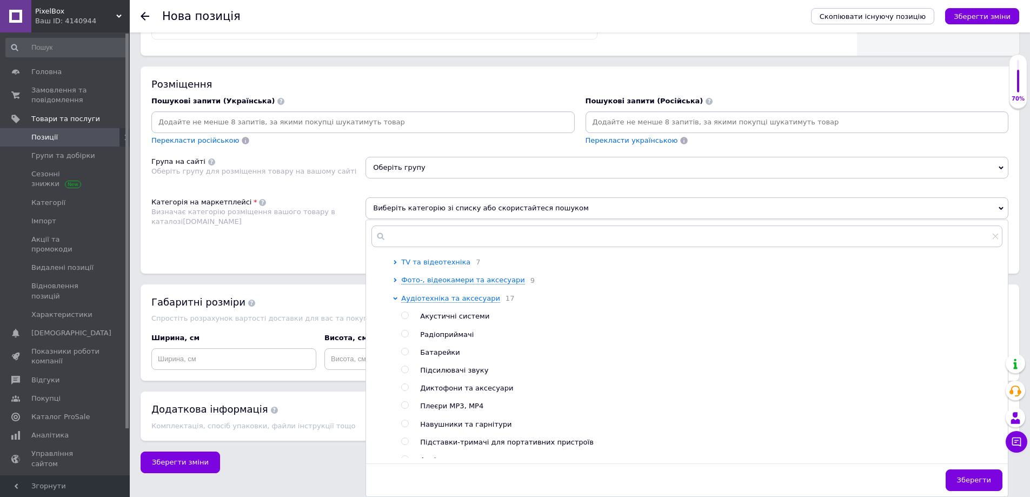
click at [430, 266] on span "TV та відеотехніка" at bounding box center [435, 262] width 69 height 8
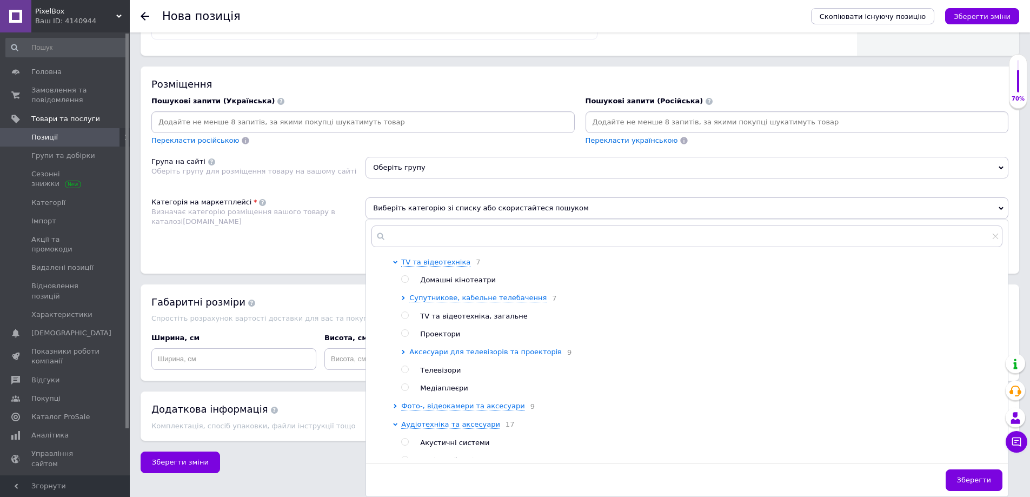
click at [487, 356] on span "Аксесуари для телевізорів та проекторів" at bounding box center [485, 352] width 152 height 8
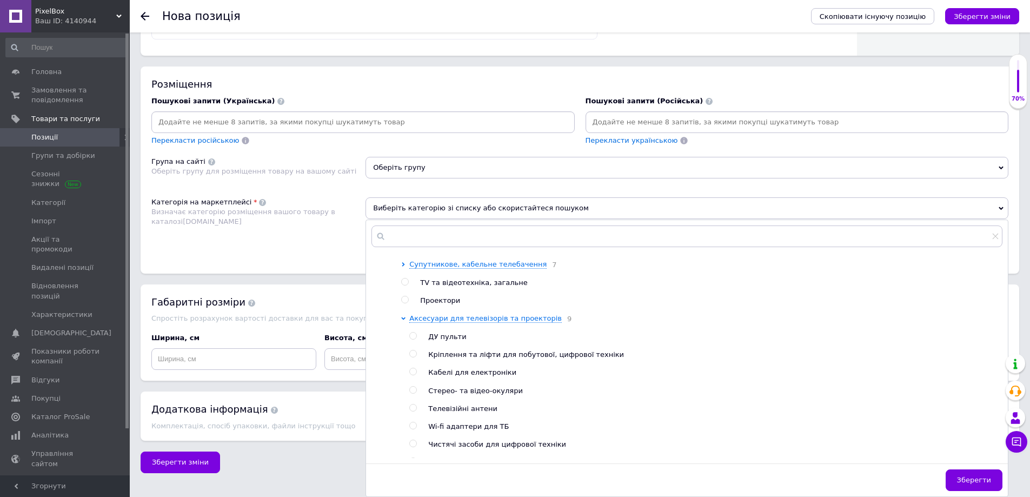
scroll to position [618, 0]
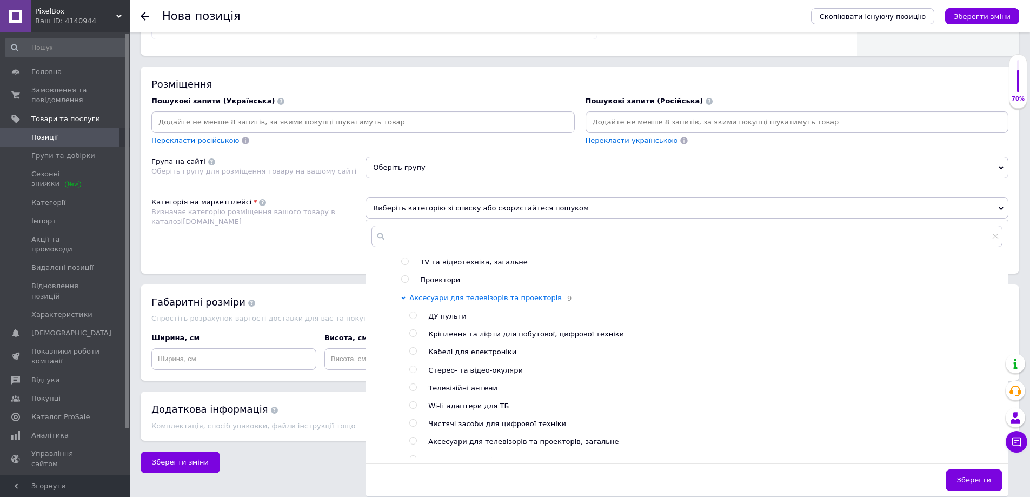
click at [479, 356] on span "Кабелі для електроніки" at bounding box center [472, 352] width 88 height 8
radio input "true"
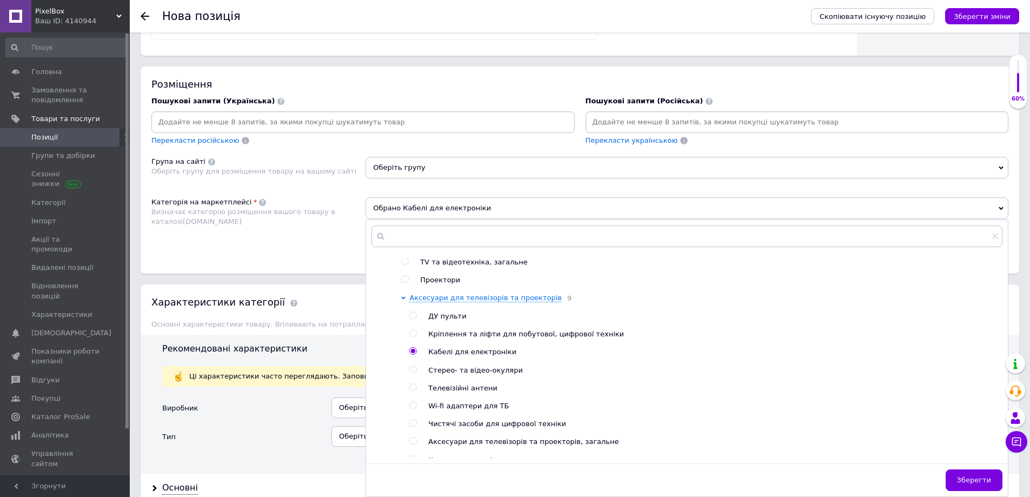
click at [976, 484] on span "Зберегти" at bounding box center [974, 480] width 34 height 8
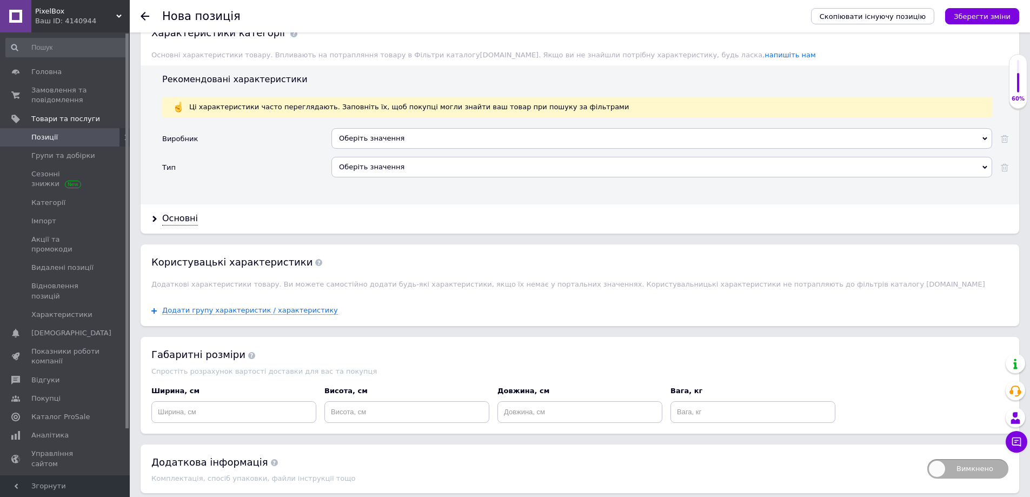
scroll to position [904, 0]
drag, startPoint x: 376, startPoint y: 171, endPoint x: 372, endPoint y: 178, distance: 8.0
click at [374, 174] on div "Оберіть значення" at bounding box center [661, 166] width 661 height 21
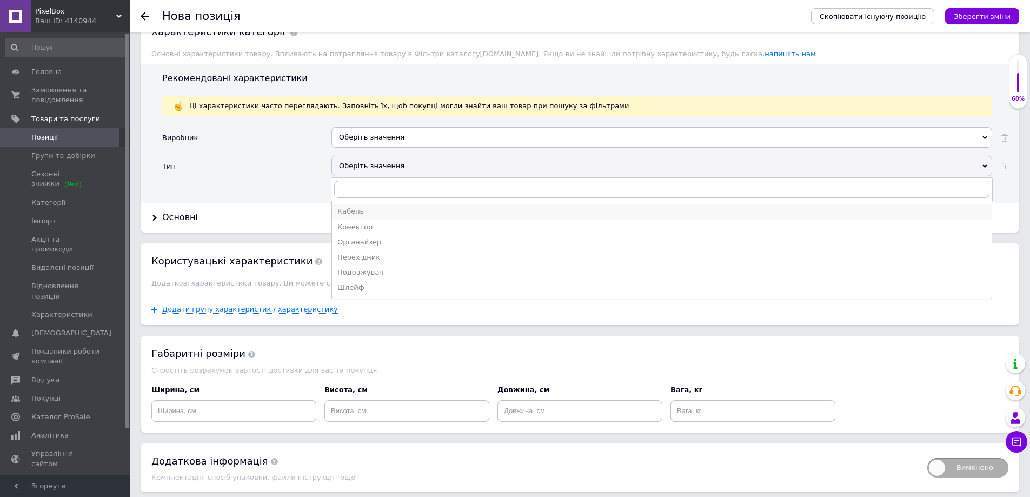
click at [359, 213] on div "Кабель" at bounding box center [661, 212] width 649 height 10
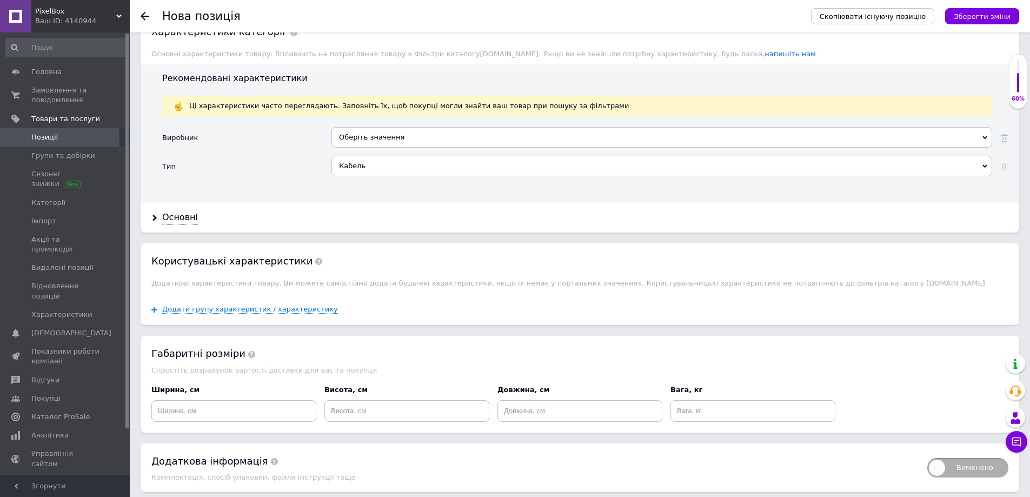
click at [359, 138] on div "Оберіть значення" at bounding box center [661, 137] width 661 height 21
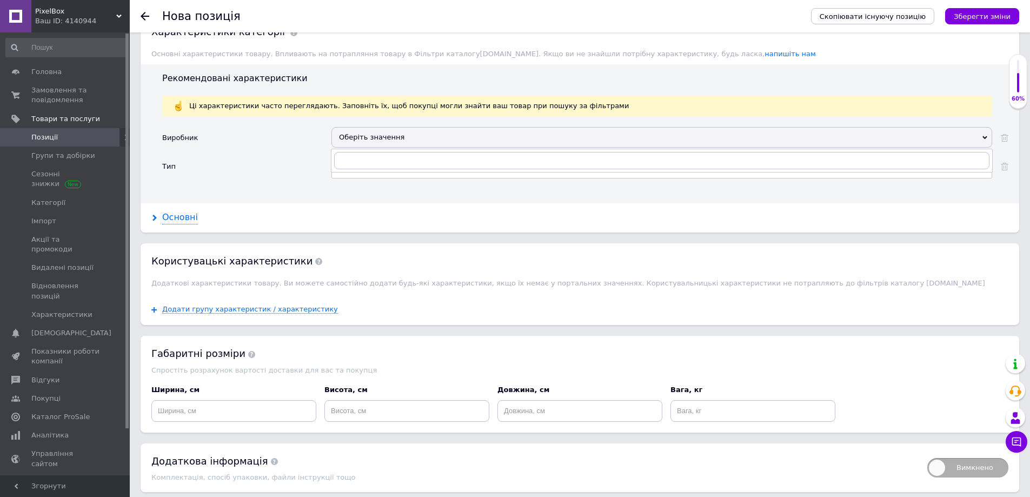
click at [188, 218] on div "Основні" at bounding box center [180, 217] width 36 height 12
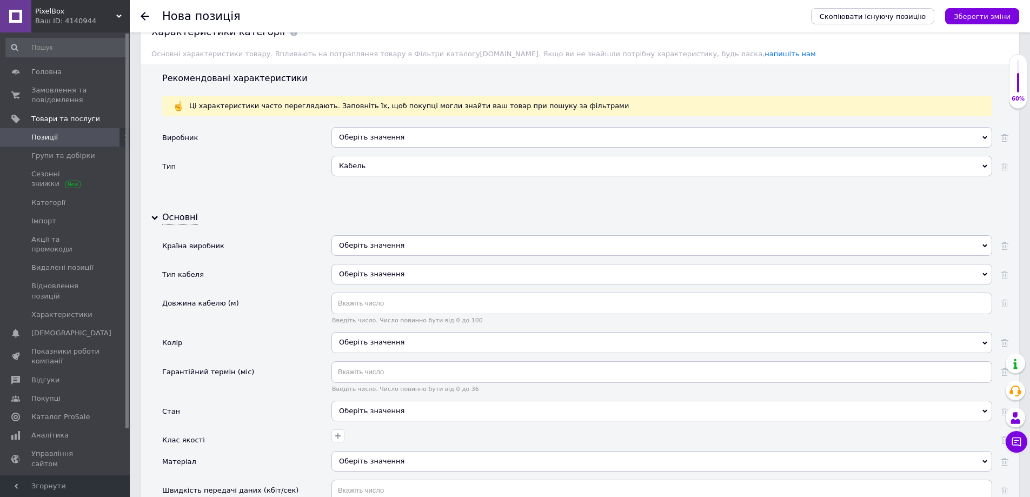
click at [369, 272] on div "Оберіть значення" at bounding box center [661, 274] width 661 height 21
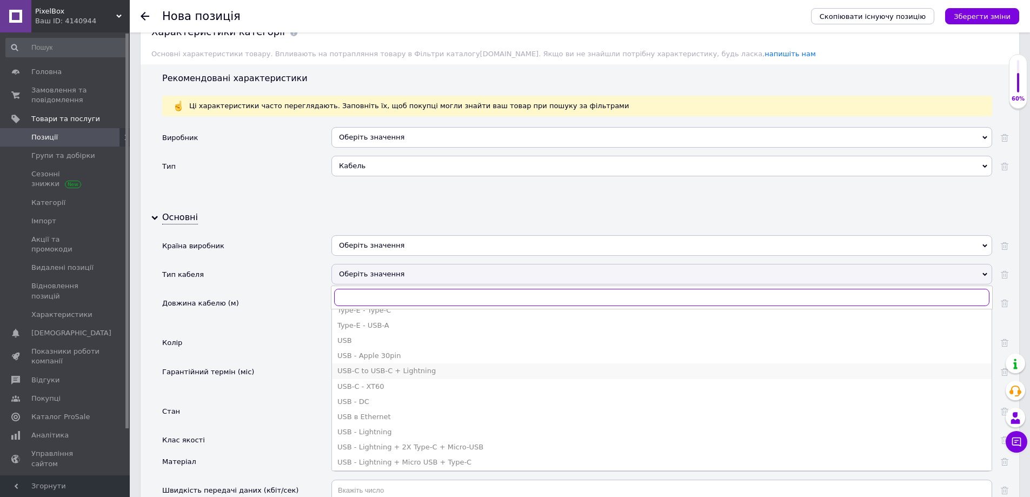
scroll to position [1693, 0]
click at [376, 366] on div "Type-E - Type-C" at bounding box center [661, 365] width 649 height 10
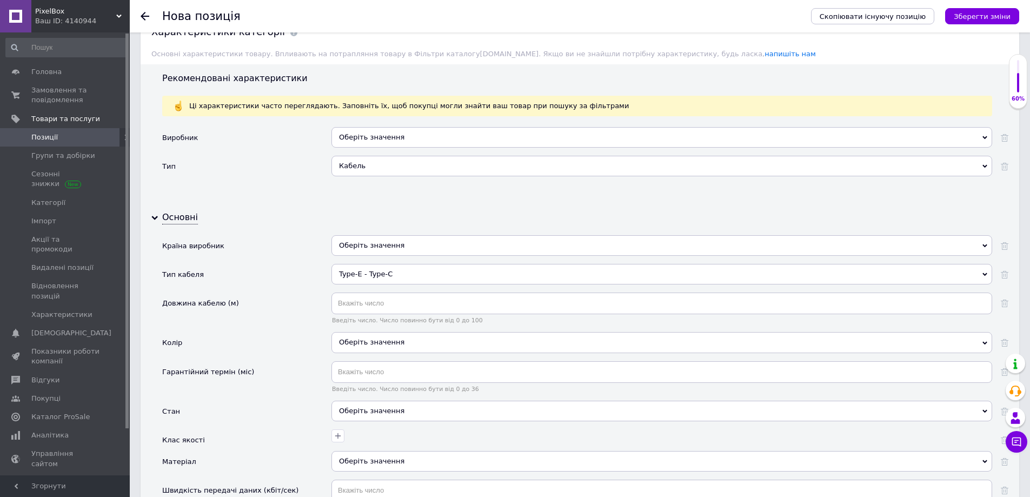
click at [389, 279] on div "Type-E - Type-C" at bounding box center [661, 274] width 661 height 21
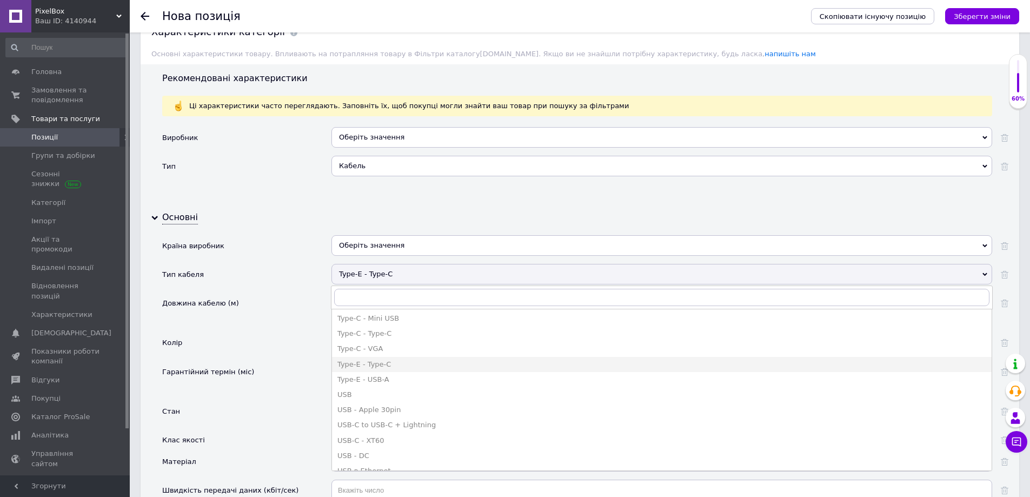
click at [381, 334] on div "Type-C - Type-C" at bounding box center [661, 334] width 649 height 10
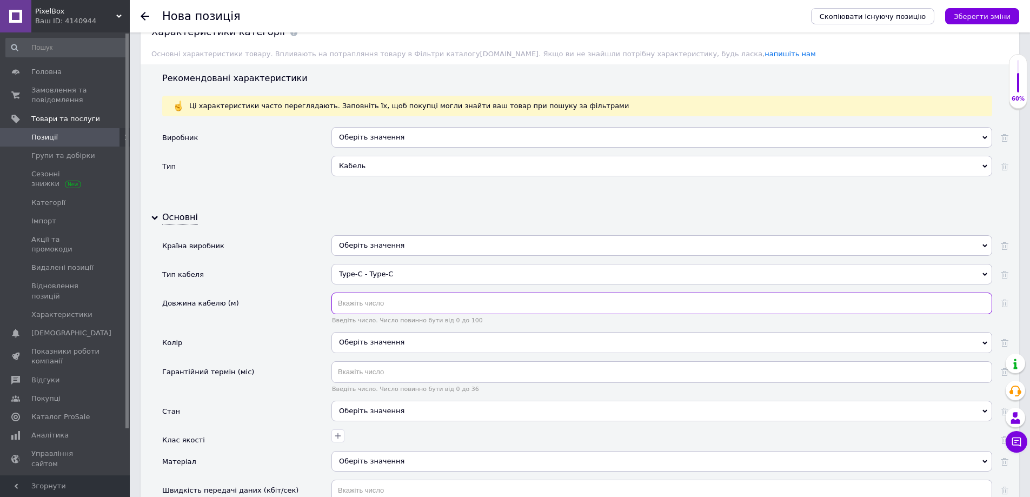
drag, startPoint x: 341, startPoint y: 306, endPoint x: 344, endPoint y: 318, distance: 12.9
click at [341, 307] on input "text" at bounding box center [661, 304] width 661 height 22
type input "1"
click at [383, 354] on div "Оберіть значення" at bounding box center [661, 346] width 661 height 29
click at [381, 344] on div "Оберіть значення" at bounding box center [661, 342] width 661 height 21
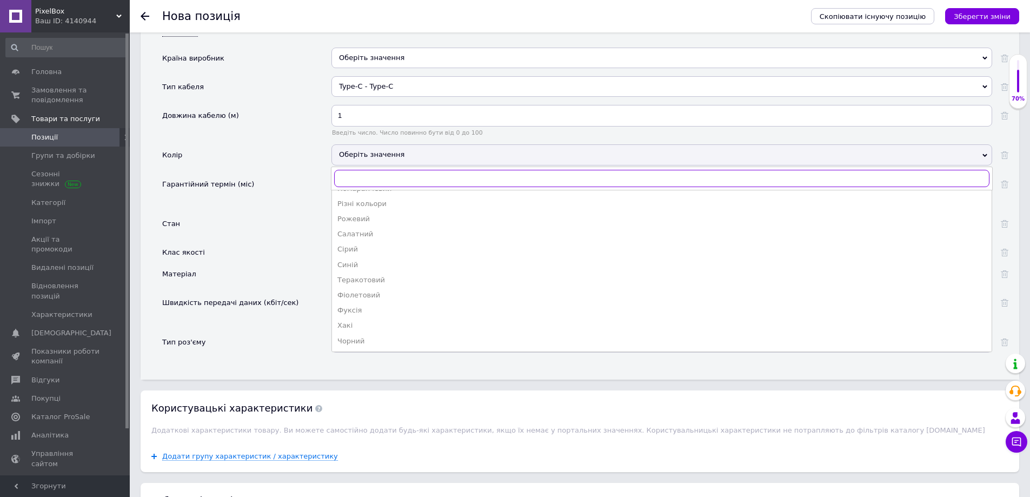
scroll to position [1120, 0]
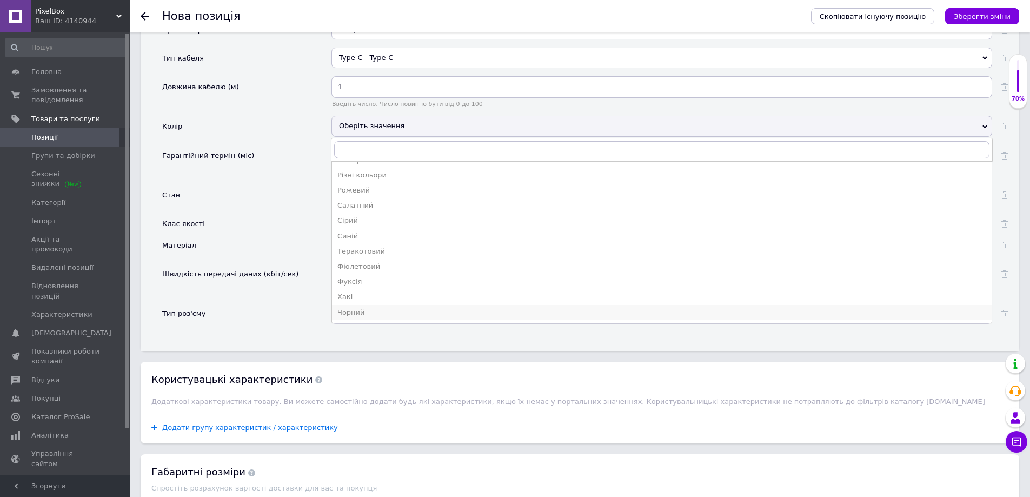
click at [365, 310] on div "Чорний" at bounding box center [661, 313] width 649 height 10
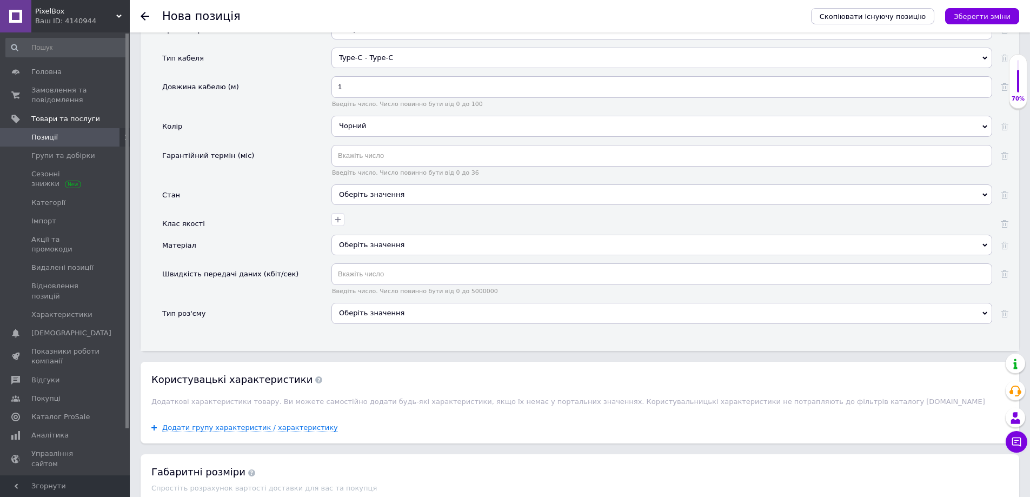
click at [372, 316] on div "Оберіть значення" at bounding box center [661, 313] width 661 height 21
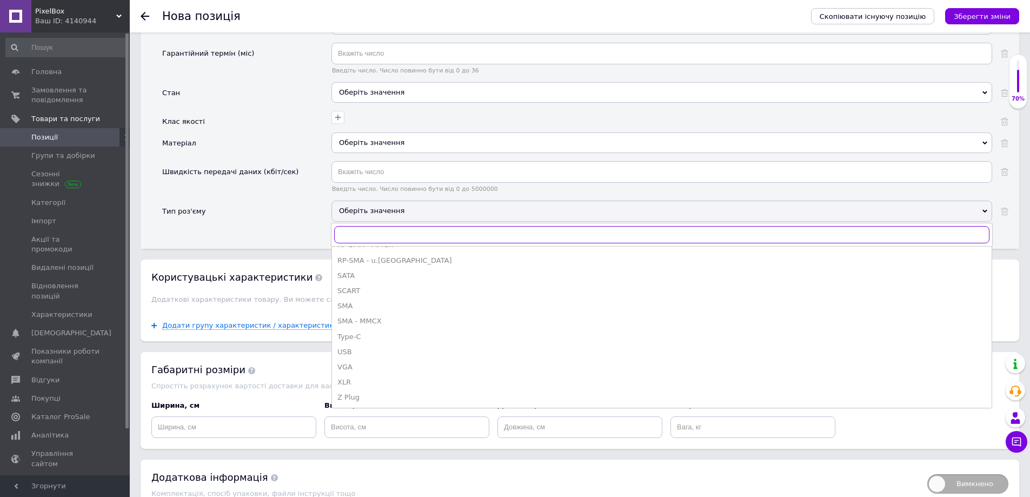
scroll to position [1228, 0]
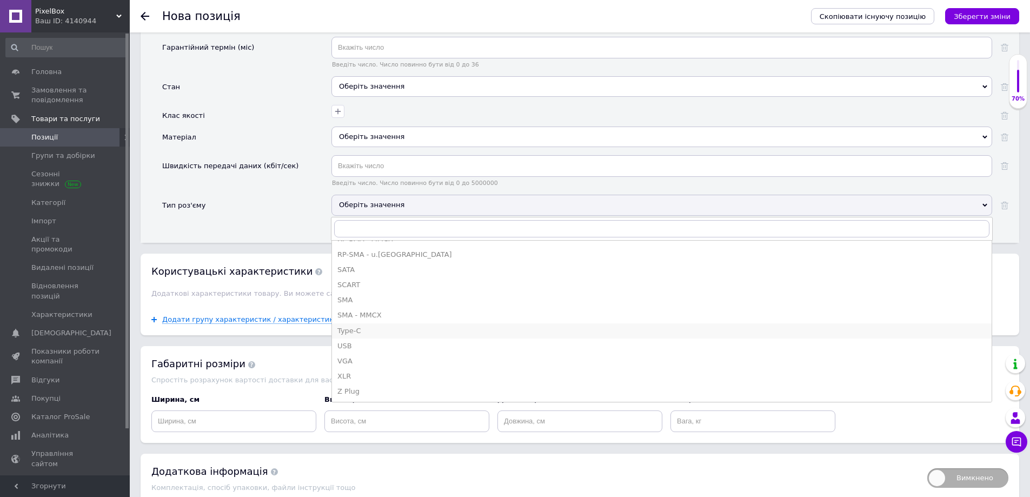
click at [361, 328] on div "Type-C" at bounding box center [661, 331] width 649 height 10
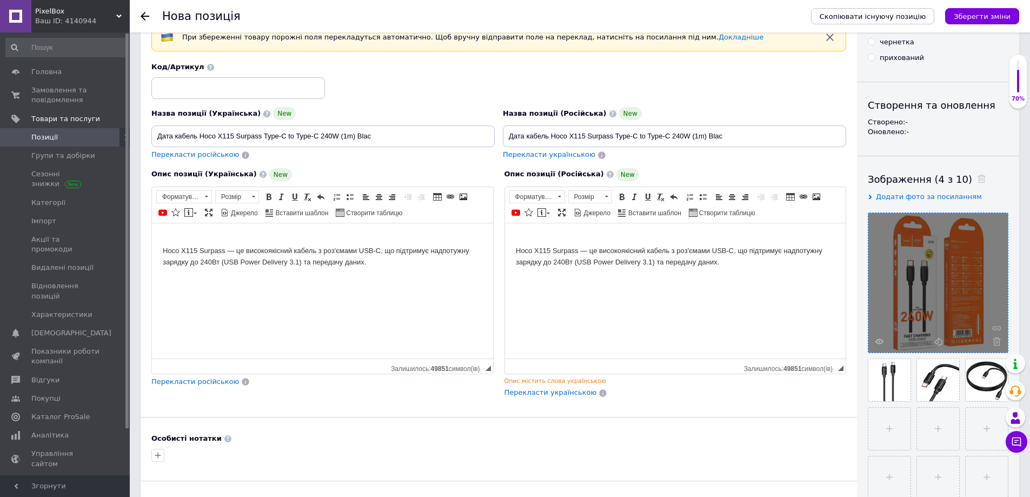
scroll to position [0, 0]
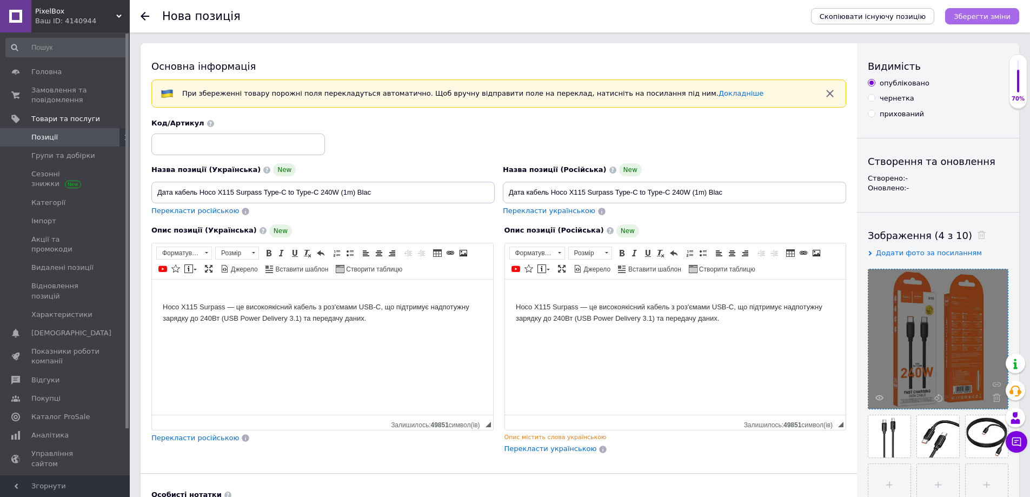
click at [977, 10] on button "Зберегти зміни" at bounding box center [982, 16] width 74 height 16
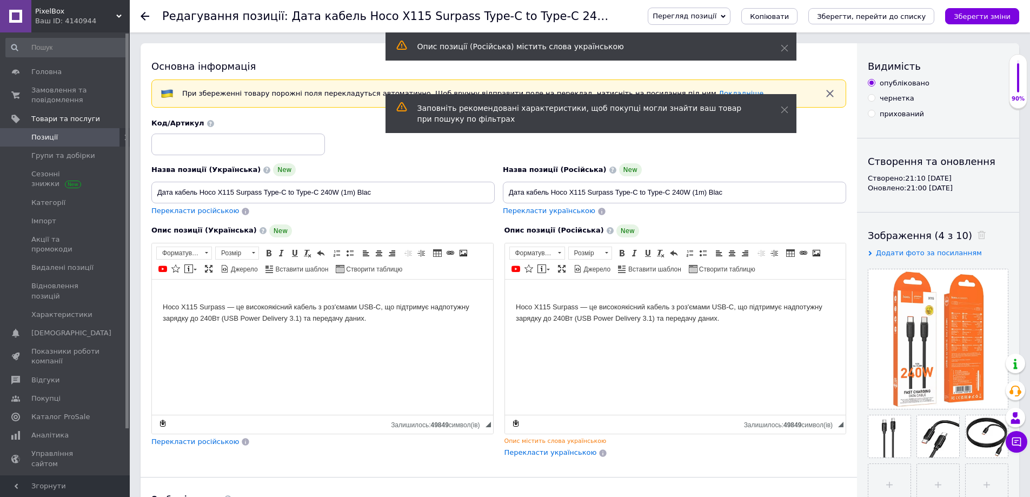
click at [37, 134] on span "Позиції" at bounding box center [44, 137] width 26 height 10
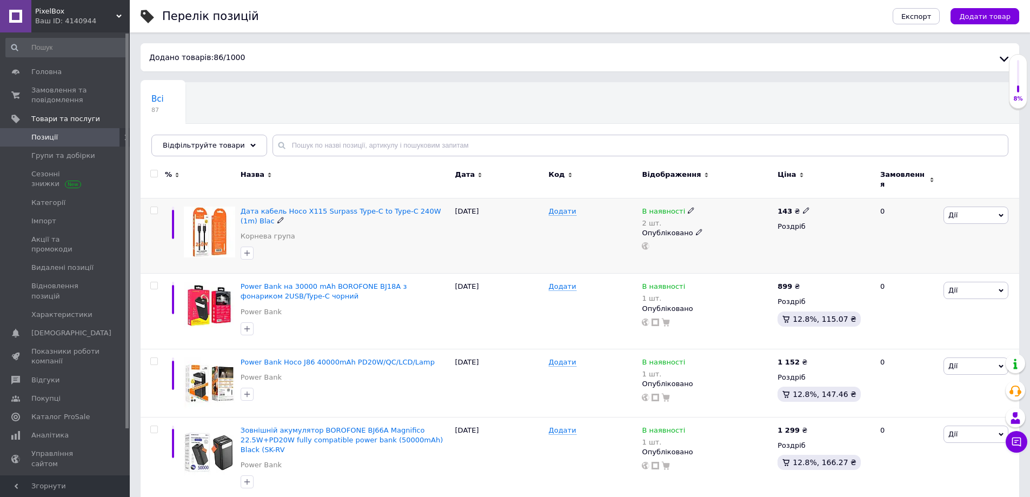
click at [155, 207] on input "checkbox" at bounding box center [153, 210] width 7 height 7
checkbox input "true"
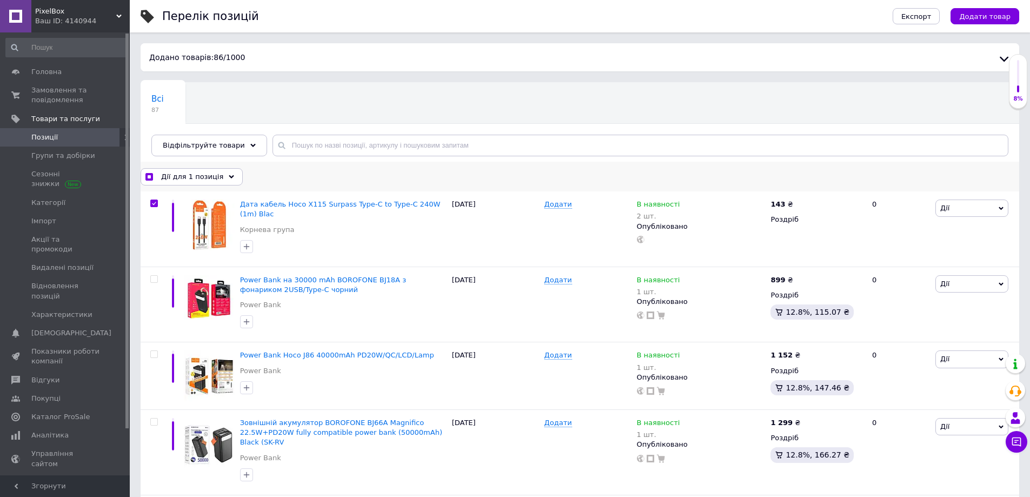
click at [195, 180] on span "Дії для 1 позиція" at bounding box center [192, 177] width 62 height 10
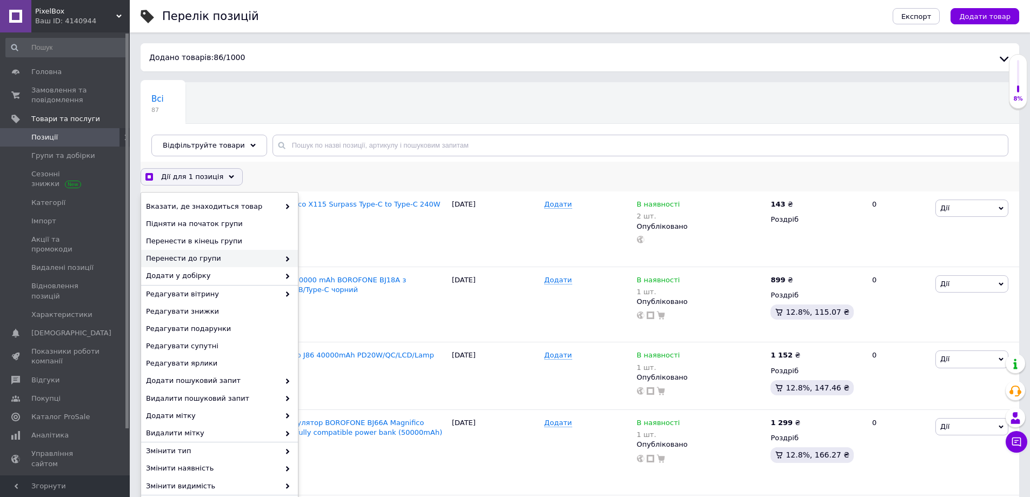
click at [216, 256] on span "Перенести до групи" at bounding box center [213, 259] width 134 height 10
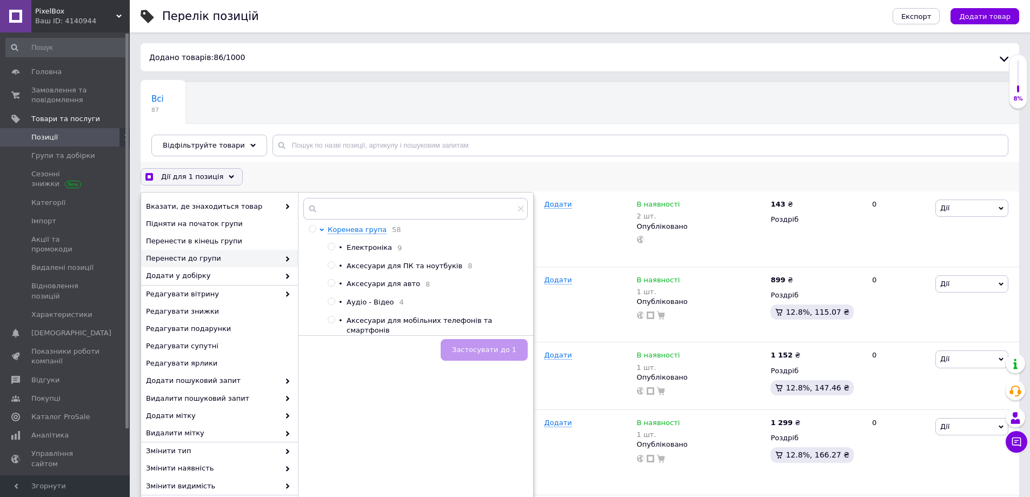
click at [391, 325] on span "Аксесуари для мобільних телефонів та смартфонів" at bounding box center [419, 325] width 145 height 18
checkbox input "true"
radio input "true"
checkbox input "true"
click at [481, 346] on span "Застосувати до 1" at bounding box center [484, 350] width 64 height 8
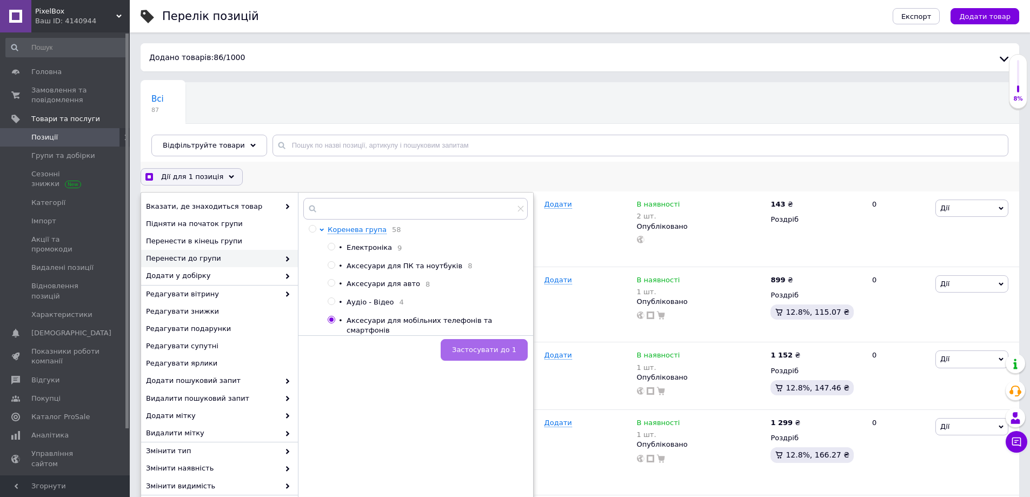
checkbox input "false"
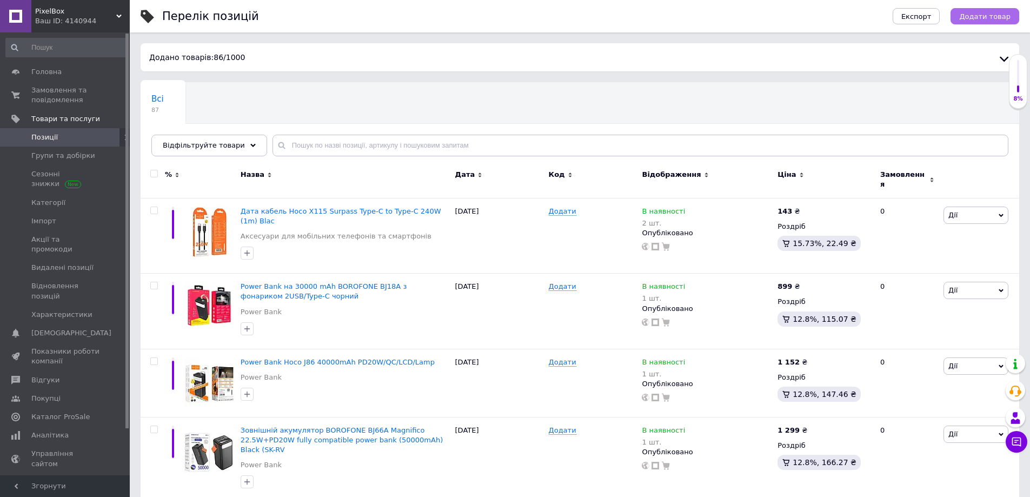
click at [987, 13] on span "Додати товар" at bounding box center [984, 16] width 51 height 8
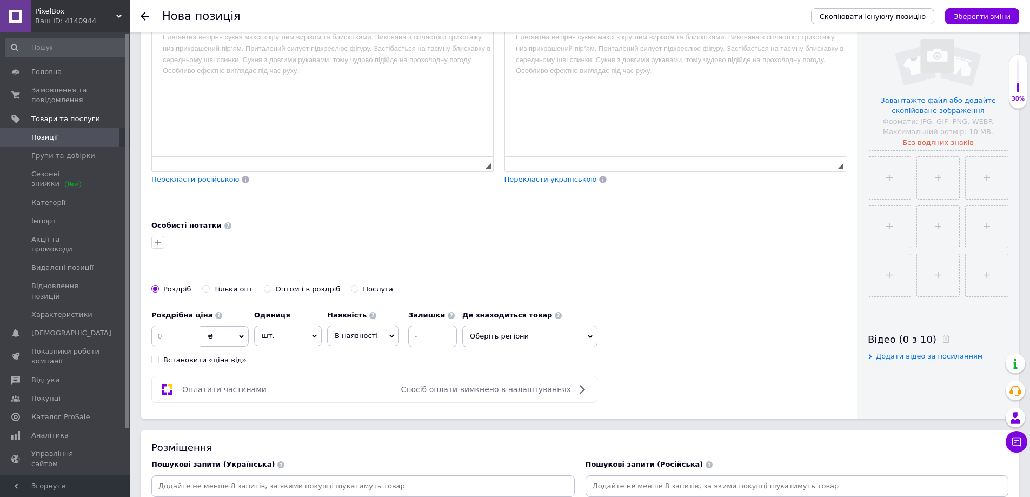
scroll to position [270, 0]
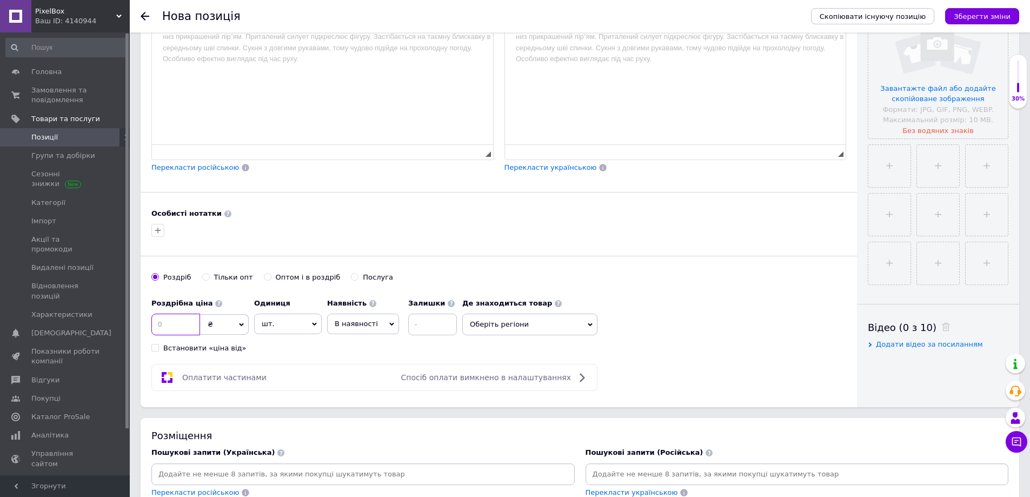
click at [176, 323] on input at bounding box center [175, 325] width 49 height 22
type input "196"
click at [394, 353] on div "Роздрібна ціна 196 ₴ $ EUR CHF GBP ¥ PLN ₸ MDL HUF KGS CNY TRY KRW lei Встанови…" at bounding box center [306, 323] width 311 height 60
click at [517, 332] on span "Оберіть регіони" at bounding box center [529, 325] width 135 height 22
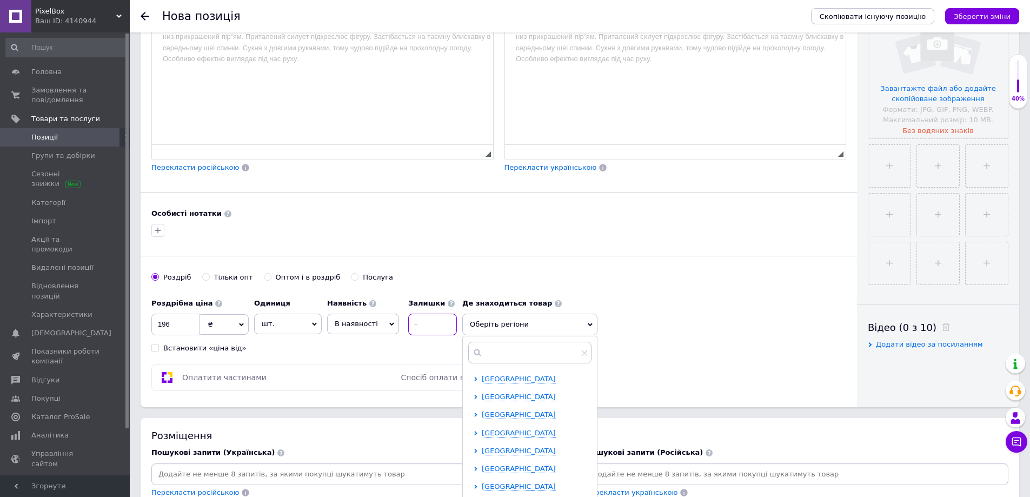
click at [444, 329] on input at bounding box center [432, 325] width 49 height 22
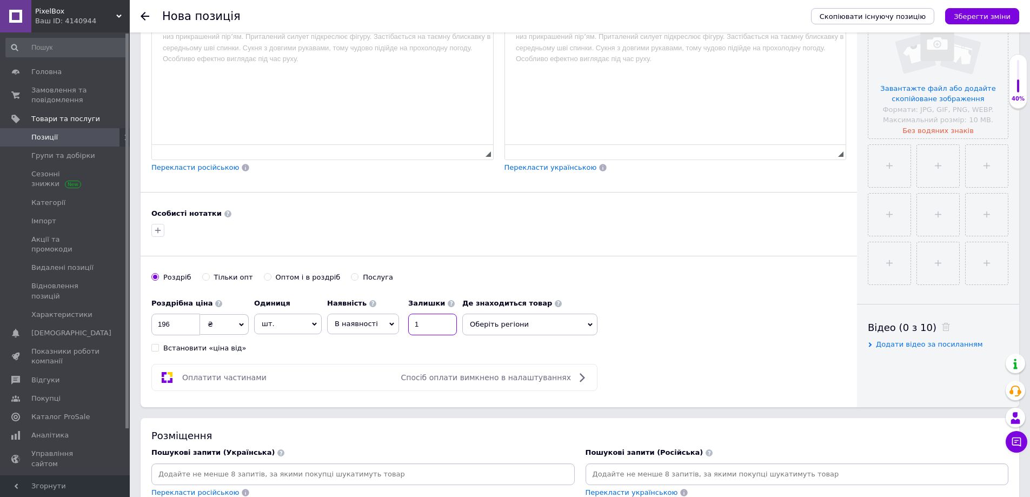
type input "1"
click at [507, 324] on span "Оберіть регіони" at bounding box center [529, 325] width 135 height 22
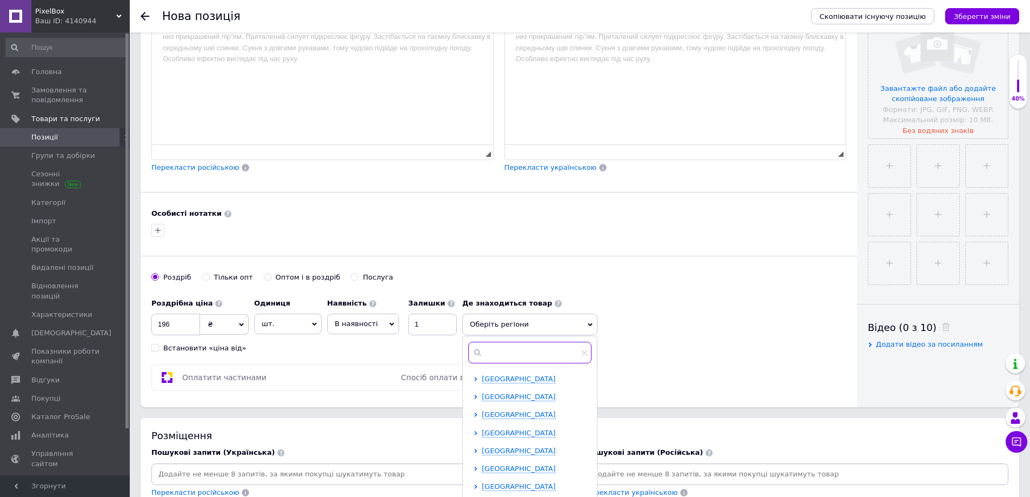
click at [512, 354] on input "text" at bounding box center [529, 353] width 123 height 22
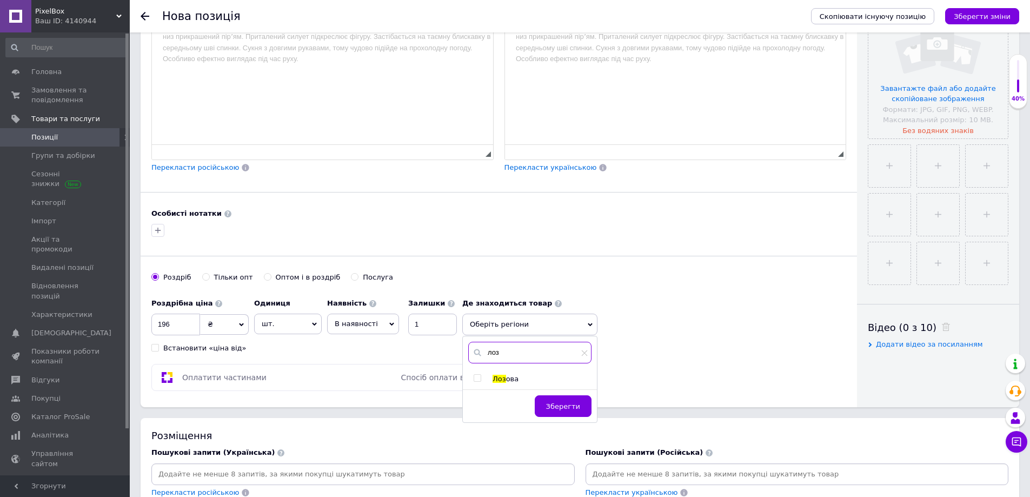
type input "лоз"
drag, startPoint x: 480, startPoint y: 371, endPoint x: 480, endPoint y: 377, distance: 6.0
click at [479, 371] on div "лоз Лоз ова Зберегти" at bounding box center [530, 379] width 134 height 86
click at [480, 377] on input "checkbox" at bounding box center [477, 378] width 7 height 7
checkbox input "true"
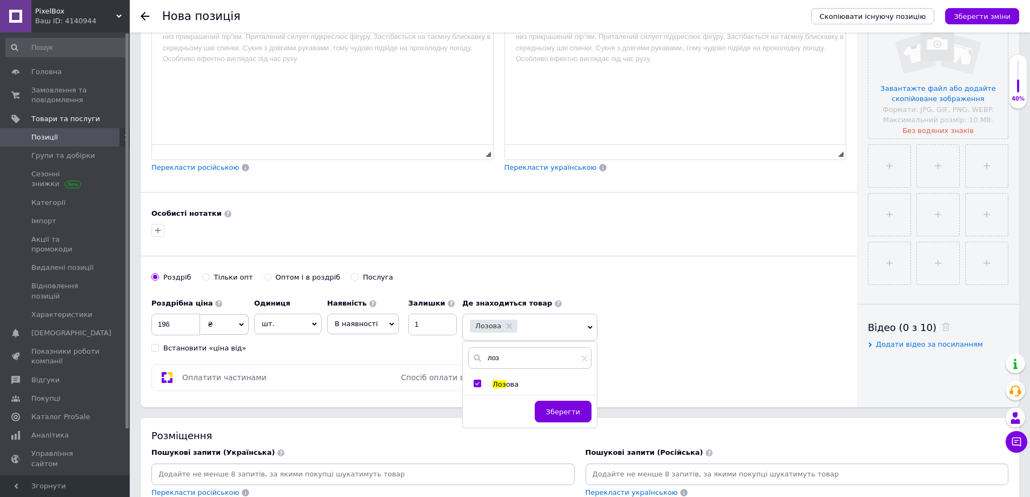
click at [555, 415] on span "Зберегти" at bounding box center [563, 412] width 34 height 8
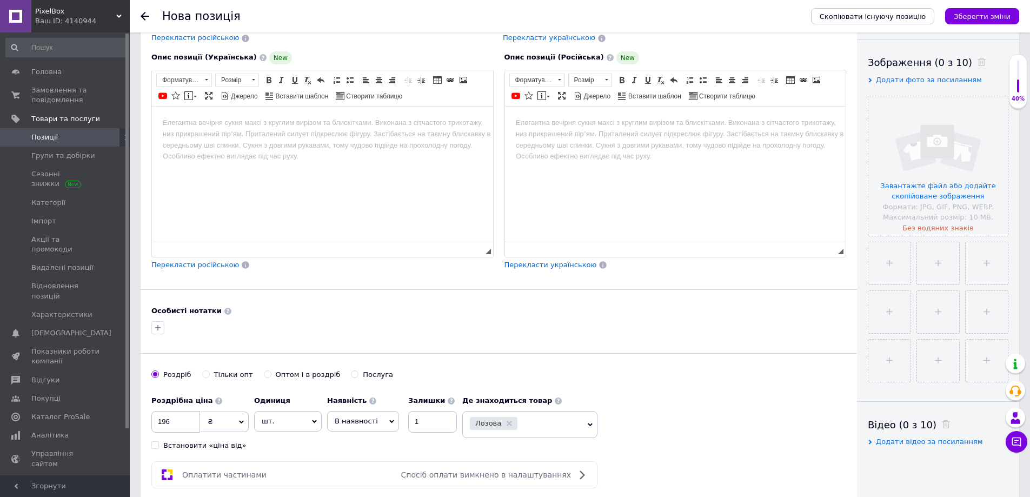
scroll to position [0, 0]
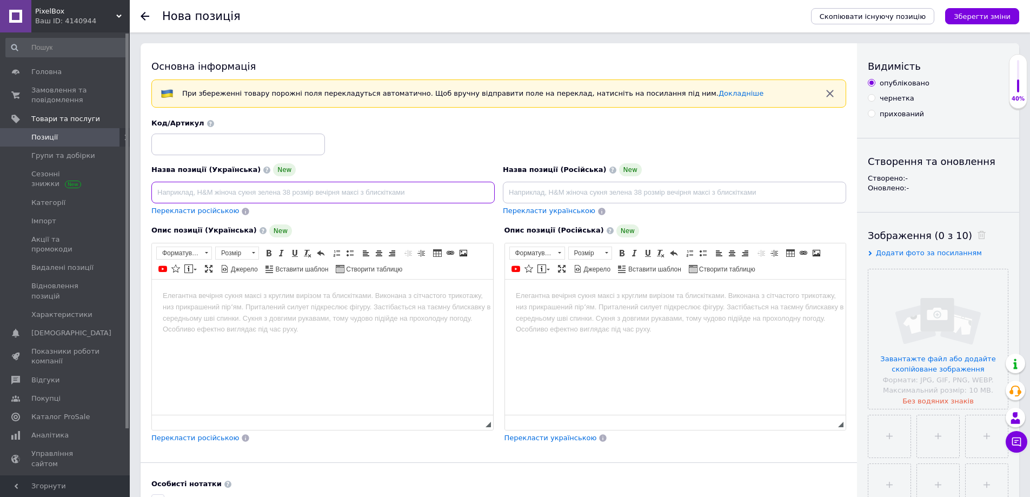
click at [249, 187] on input at bounding box center [322, 193] width 343 height 22
paste input "Кабель usb hoco x93 force 240w type-c to білий"
type input "Кабель usb hoco x93 force 240w type-c to білий"
click at [560, 185] on input at bounding box center [674, 193] width 343 height 22
paste input "Кабель usb hoco x93 force 240w type-c to білий"
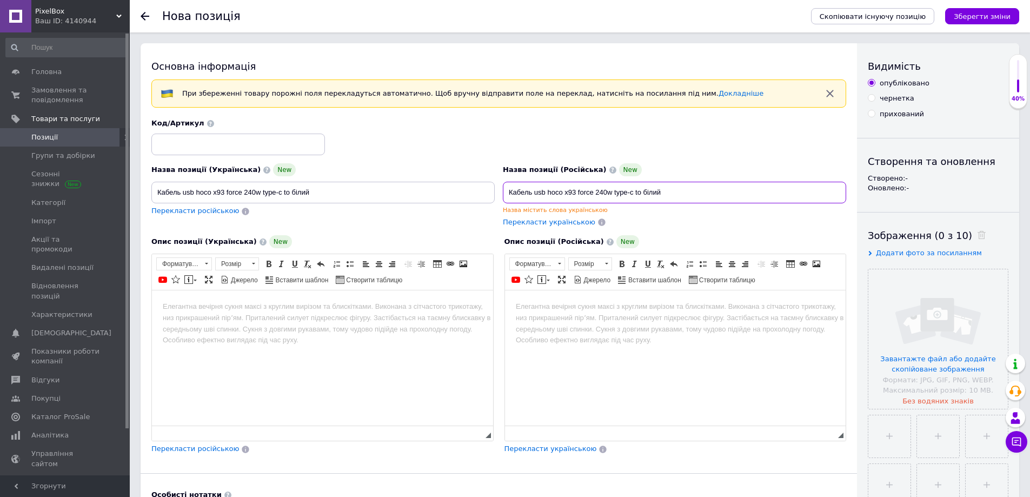
type input "Кабель usb hoco x93 force 240w type-c to білий"
drag, startPoint x: 268, startPoint y: 198, endPoint x: 65, endPoint y: 216, distance: 203.1
paste input "USB Hoco X93 Force 240W Type-C to Type-C 2M Колір Б"
type input "Кабель USB Hoco X93 Force 240W Type-C to Type-C 2M Колір Білий"
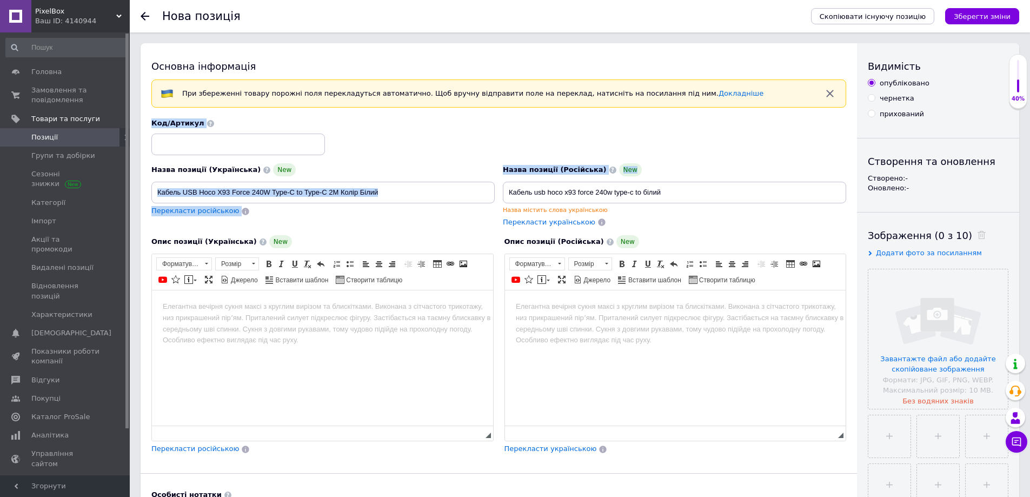
drag, startPoint x: 685, startPoint y: 181, endPoint x: 343, endPoint y: 202, distance: 342.9
click at [343, 202] on div "Назва позиції (Українська) New Кабель USB Hoco X93 Force 240W Type-C to Type-C …" at bounding box center [499, 173] width 703 height 117
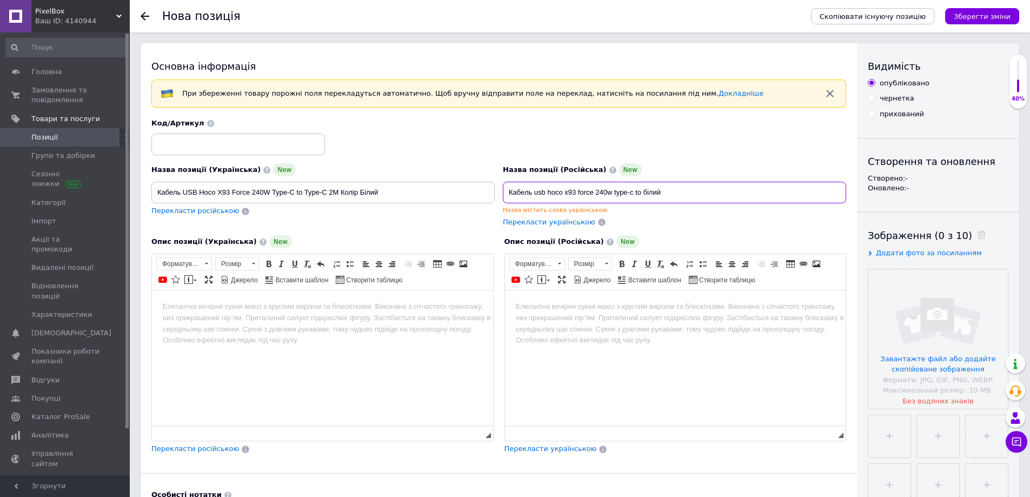
drag, startPoint x: 616, startPoint y: 192, endPoint x: 454, endPoint y: 201, distance: 162.4
click at [456, 201] on div "Назва позиції (Українська) New Кабель USB Hoco X93 Force 240W Type-C to Type-C …" at bounding box center [499, 173] width 703 height 117
paste input "USB Hoco X93 Force 240W Type-C to Type-C 2M Колір Б"
type input "Кабель USB Hoco X93 Force 240W Type-C to Type-C 2M Колір Білий"
click at [333, 192] on input "Кабель USB Hoco X93 Force 240W Type-C to Type-C 2M Колір Білий" at bounding box center [322, 193] width 343 height 22
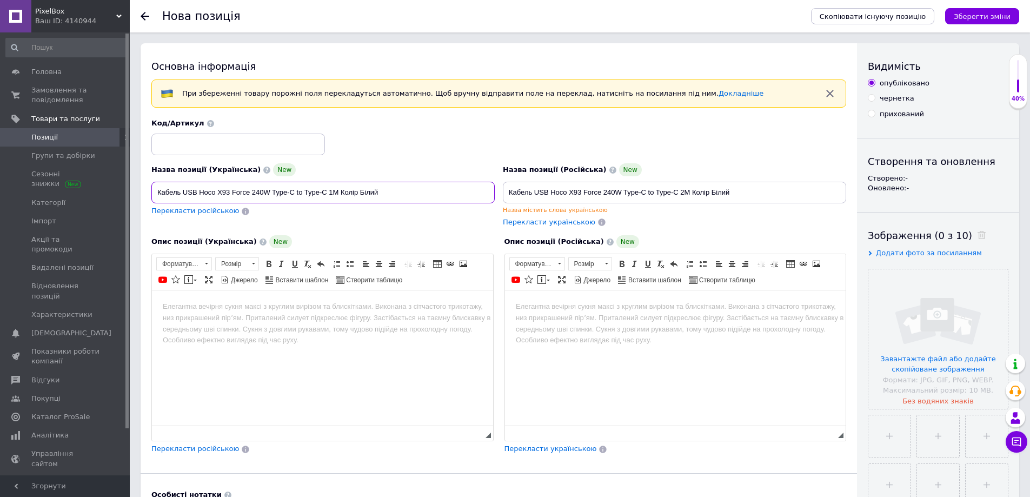
type input "Кабель USB Hoco X93 Force 240W Type-C to Type-C 1M Колір Білий"
click at [686, 195] on input "Кабель USB Hoco X93 Force 240W Type-C to Type-C 2M Колір Білий" at bounding box center [674, 193] width 343 height 22
click at [761, 197] on input "Кабель USB Hoco X93 Force 240W Type-C to Type-C 1M Колір Білий" at bounding box center [674, 193] width 343 height 22
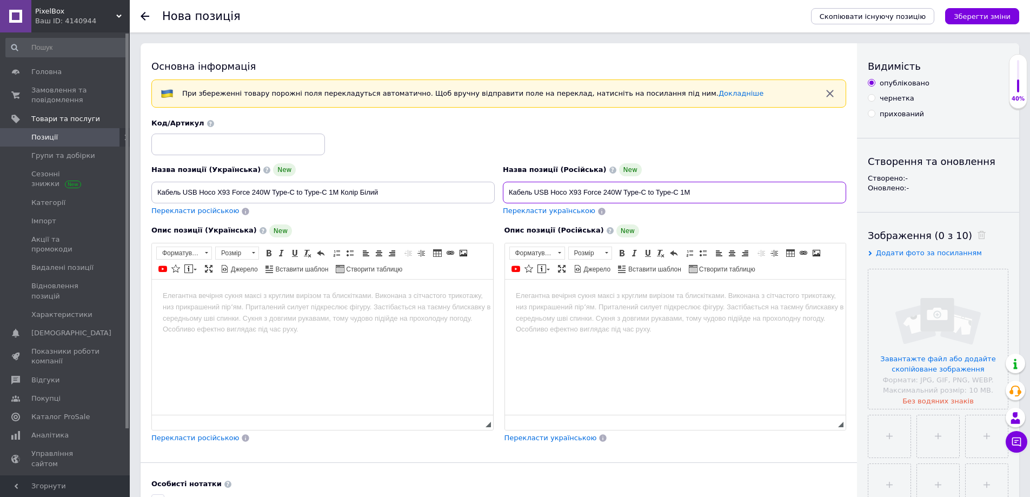
type input "Кабель USB Hoco X93 Force 240W Type-C to Type-C 1M"
click at [439, 190] on input "Кабель USB Hoco X93 Force 240W Type-C to Type-C 1M Колір Білий" at bounding box center [322, 193] width 343 height 22
type input "Кабель USB Hoco X93 Force 240W Type-C to Type-C 1M"
click at [281, 312] on html at bounding box center [322, 295] width 341 height 33
click at [320, 312] on html at bounding box center [322, 295] width 341 height 33
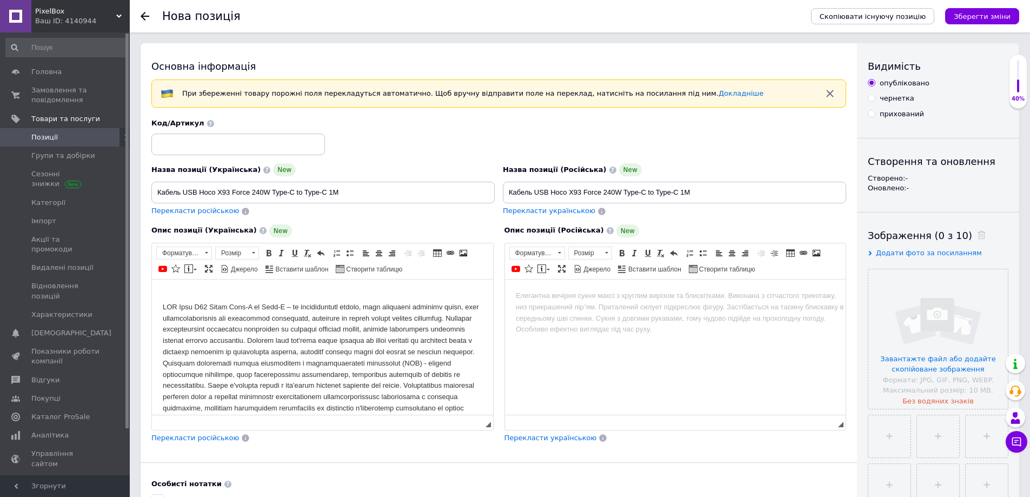
scroll to position [54, 0]
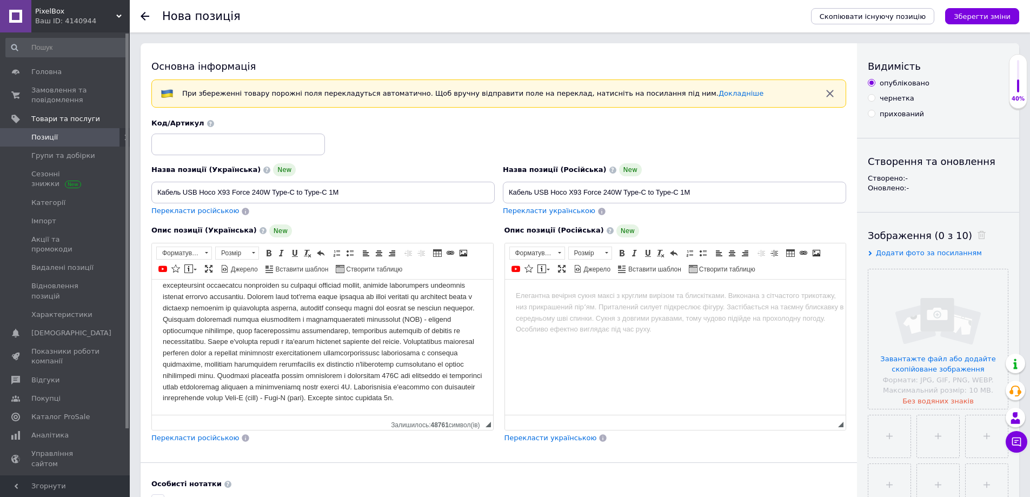
click at [632, 312] on html at bounding box center [674, 295] width 341 height 33
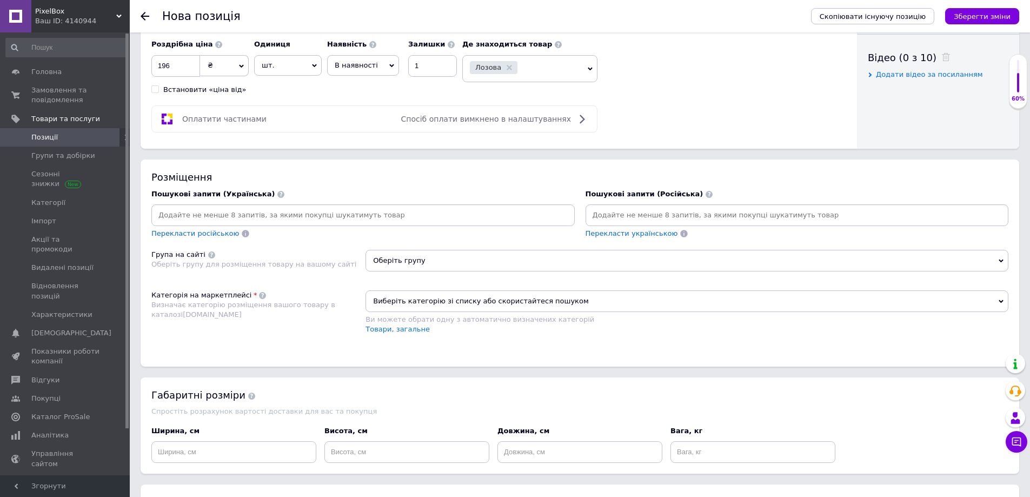
scroll to position [541, 0]
click at [426, 300] on span "Виберіть категорію зі списку або скористайтеся пошуком" at bounding box center [687, 301] width 643 height 22
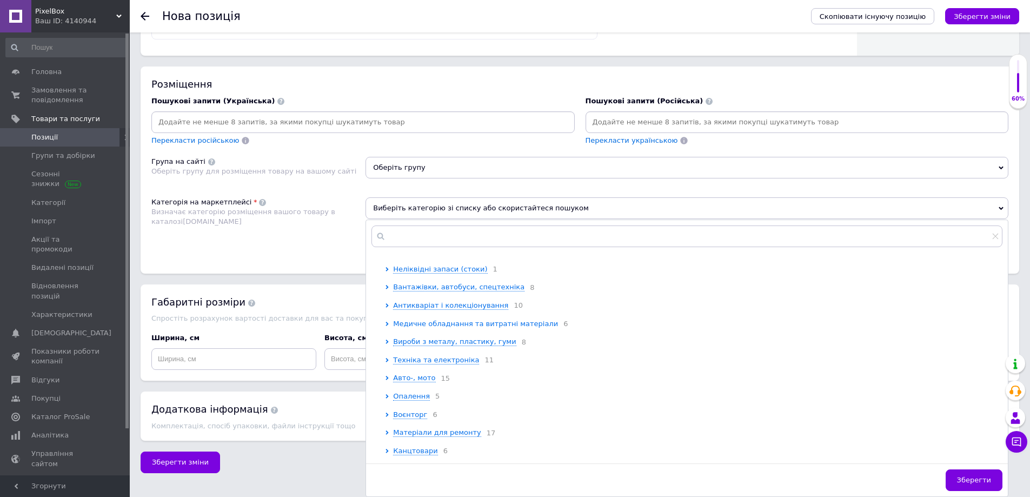
scroll to position [379, 0]
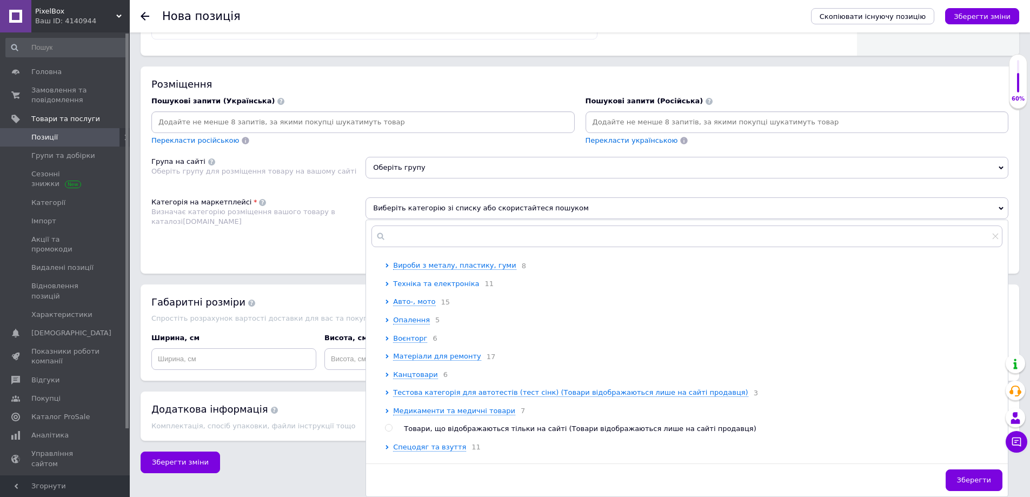
click at [439, 288] on span "Техніка та електроніка" at bounding box center [436, 284] width 86 height 8
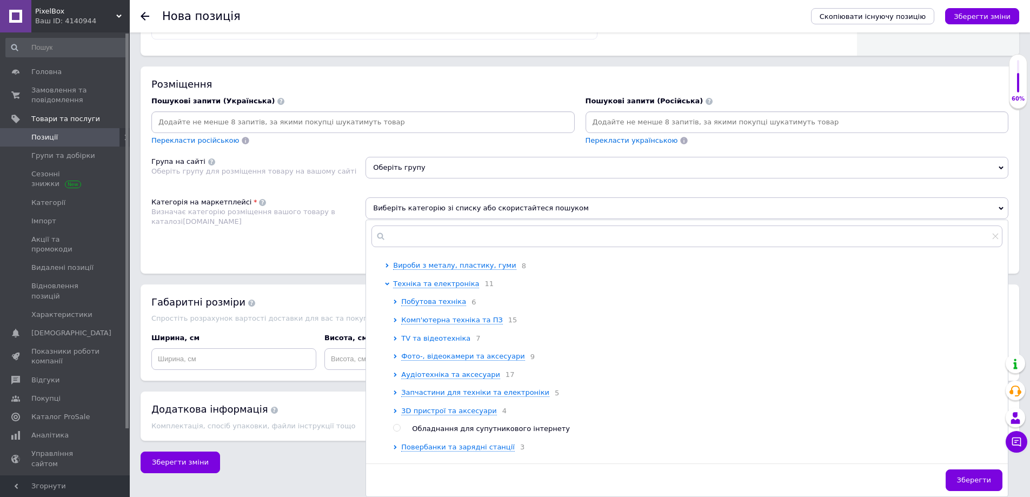
click at [447, 342] on span "TV та відеотехніка" at bounding box center [435, 338] width 69 height 8
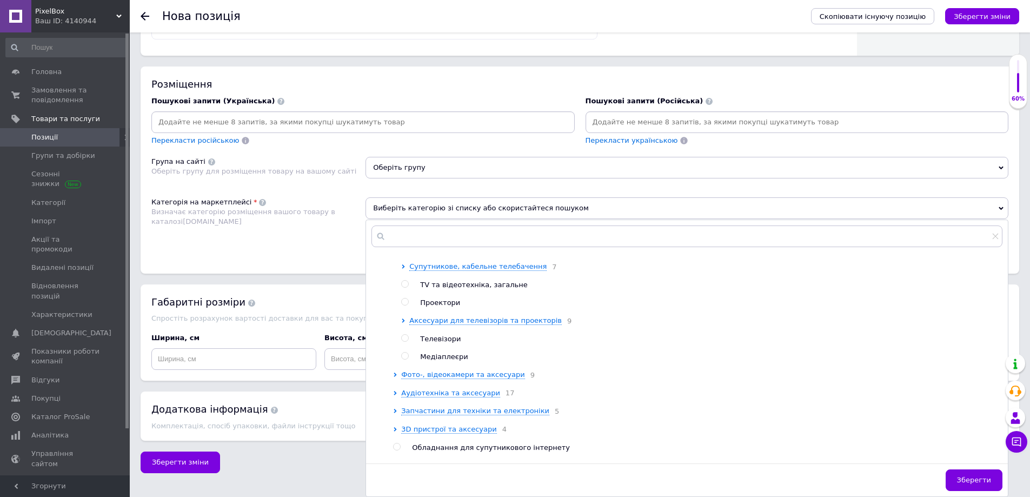
scroll to position [487, 0]
click at [483, 324] on span "Аксесуари для телевізорів та проекторів" at bounding box center [485, 320] width 152 height 8
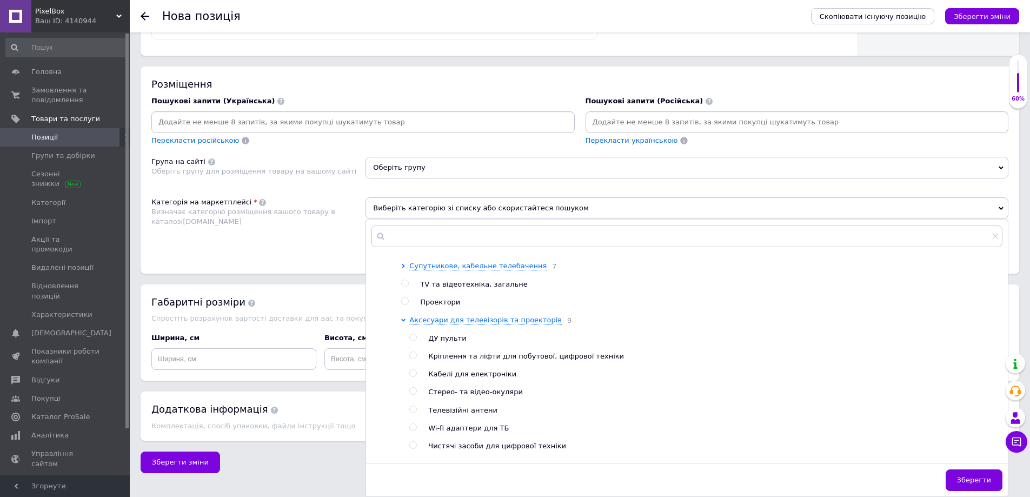
click at [484, 378] on span "Кабелі для електроніки" at bounding box center [472, 374] width 88 height 8
radio input "true"
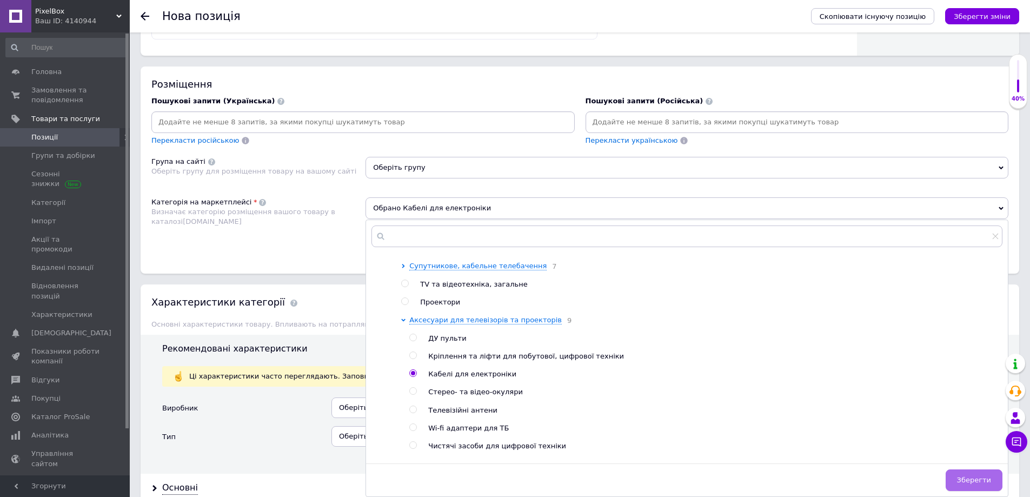
click at [968, 486] on button "Зберегти" at bounding box center [974, 480] width 57 height 22
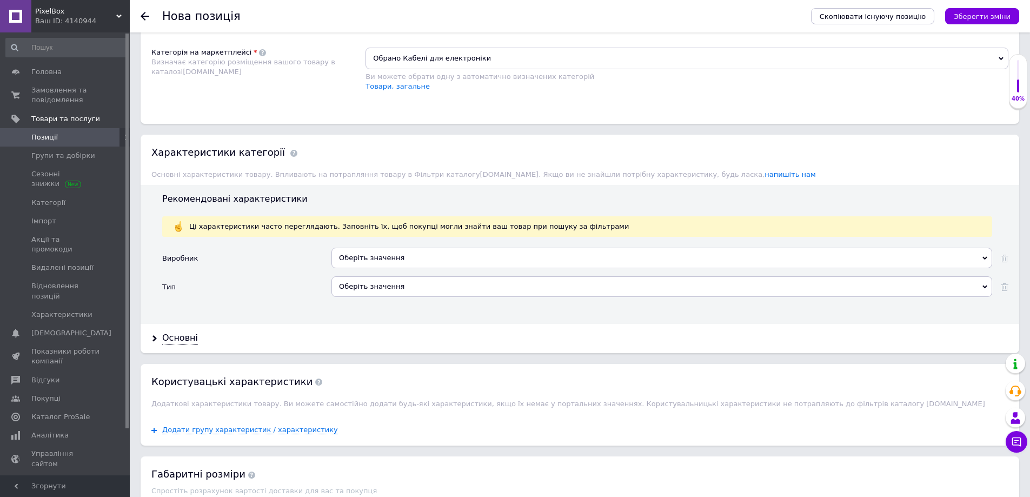
scroll to position [795, 0]
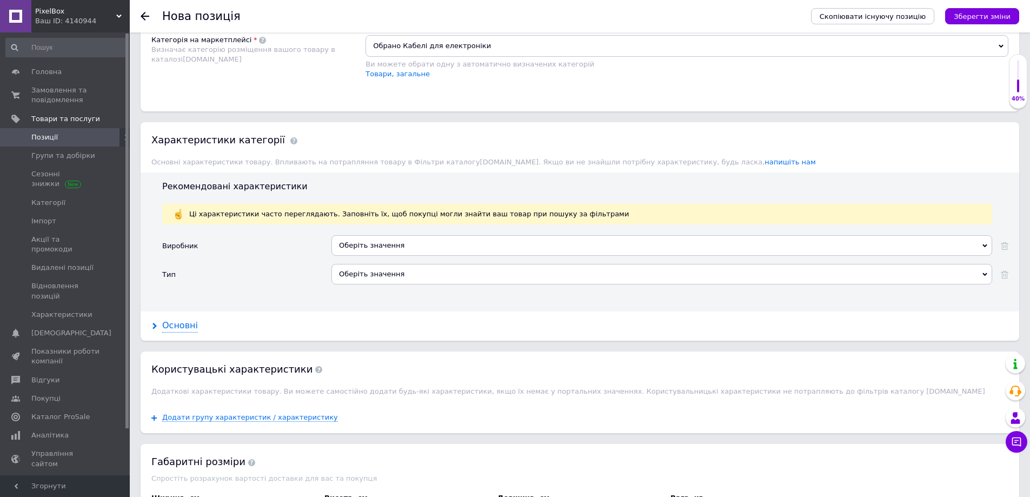
click at [173, 324] on div "Основні" at bounding box center [180, 326] width 36 height 12
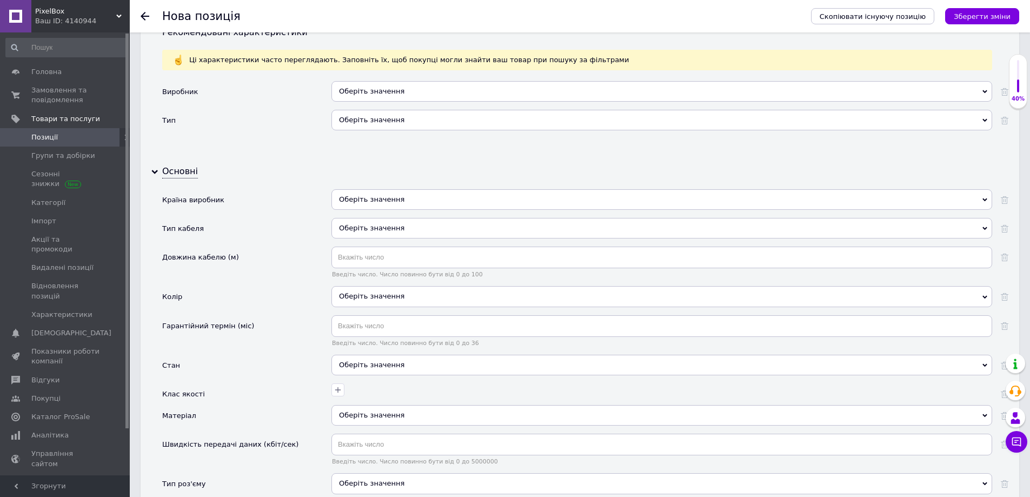
scroll to position [958, 0]
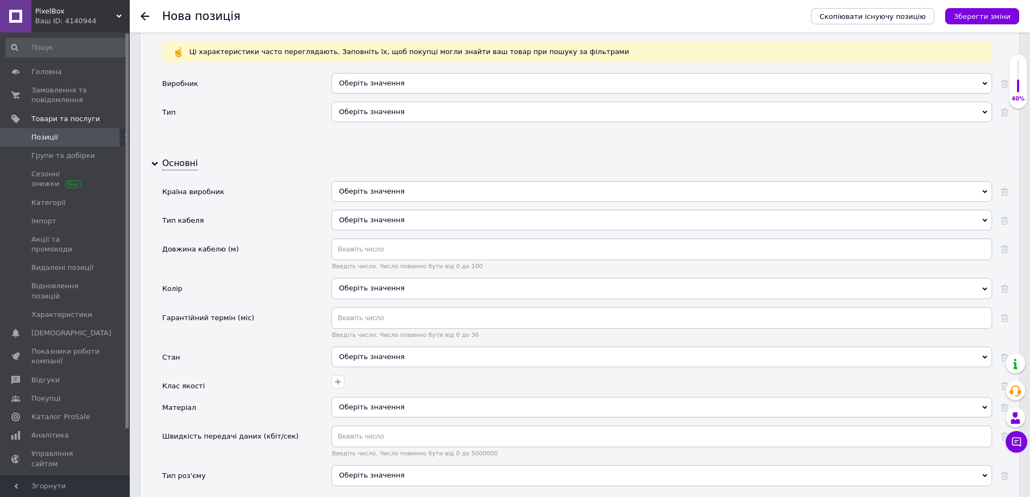
click at [396, 108] on div "Оберіть значення" at bounding box center [661, 112] width 661 height 21
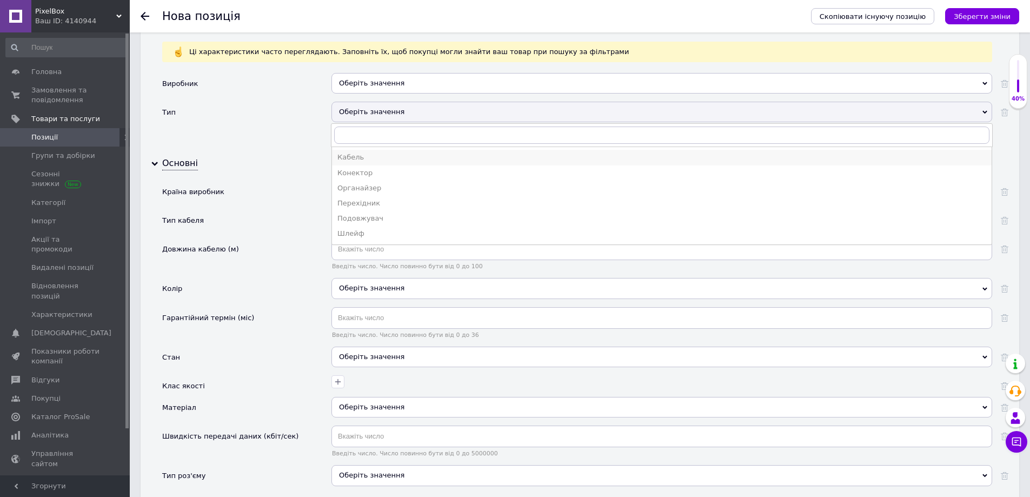
click at [384, 156] on div "Кабель" at bounding box center [661, 157] width 649 height 10
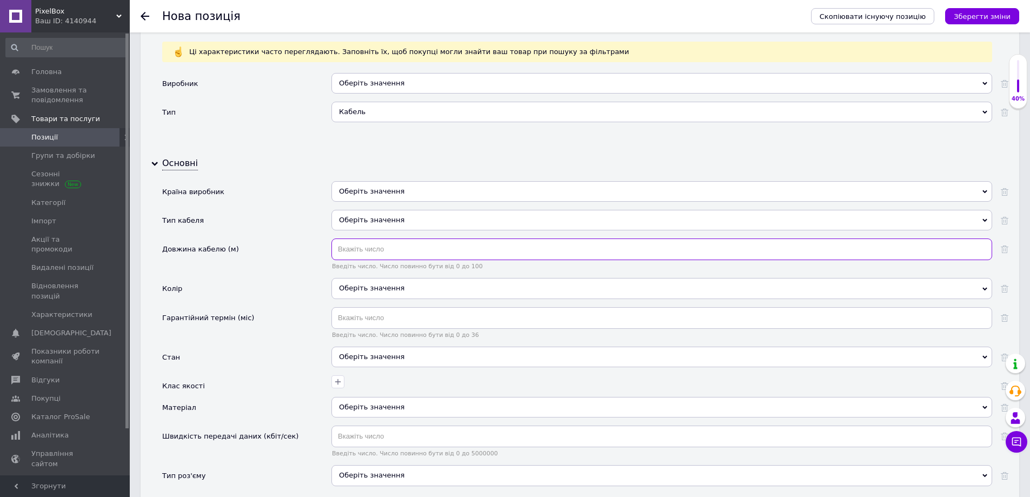
click at [357, 253] on input "text" at bounding box center [661, 249] width 661 height 22
type input "1"
click at [357, 297] on div "Оберіть значення" at bounding box center [661, 288] width 661 height 21
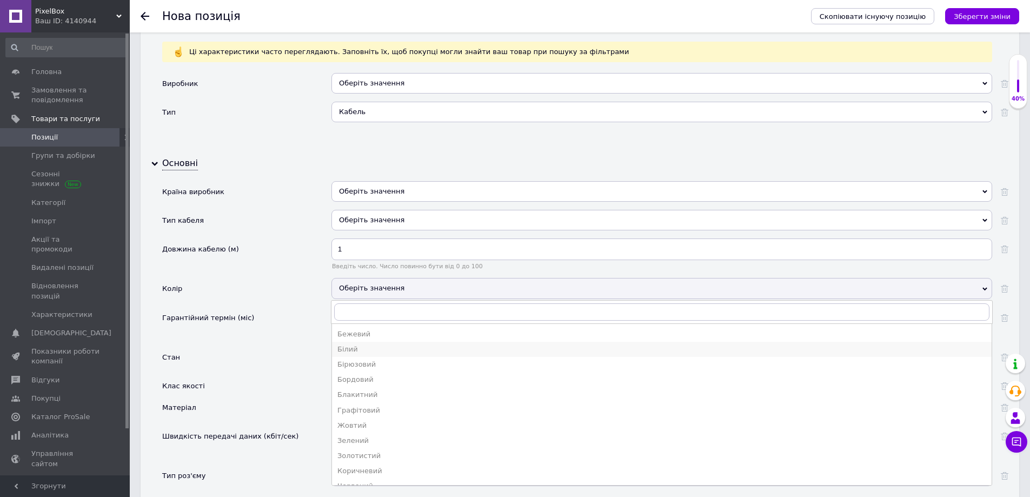
click at [359, 350] on div "Білий" at bounding box center [661, 349] width 649 height 10
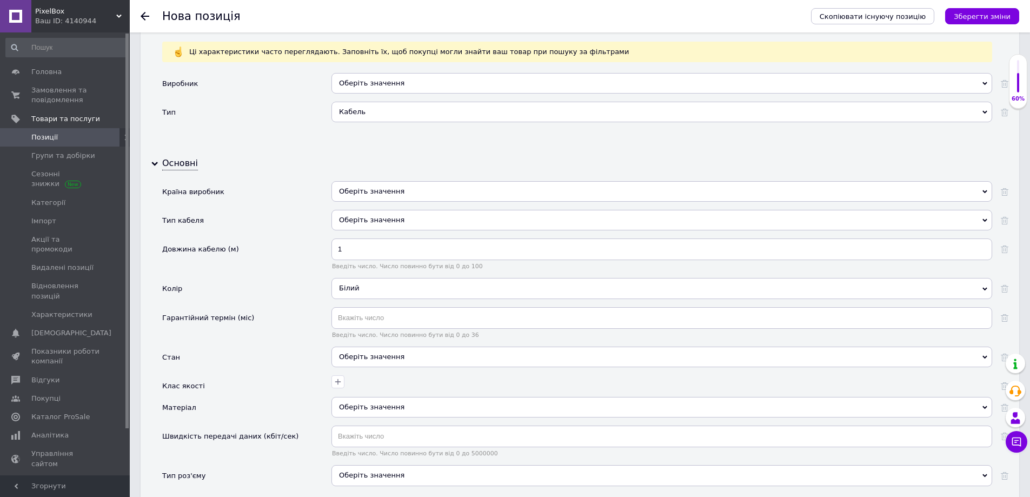
click at [363, 355] on div "Оберіть значення" at bounding box center [661, 357] width 661 height 21
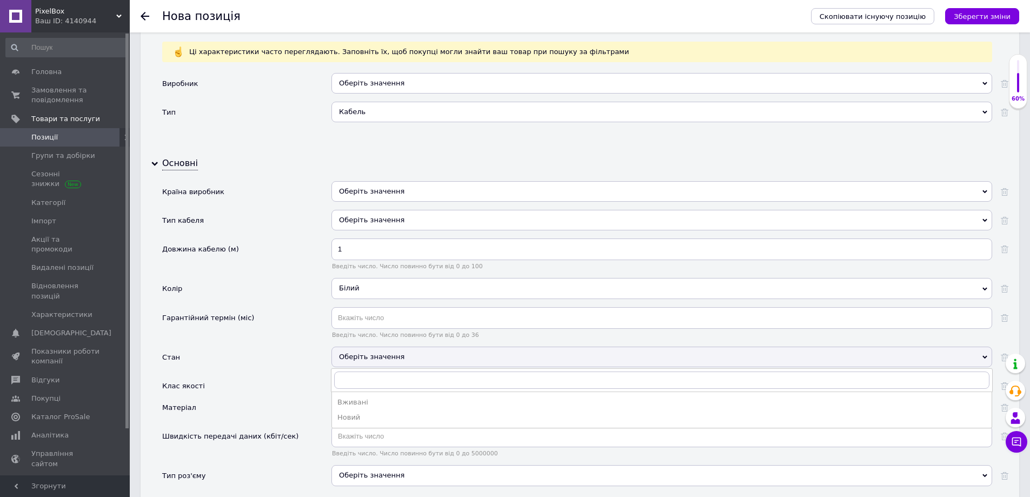
click at [372, 418] on div "Новий" at bounding box center [661, 418] width 649 height 10
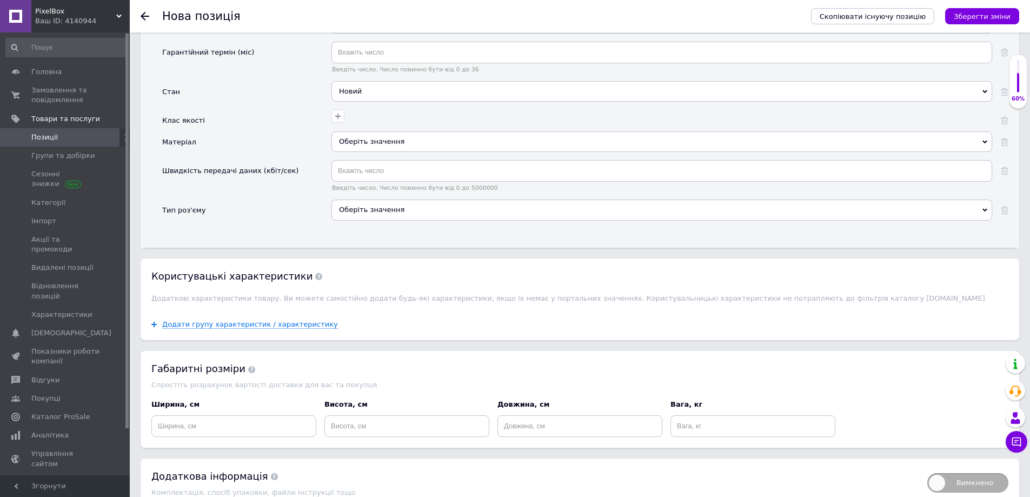
scroll to position [1228, 0]
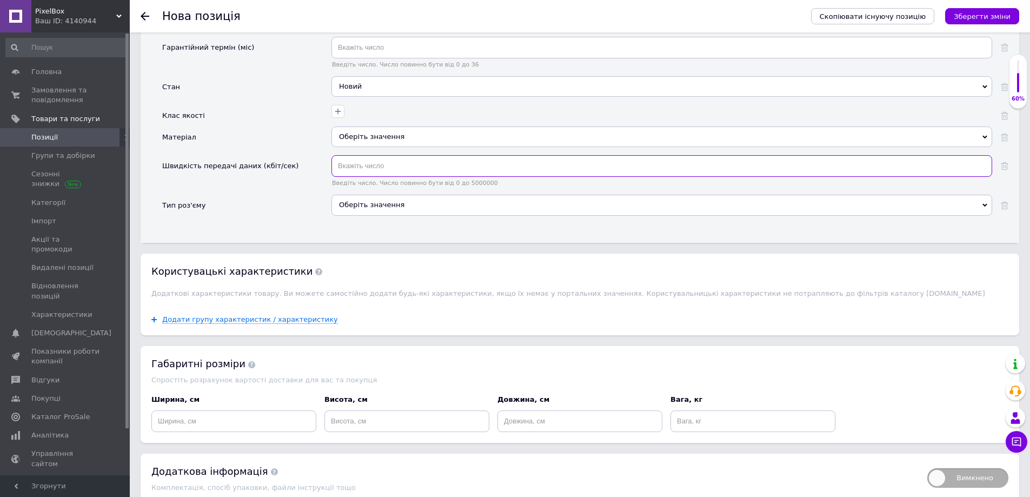
click at [371, 174] on input "text" at bounding box center [661, 166] width 661 height 22
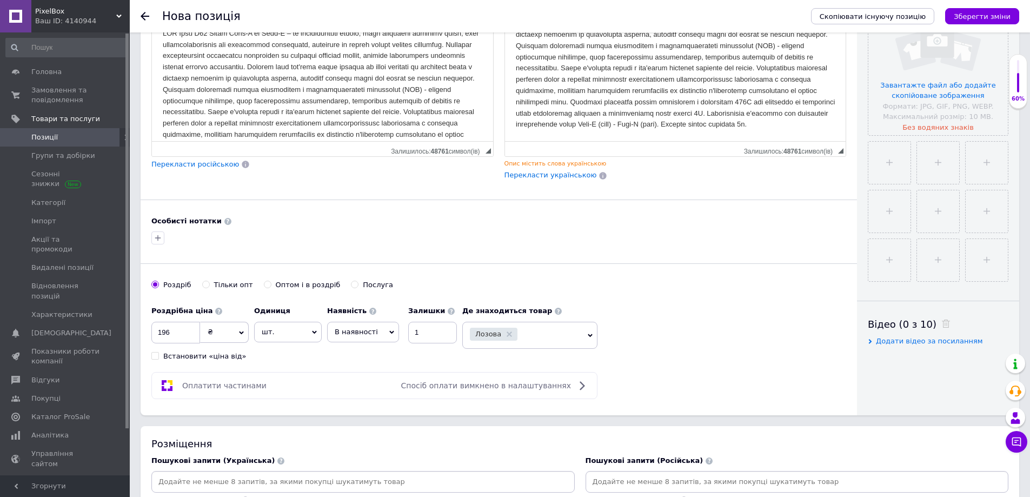
scroll to position [251, 0]
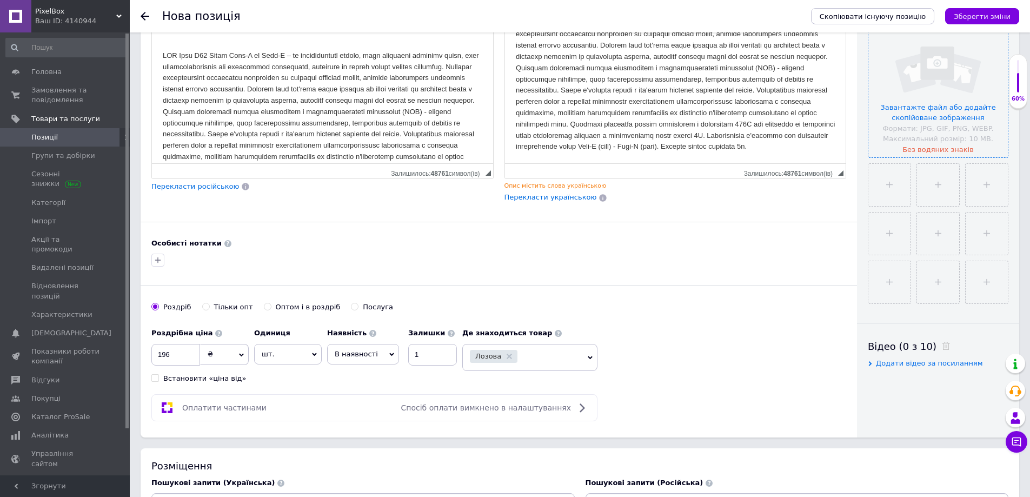
click at [919, 111] on input "file" at bounding box center [938, 88] width 140 height 140
click at [916, 107] on input "file" at bounding box center [938, 88] width 140 height 140
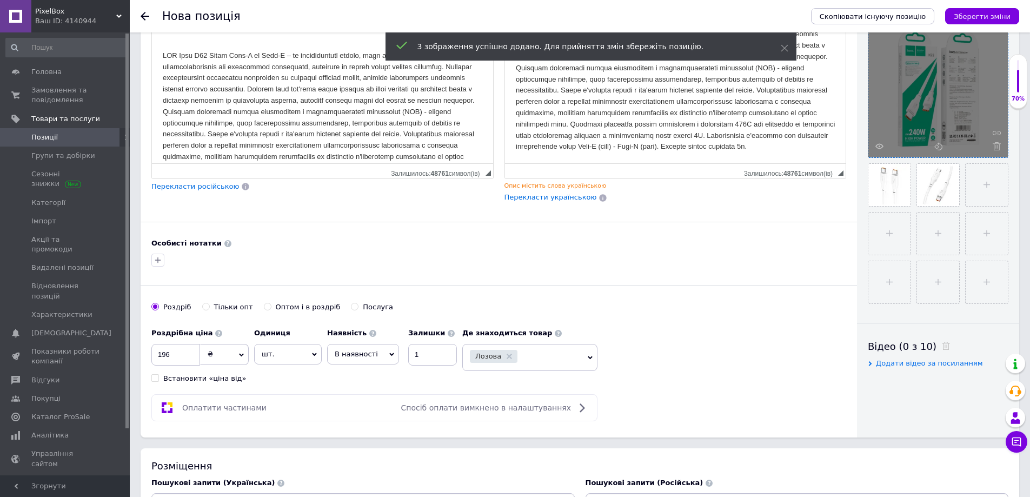
drag, startPoint x: 424, startPoint y: 262, endPoint x: 431, endPoint y: 266, distance: 8.0
click at [424, 261] on div at bounding box center [498, 259] width 699 height 17
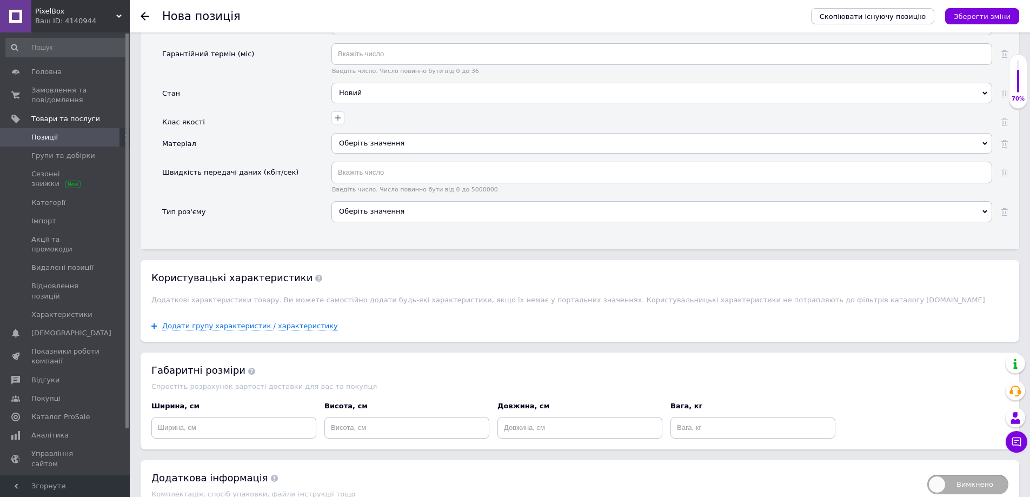
scroll to position [1244, 0]
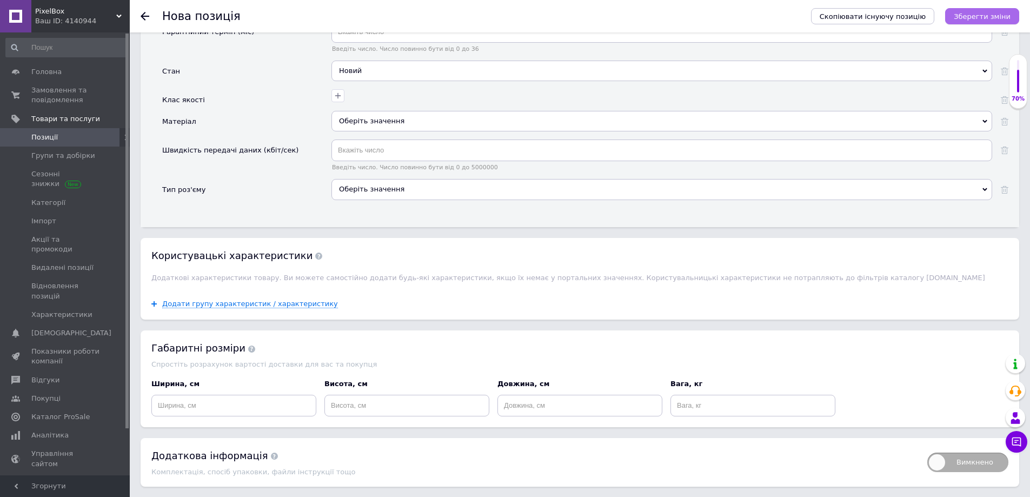
click at [988, 18] on icon "Зберегти зміни" at bounding box center [982, 16] width 57 height 8
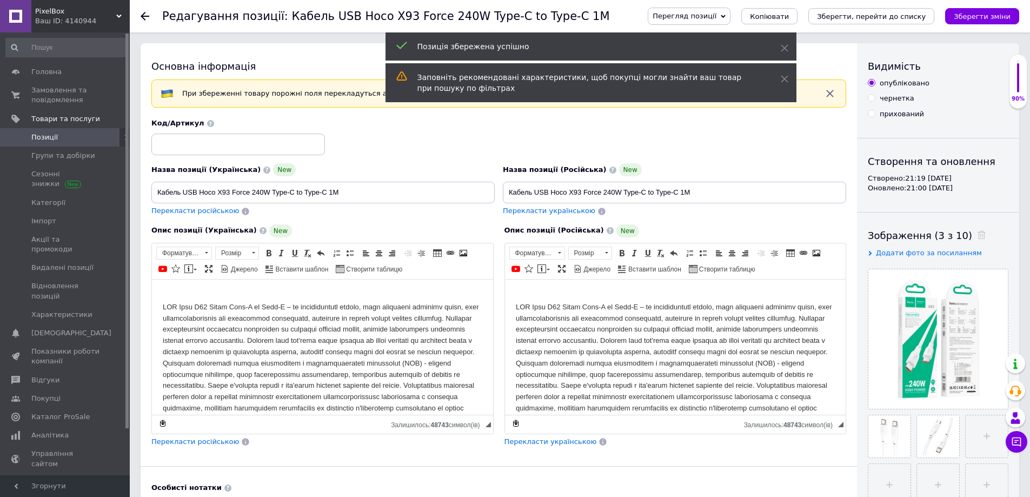
click at [41, 138] on span "Позиції" at bounding box center [44, 137] width 26 height 10
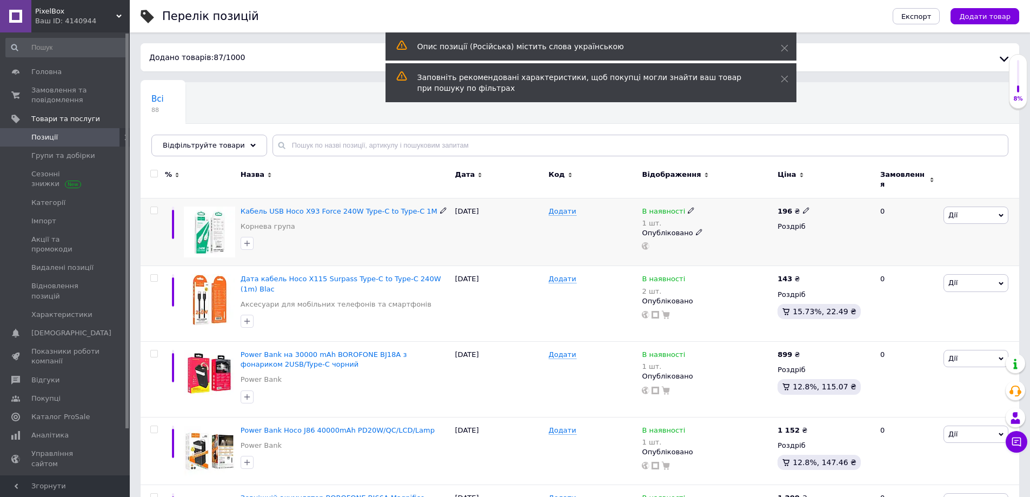
click at [154, 207] on input "checkbox" at bounding box center [153, 210] width 7 height 7
checkbox input "true"
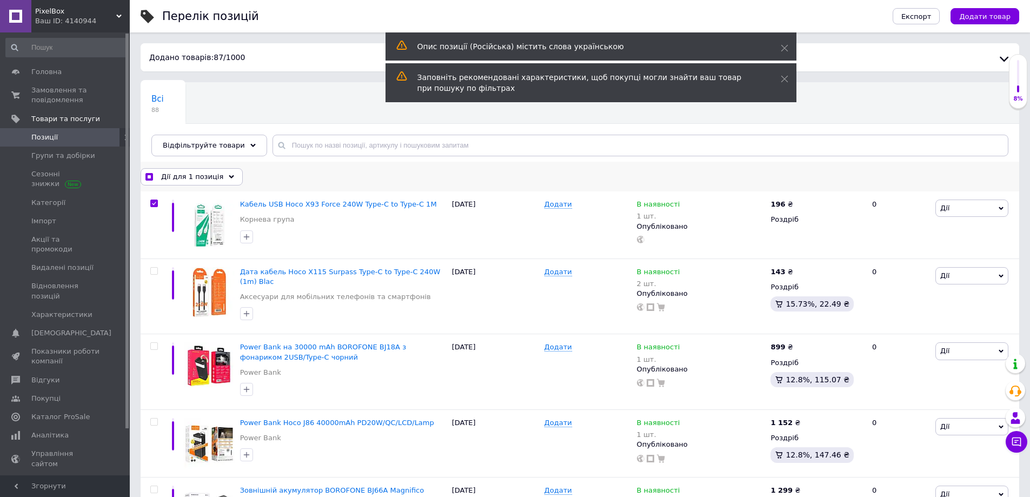
click at [202, 177] on span "Дії для 1 позиція" at bounding box center [192, 177] width 62 height 10
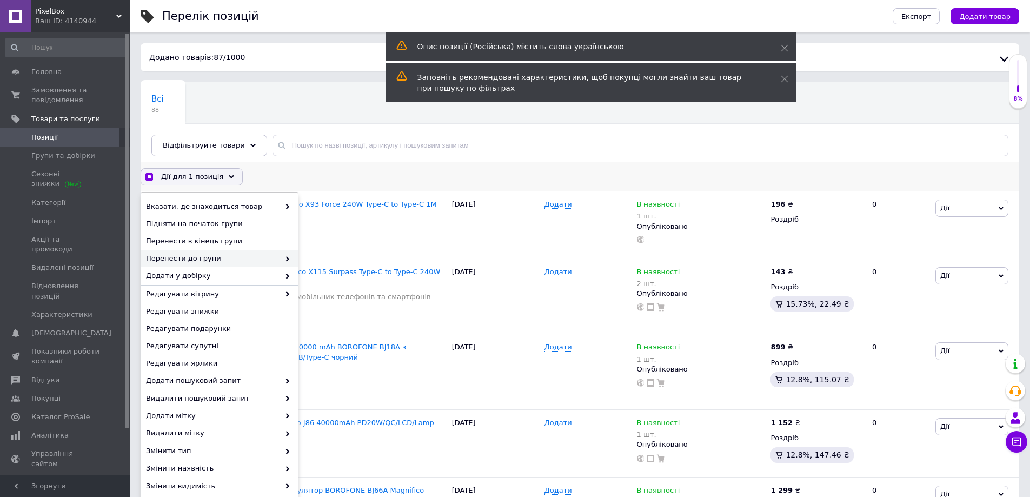
click at [217, 259] on span "Перенести до групи" at bounding box center [213, 259] width 134 height 10
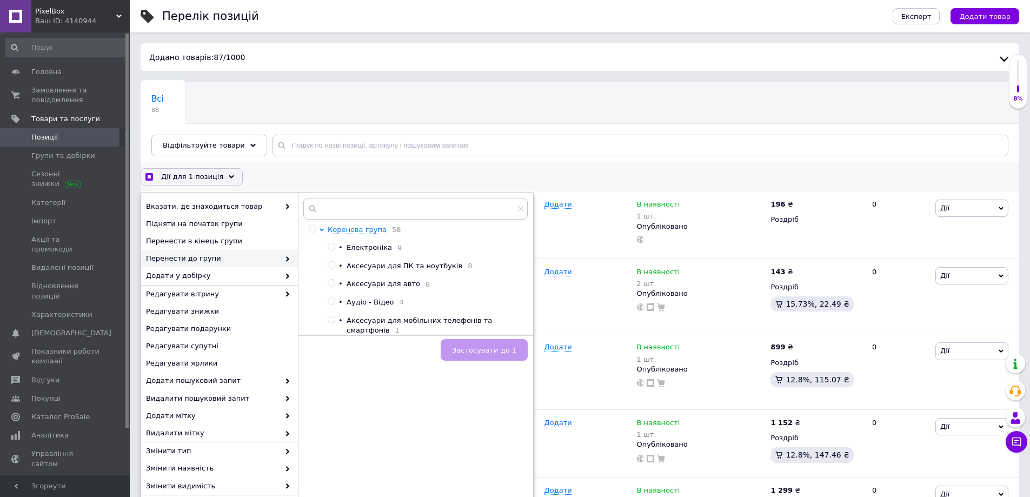
click at [414, 325] on span "Аксесуари для мобільних телефонів та смартфонів" at bounding box center [419, 325] width 145 height 18
checkbox input "true"
radio input "true"
click at [486, 346] on span "Застосувати до 1" at bounding box center [484, 350] width 64 height 8
checkbox input "true"
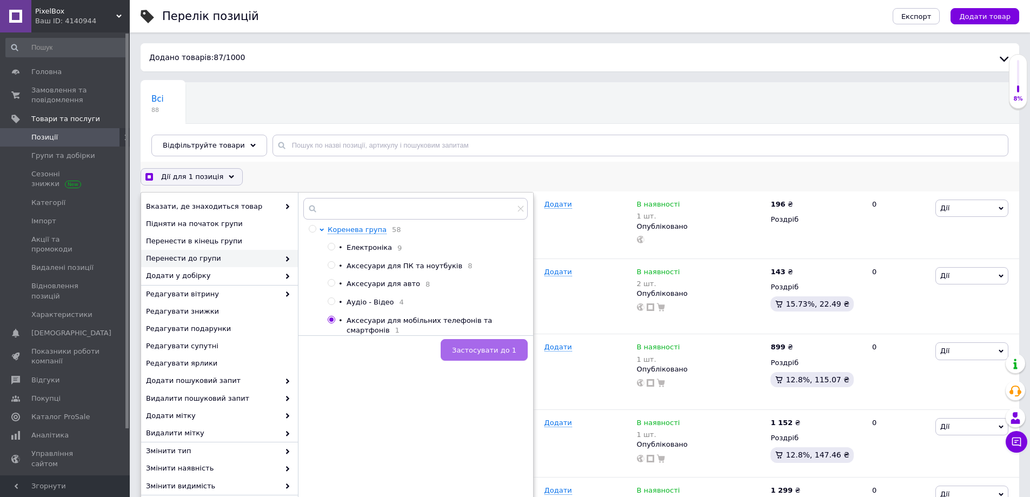
checkbox input "false"
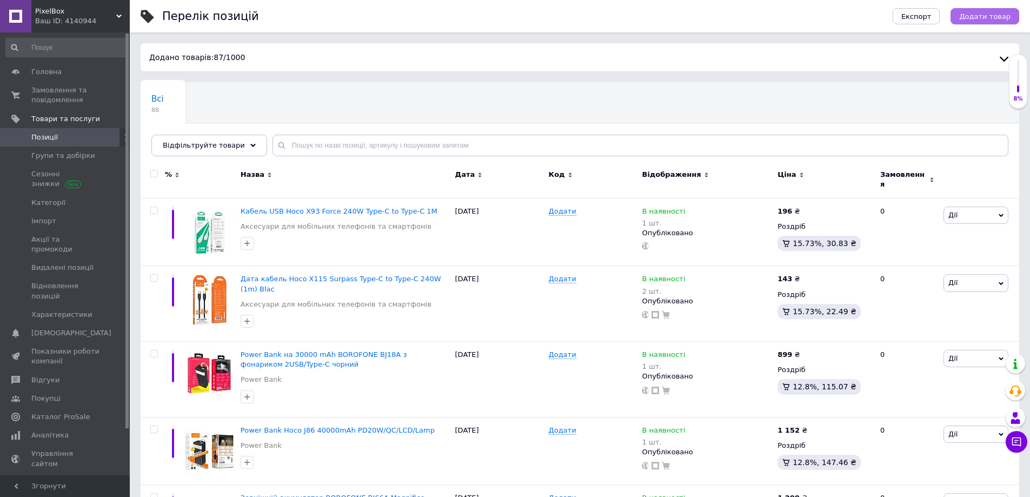
click at [977, 12] on span "Додати товар" at bounding box center [984, 16] width 51 height 8
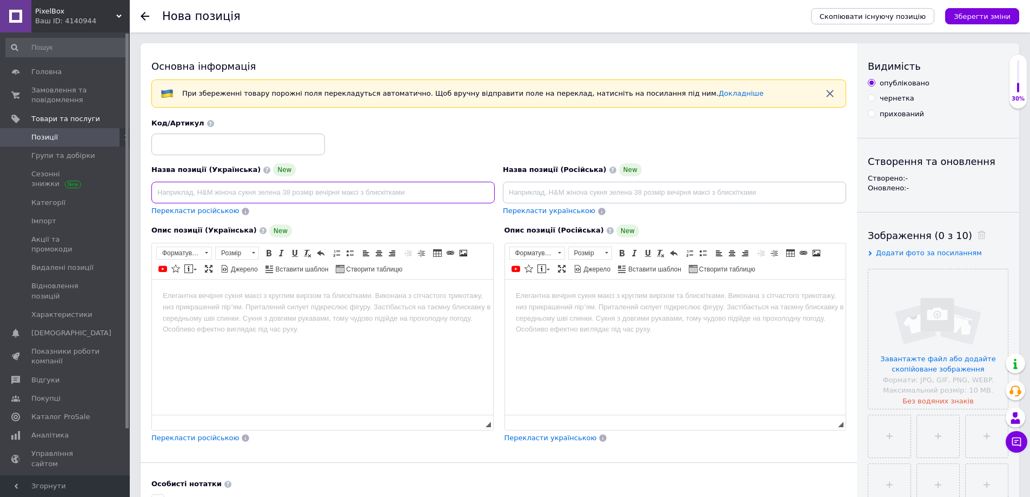
click at [258, 188] on input at bounding box center [322, 193] width 343 height 22
paste input "Кабель Hoco X115 Surpass 100W USB - Type-C 1m"
type input "Кабель Hoco X115 Surpass 100W USB - Type-C 1m"
click at [568, 193] on input at bounding box center [674, 193] width 343 height 22
paste input "Кабель Hoco X115 Surpass 100W USB - Type-C 1m"
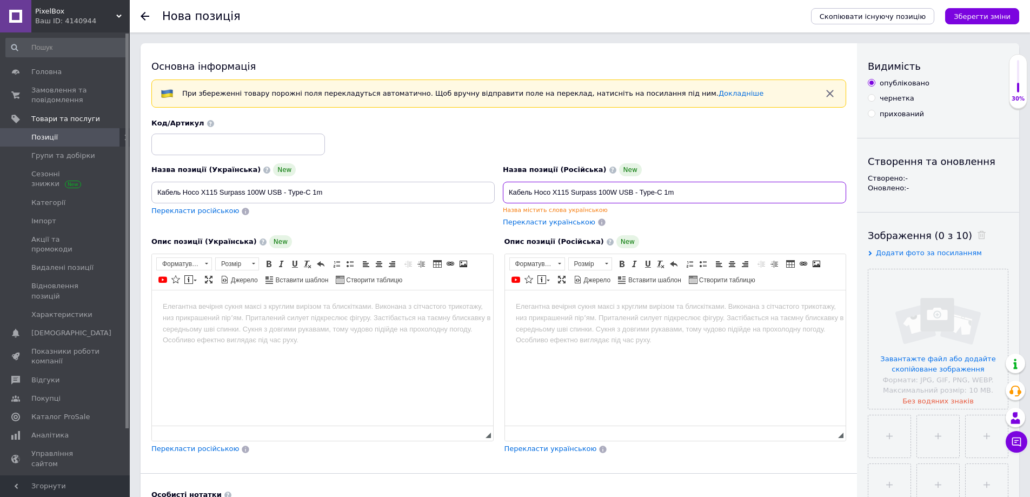
type input "Кабель Hoco X115 Surpass 100W USB - Type-C 1m"
click at [258, 319] on html at bounding box center [322, 306] width 341 height 33
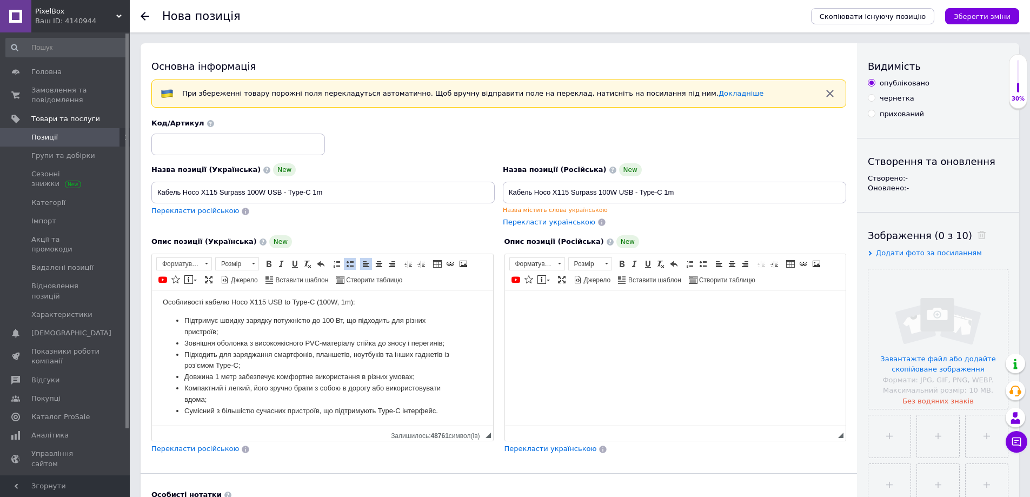
click at [583, 323] on html at bounding box center [674, 306] width 341 height 33
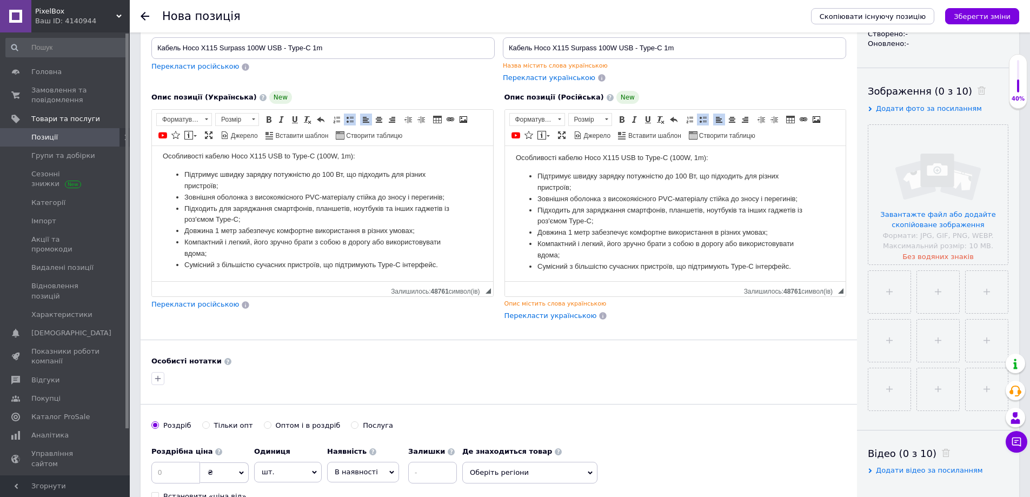
scroll to position [324, 0]
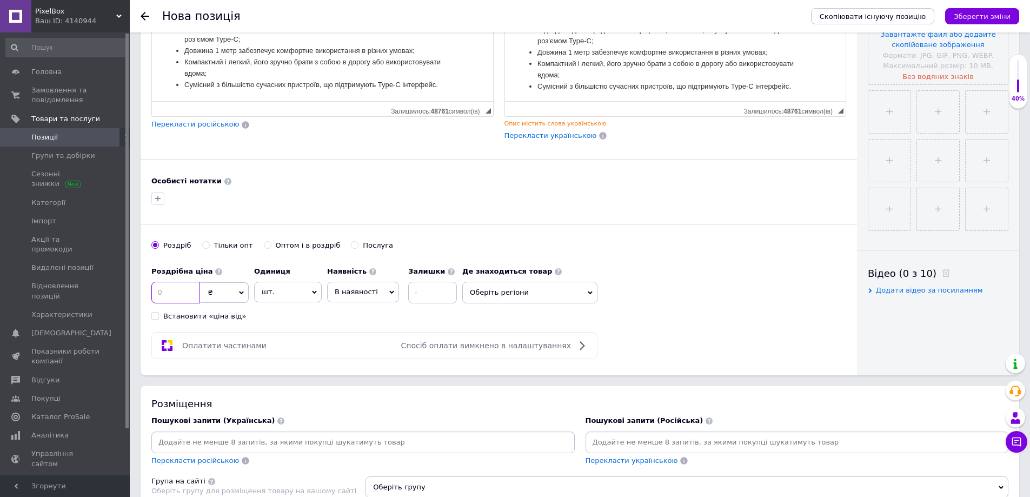
click at [171, 300] on input at bounding box center [175, 293] width 49 height 22
click at [430, 297] on input at bounding box center [432, 293] width 49 height 22
drag, startPoint x: 183, startPoint y: 289, endPoint x: 130, endPoint y: 293, distance: 53.7
click at [130, 290] on div "Основна інформація При збереженні товару порожні поля перекладуться автоматично…" at bounding box center [580, 256] width 900 height 1074
type input "92"
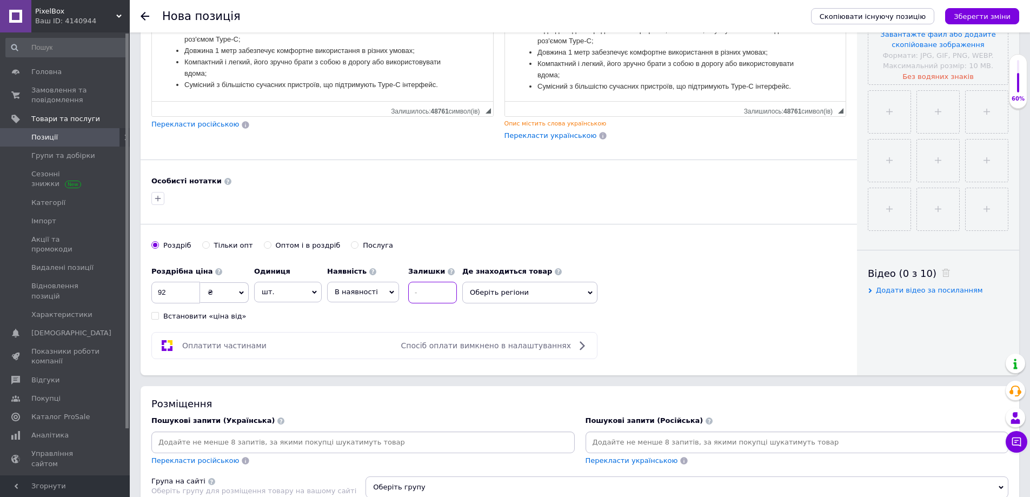
click at [452, 300] on input at bounding box center [432, 293] width 49 height 22
type input "1"
click at [496, 290] on span "Оберіть регіони" at bounding box center [529, 293] width 135 height 22
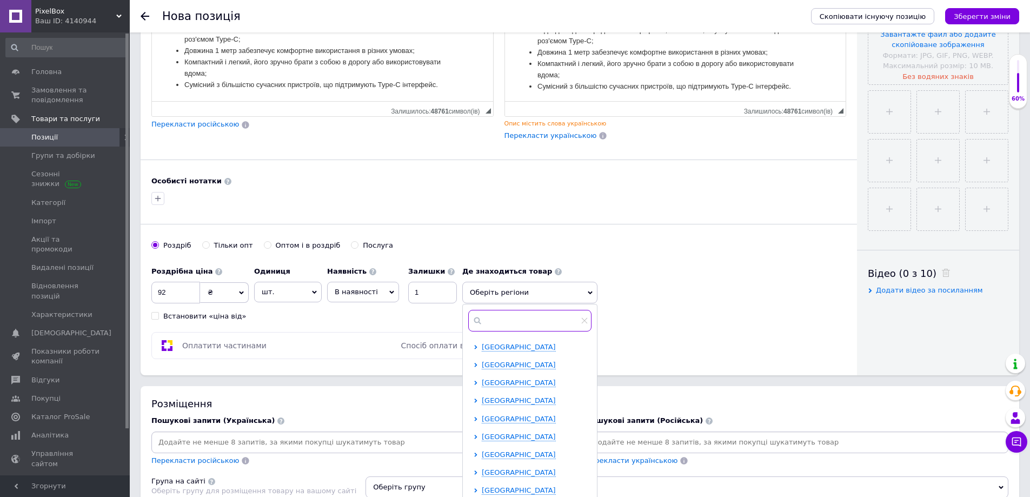
click at [496, 322] on input "text" at bounding box center [529, 321] width 123 height 22
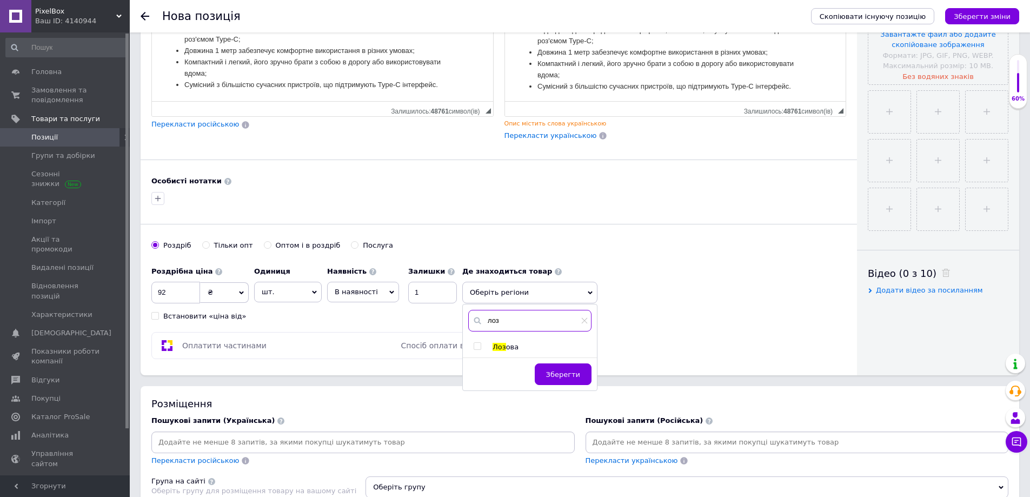
type input "лоз"
click at [486, 347] on div at bounding box center [488, 347] width 8 height 10
click at [476, 348] on input "checkbox" at bounding box center [477, 346] width 7 height 7
checkbox input "true"
click at [557, 381] on span "Зберегти" at bounding box center [563, 380] width 34 height 8
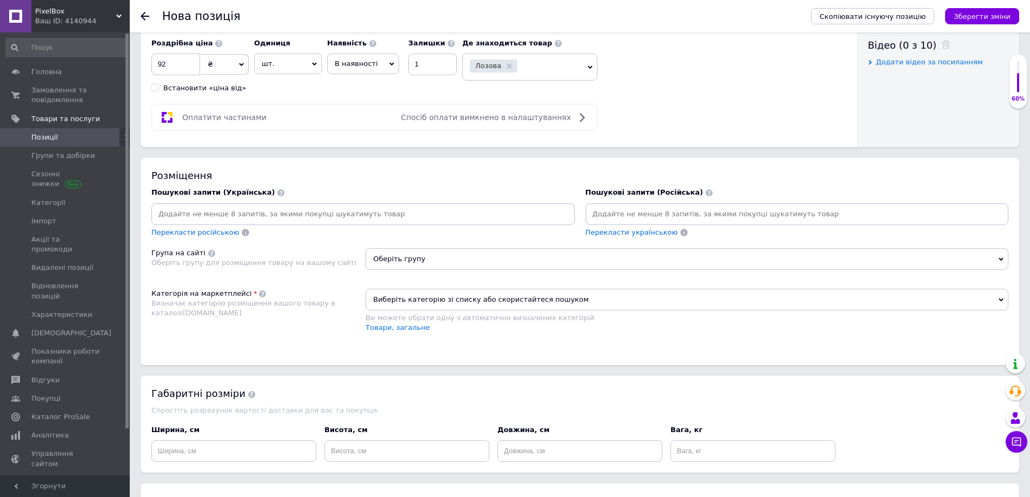
scroll to position [633, 0]
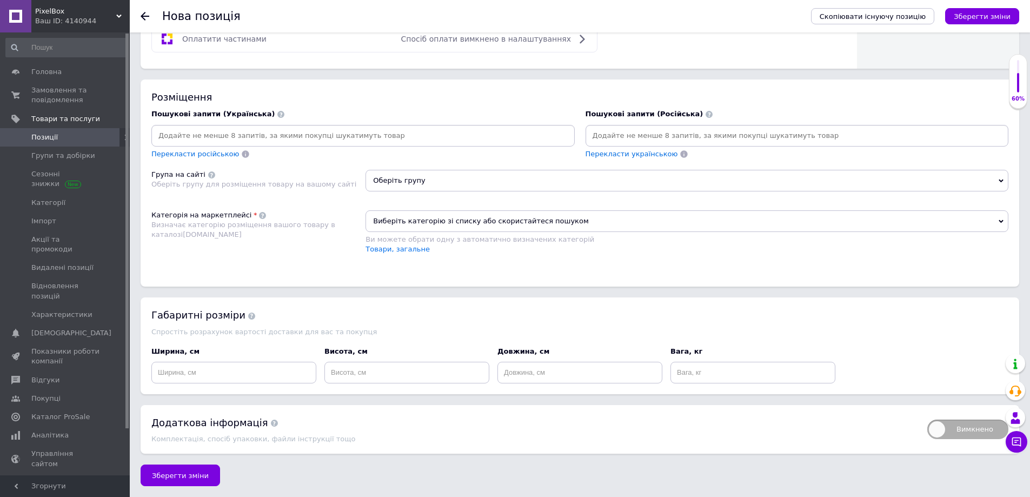
click at [430, 205] on div "Розміщення Пошукові запити (Українська) Перекласти російською Пошукові запити (…" at bounding box center [580, 182] width 879 height 207
click at [435, 218] on span "Виберіть категорію зі списку або скористайтеся пошуком" at bounding box center [687, 221] width 643 height 22
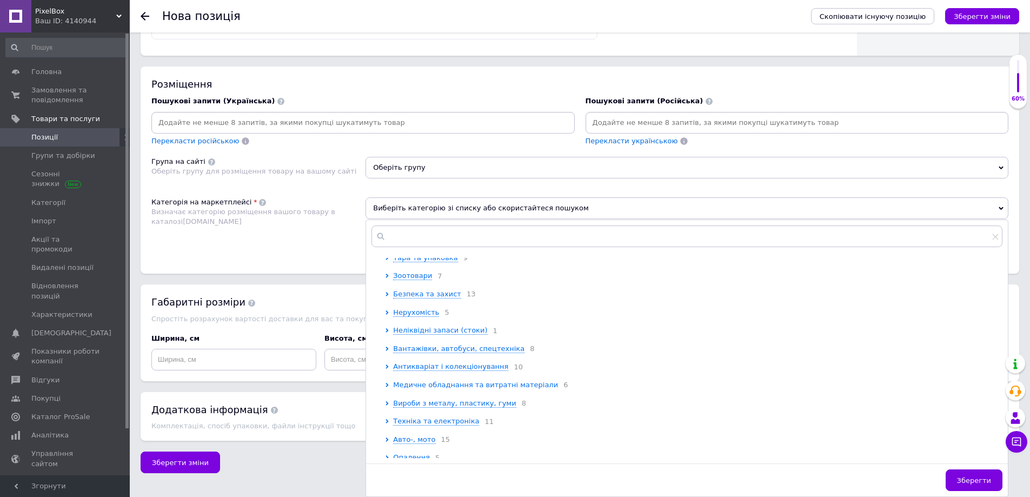
scroll to position [324, 0]
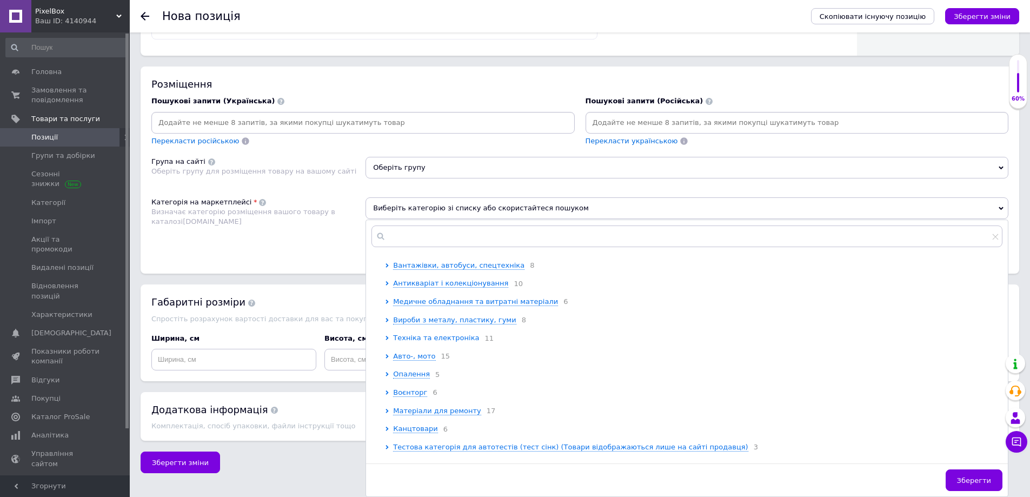
click at [430, 342] on span "Техніка та електроніка" at bounding box center [436, 338] width 86 height 9
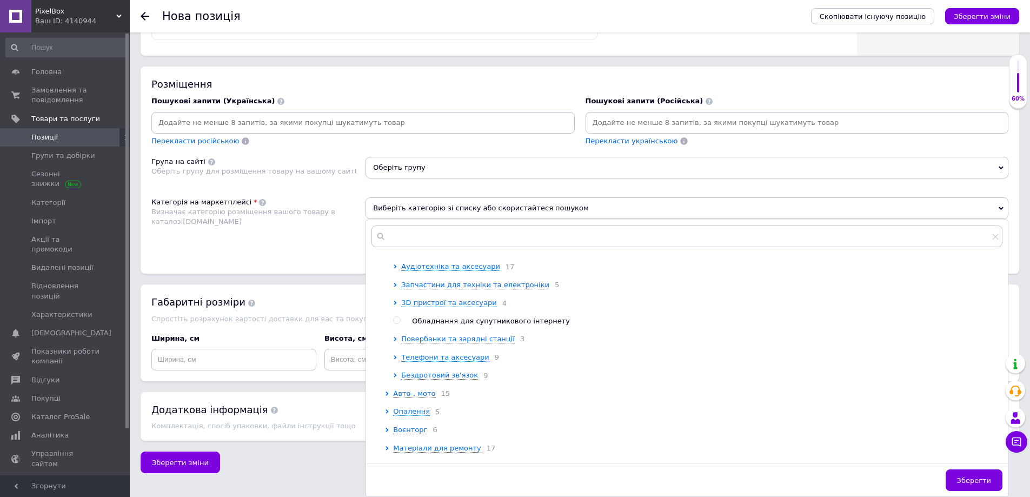
scroll to position [433, 0]
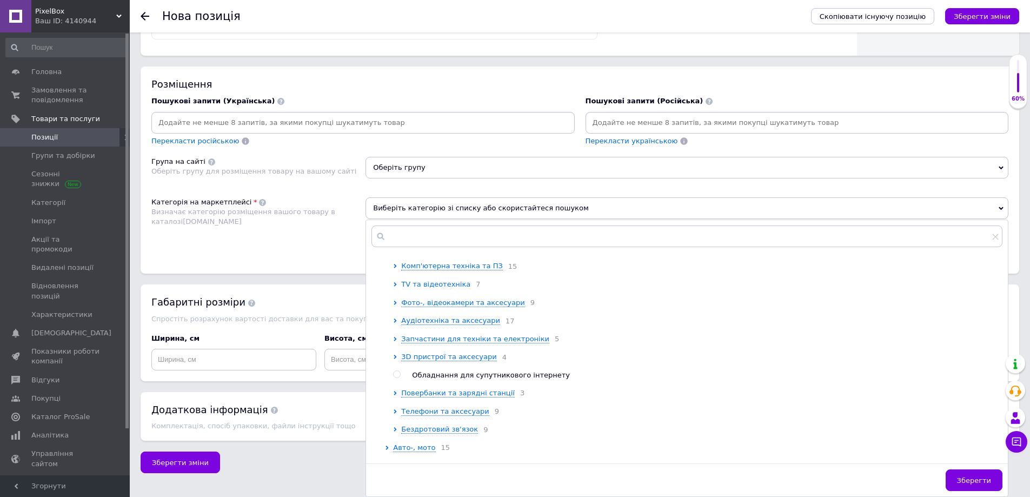
click at [443, 288] on span "TV та відеотехніка" at bounding box center [435, 284] width 69 height 8
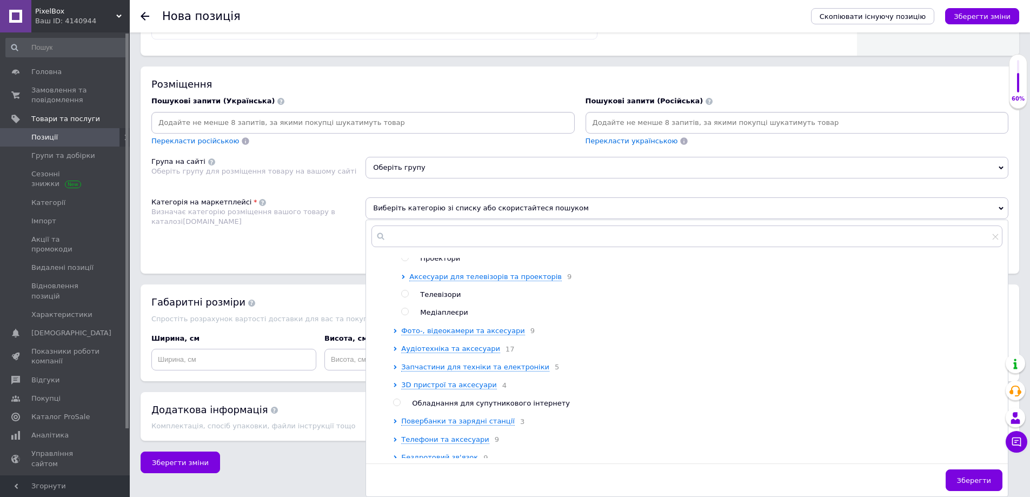
scroll to position [541, 0]
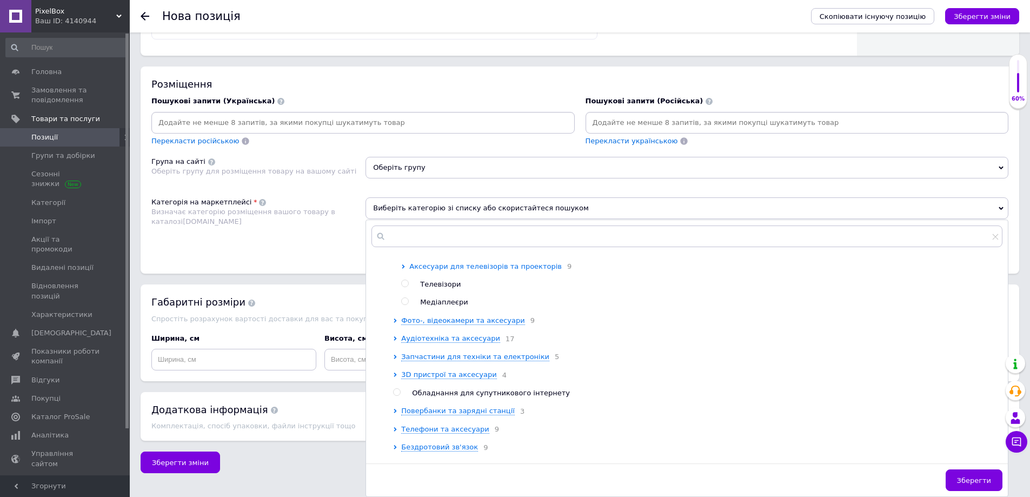
click at [469, 270] on span "Аксесуари для телевізорів та проекторів" at bounding box center [485, 266] width 152 height 8
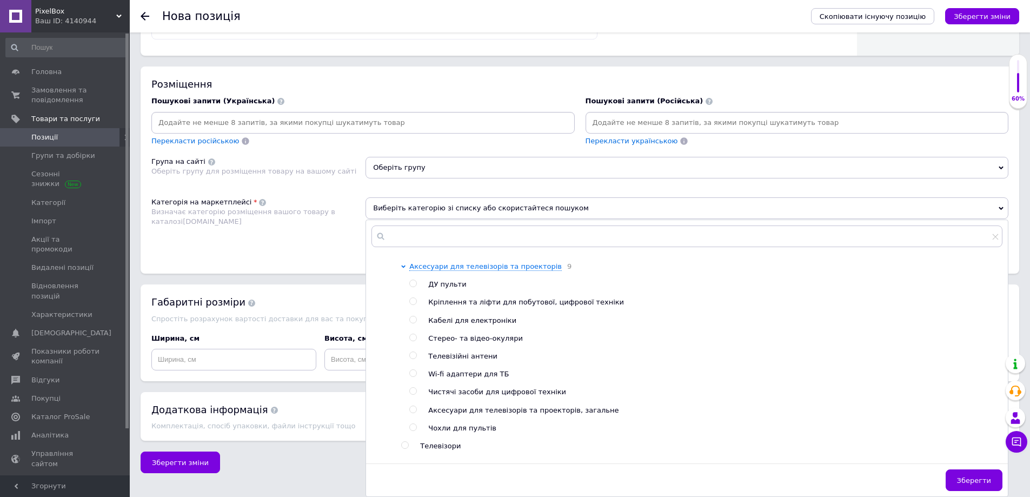
click at [471, 324] on span "Кабелі для електроніки" at bounding box center [472, 320] width 88 height 8
radio input "true"
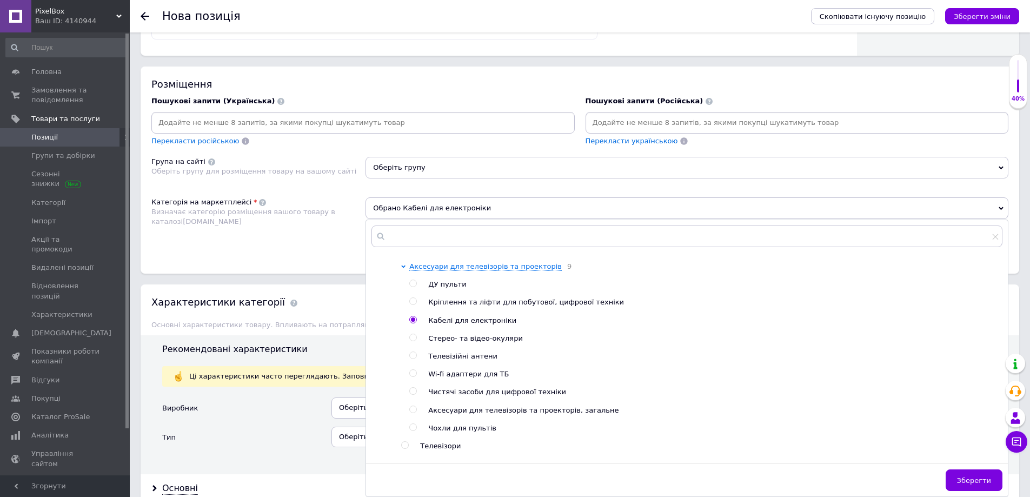
click at [974, 481] on span "Зберегти" at bounding box center [974, 480] width 34 height 8
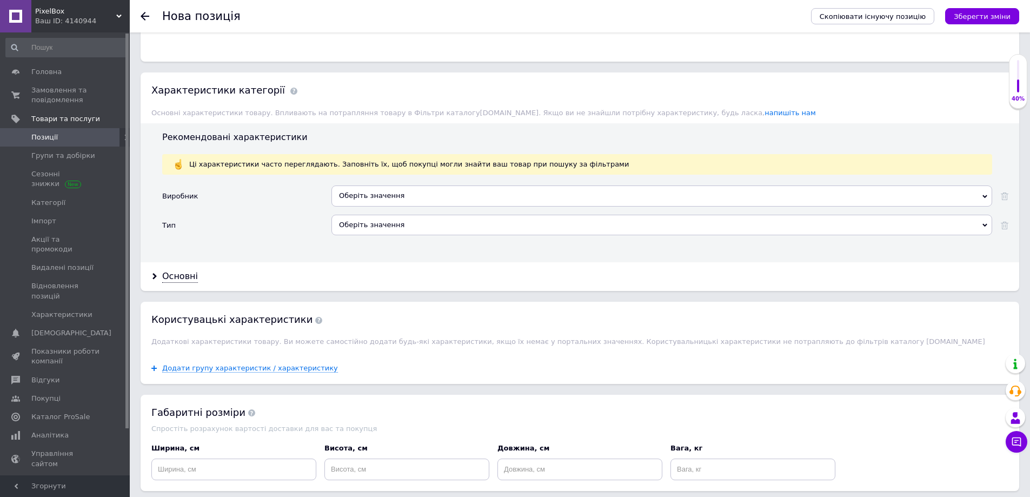
scroll to position [914, 0]
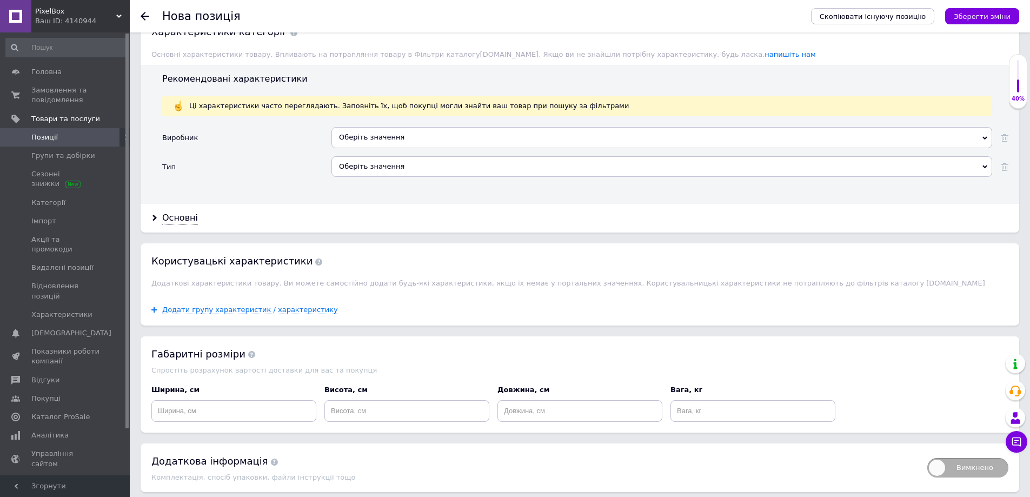
click at [390, 169] on div "Оберіть значення" at bounding box center [661, 166] width 661 height 21
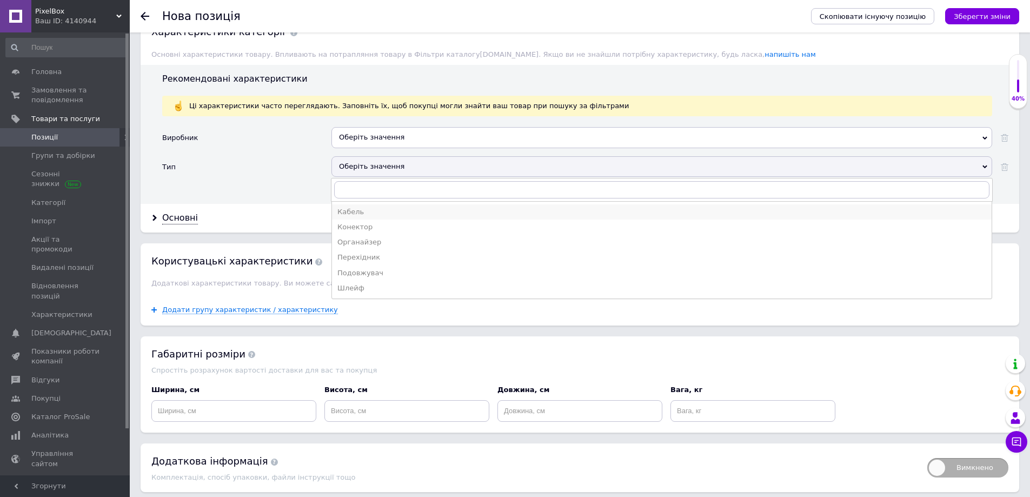
click at [364, 211] on div "Кабель" at bounding box center [661, 212] width 649 height 10
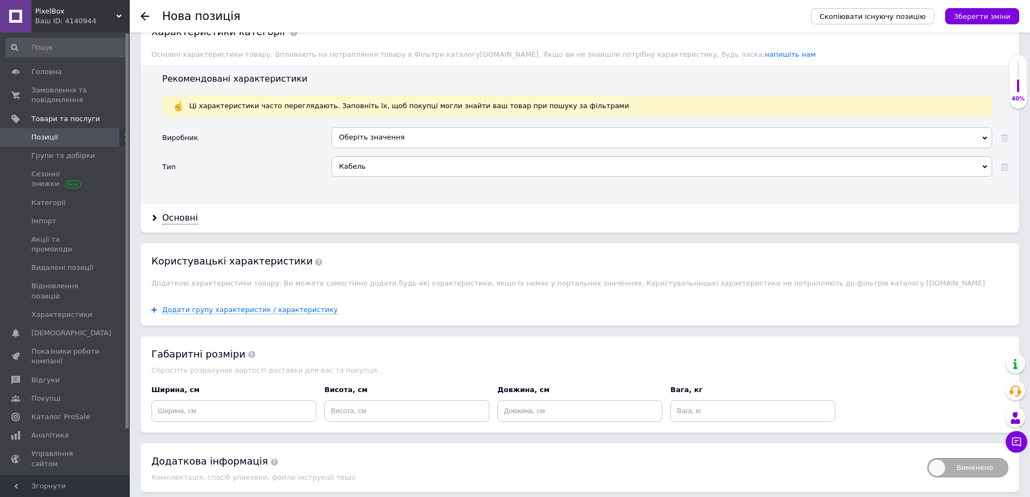
click at [186, 210] on div "Основні" at bounding box center [580, 218] width 879 height 29
click at [184, 218] on div "Основні" at bounding box center [180, 218] width 36 height 12
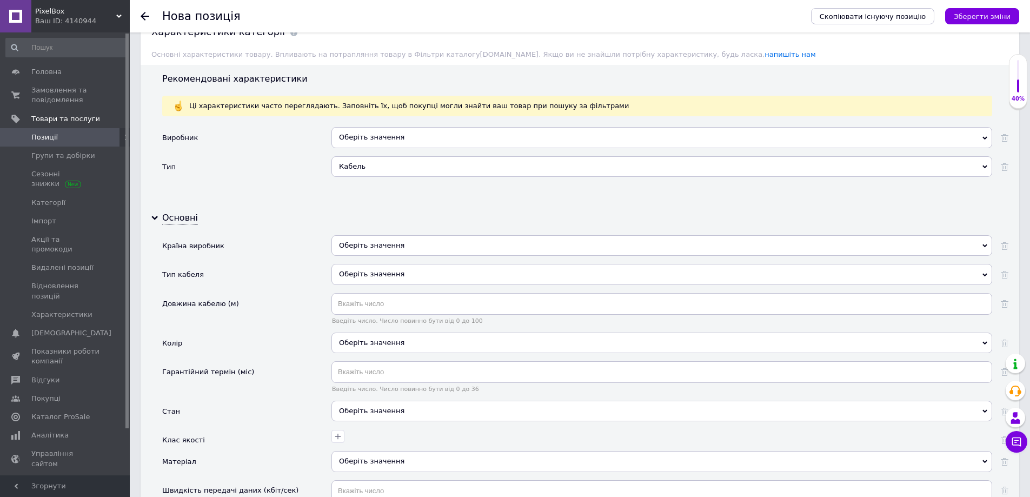
click at [358, 267] on div "Оберіть значення" at bounding box center [661, 274] width 661 height 21
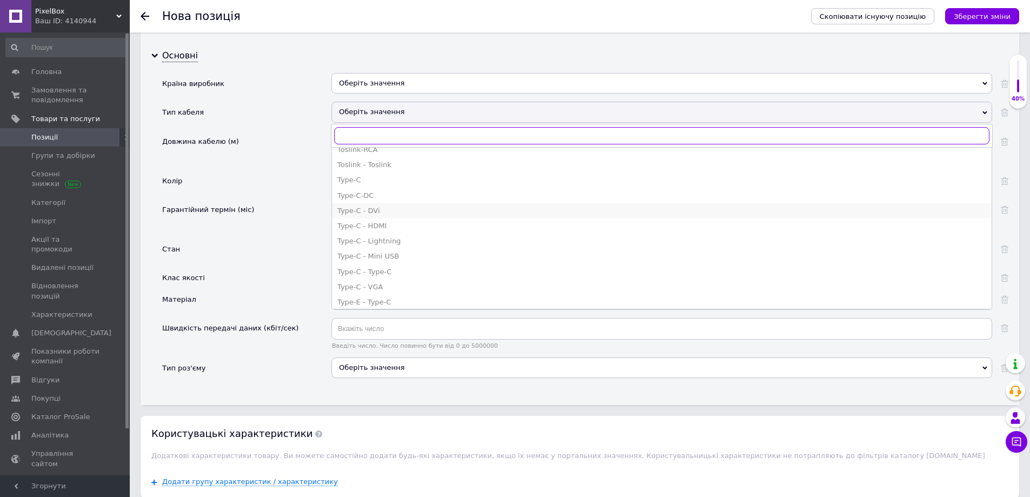
scroll to position [1622, 0]
click at [375, 241] on div "Type-C - Type-C" at bounding box center [661, 243] width 649 height 10
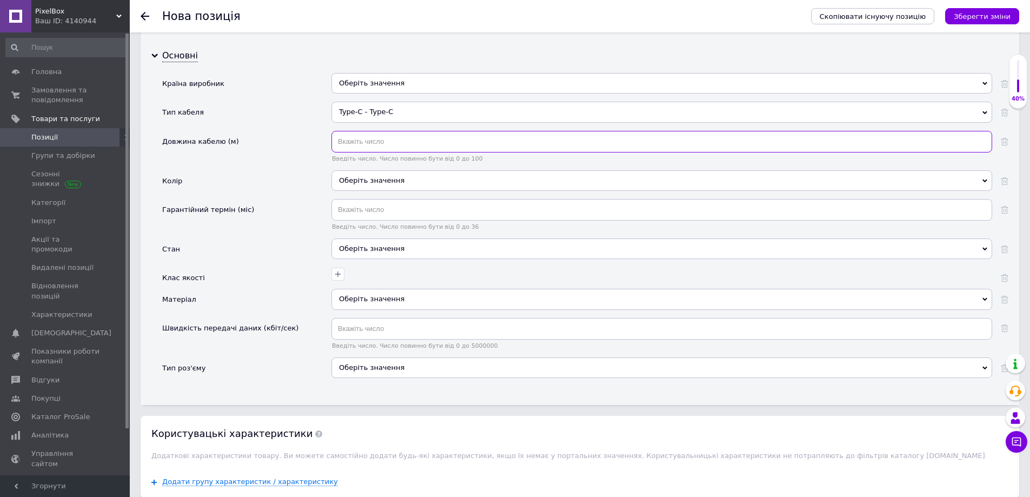
click at [343, 149] on input "text" at bounding box center [661, 142] width 661 height 22
type input "1"
click at [351, 181] on div "Оберіть значення" at bounding box center [661, 180] width 661 height 21
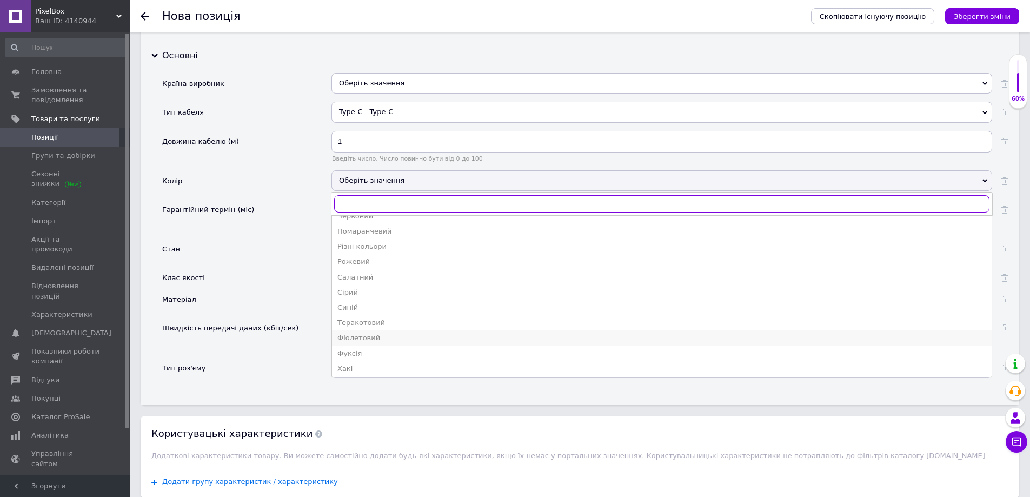
scroll to position [180, 0]
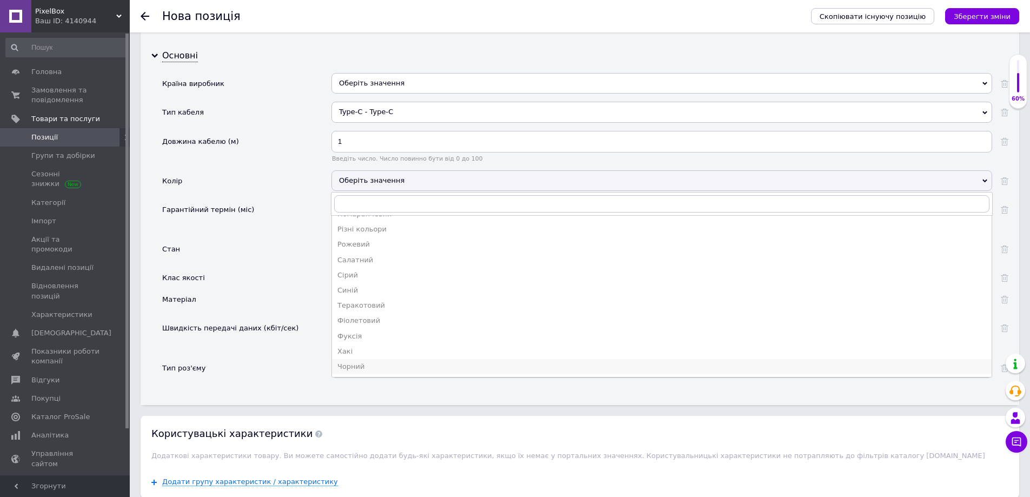
click at [358, 365] on div "Чорний" at bounding box center [661, 367] width 649 height 10
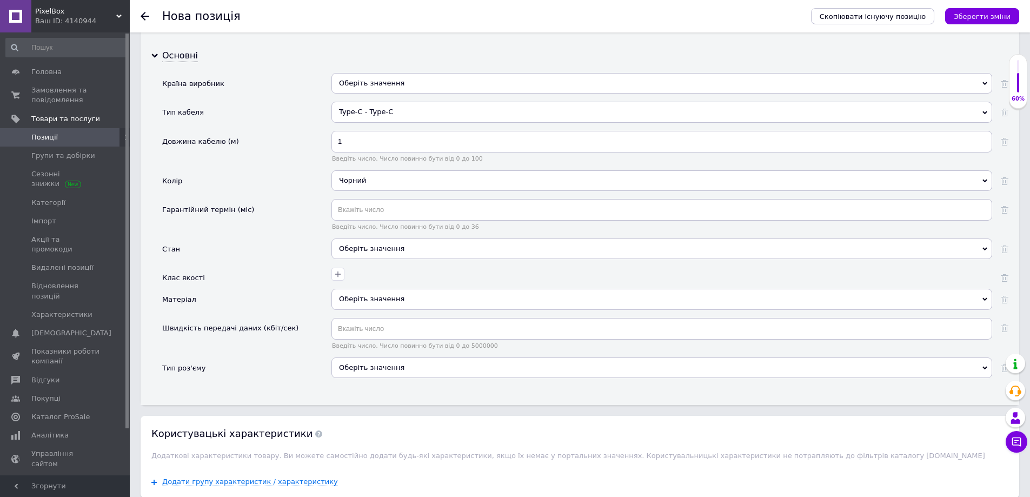
click at [356, 252] on div "Оберіть значення" at bounding box center [661, 248] width 661 height 21
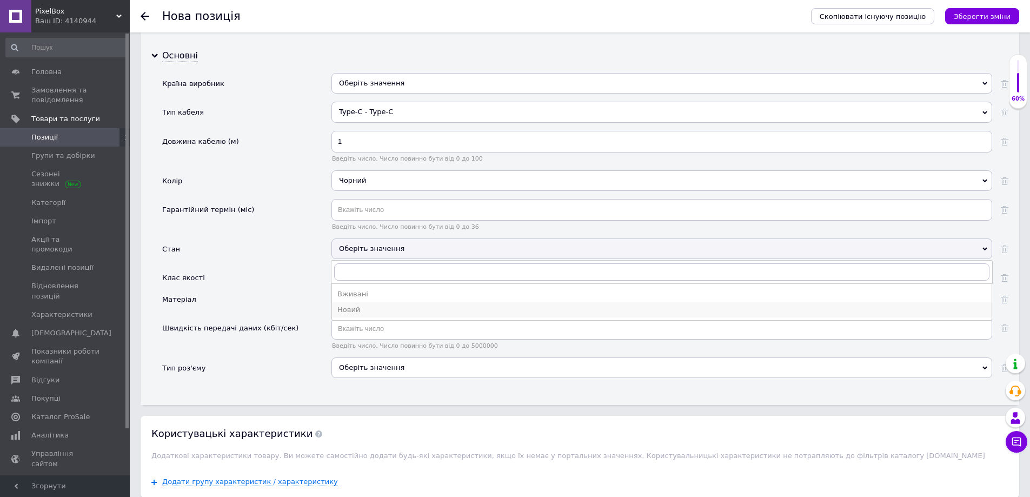
click at [353, 310] on div "Новий" at bounding box center [661, 310] width 649 height 10
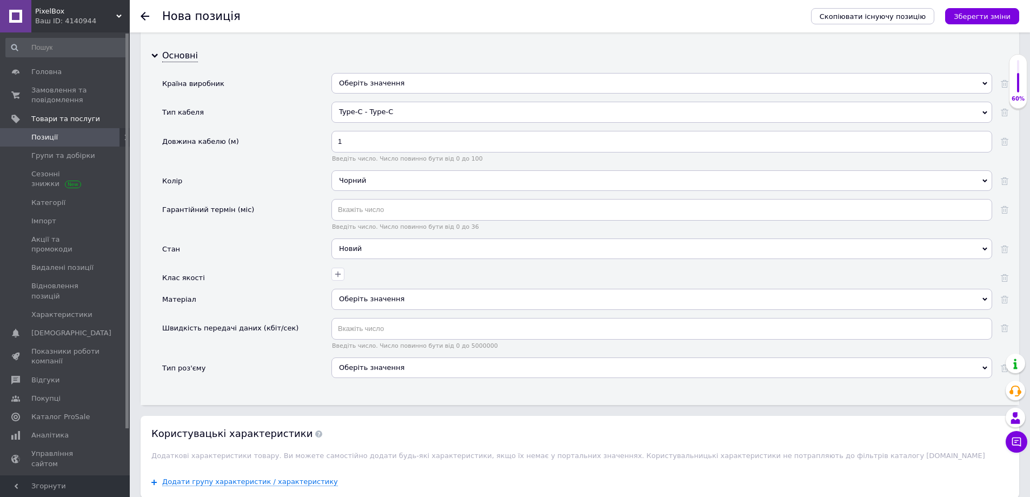
click at [360, 364] on div "Оберіть значення" at bounding box center [661, 367] width 661 height 21
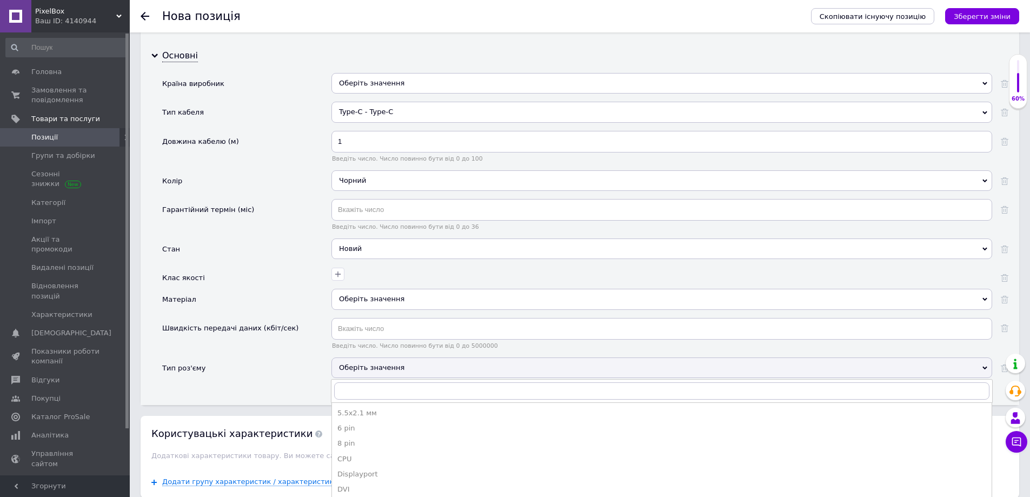
drag, startPoint x: 282, startPoint y: 342, endPoint x: 290, endPoint y: 365, distance: 24.6
click at [282, 341] on div "Швидкість передачі даних (кбіт/сек)" at bounding box center [246, 337] width 169 height 39
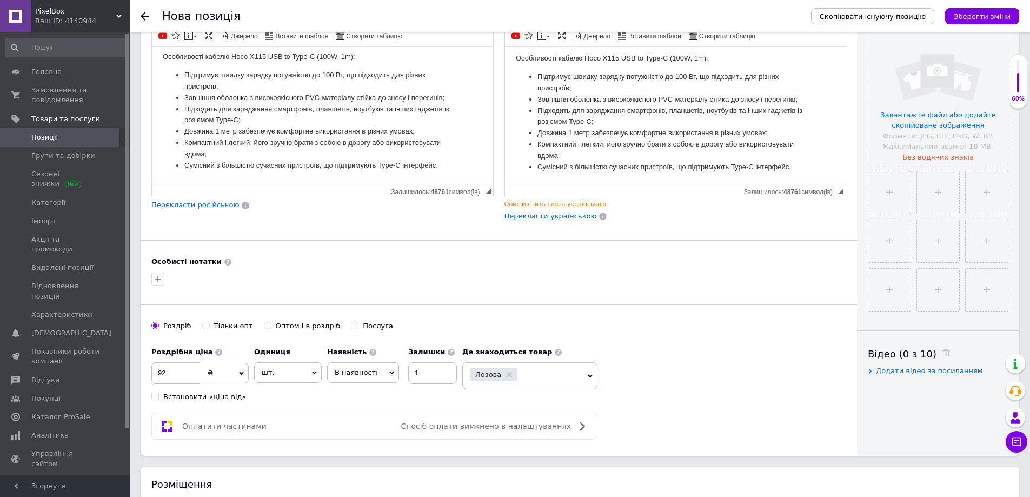
scroll to position [208, 0]
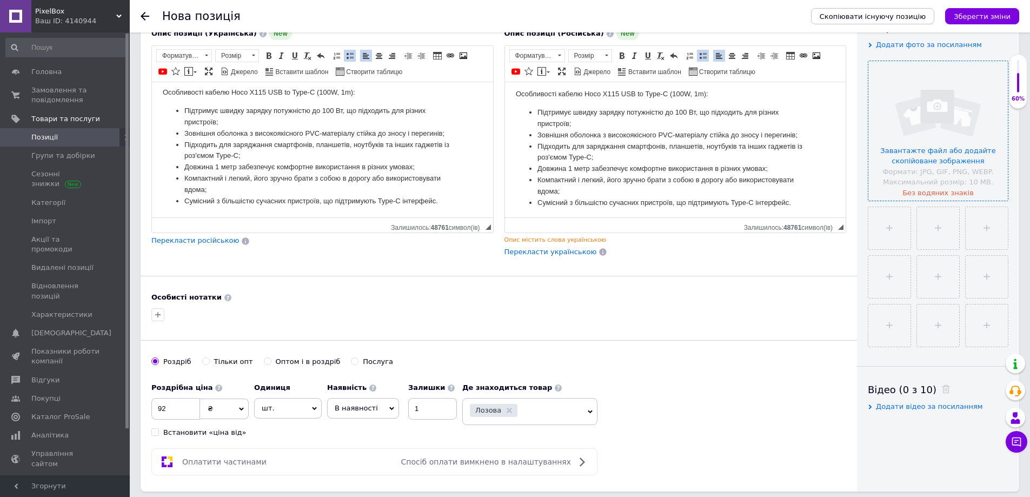
click at [900, 97] on input "file" at bounding box center [938, 131] width 140 height 140
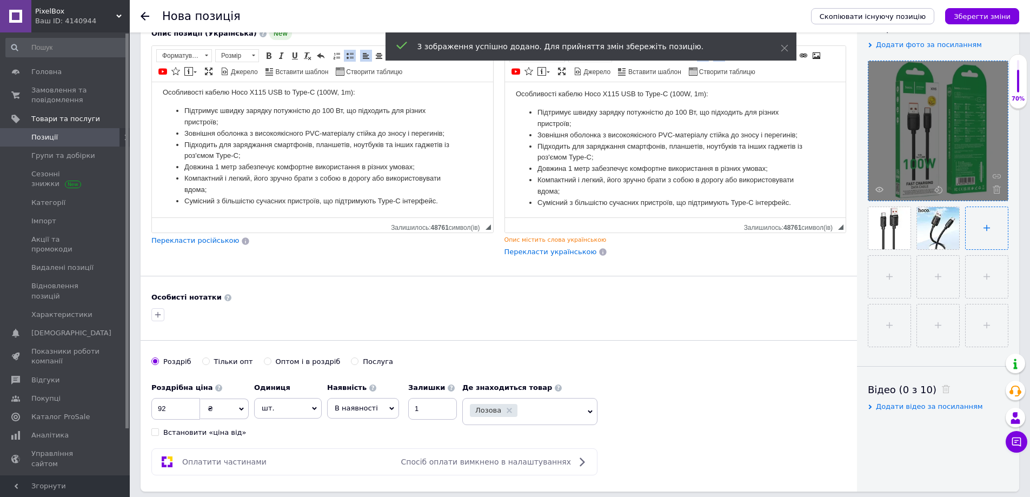
click at [978, 224] on input "file" at bounding box center [987, 228] width 42 height 42
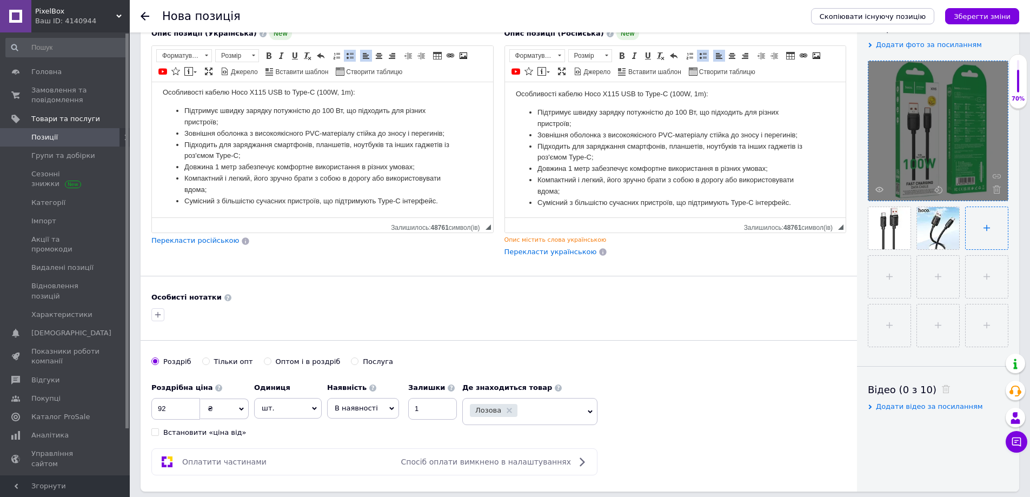
type input "C:\fakepath\6858572679_w640_h640_kabel-hoco-x115.webp"
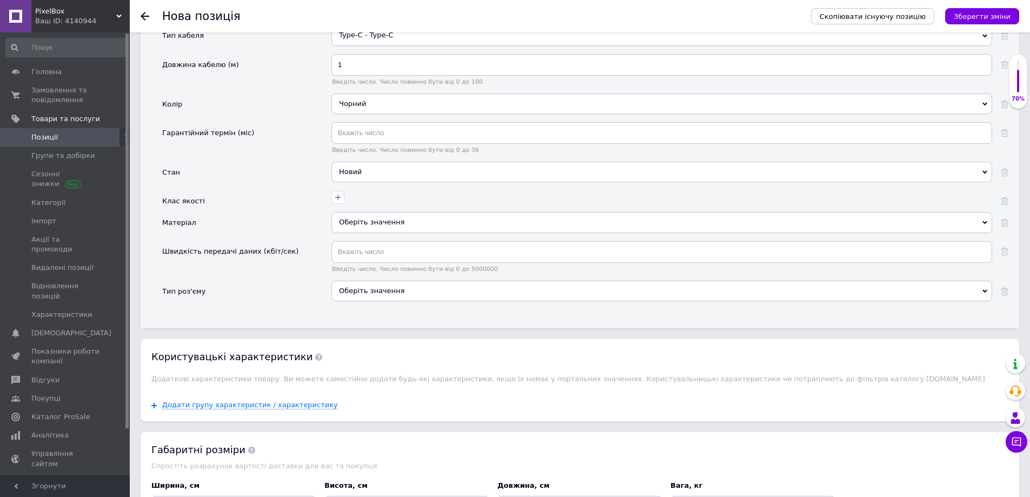
scroll to position [1290, 0]
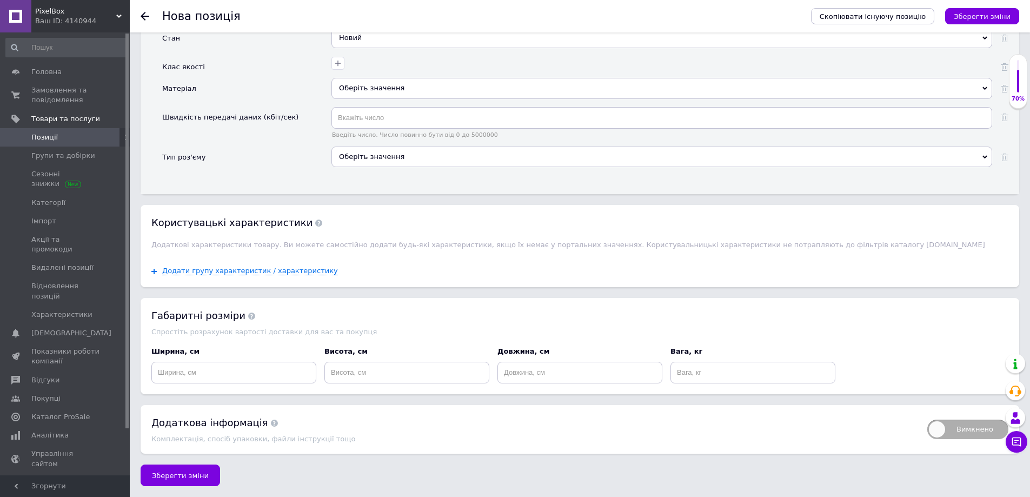
click at [196, 473] on span "Зберегти зміни" at bounding box center [180, 476] width 57 height 8
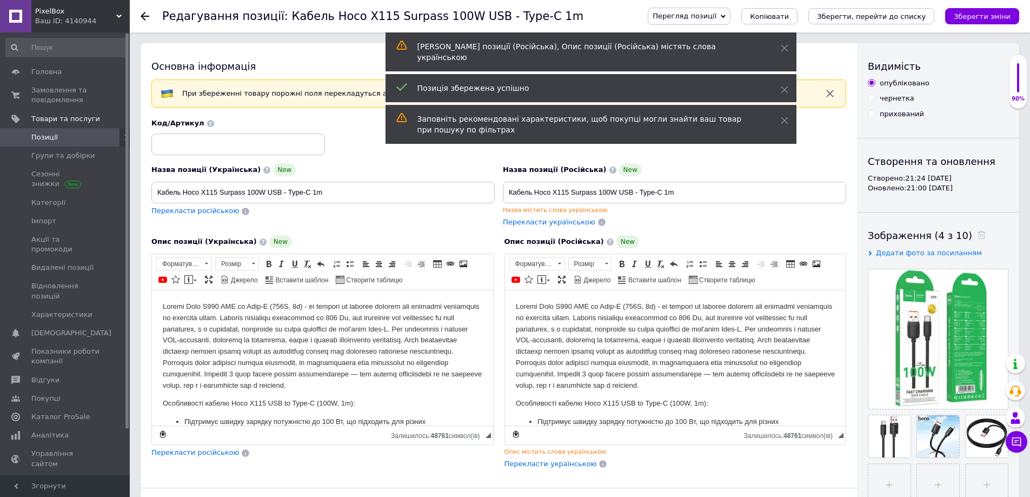
click at [53, 136] on span "Позиції" at bounding box center [44, 137] width 26 height 10
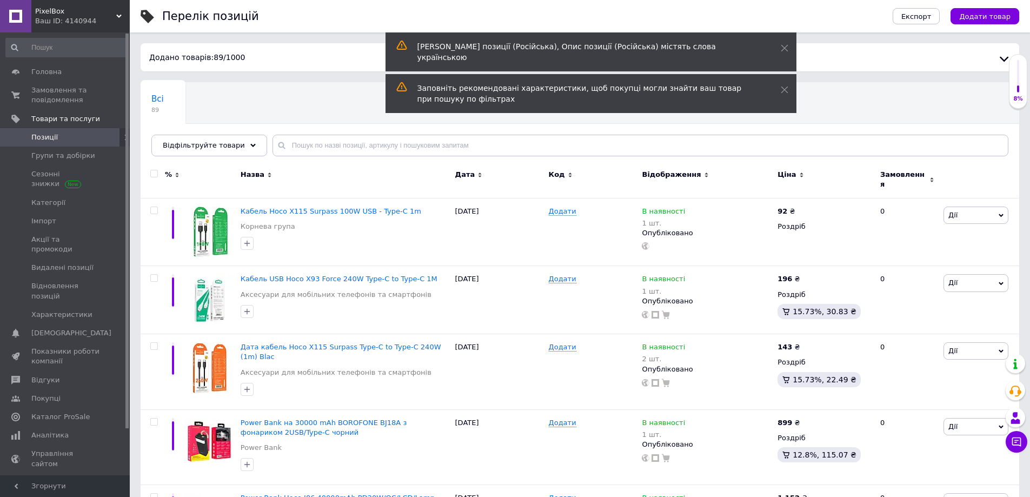
click at [153, 174] on input "checkbox" at bounding box center [153, 173] width 7 height 7
checkbox input "true"
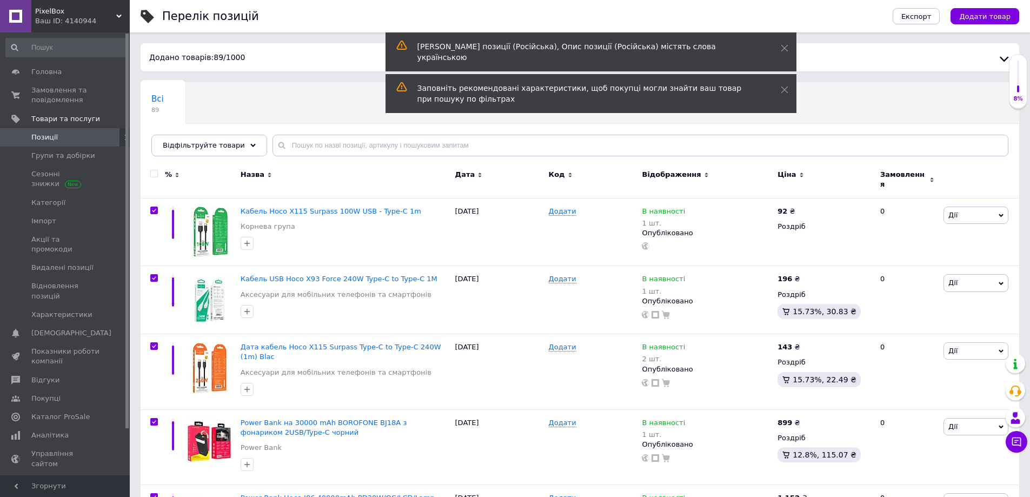
checkbox input "true"
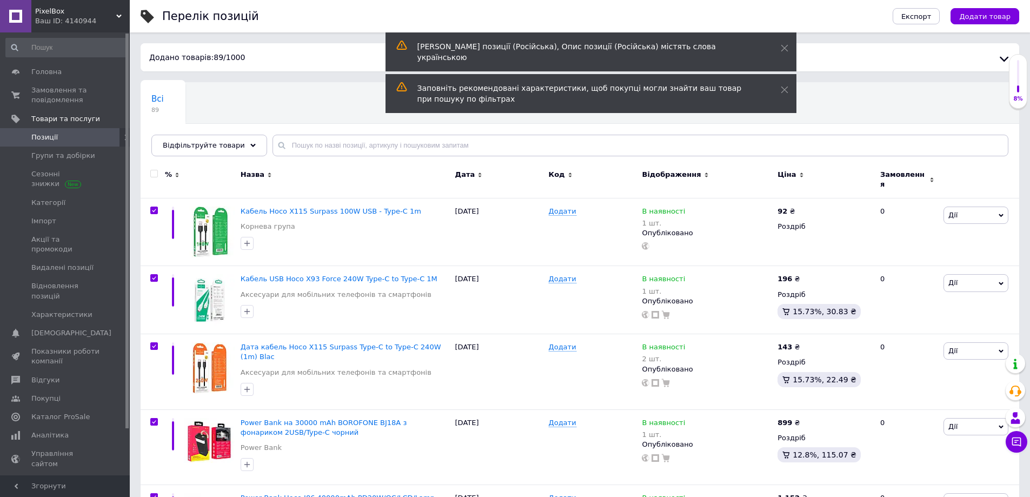
checkbox input "true"
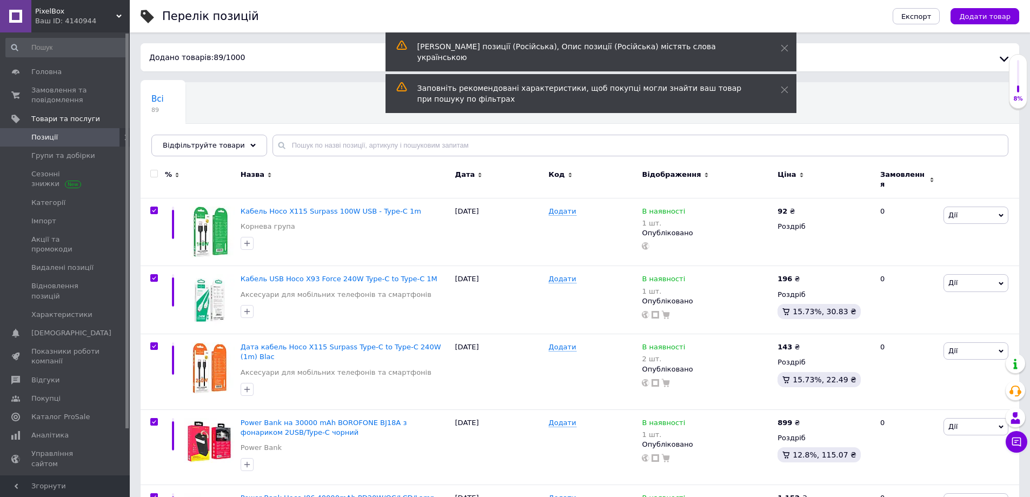
checkbox input "true"
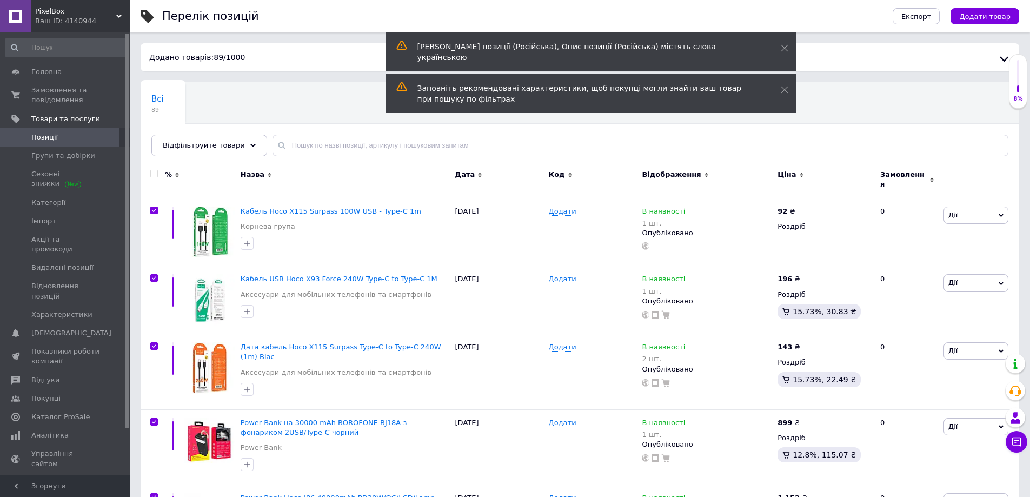
checkbox input "true"
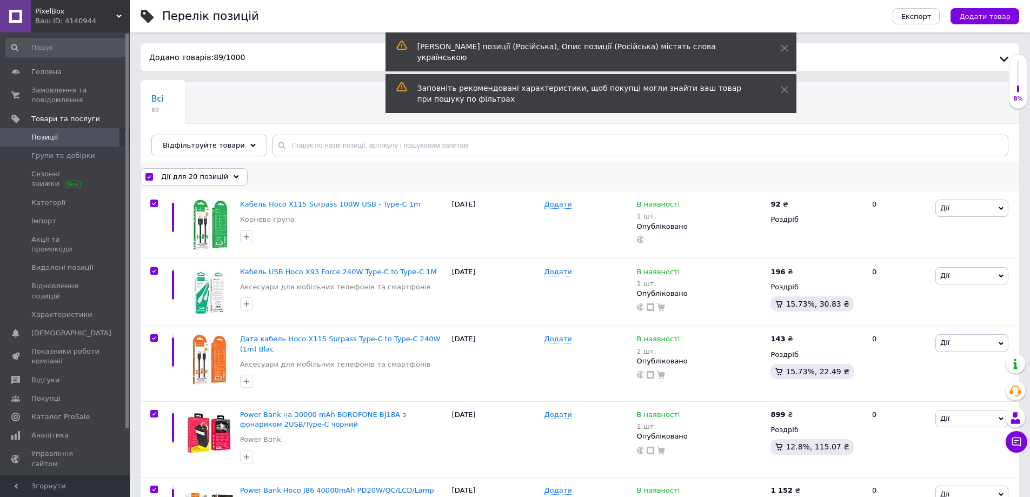
click at [214, 174] on span "Дії для 20 позицій" at bounding box center [194, 177] width 67 height 10
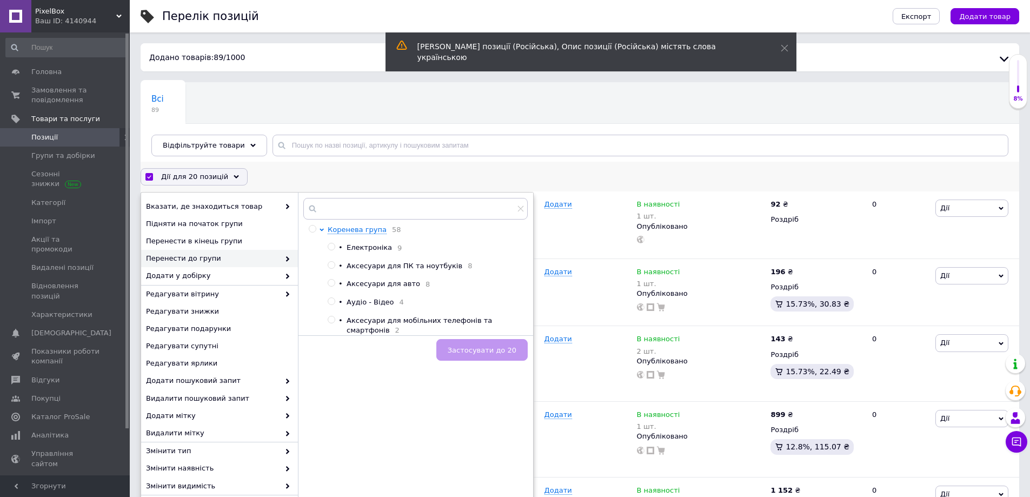
click at [402, 324] on span "Аксесуари для мобільних телефонів та смартфонів" at bounding box center [419, 325] width 145 height 18
radio input "true"
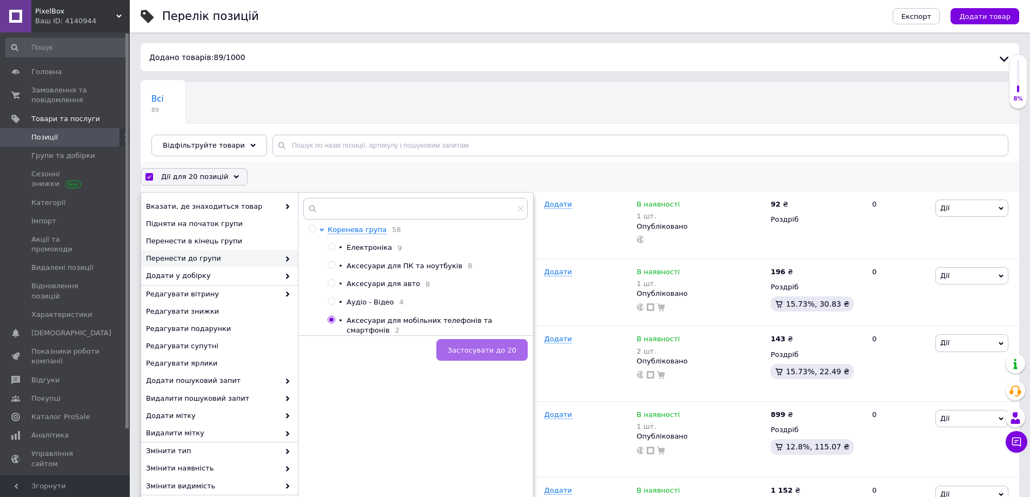
click at [467, 346] on span "Застосувати до 20" at bounding box center [482, 350] width 69 height 8
checkbox input "false"
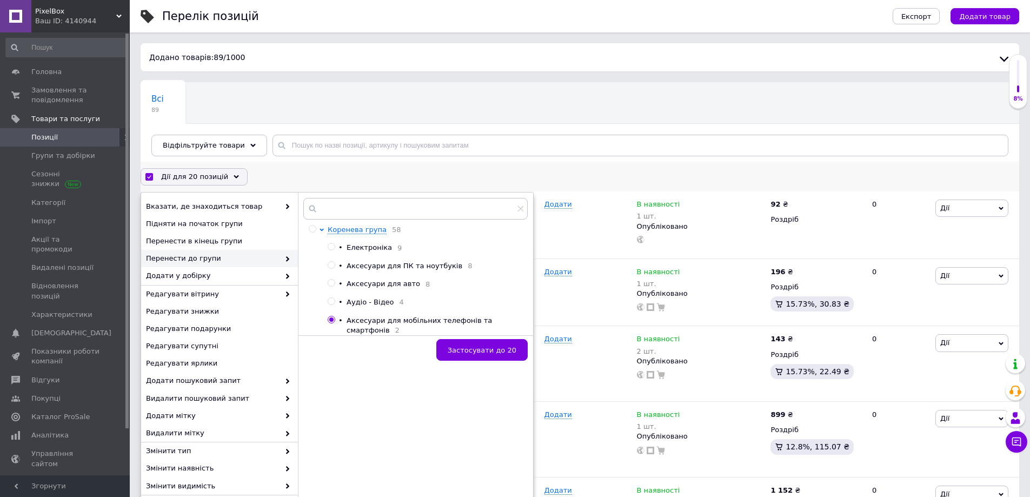
checkbox input "false"
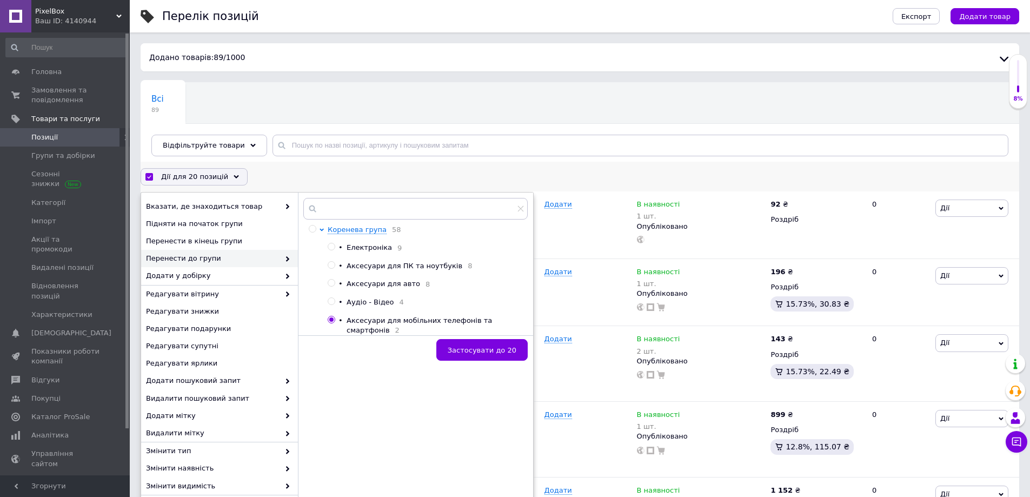
checkbox input "false"
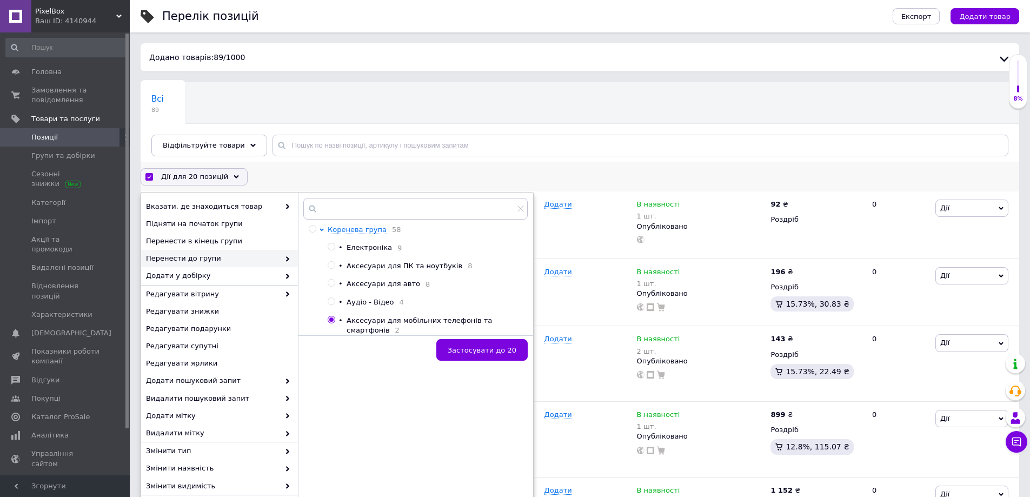
checkbox input "false"
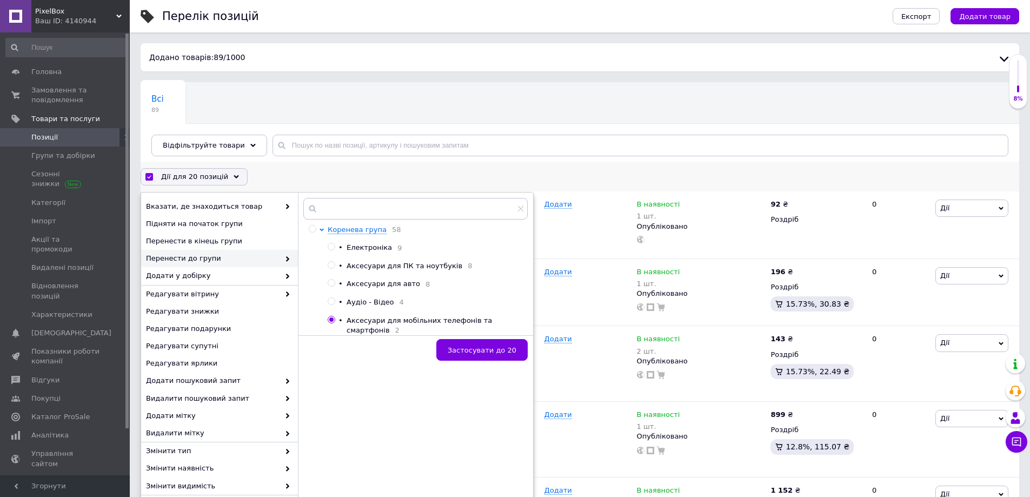
checkbox input "false"
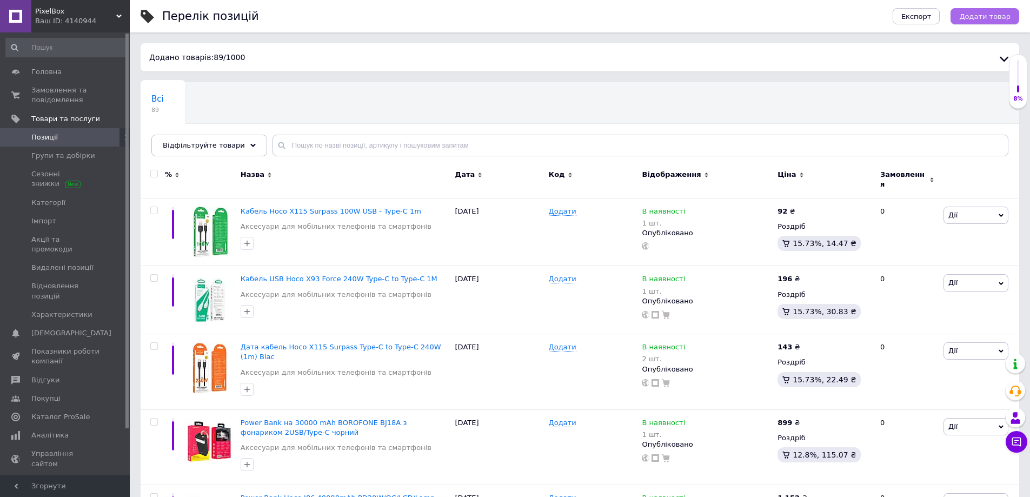
drag, startPoint x: 973, startPoint y: 17, endPoint x: 966, endPoint y: 21, distance: 8.0
click at [972, 17] on span "Додати товар" at bounding box center [984, 16] width 51 height 8
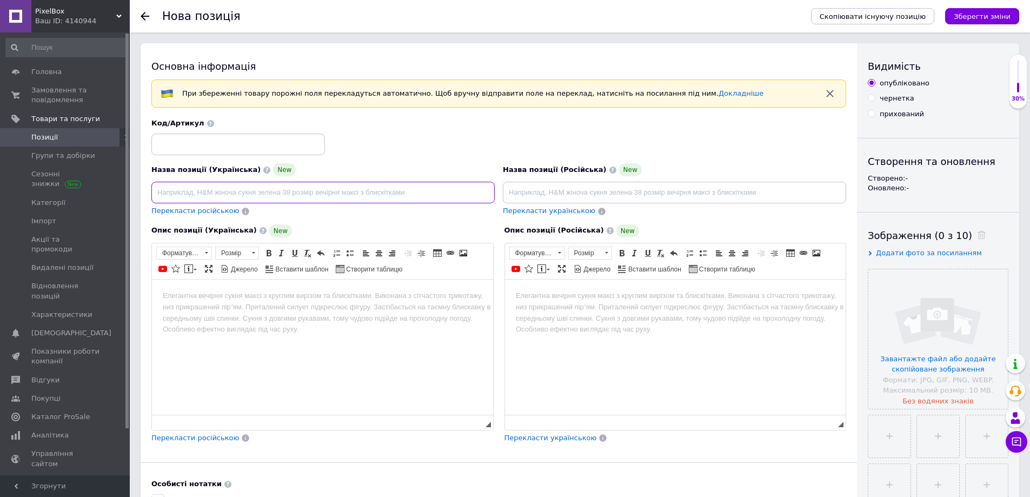
click at [319, 194] on input at bounding box center [322, 193] width 343 height 22
paste input "USB кабель HOCO X96 100W USB - Type-C 1M"
type input "USB кабель HOCO X96 100W USB - Type-C 1M"
click at [587, 189] on input at bounding box center [674, 193] width 343 height 22
paste input "USB кабель HOCO X96 100W USB - Type-C 1M"
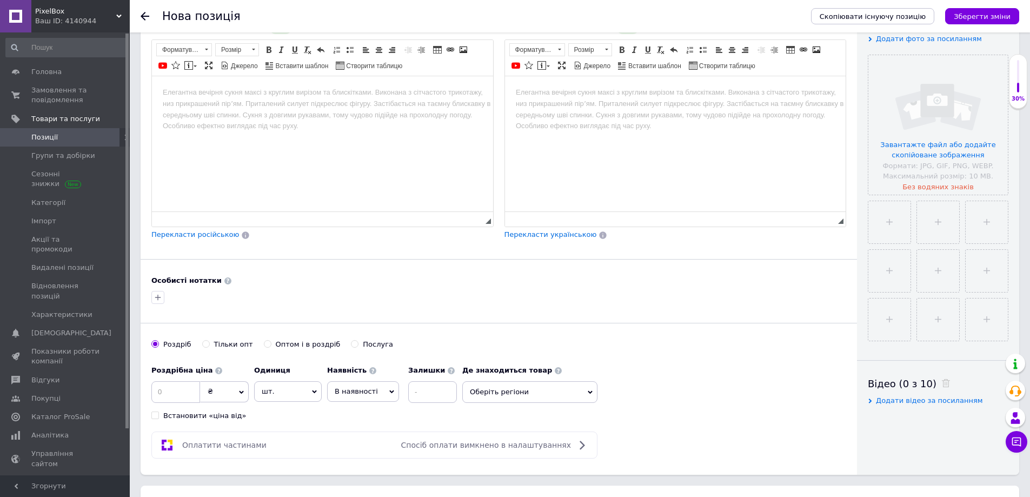
scroll to position [270, 0]
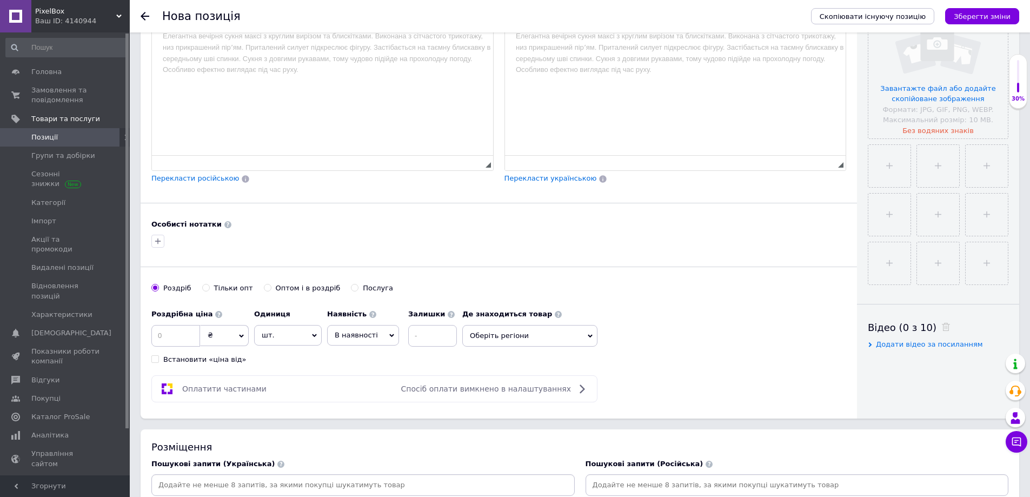
type input "USB кабель HOCO X96 100W USB - Type-C 1M"
click at [187, 340] on input at bounding box center [175, 336] width 49 height 22
type input "99"
click at [441, 333] on input at bounding box center [432, 336] width 49 height 22
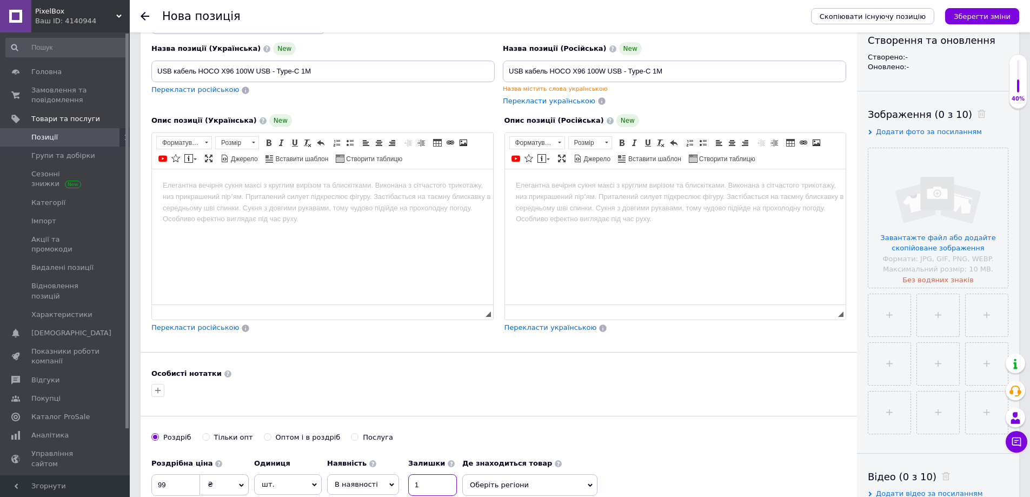
scroll to position [0, 0]
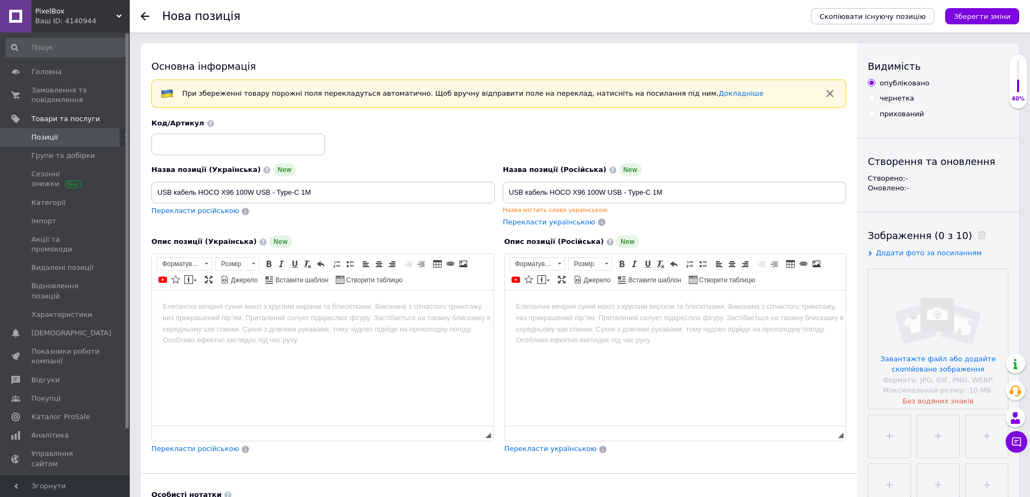
type input "1"
click at [273, 314] on html at bounding box center [322, 306] width 341 height 33
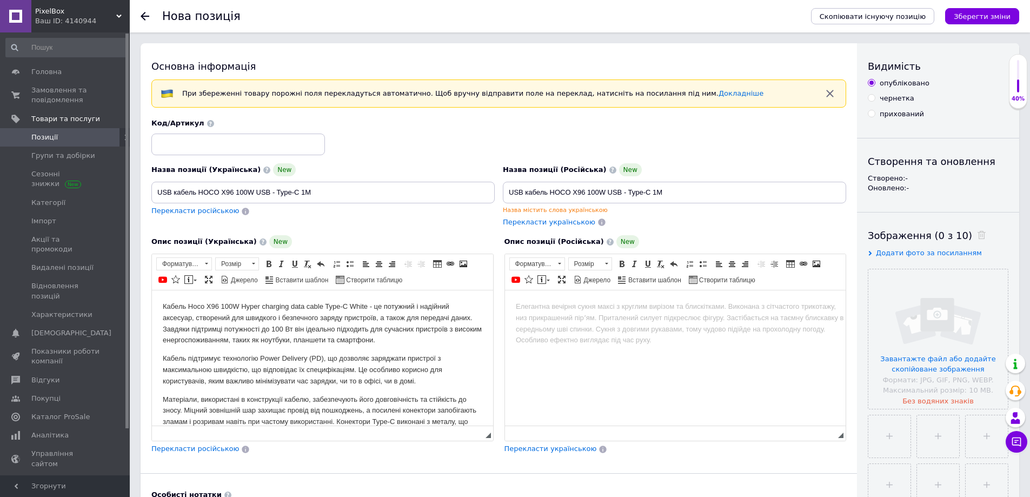
scroll to position [253, 0]
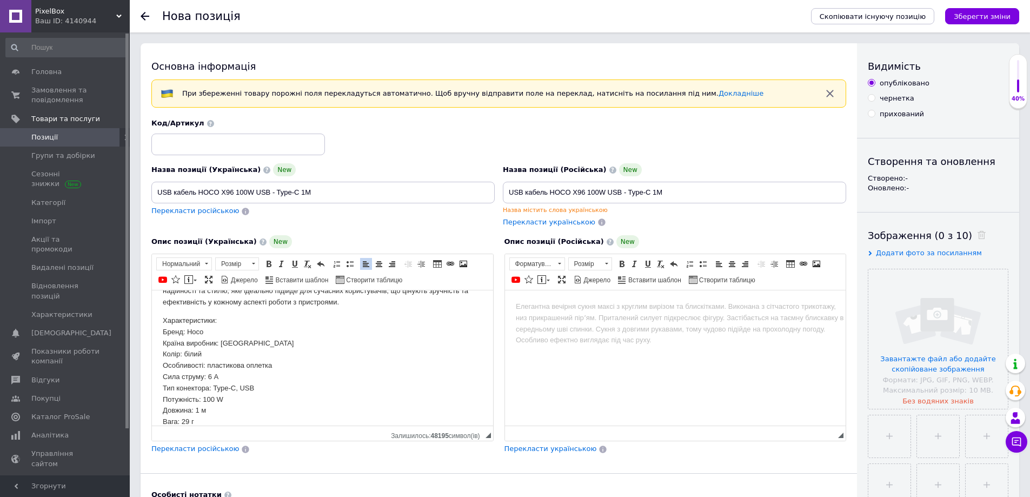
click at [608, 323] on html at bounding box center [674, 306] width 341 height 33
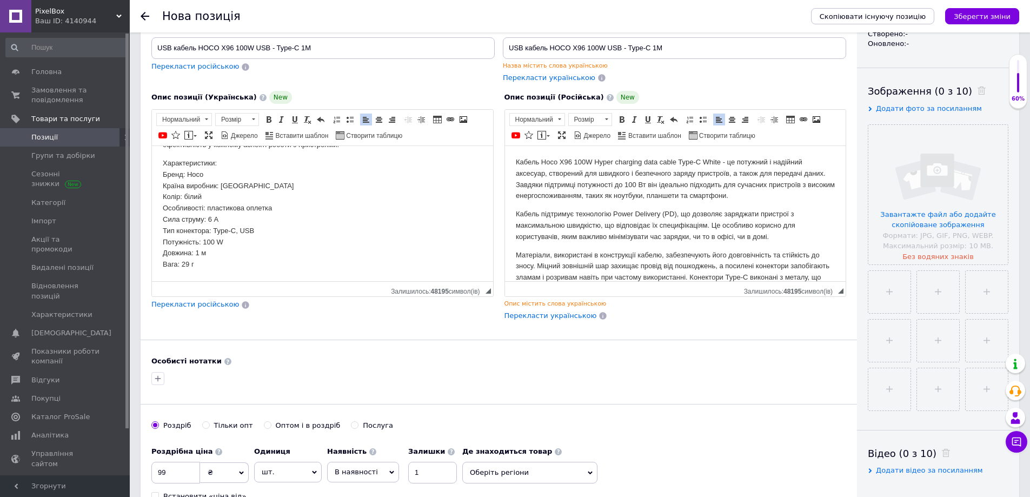
scroll to position [324, 0]
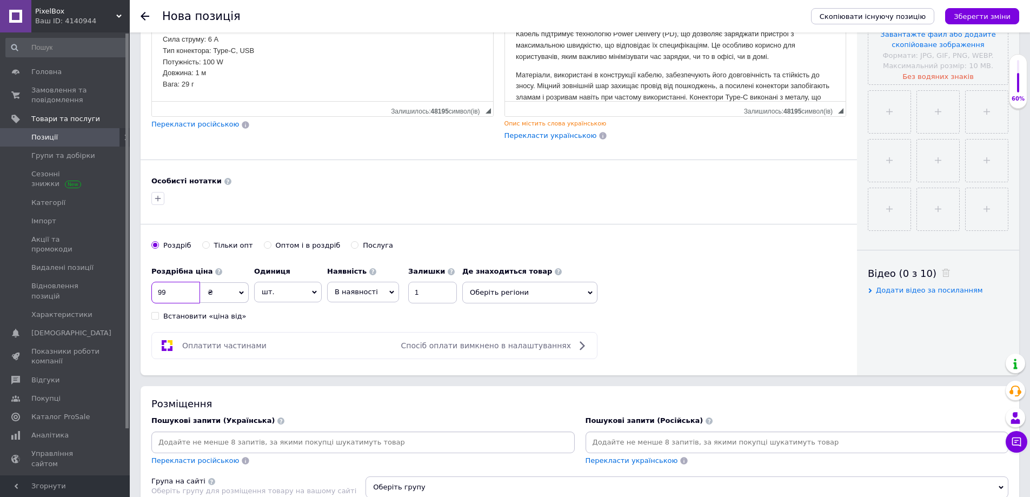
click at [196, 293] on input "99" at bounding box center [175, 293] width 49 height 22
type input "95"
click at [534, 290] on span "Оберіть регіони" at bounding box center [529, 293] width 135 height 22
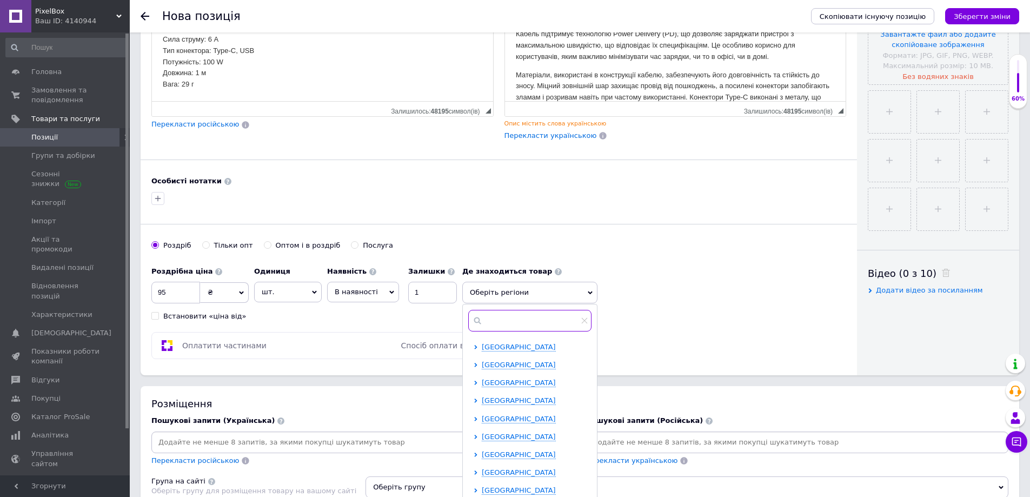
click at [522, 321] on input "text" at bounding box center [529, 321] width 123 height 22
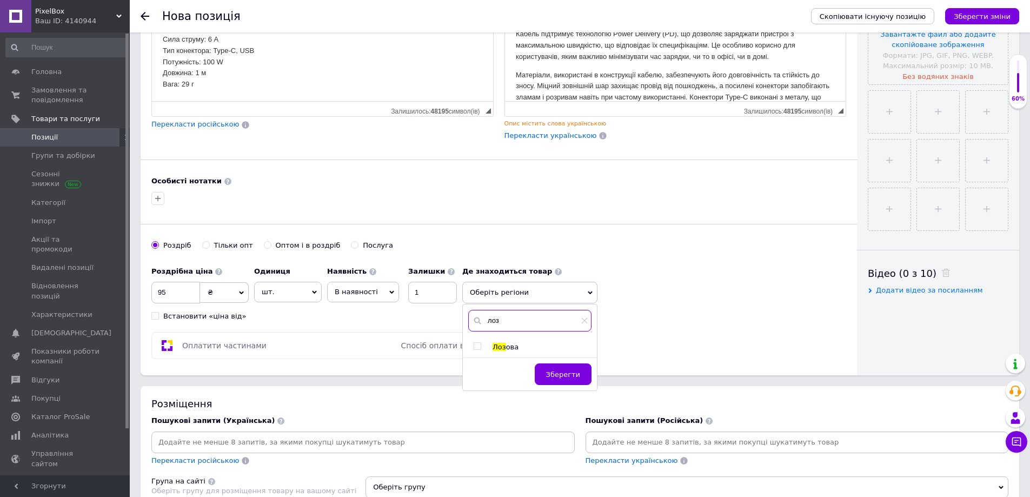
type input "лоз"
click at [500, 344] on span "Лоз" at bounding box center [500, 347] width 14 height 8
checkbox input "true"
click at [565, 376] on span "Зберегти" at bounding box center [563, 380] width 34 height 8
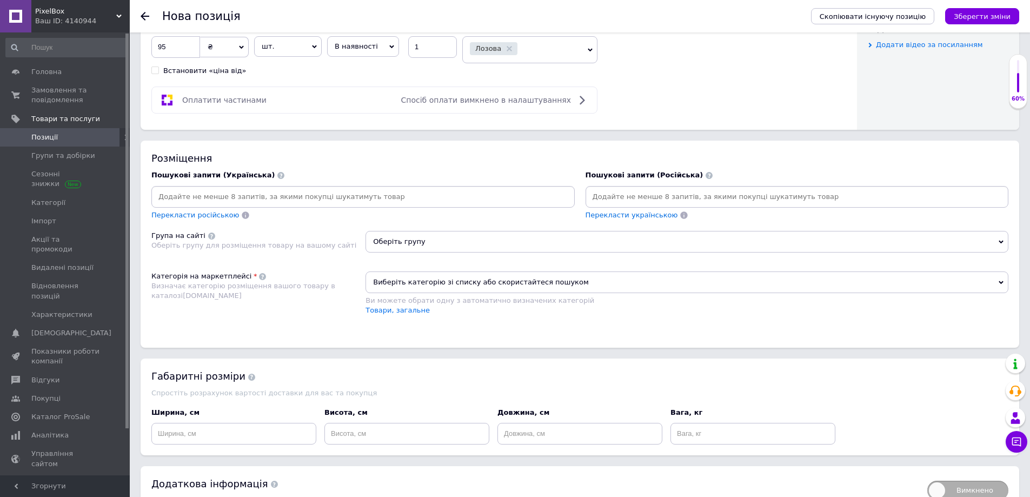
scroll to position [595, 0]
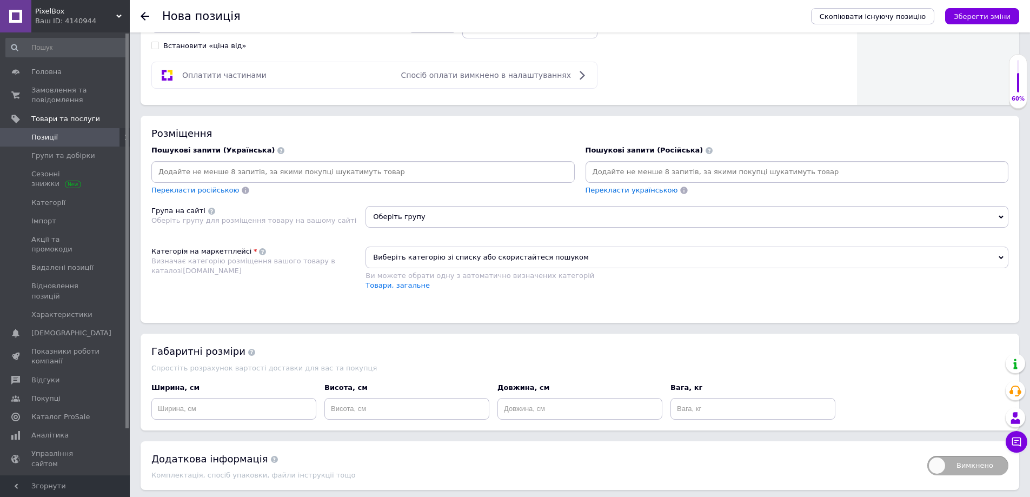
click at [495, 258] on span "Виберіть категорію зі списку або скористайтеся пошуком" at bounding box center [687, 258] width 643 height 22
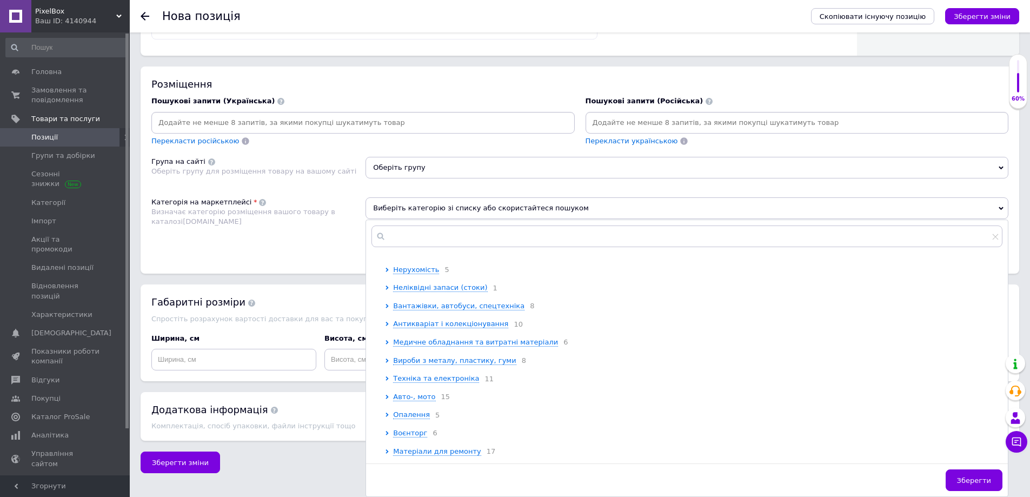
scroll to position [270, 0]
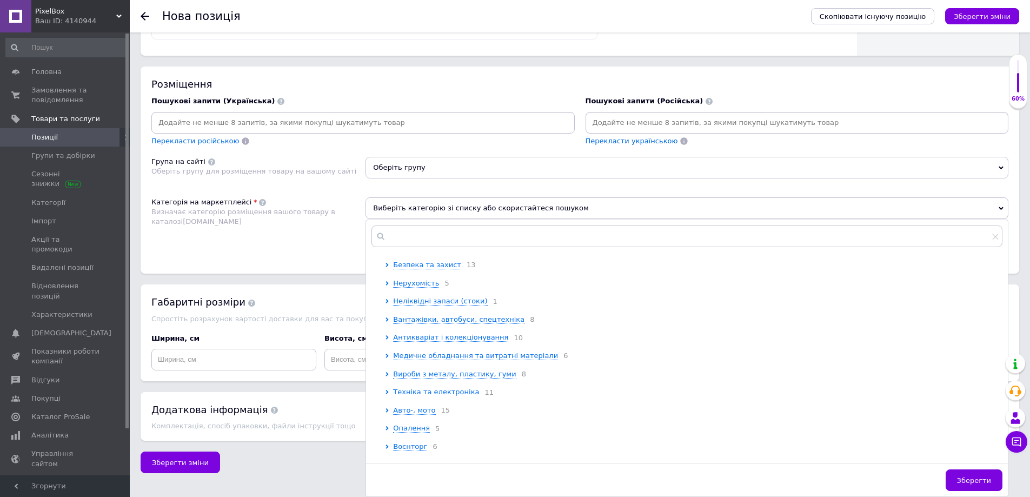
click at [445, 396] on span "Техніка та електроніка" at bounding box center [436, 392] width 86 height 8
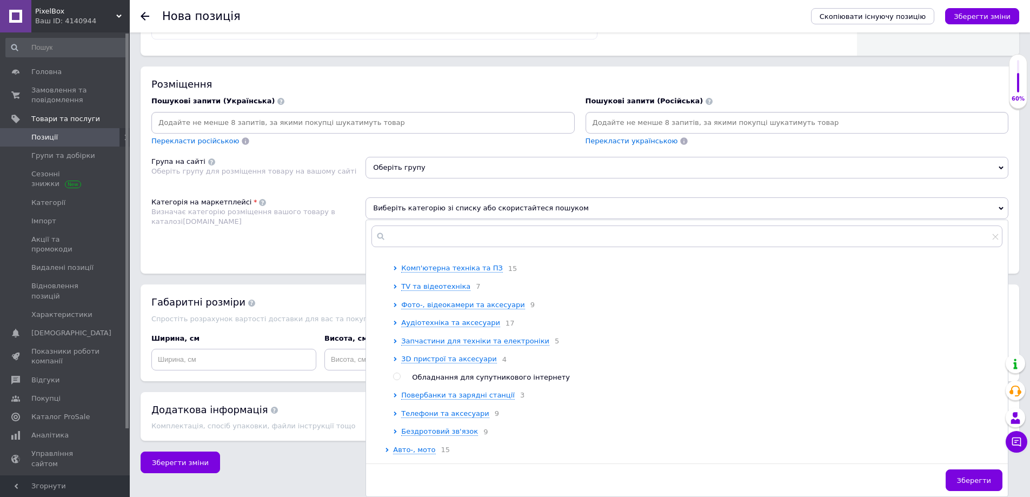
scroll to position [433, 0]
click at [441, 288] on span "TV та відеотехніка" at bounding box center [435, 284] width 69 height 8
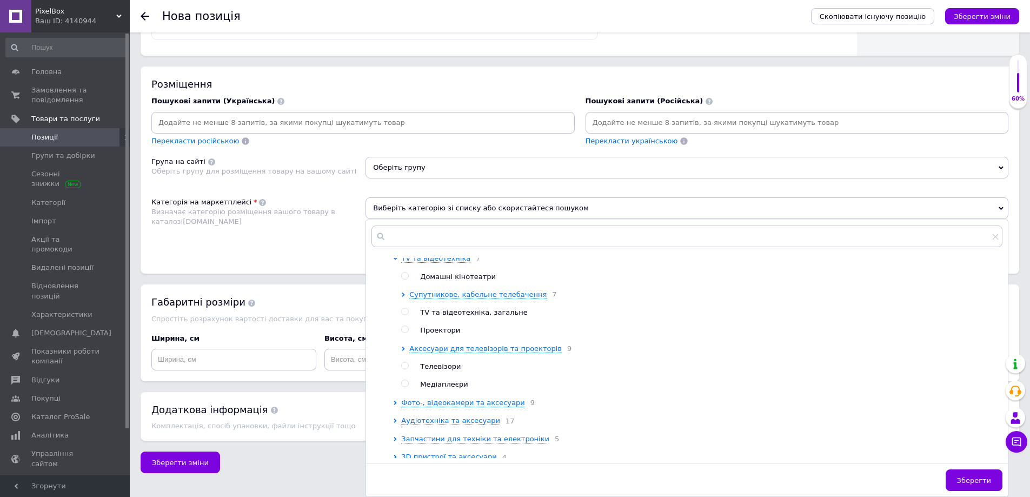
scroll to position [487, 0]
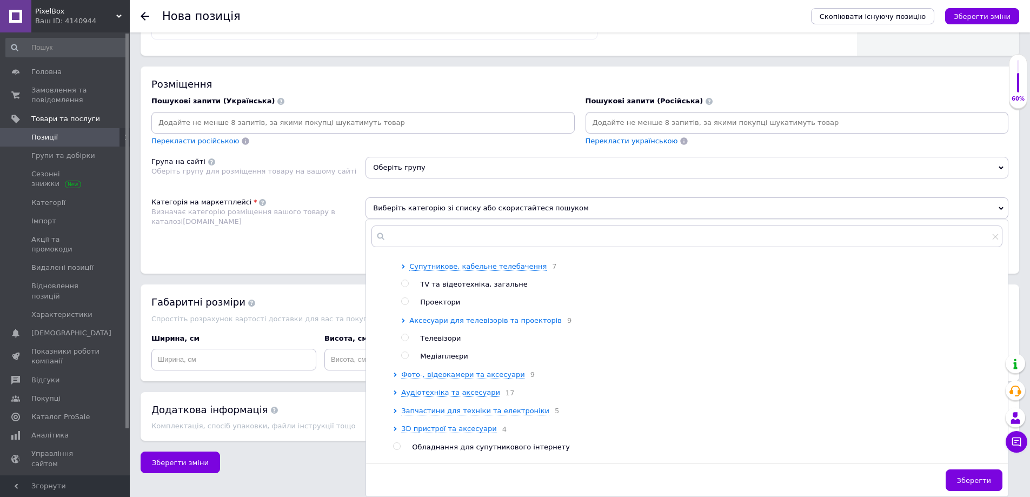
click at [482, 324] on span "Аксесуари для телевізорів та проекторів" at bounding box center [485, 320] width 152 height 8
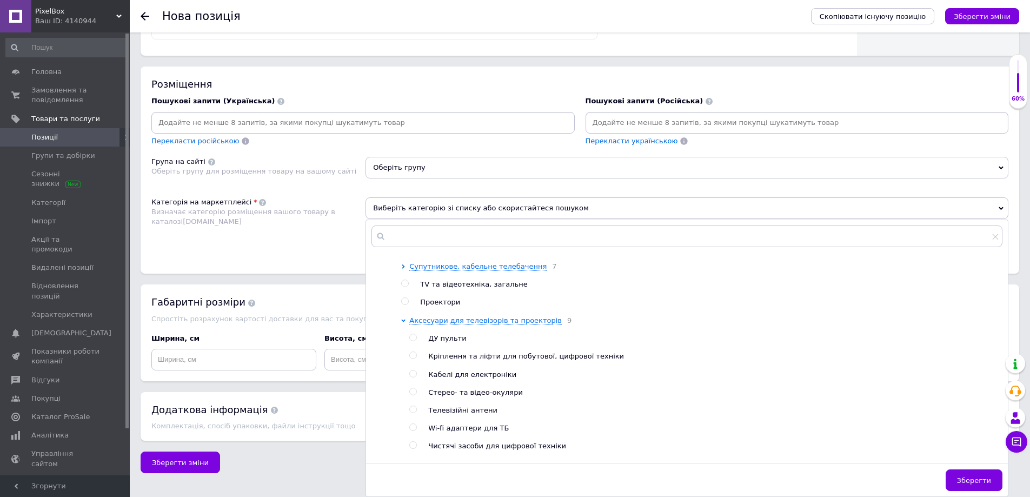
click at [479, 380] on div "Кабелі для електроніки" at bounding box center [715, 375] width 574 height 10
click at [451, 379] on span "Кабелі для електроніки" at bounding box center [472, 374] width 88 height 8
radio input "true"
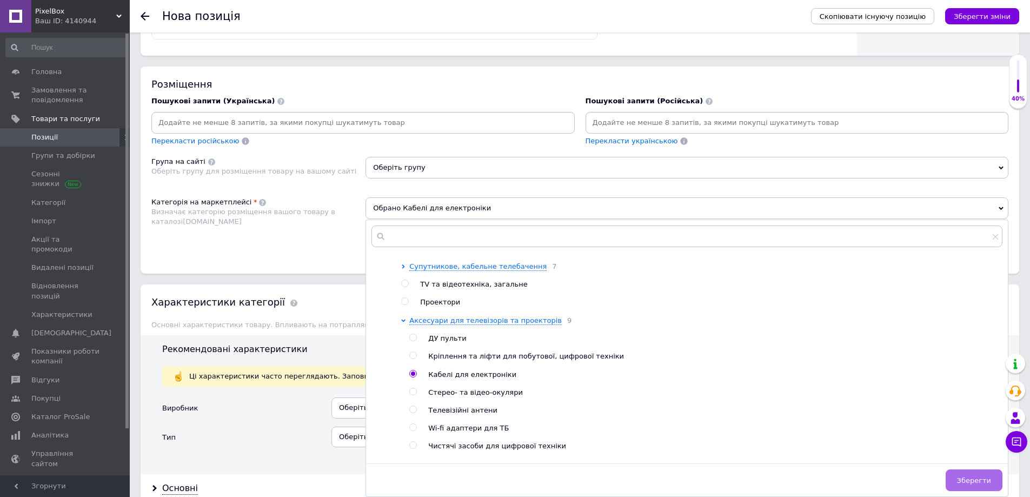
click at [958, 481] on button "Зберегти" at bounding box center [974, 480] width 57 height 22
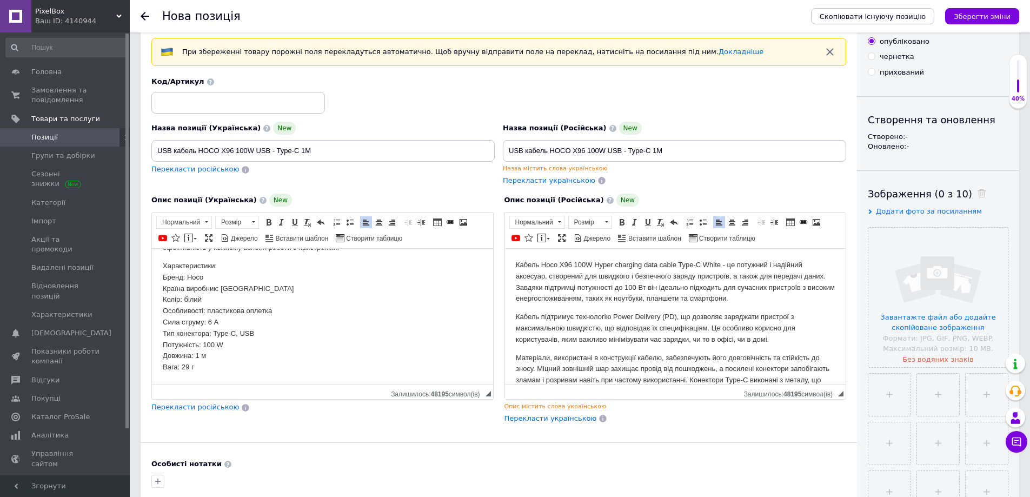
scroll to position [0, 0]
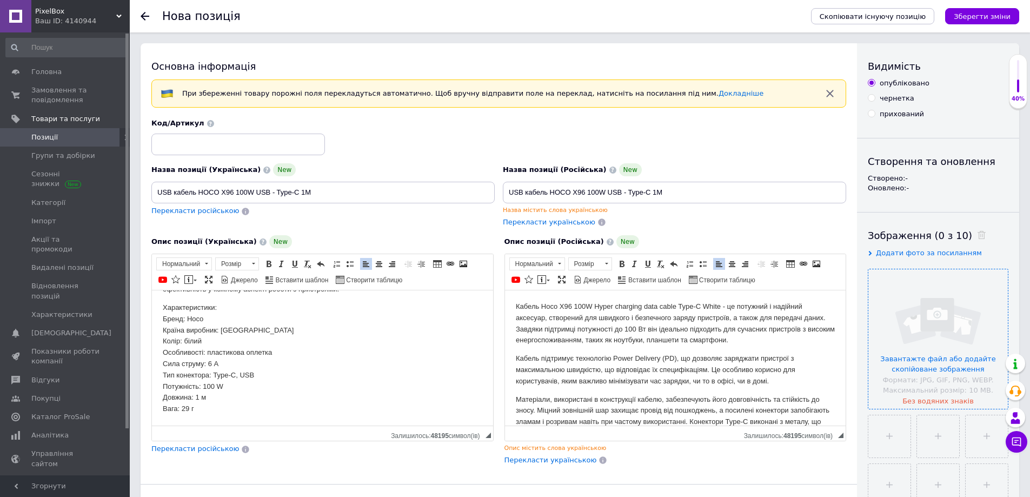
click at [939, 331] on input "file" at bounding box center [938, 339] width 140 height 140
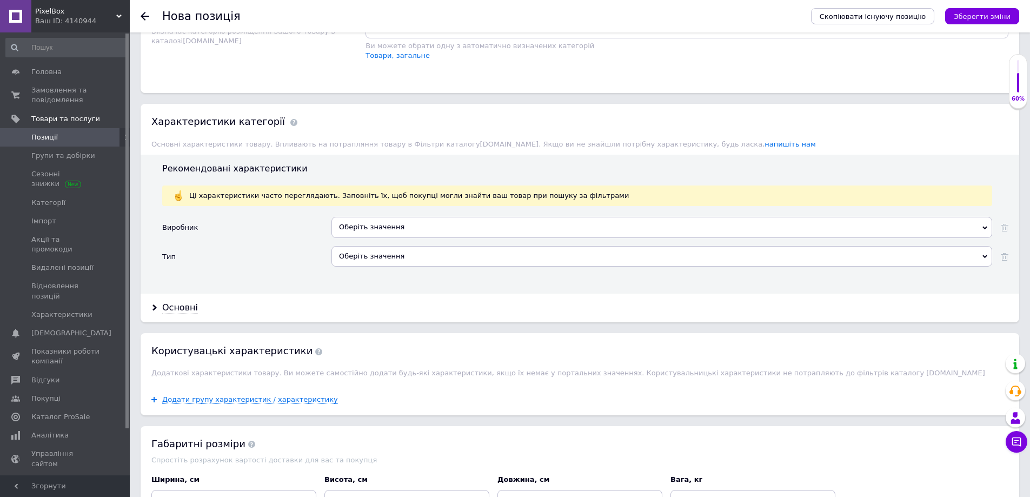
scroll to position [865, 0]
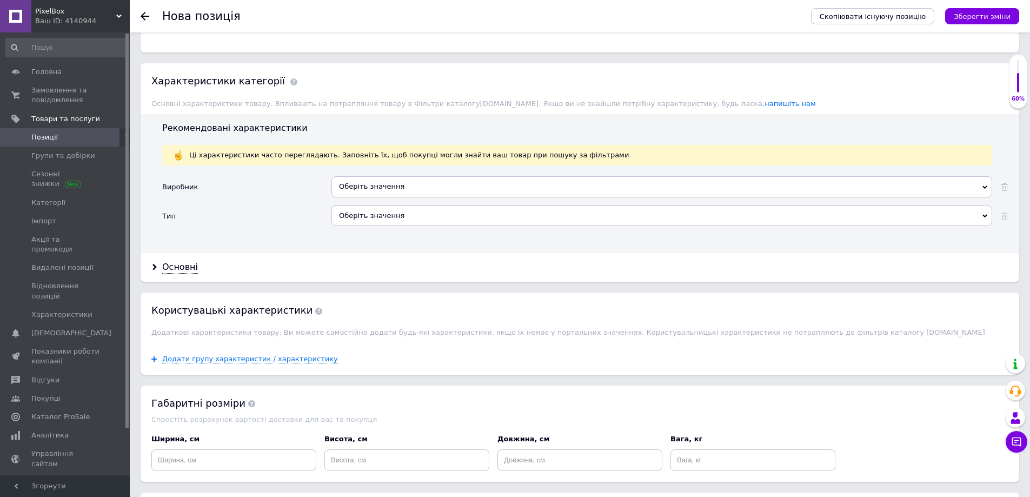
click at [378, 213] on div "Оберіть значення" at bounding box center [661, 215] width 661 height 21
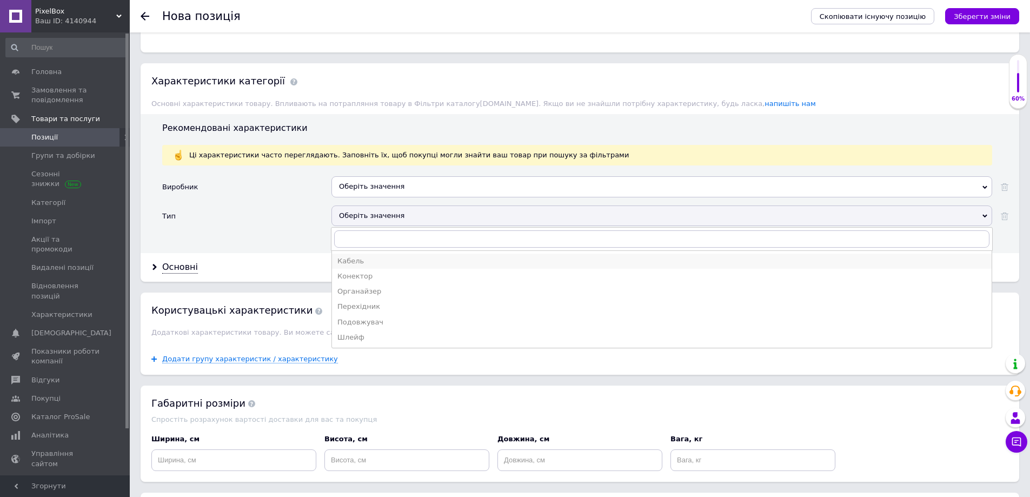
click at [389, 261] on div "Кабель" at bounding box center [661, 261] width 649 height 10
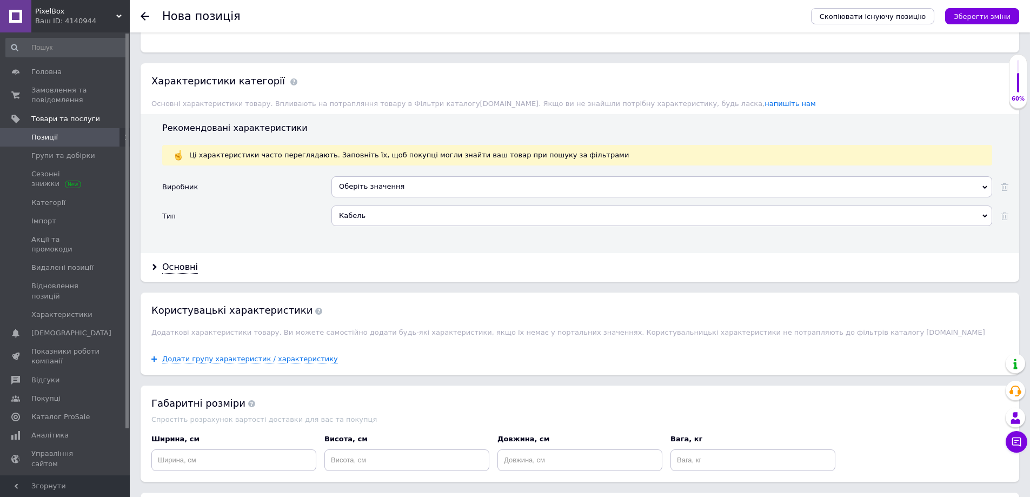
click at [364, 184] on div "Оберіть значення" at bounding box center [661, 186] width 661 height 21
drag, startPoint x: 169, startPoint y: 265, endPoint x: 176, endPoint y: 273, distance: 9.9
click at [169, 266] on div "Основні" at bounding box center [180, 267] width 36 height 12
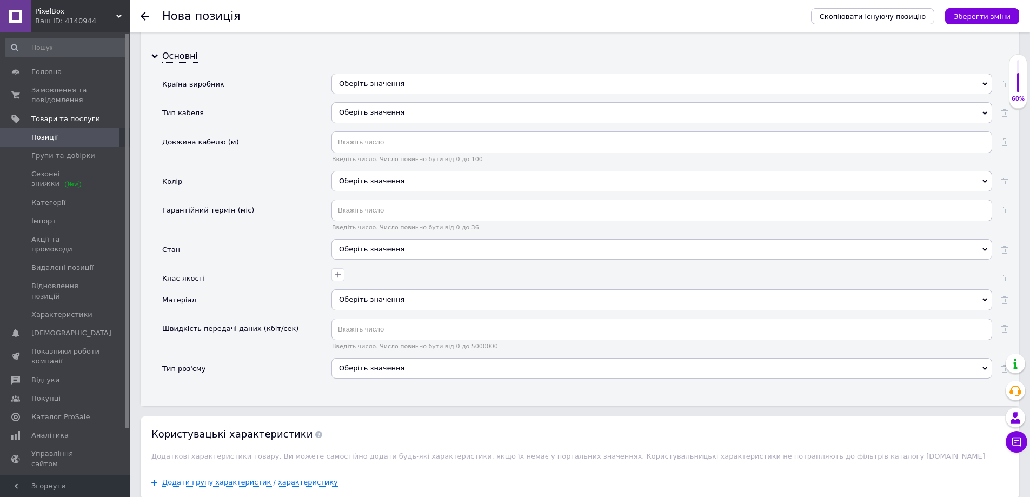
scroll to position [1081, 0]
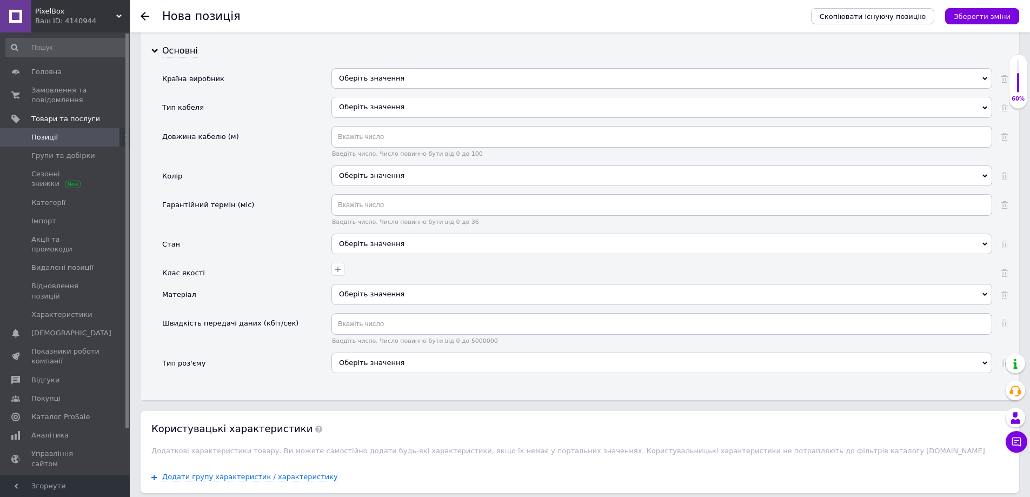
click at [356, 110] on div "Оберіть значення" at bounding box center [661, 107] width 661 height 21
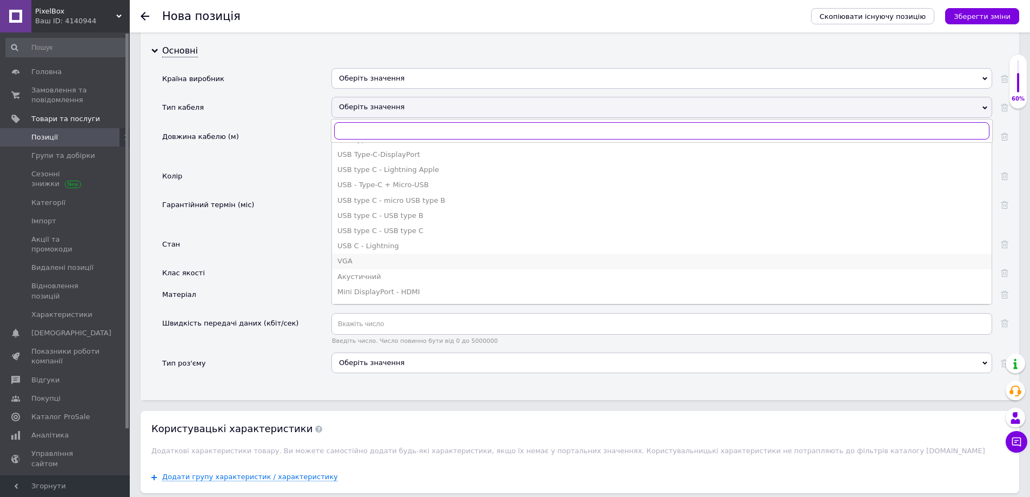
scroll to position [2017, 0]
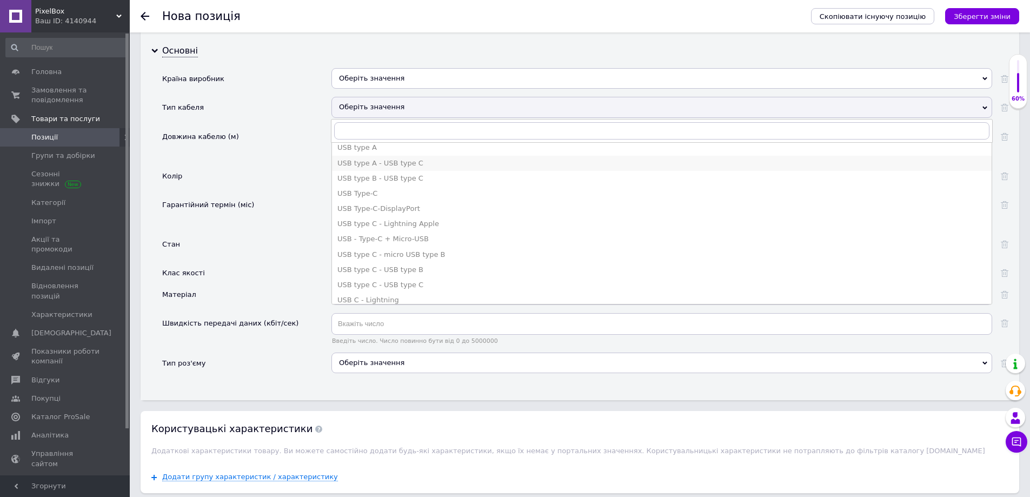
click at [399, 158] on div "USB type A - USB type C" at bounding box center [661, 163] width 649 height 10
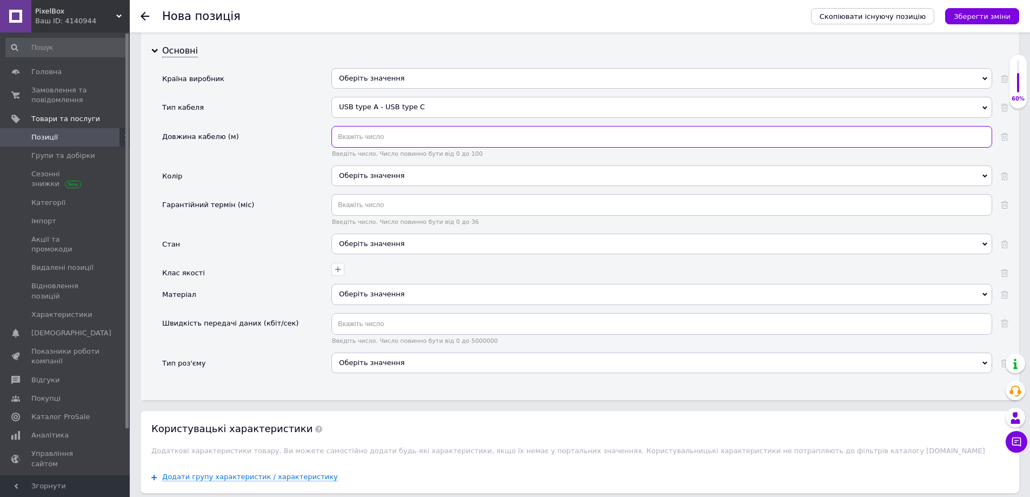
click at [365, 139] on input "text" at bounding box center [661, 137] width 661 height 22
type input "1"
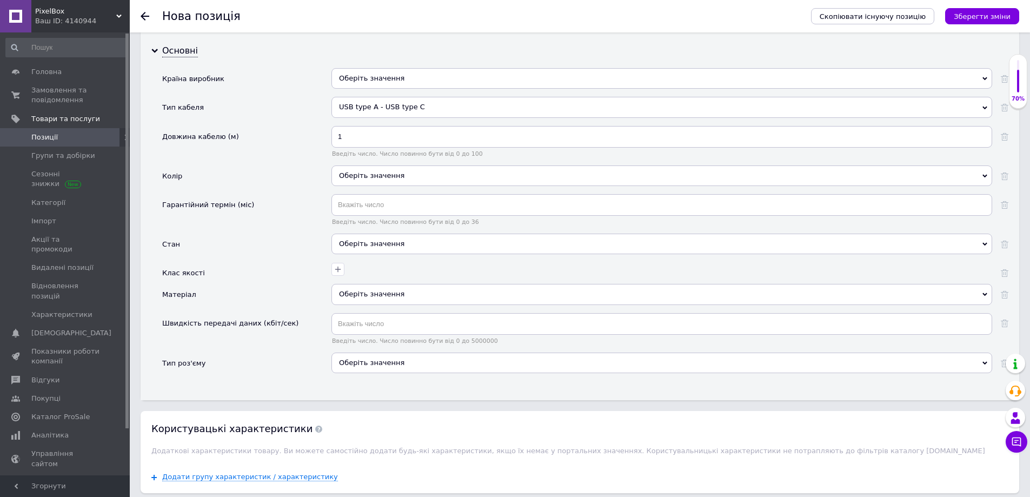
click at [368, 240] on div "Оберіть значення" at bounding box center [661, 244] width 661 height 21
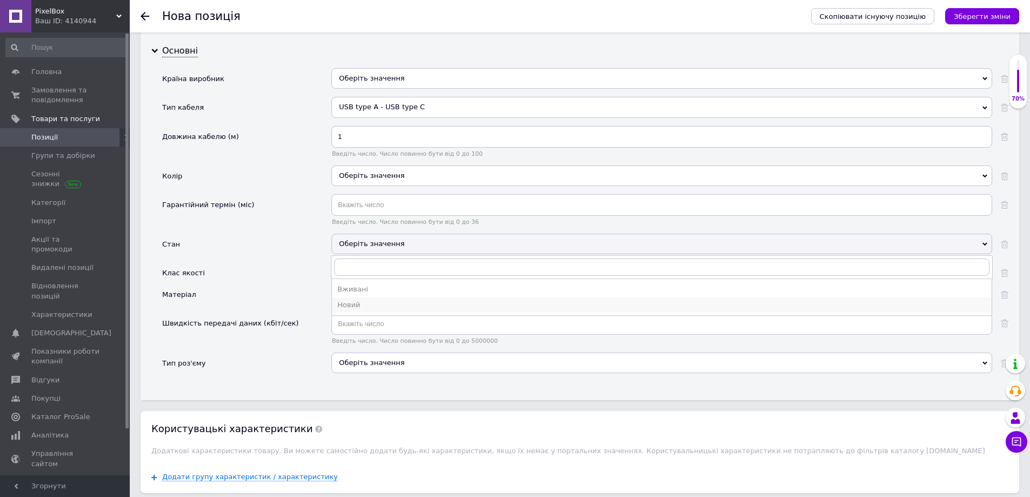
click at [360, 302] on div "Новий" at bounding box center [661, 305] width 649 height 10
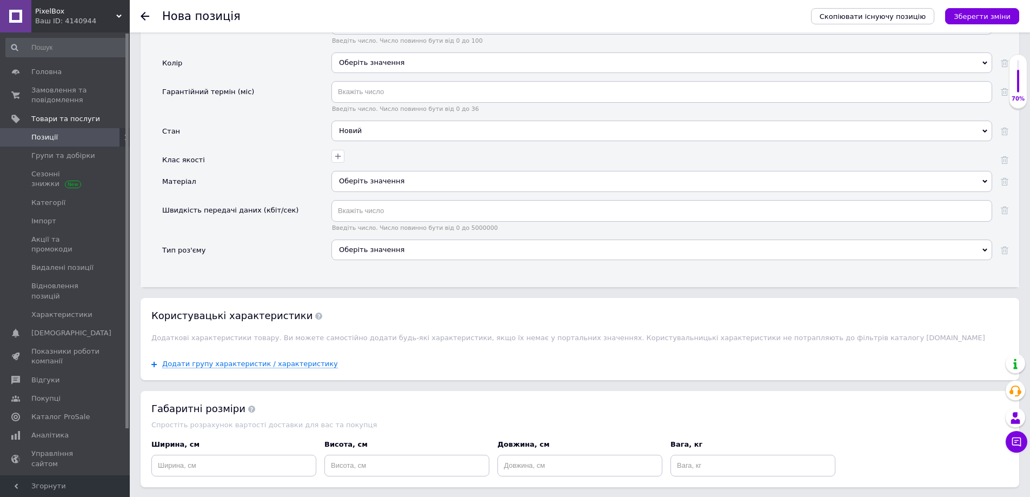
scroll to position [1290, 0]
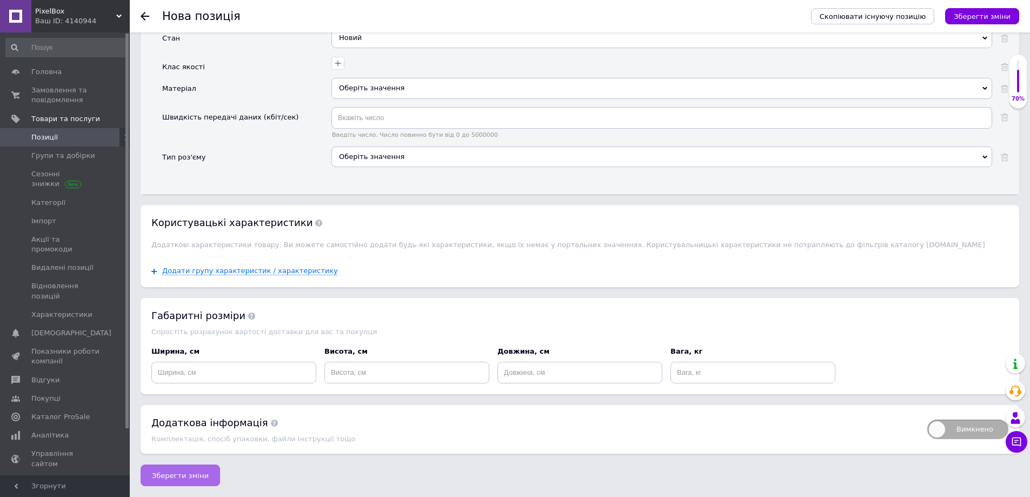
click at [184, 475] on span "Зберегти зміни" at bounding box center [180, 476] width 57 height 8
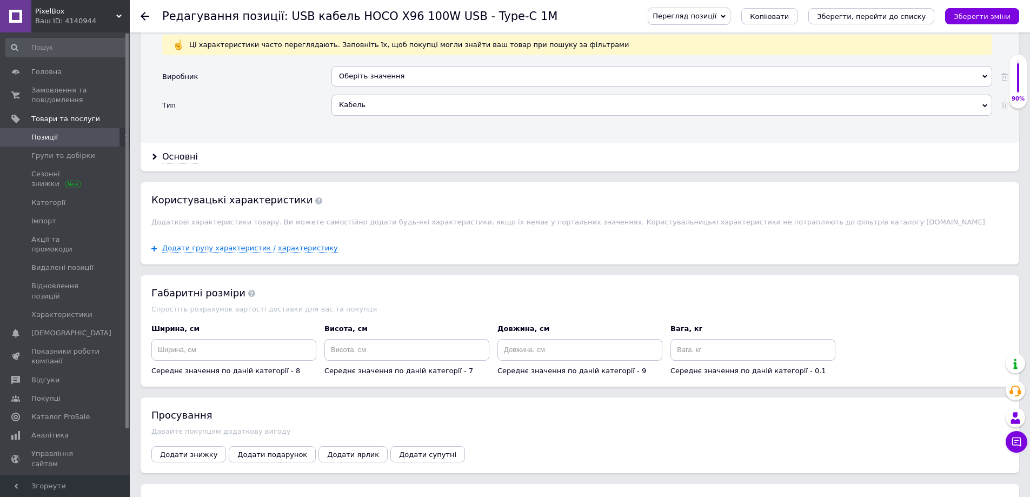
scroll to position [973, 0]
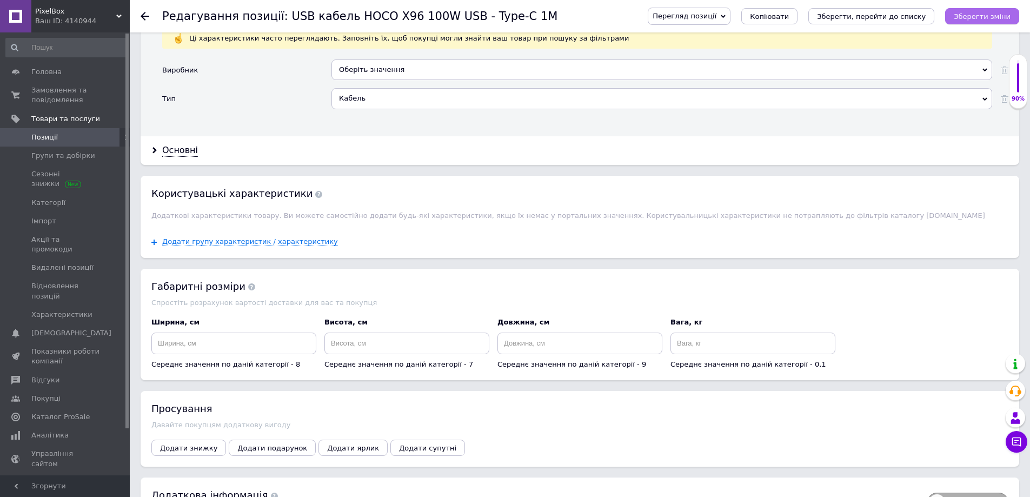
click at [990, 14] on icon "Зберегти зміни" at bounding box center [982, 16] width 57 height 8
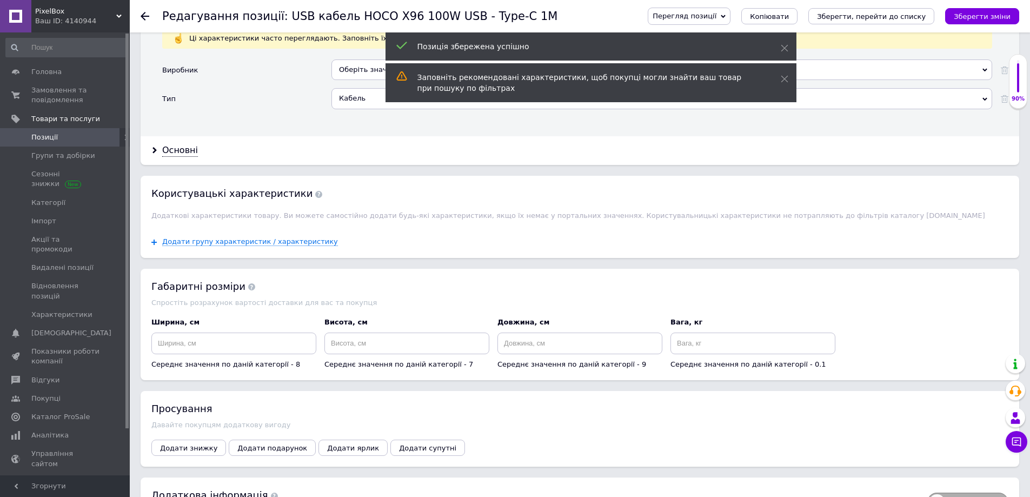
click at [61, 134] on span "Позиції" at bounding box center [65, 137] width 69 height 10
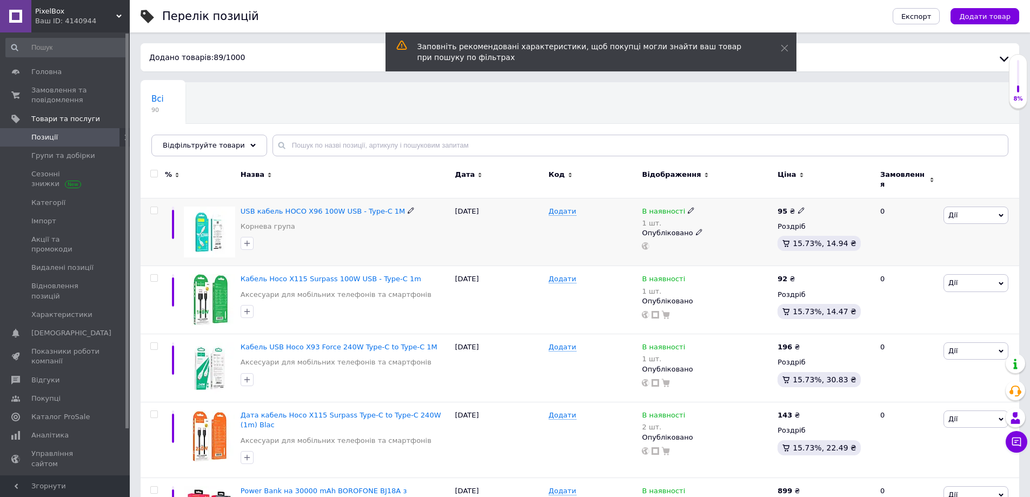
click at [158, 207] on div at bounding box center [154, 211] width 22 height 8
click at [148, 207] on div at bounding box center [154, 211] width 22 height 8
click at [153, 207] on input "checkbox" at bounding box center [153, 210] width 7 height 7
checkbox input "true"
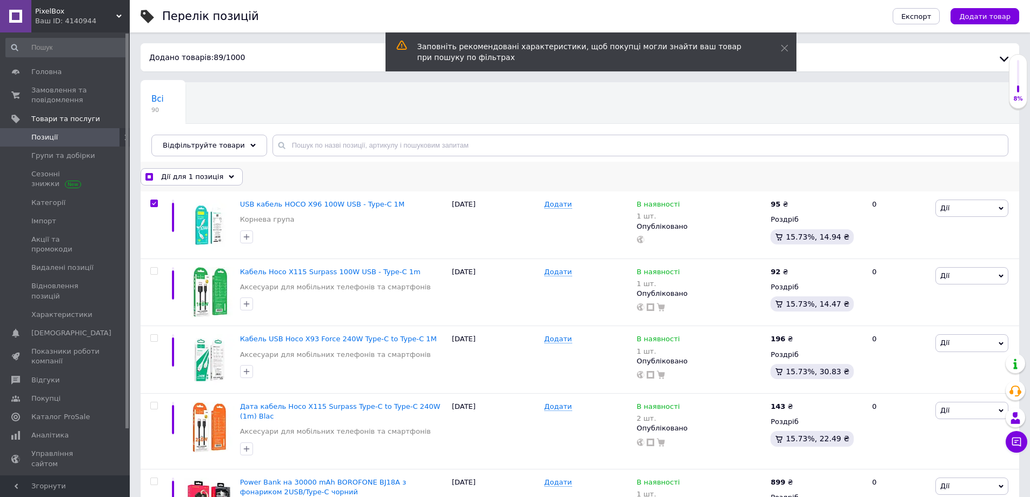
click at [193, 177] on span "Дії для 1 позиція" at bounding box center [192, 177] width 62 height 10
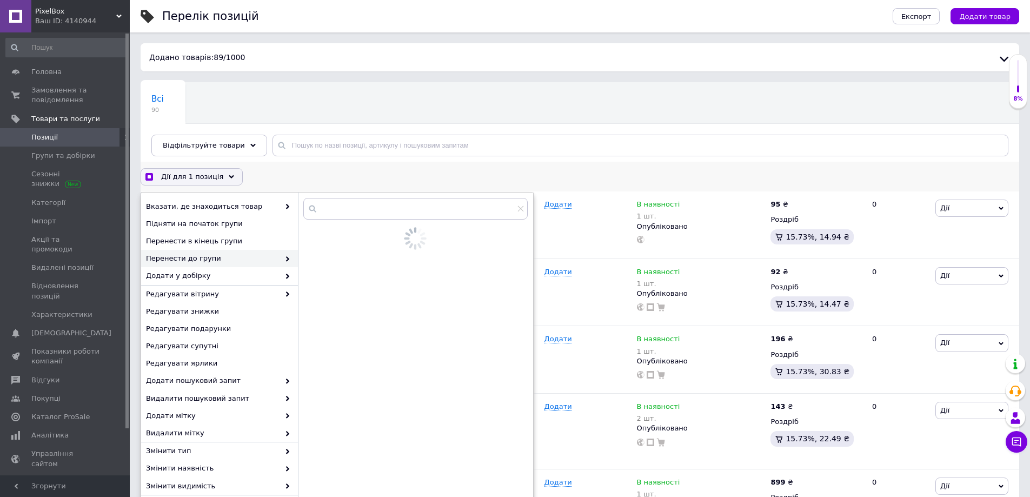
click at [290, 258] on icon at bounding box center [287, 258] width 5 height 5
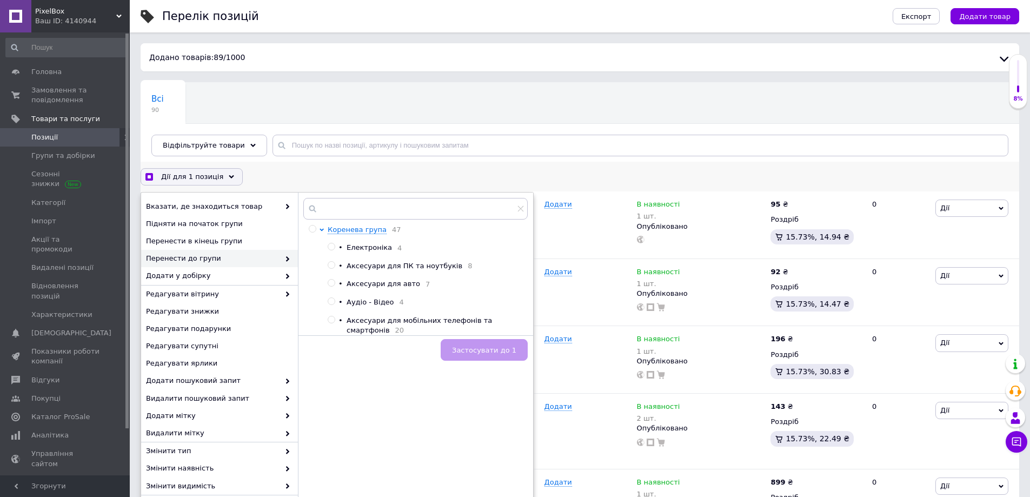
click at [395, 326] on span "Аксесуари для мобільних телефонів та смартфонів" at bounding box center [419, 325] width 145 height 18
checkbox input "true"
radio input "true"
drag, startPoint x: 493, startPoint y: 349, endPoint x: 493, endPoint y: 354, distance: 5.4
click at [493, 352] on button "Застосувати до 1" at bounding box center [484, 350] width 87 height 22
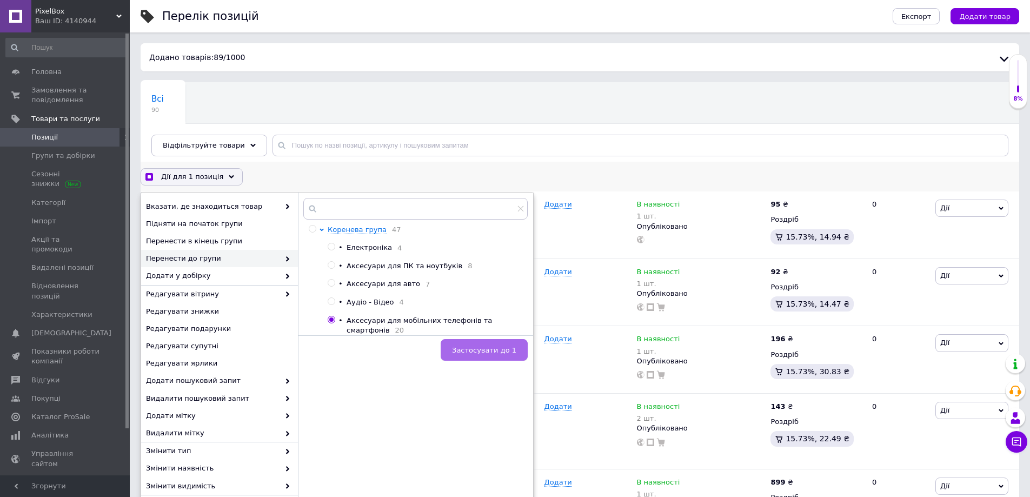
checkbox input "true"
checkbox input "false"
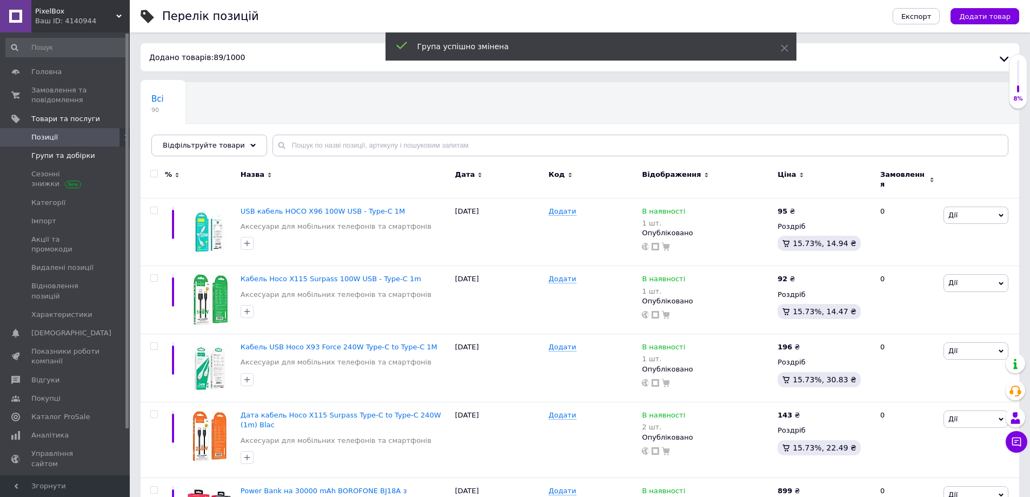
click at [65, 152] on span "Групи та добірки" at bounding box center [63, 156] width 64 height 10
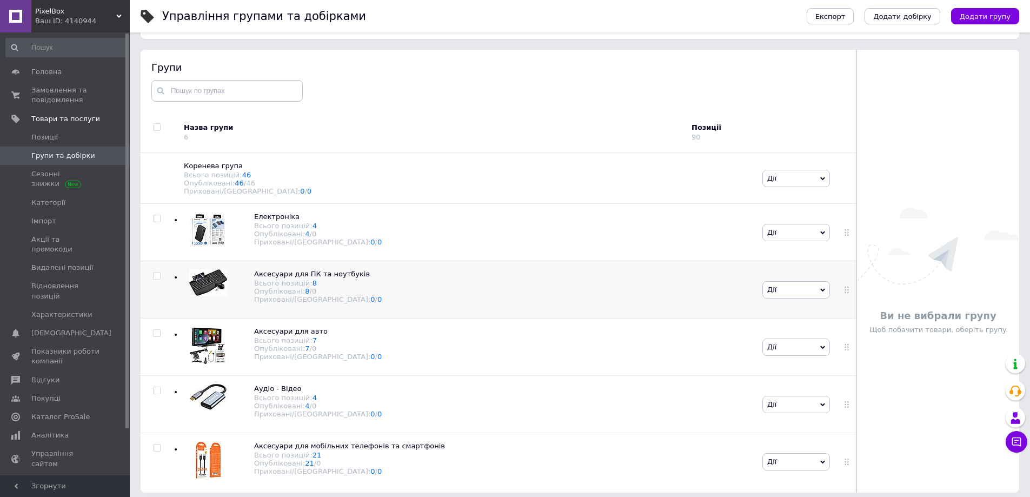
scroll to position [61, 0]
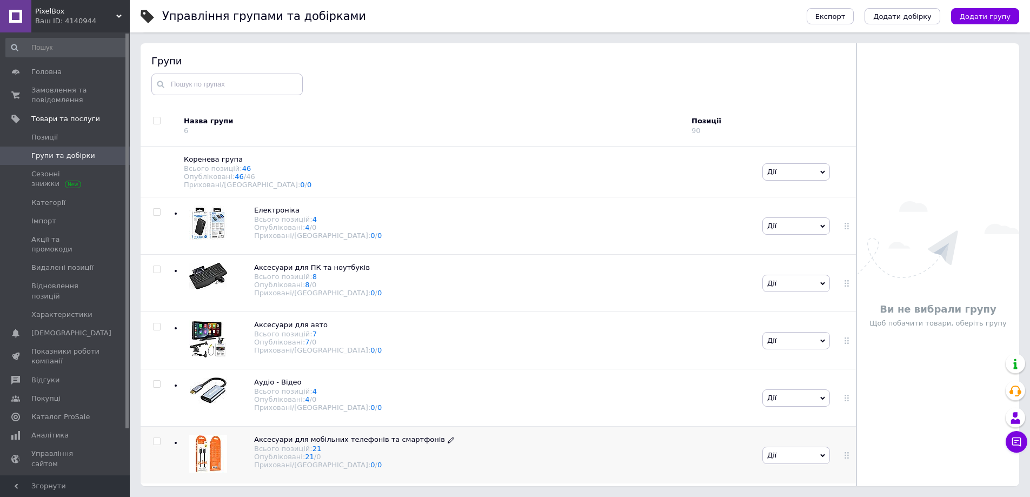
click at [338, 443] on span "Аксесуари для мобільних телефонів та смартфонів" at bounding box center [349, 439] width 191 height 8
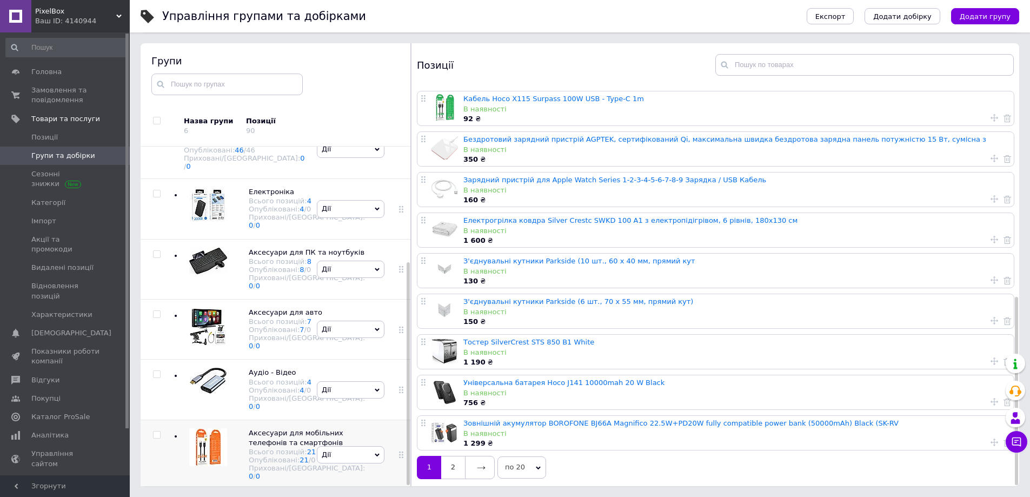
click at [335, 446] on span "Дії" at bounding box center [351, 454] width 68 height 17
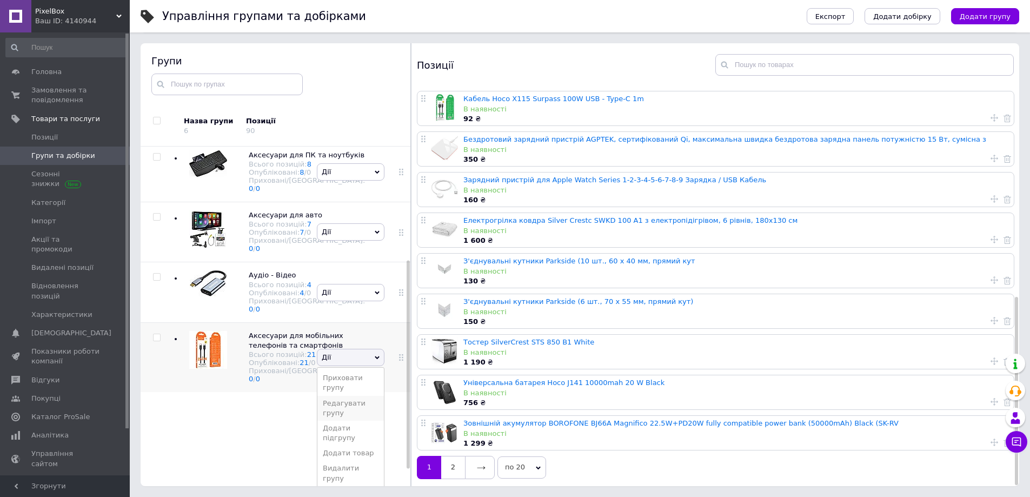
click at [345, 421] on li "Редагувати групу" at bounding box center [350, 408] width 67 height 25
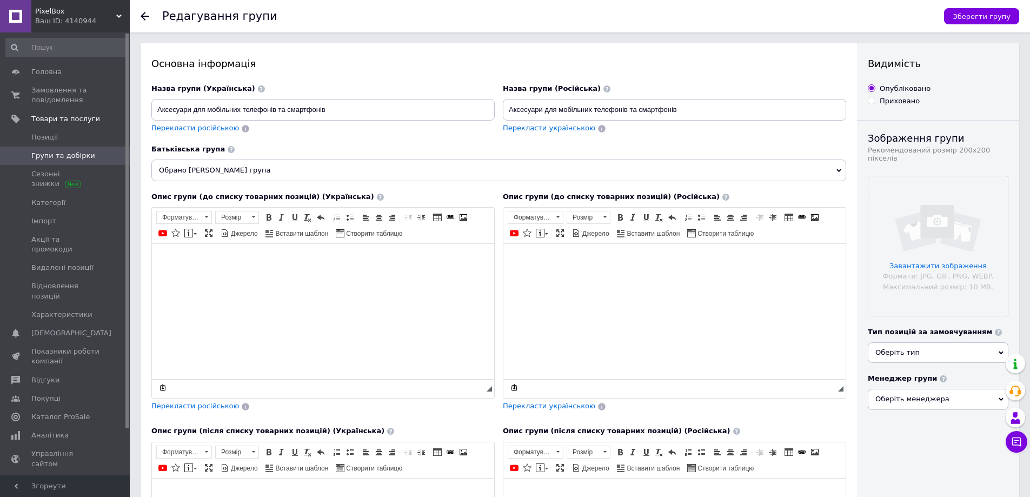
click at [54, 156] on span "Групи та добірки" at bounding box center [63, 156] width 64 height 10
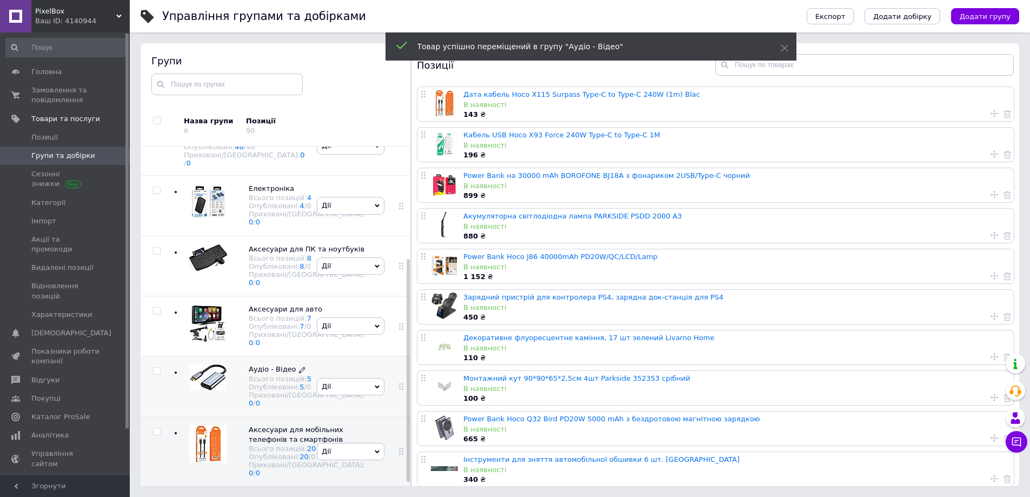
click at [244, 364] on div "Аудіо - Відео Всього позицій: 5 Опубліковані: 5 / 0 Приховані/Видалені: 0 / 0" at bounding box center [301, 385] width 127 height 43
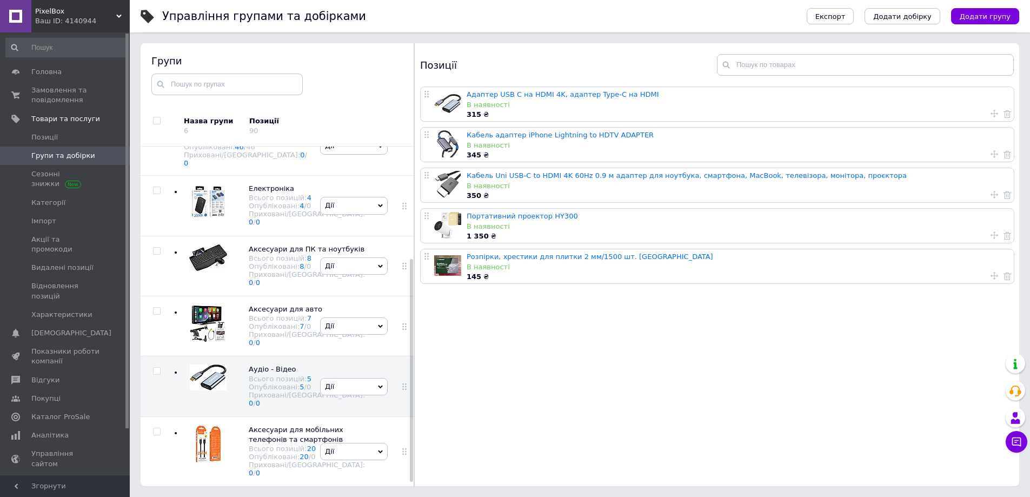
scroll to position [138, 0]
drag, startPoint x: 409, startPoint y: 303, endPoint x: 417, endPoint y: 247, distance: 56.3
click at [414, 247] on div at bounding box center [414, 264] width 1 height 443
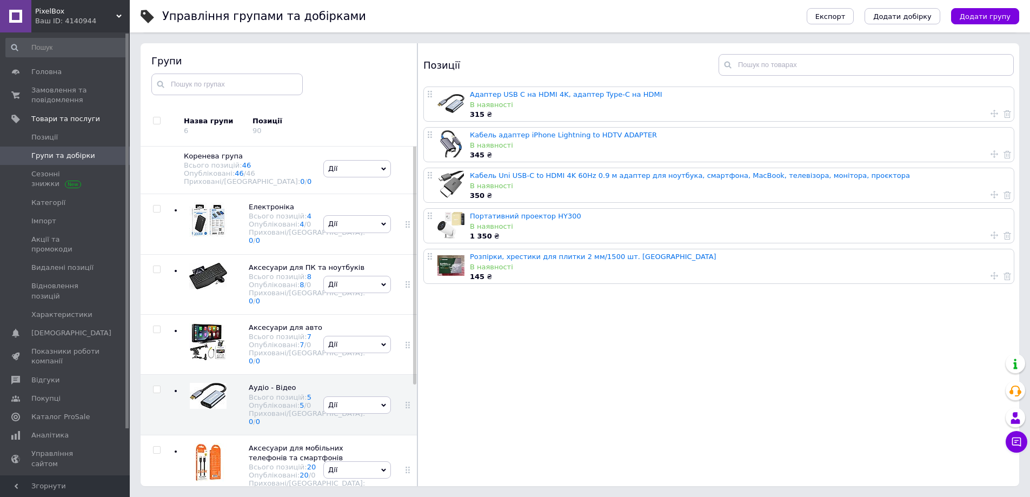
drag, startPoint x: 414, startPoint y: 275, endPoint x: 437, endPoint y: 84, distance: 192.3
click at [437, 84] on div "Групи Назва групи 6 Позиції 90 Коренева група Всього позицій: 46 Опубліковані: …" at bounding box center [580, 264] width 879 height 443
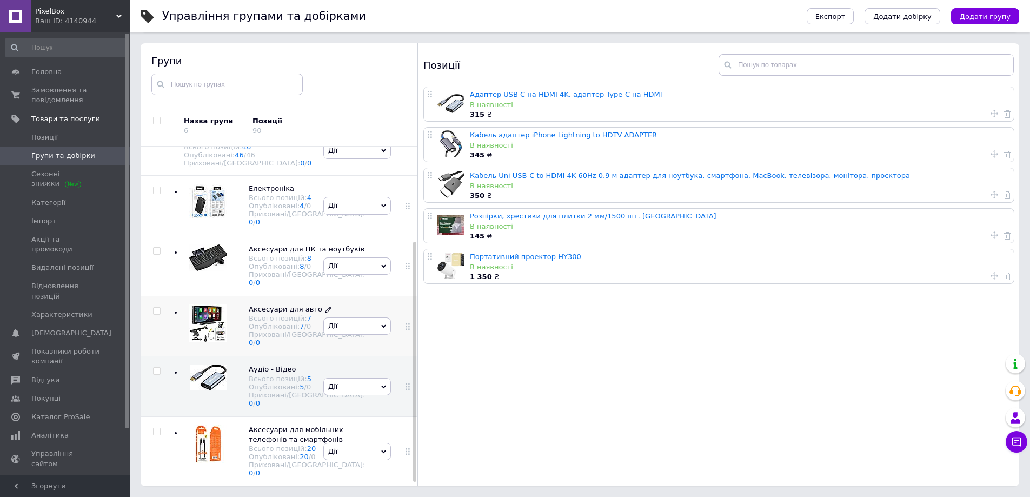
scroll to position [138, 0]
click at [1006, 235] on use at bounding box center [1008, 236] width 8 height 8
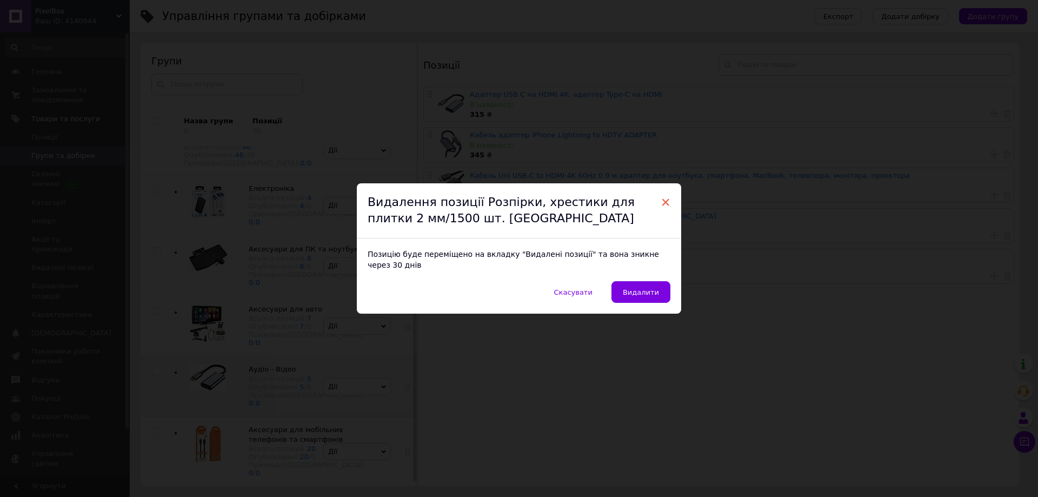
click at [663, 207] on span "×" at bounding box center [666, 202] width 10 height 18
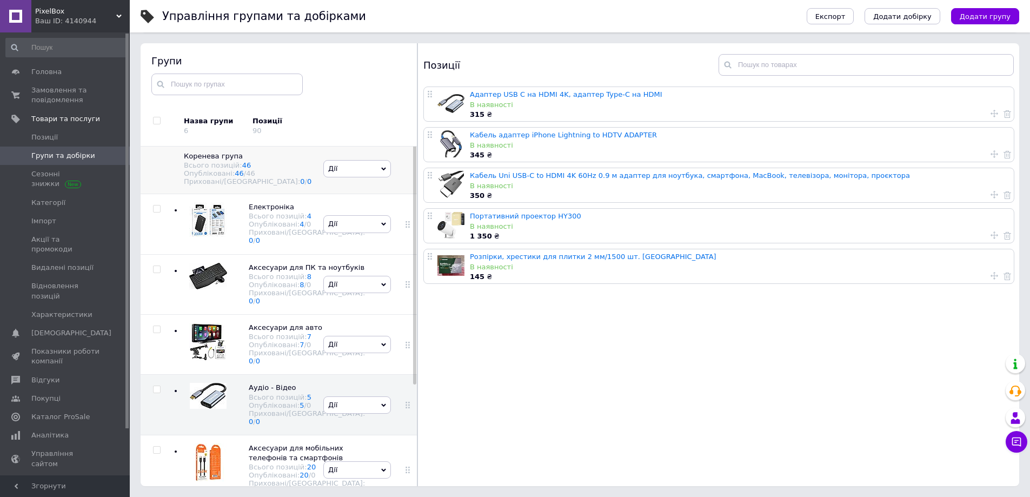
scroll to position [0, 0]
